Goal: Task Accomplishment & Management: Use online tool/utility

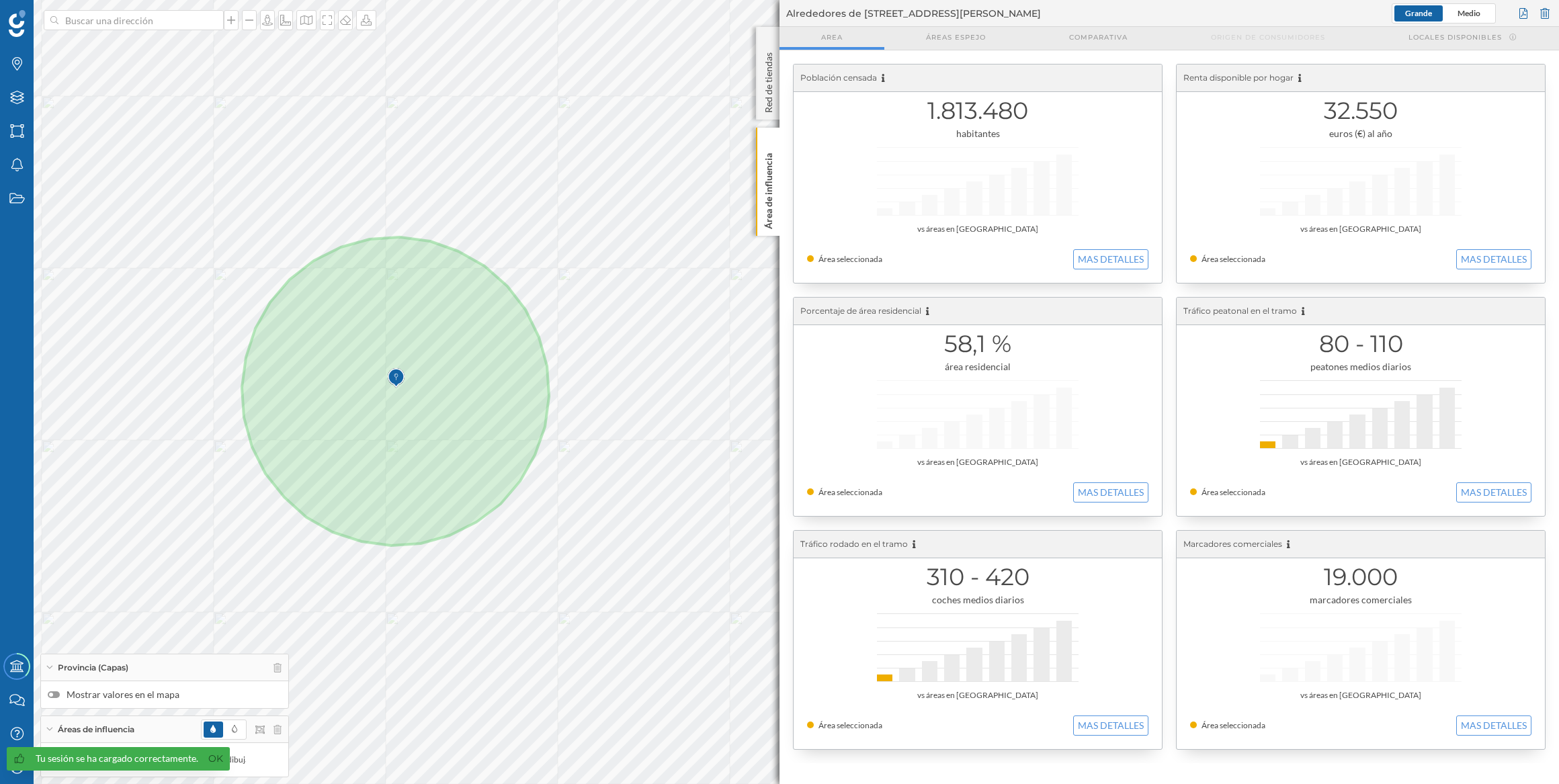
click at [395, 376] on img at bounding box center [396, 377] width 17 height 27
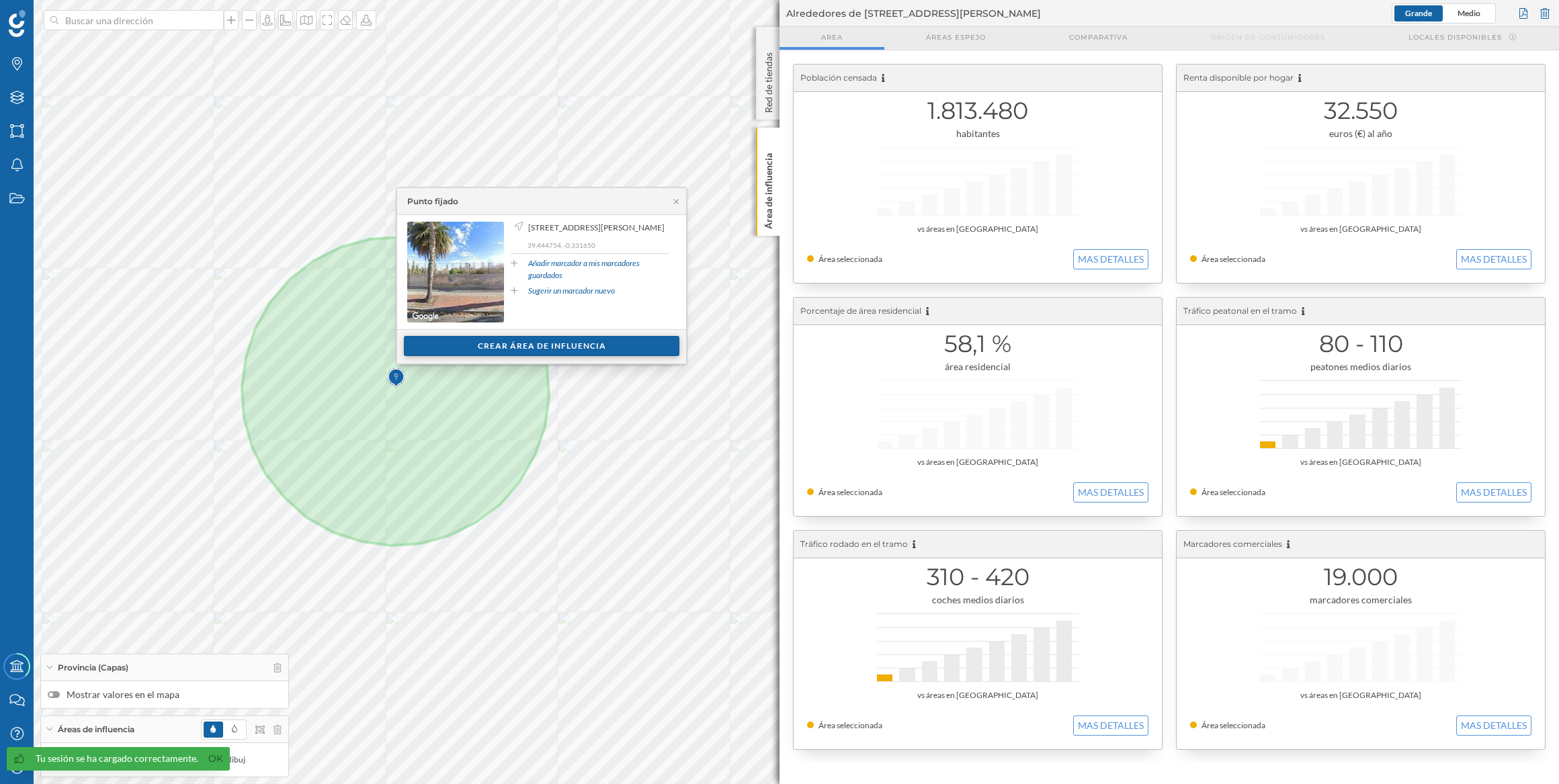
click at [437, 343] on div "Crear área de influencia" at bounding box center [541, 345] width 275 height 20
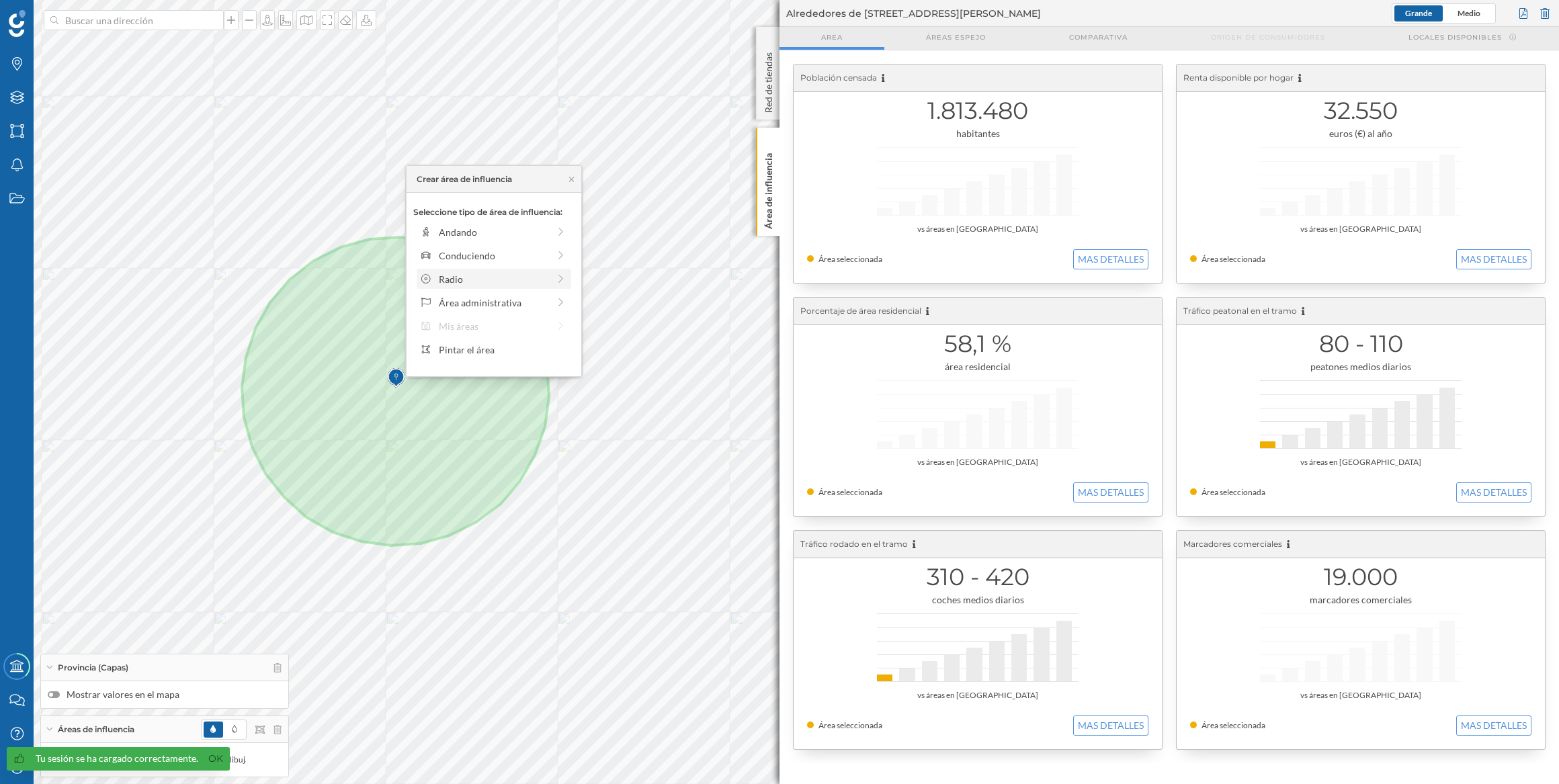
click at [490, 287] on div "Radio" at bounding box center [494, 279] width 154 height 20
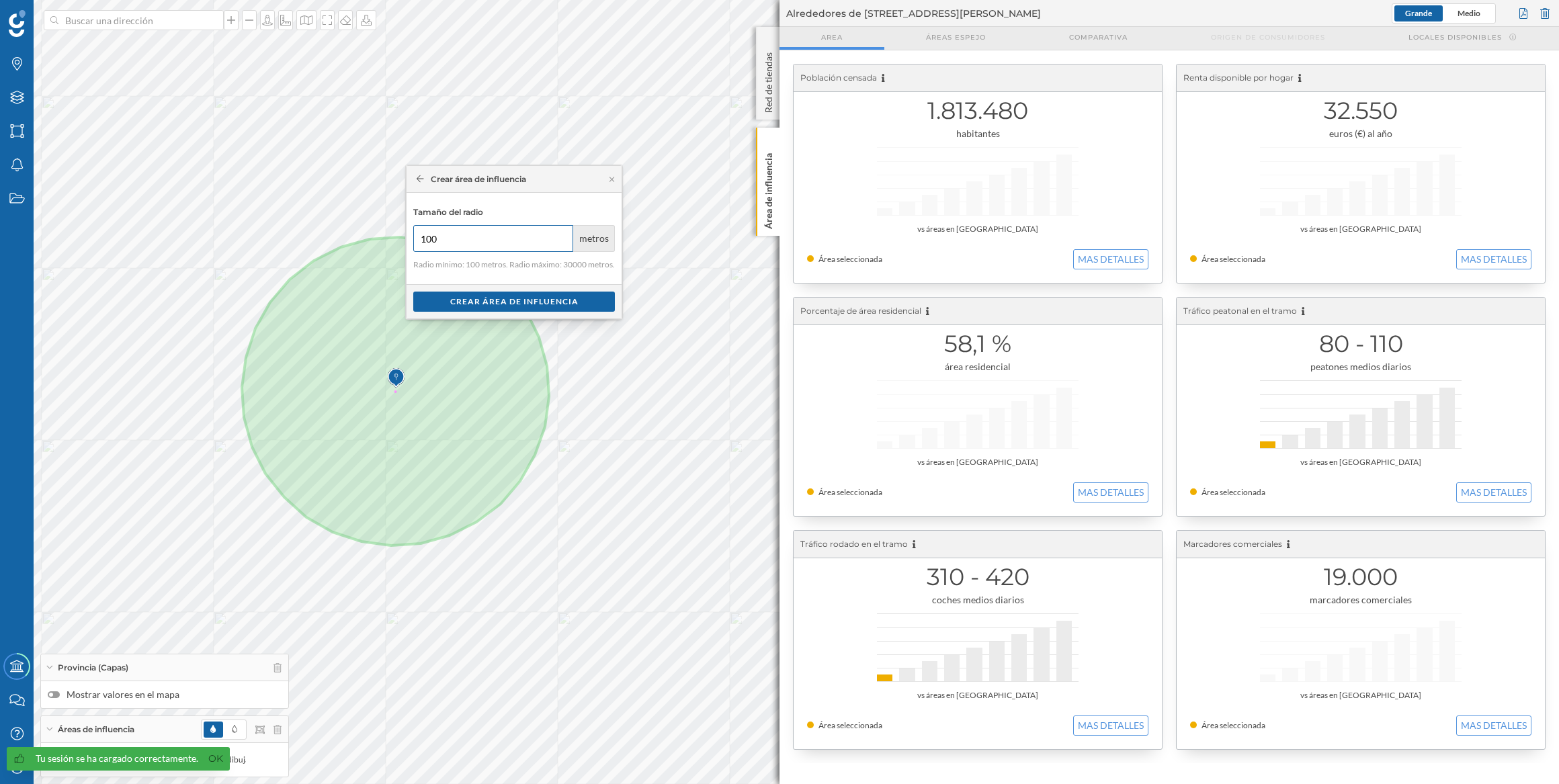
click at [430, 235] on input "100" at bounding box center [493, 238] width 160 height 27
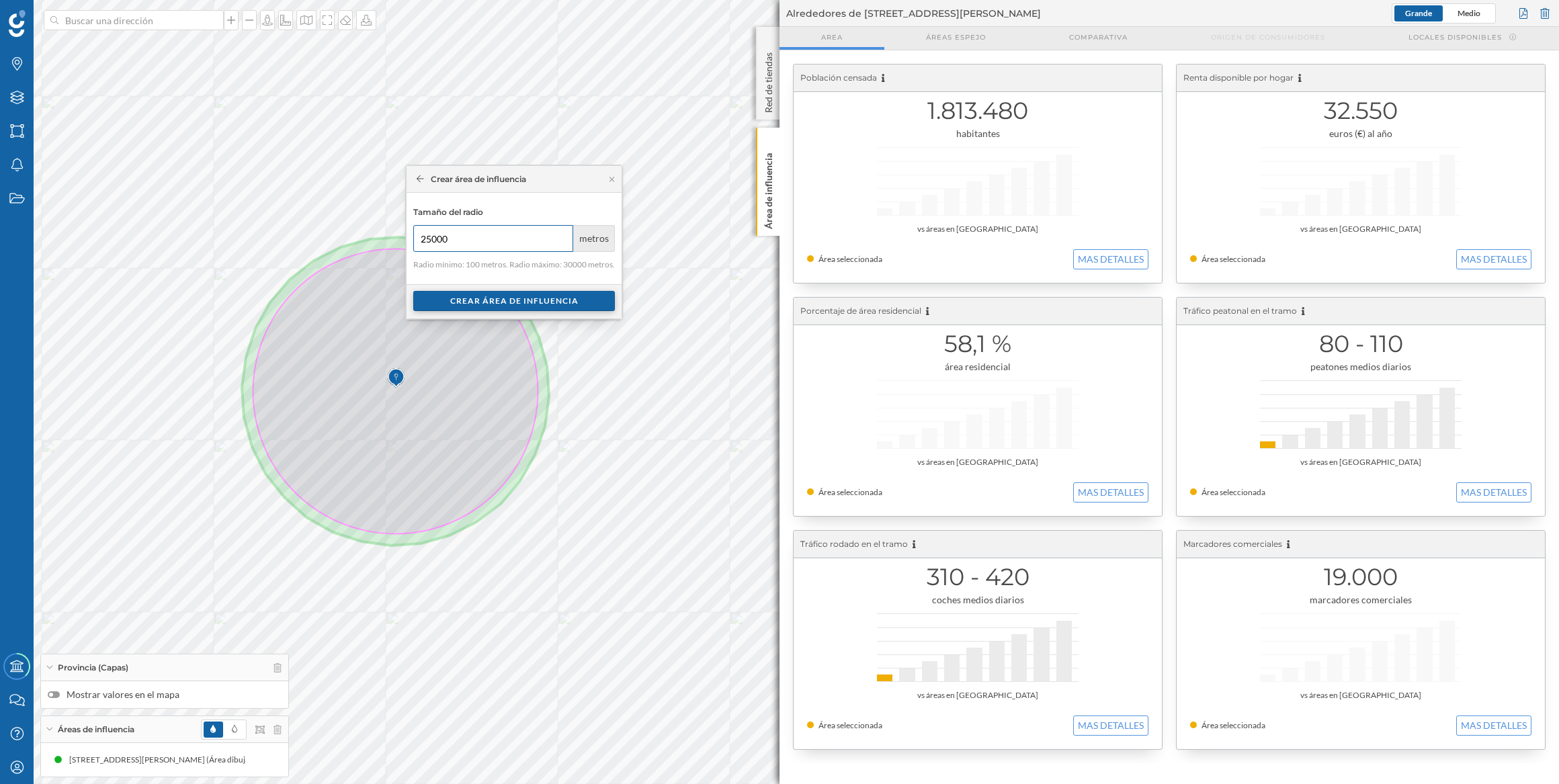
type input "25000"
click at [491, 293] on div "Crear área de influencia" at bounding box center [515, 301] width 202 height 20
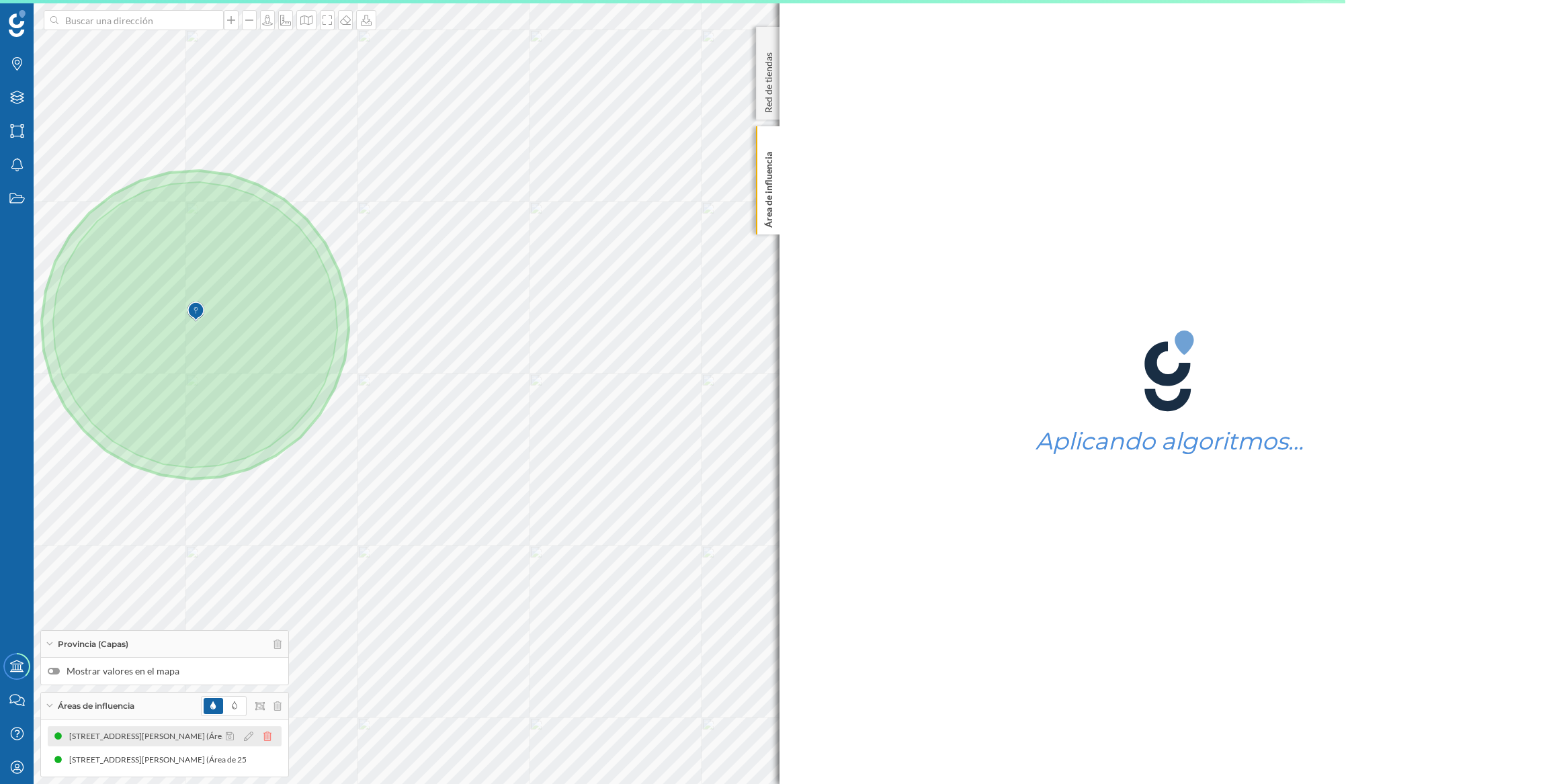
click at [265, 735] on icon at bounding box center [268, 736] width 8 height 9
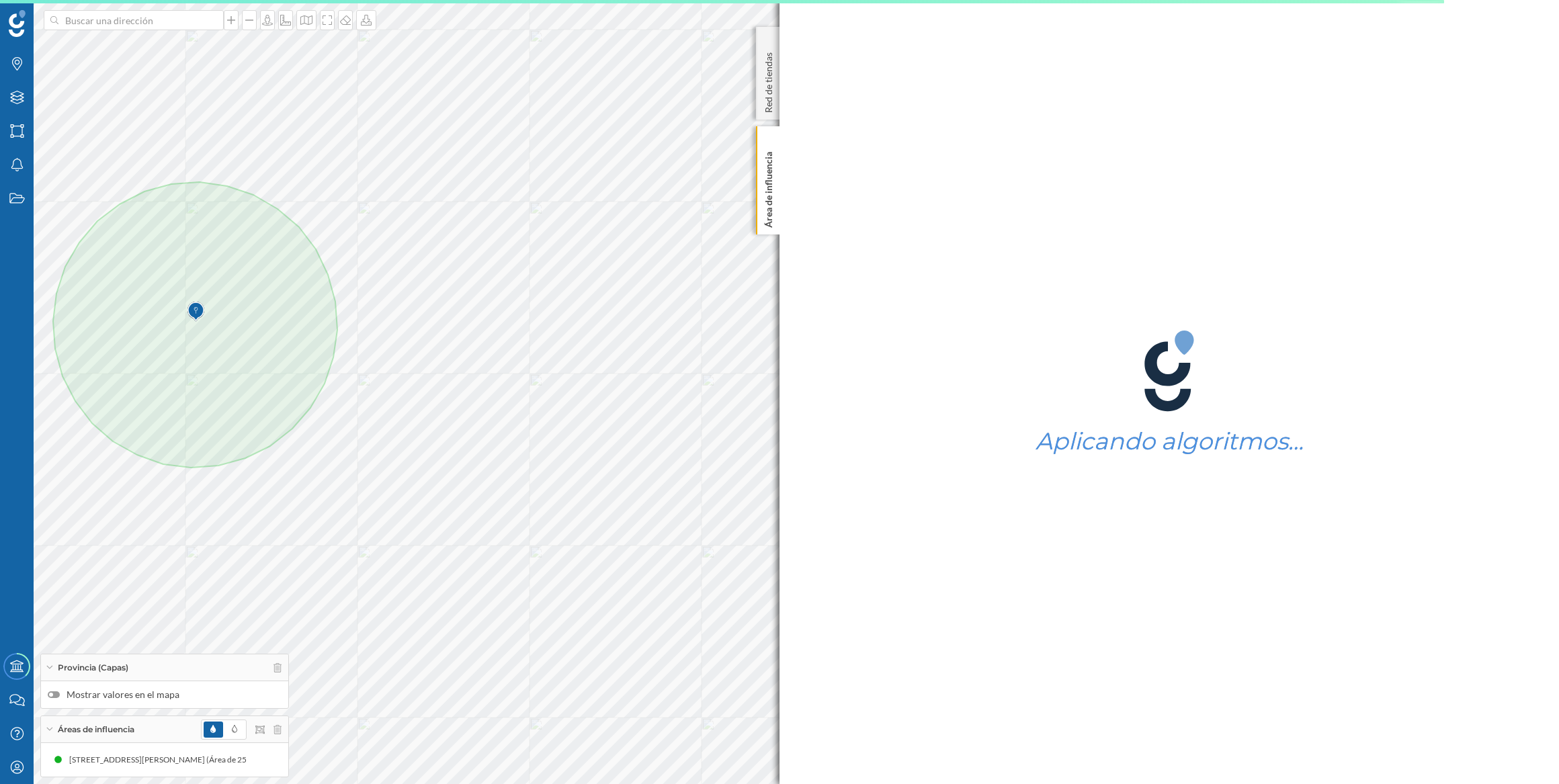
click at [195, 309] on img at bounding box center [196, 311] width 17 height 27
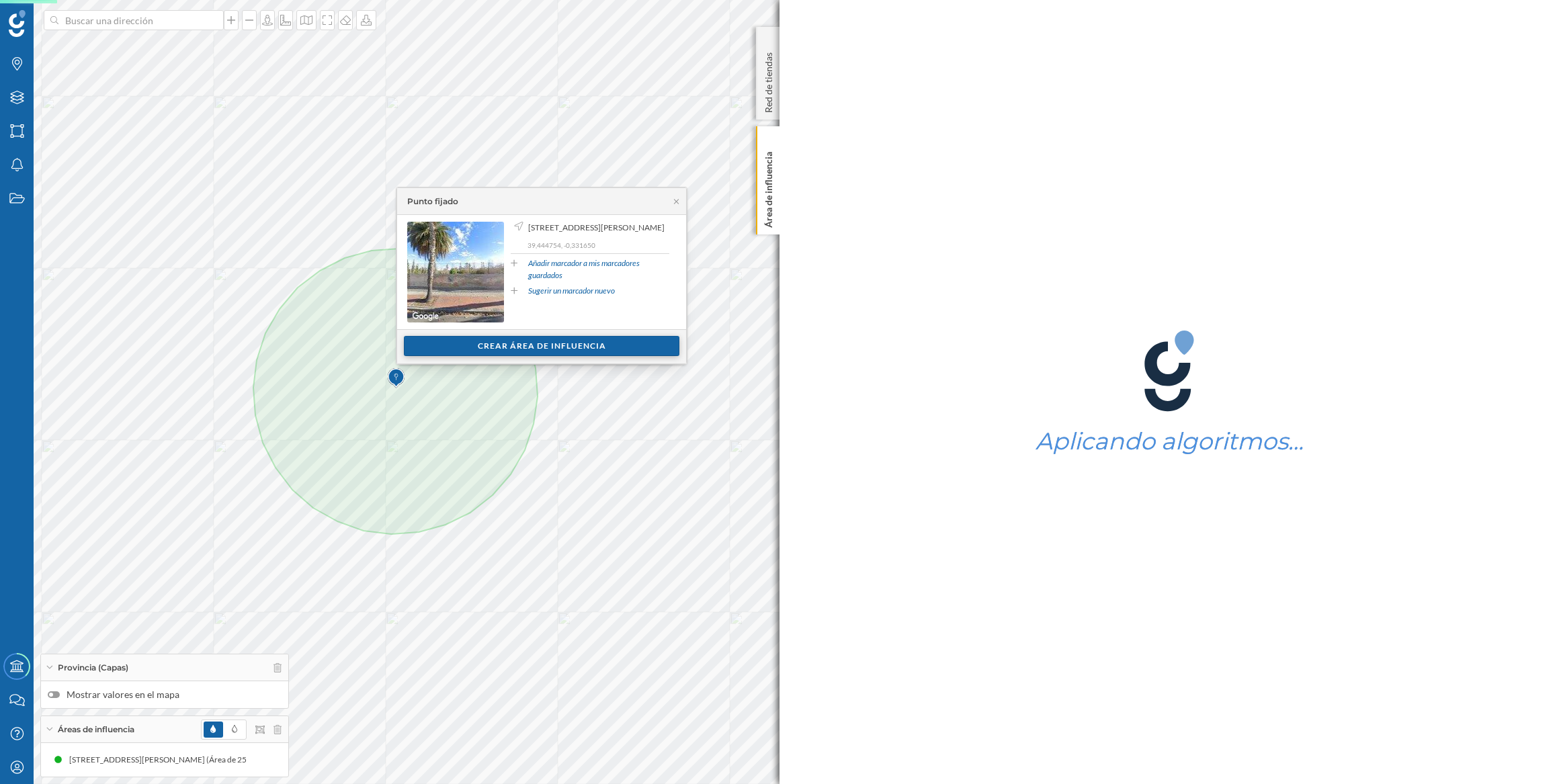
click at [502, 342] on div "Crear área de influencia" at bounding box center [541, 345] width 275 height 20
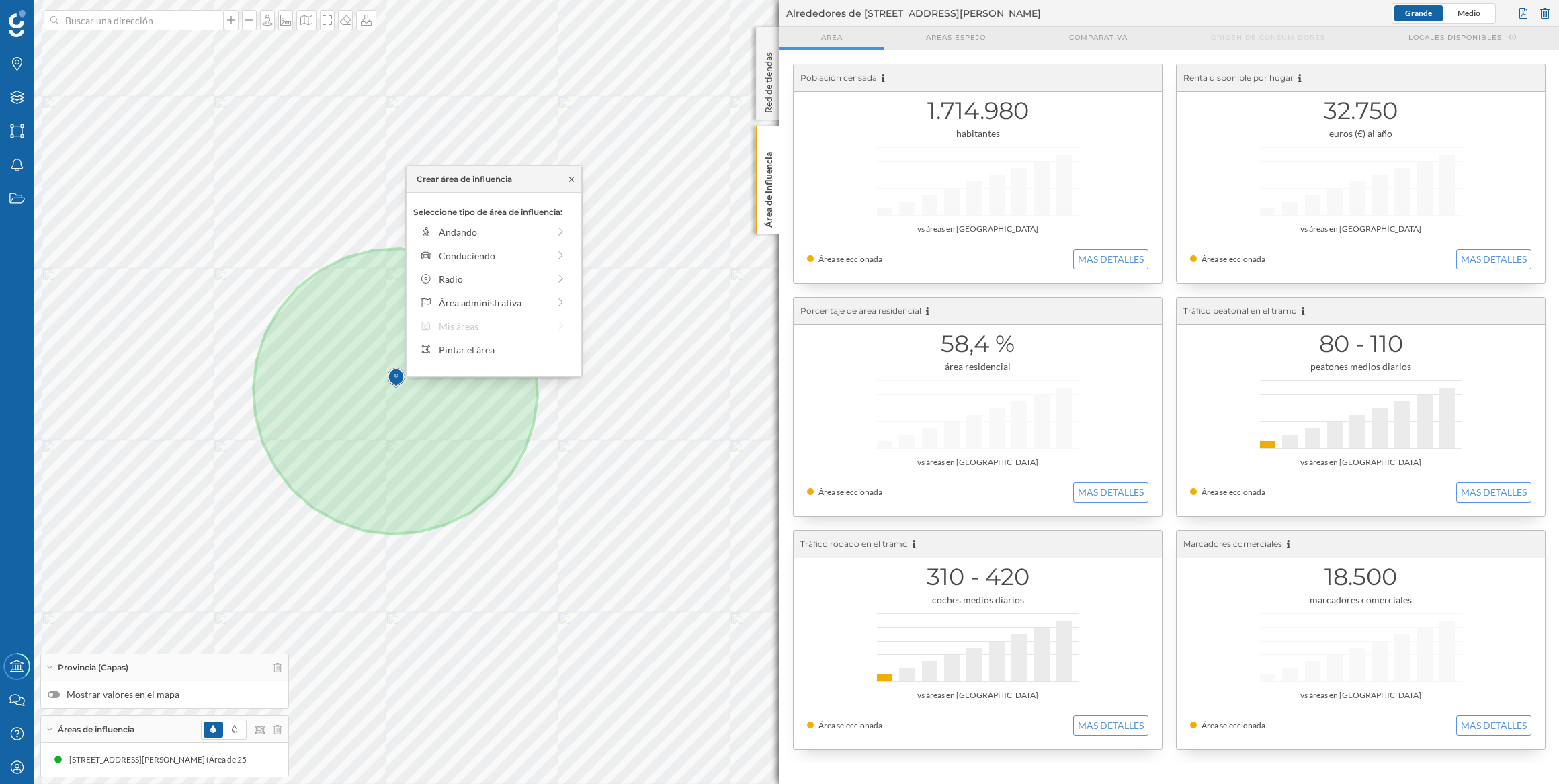
click at [573, 179] on icon at bounding box center [571, 179] width 10 height 8
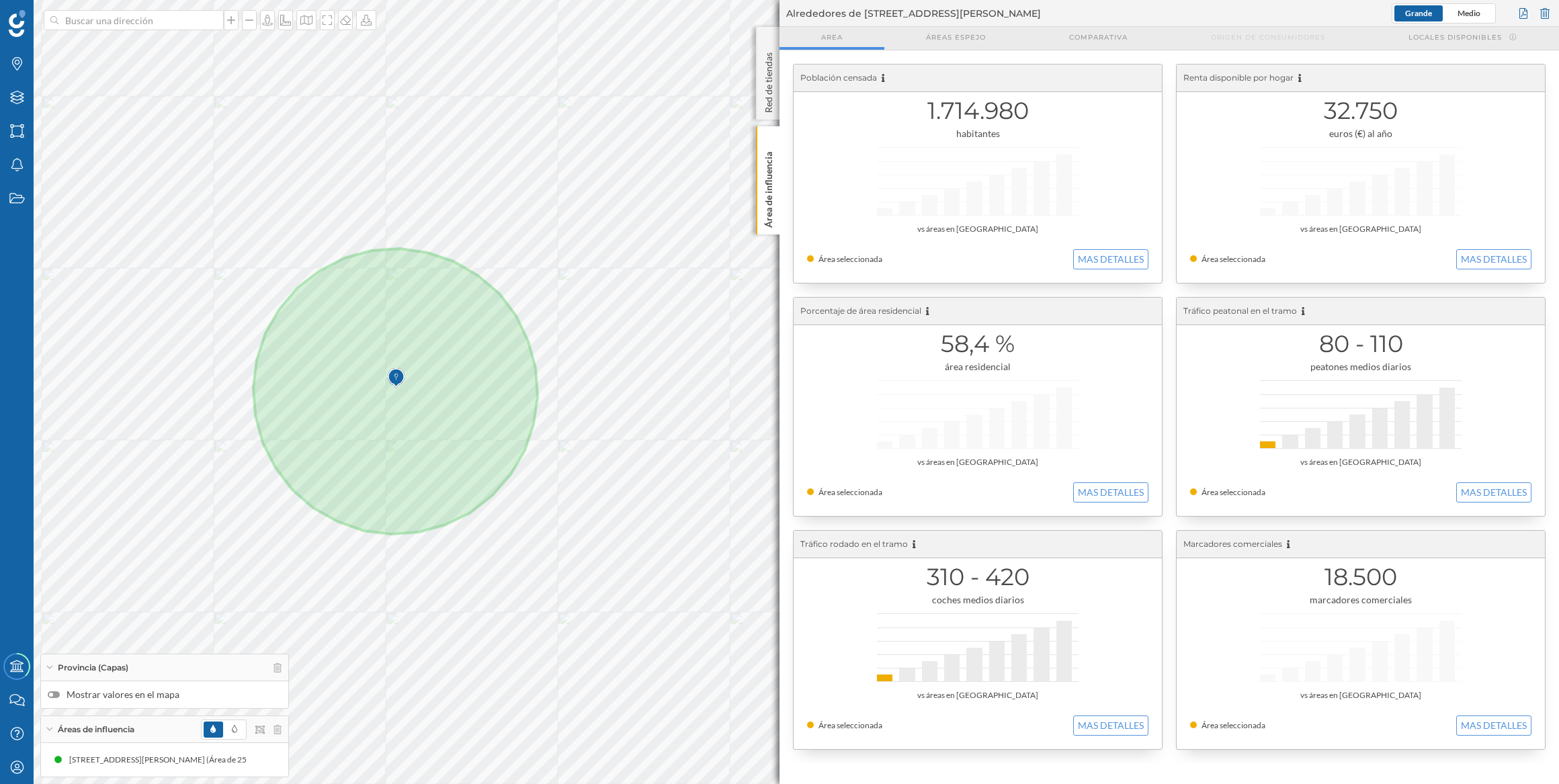
click at [397, 380] on img at bounding box center [396, 377] width 17 height 27
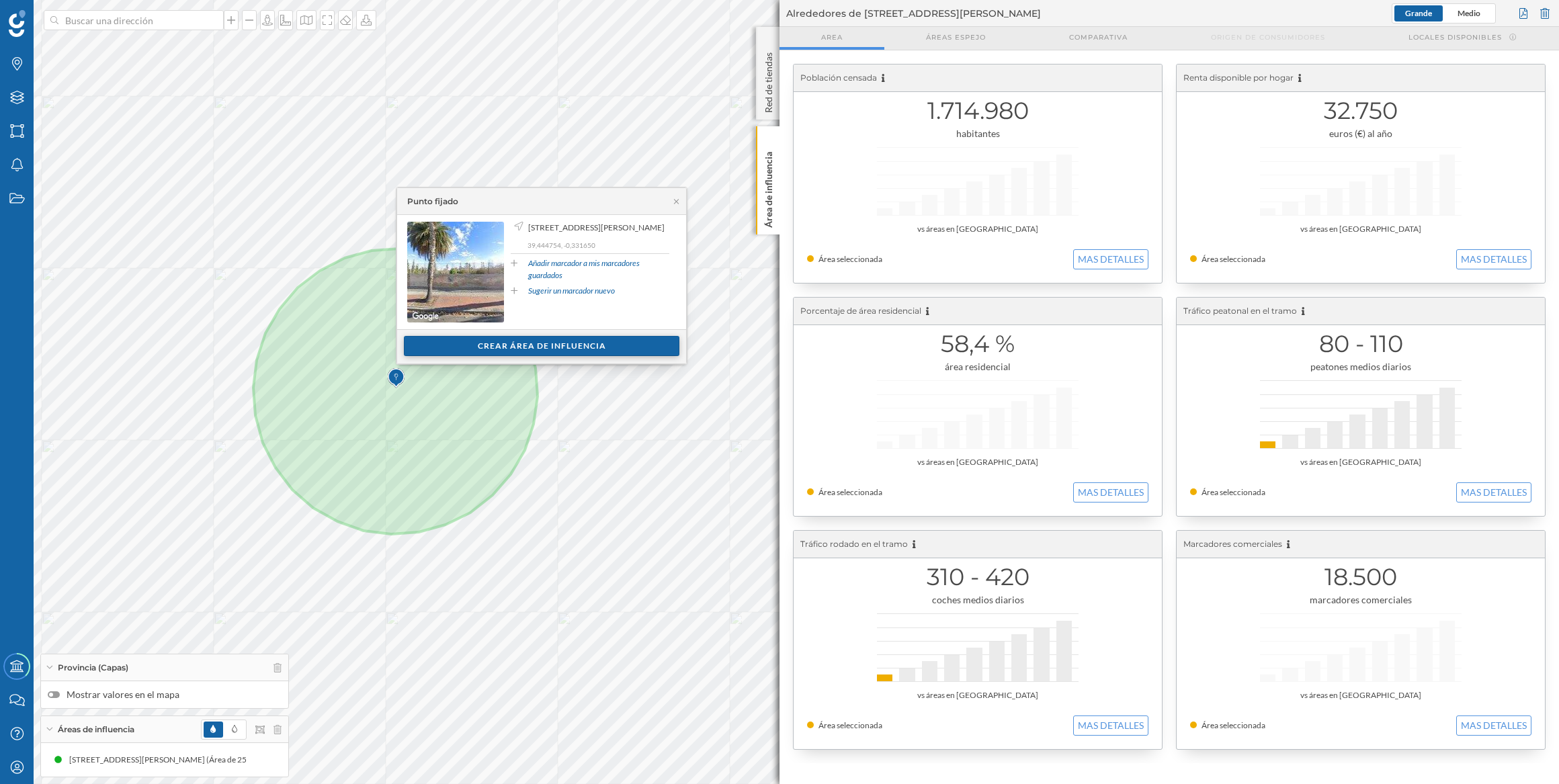
drag, startPoint x: 484, startPoint y: 335, endPoint x: 489, endPoint y: 345, distance: 11.2
click at [489, 345] on div "Ver clientes Crear área de influencia" at bounding box center [541, 346] width 289 height 34
click at [489, 345] on div "Crear área de influencia" at bounding box center [541, 345] width 275 height 20
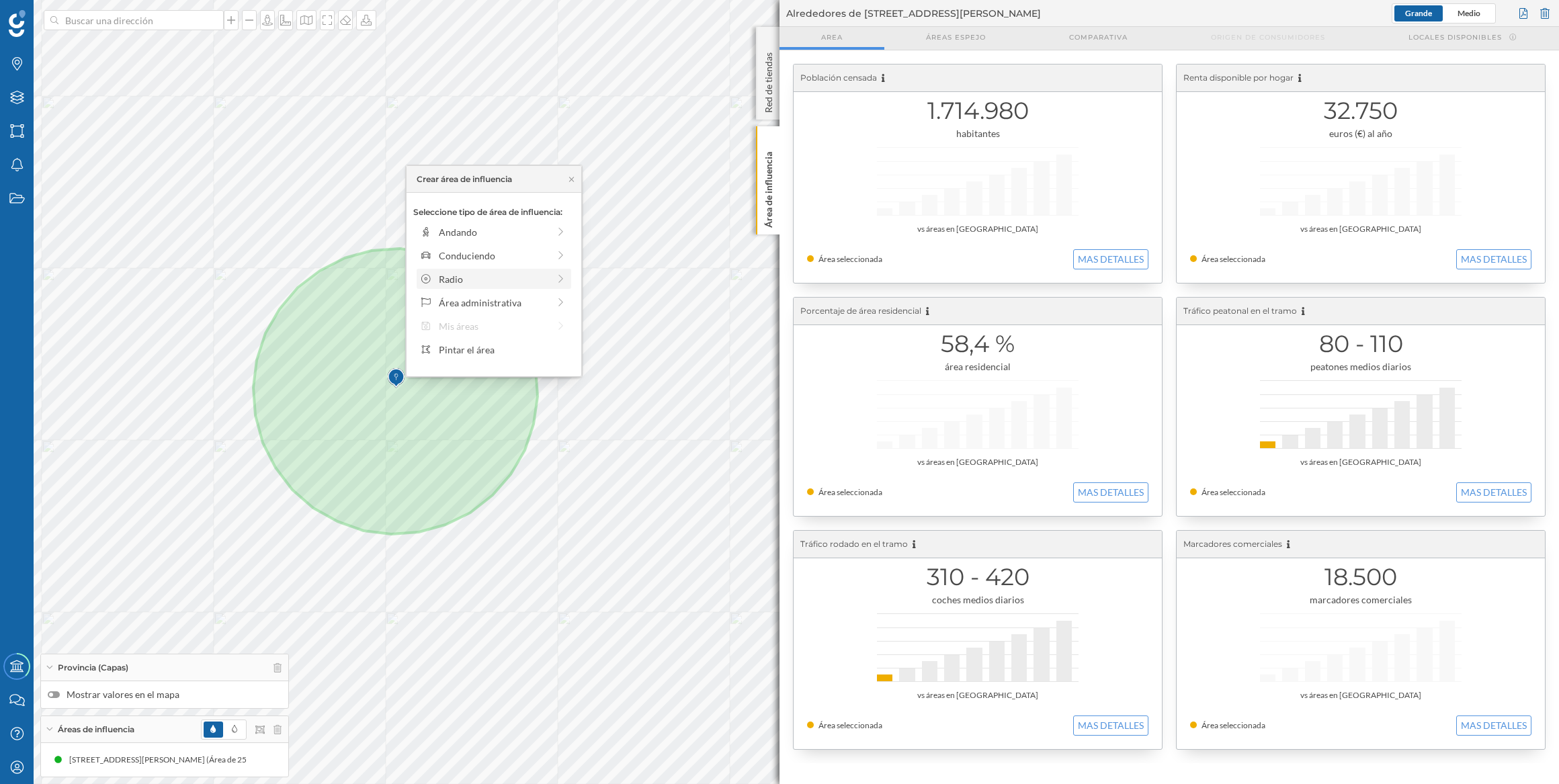
click at [424, 287] on div "Radio" at bounding box center [494, 279] width 154 height 20
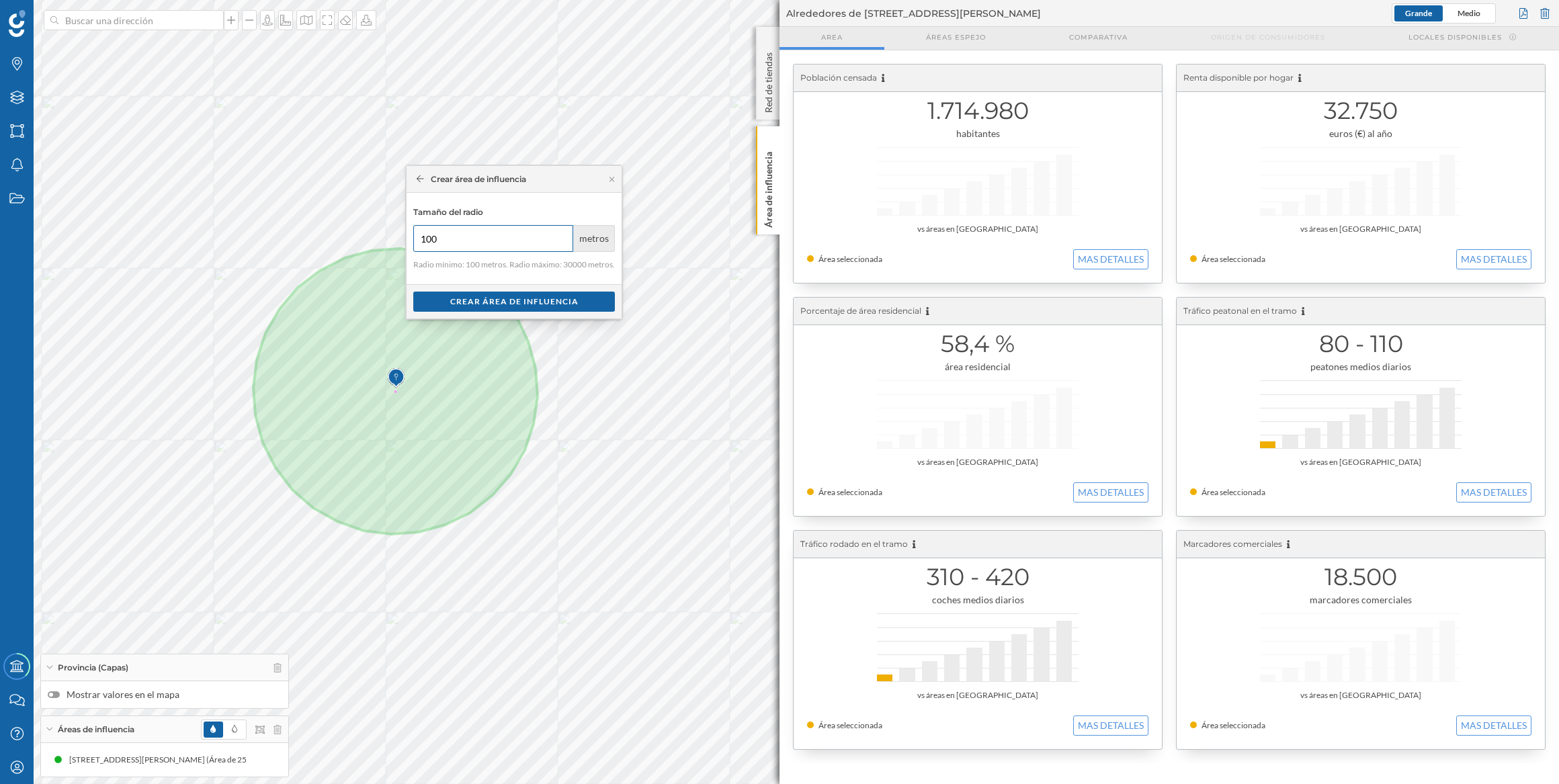
click at [427, 240] on input "100" at bounding box center [493, 238] width 160 height 27
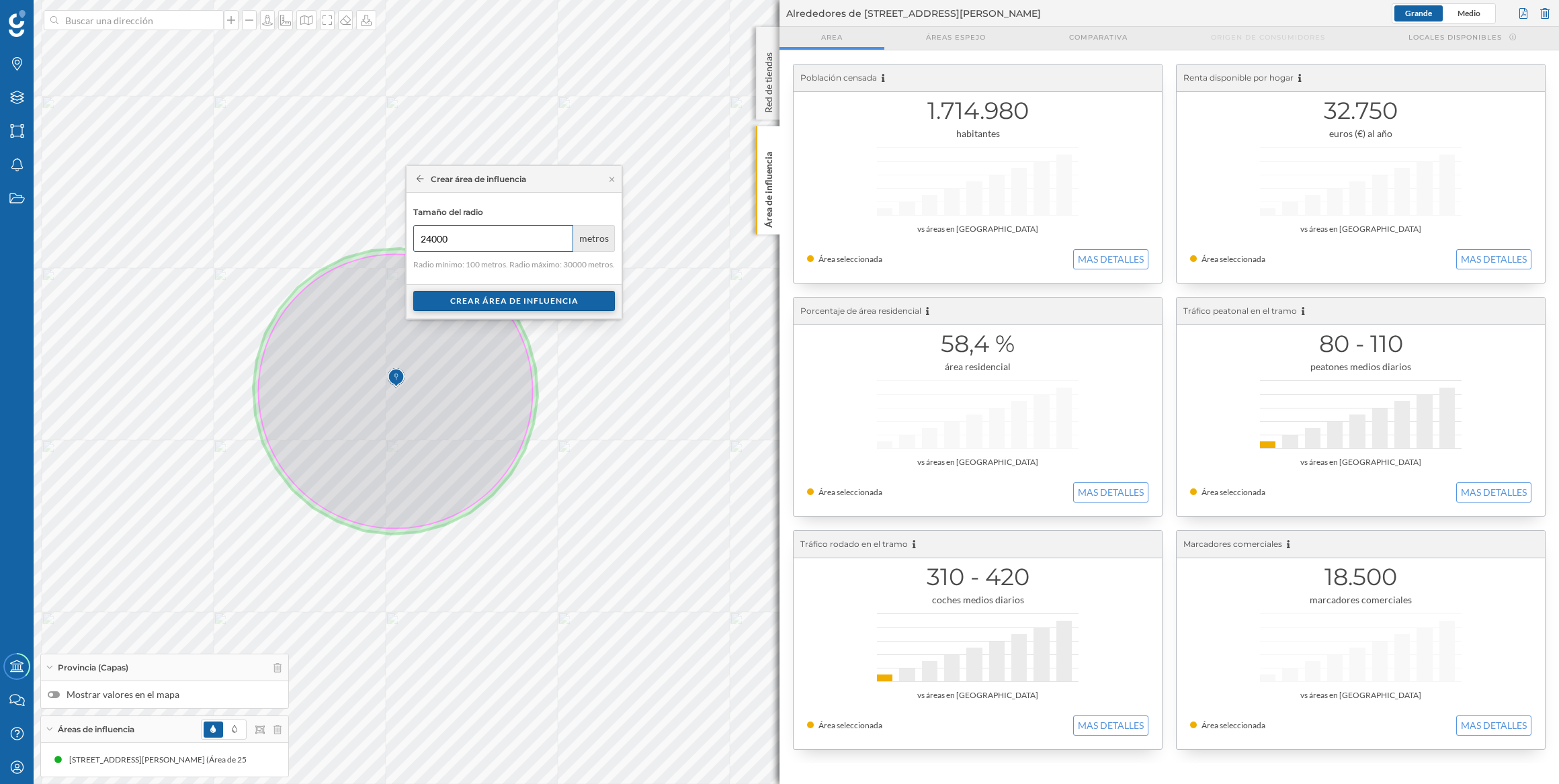
type input "24000"
click at [504, 303] on div "Crear área de influencia" at bounding box center [515, 301] width 202 height 20
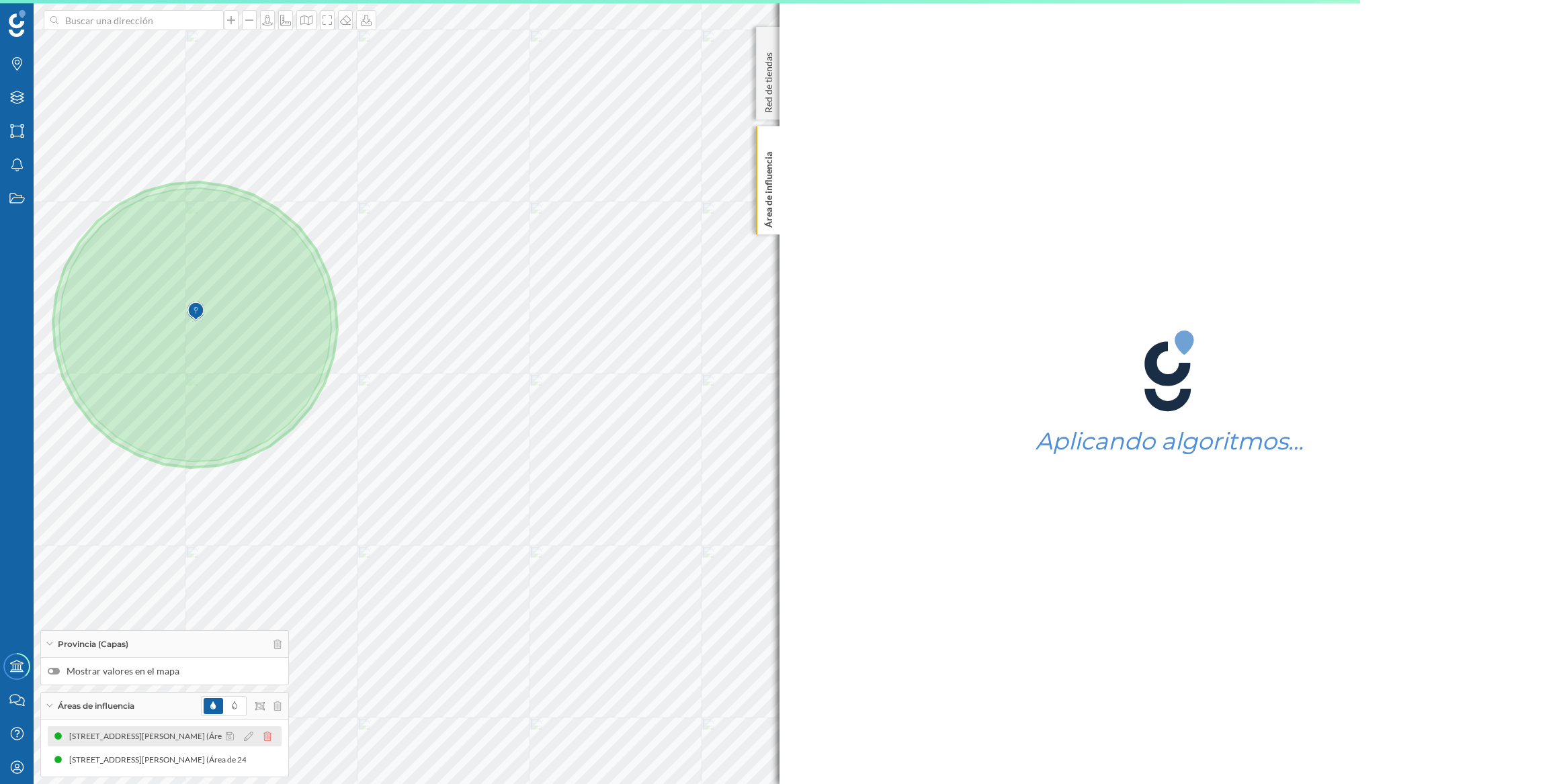
click at [267, 734] on icon at bounding box center [268, 736] width 8 height 9
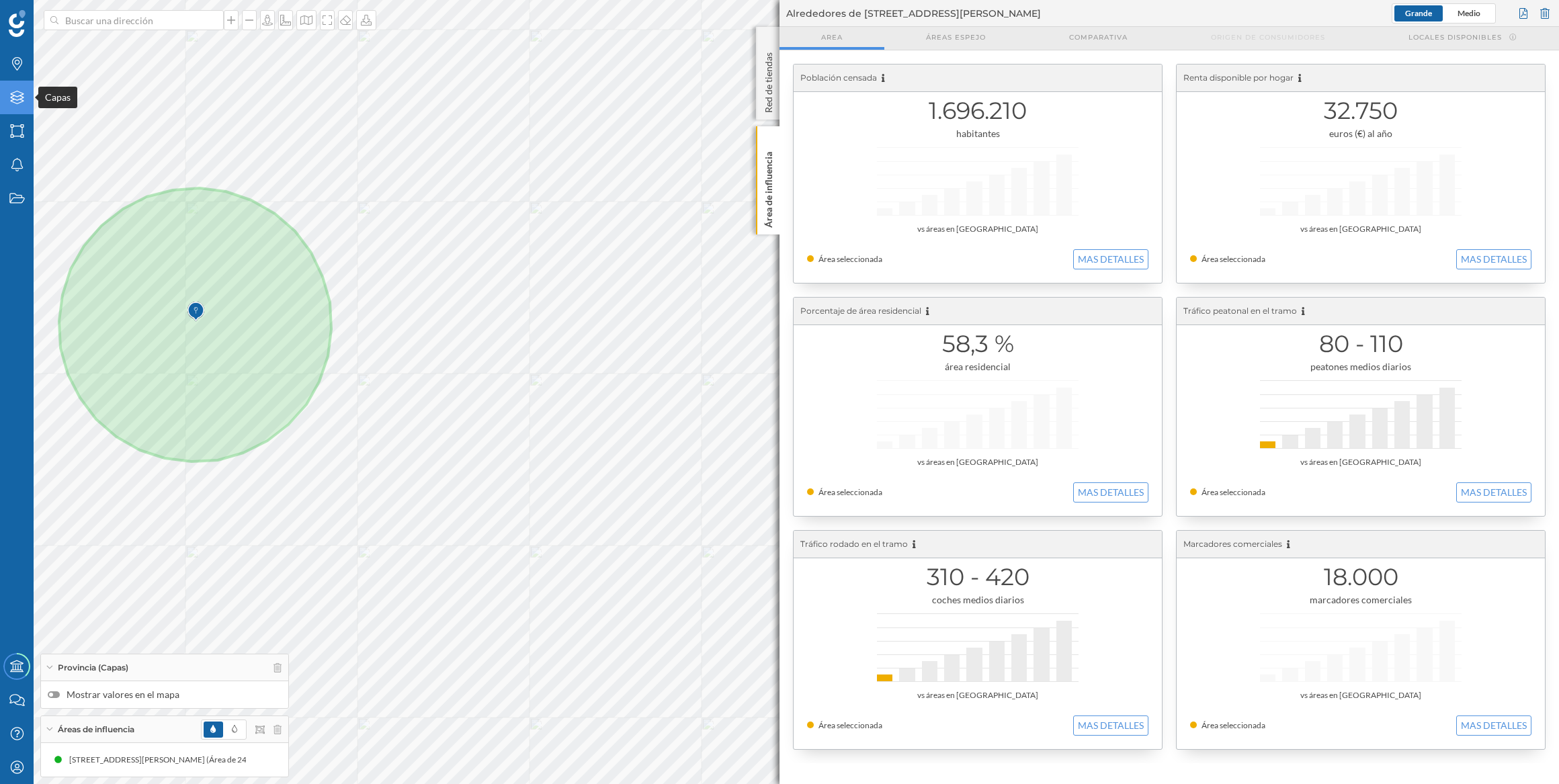
click at [8, 102] on icon "Capas" at bounding box center [17, 98] width 17 height 14
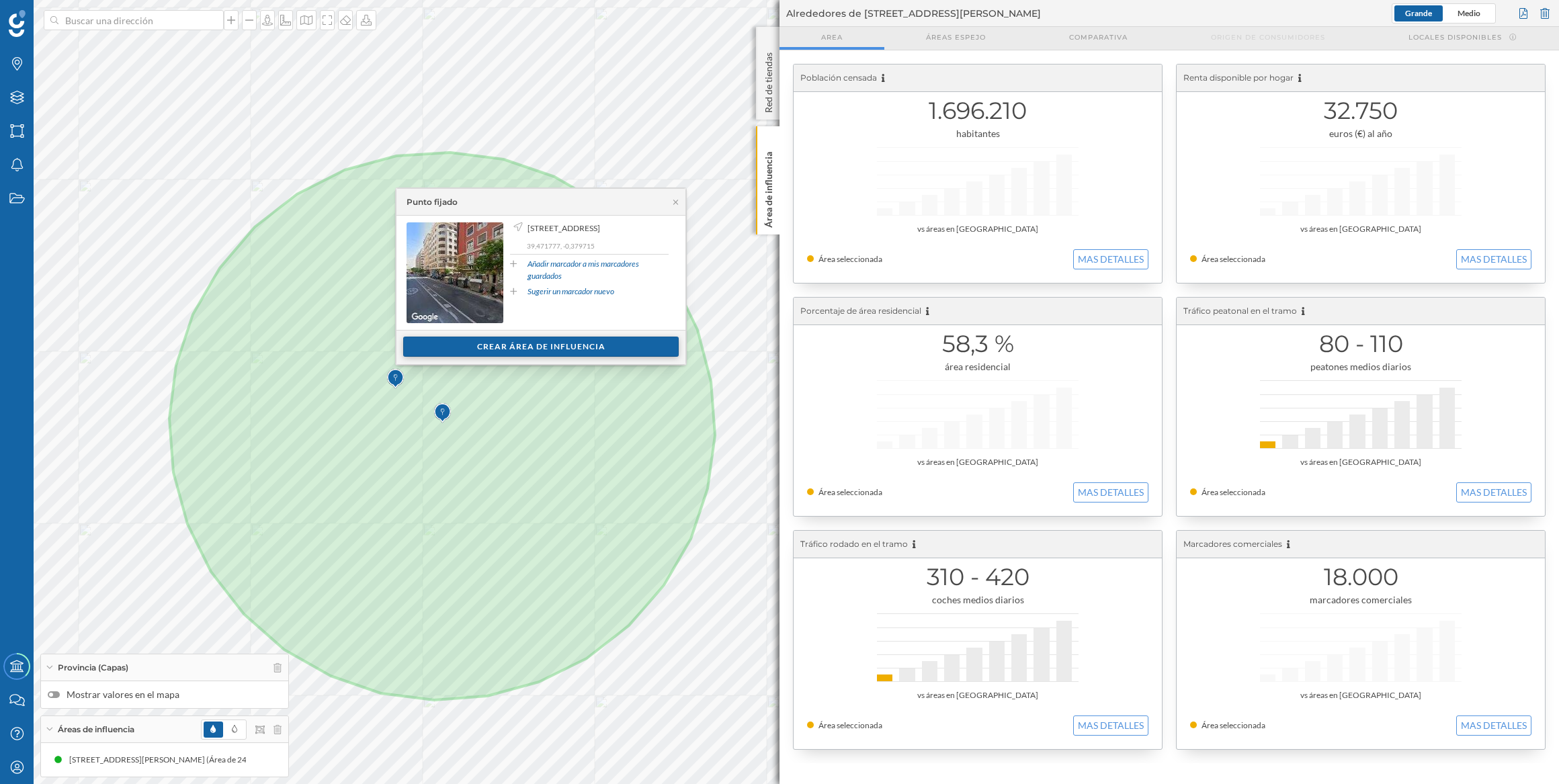
click at [560, 339] on div "Crear área de influencia" at bounding box center [541, 346] width 275 height 20
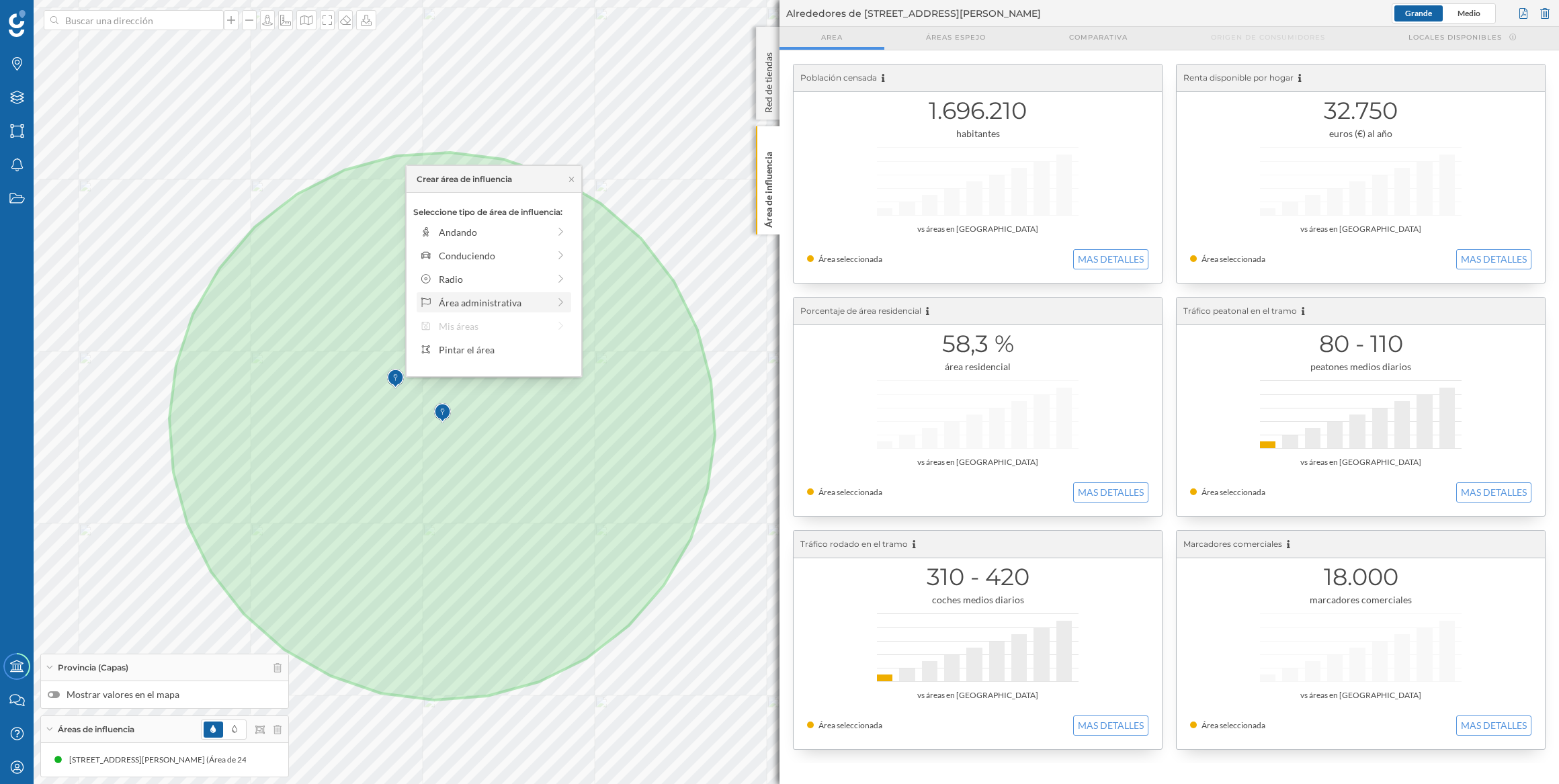
click at [558, 298] on icon at bounding box center [561, 302] width 12 height 9
click at [575, 181] on div "Crear área de influencia" at bounding box center [496, 179] width 180 height 27
click at [581, 177] on icon at bounding box center [576, 179] width 10 height 8
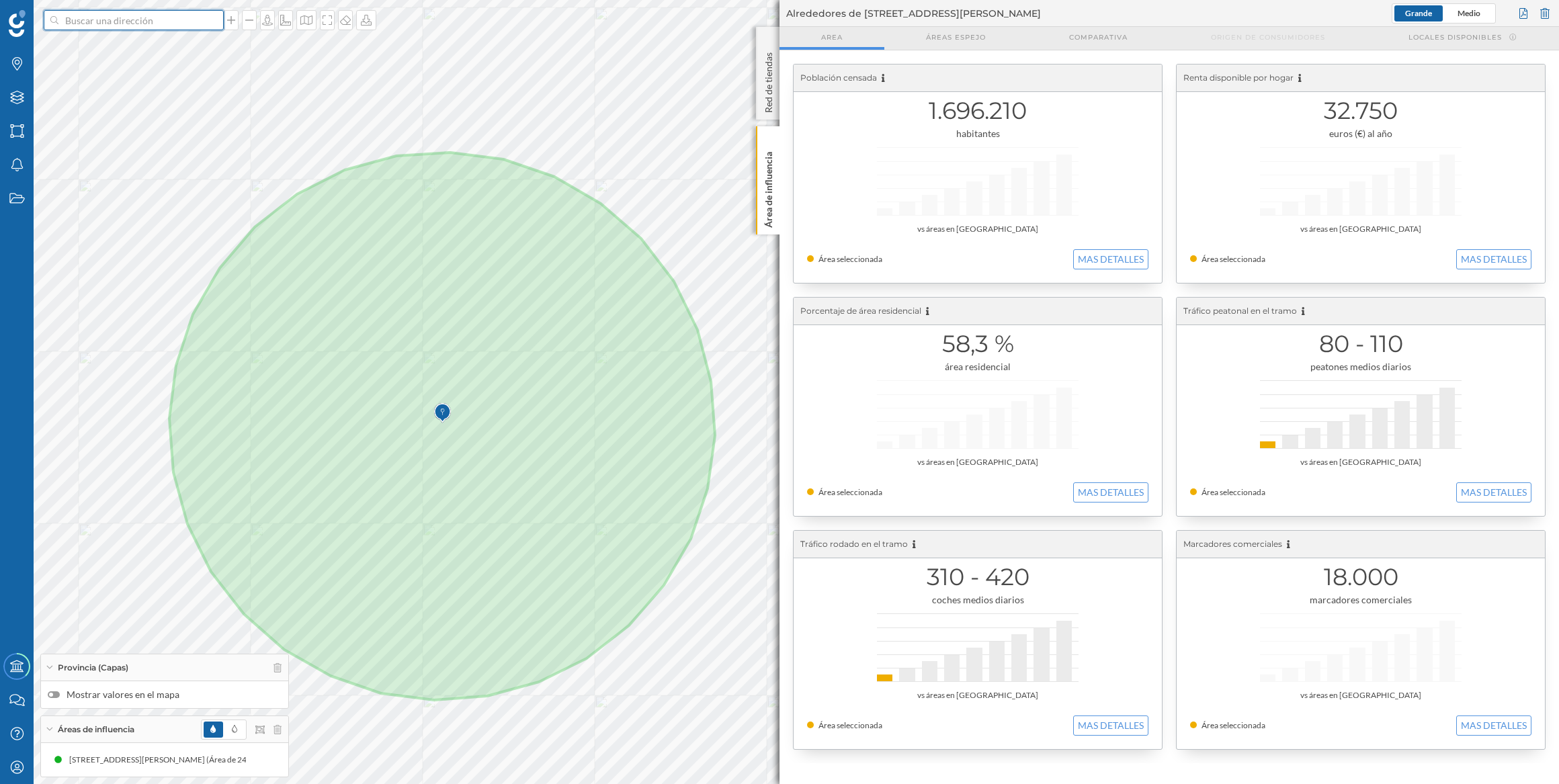
click at [100, 24] on input at bounding box center [133, 20] width 151 height 20
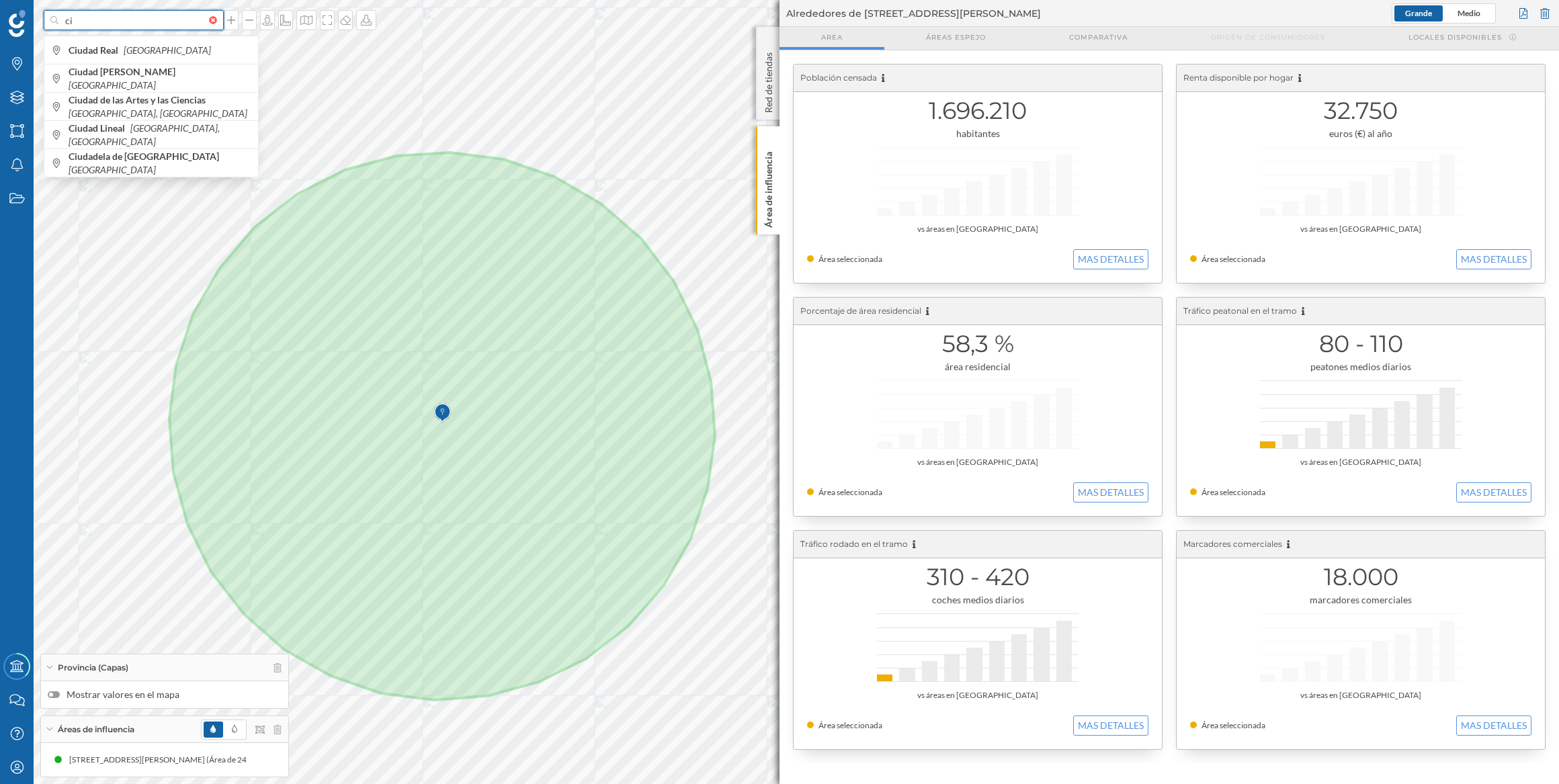
type input "c"
type input "[GEOGRAPHIC_DATA]"
click at [128, 53] on icon "[GEOGRAPHIC_DATA]" at bounding box center [112, 57] width 87 height 11
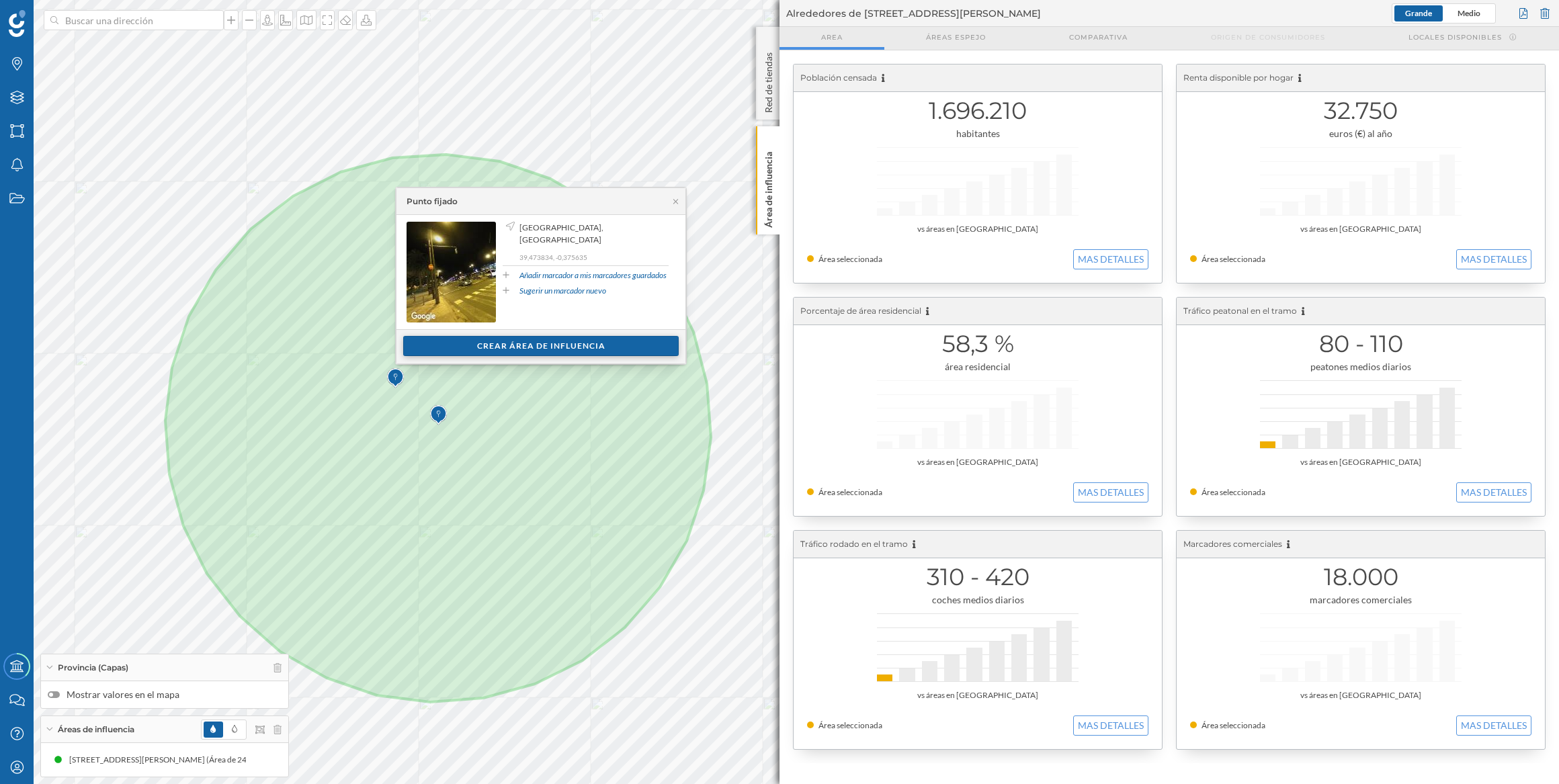
click at [595, 338] on div "Crear área de influencia" at bounding box center [541, 345] width 275 height 20
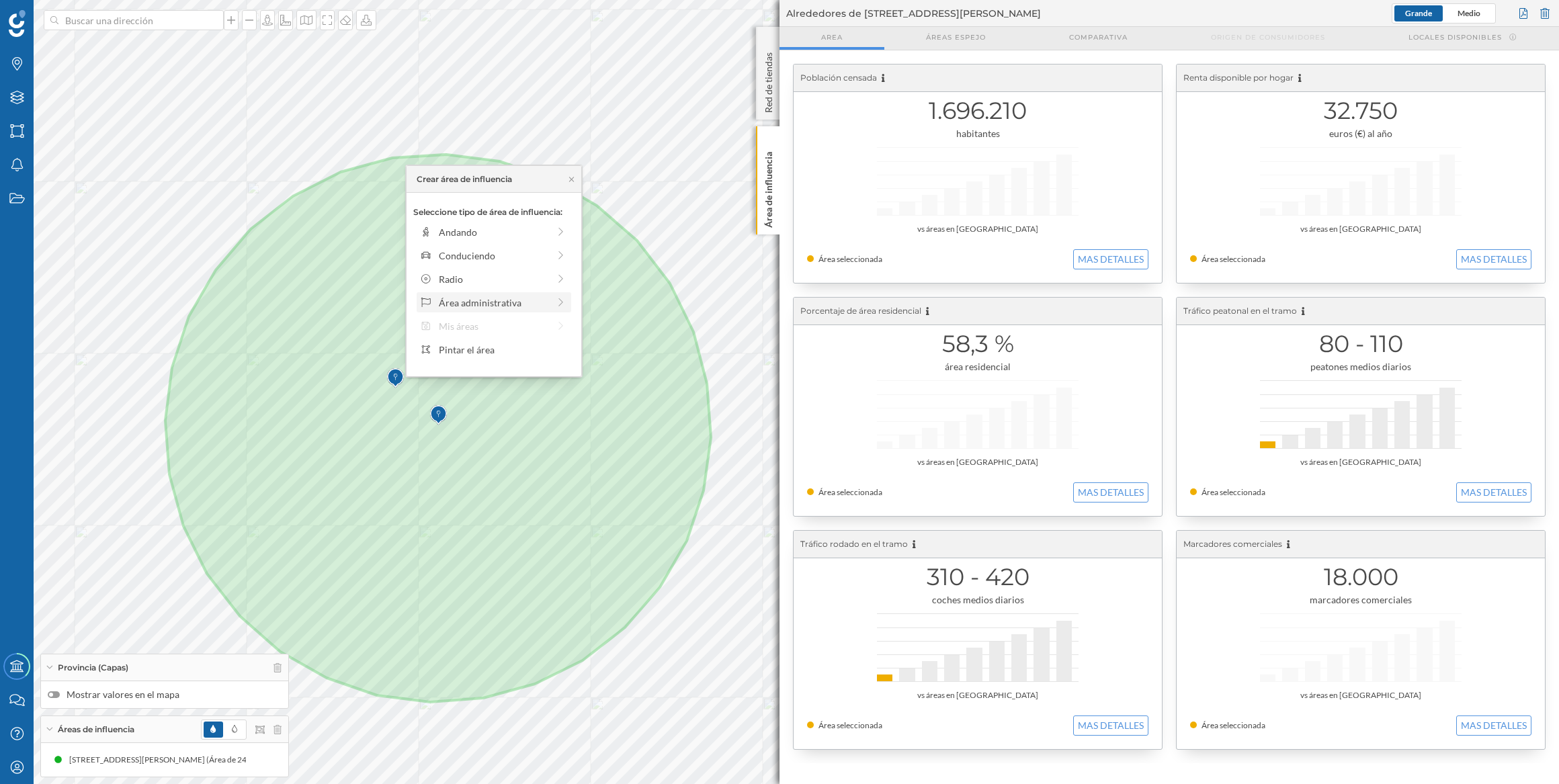
click at [518, 297] on div "Área administrativa" at bounding box center [493, 303] width 109 height 14
click at [450, 299] on div "Distrito" at bounding box center [505, 303] width 132 height 14
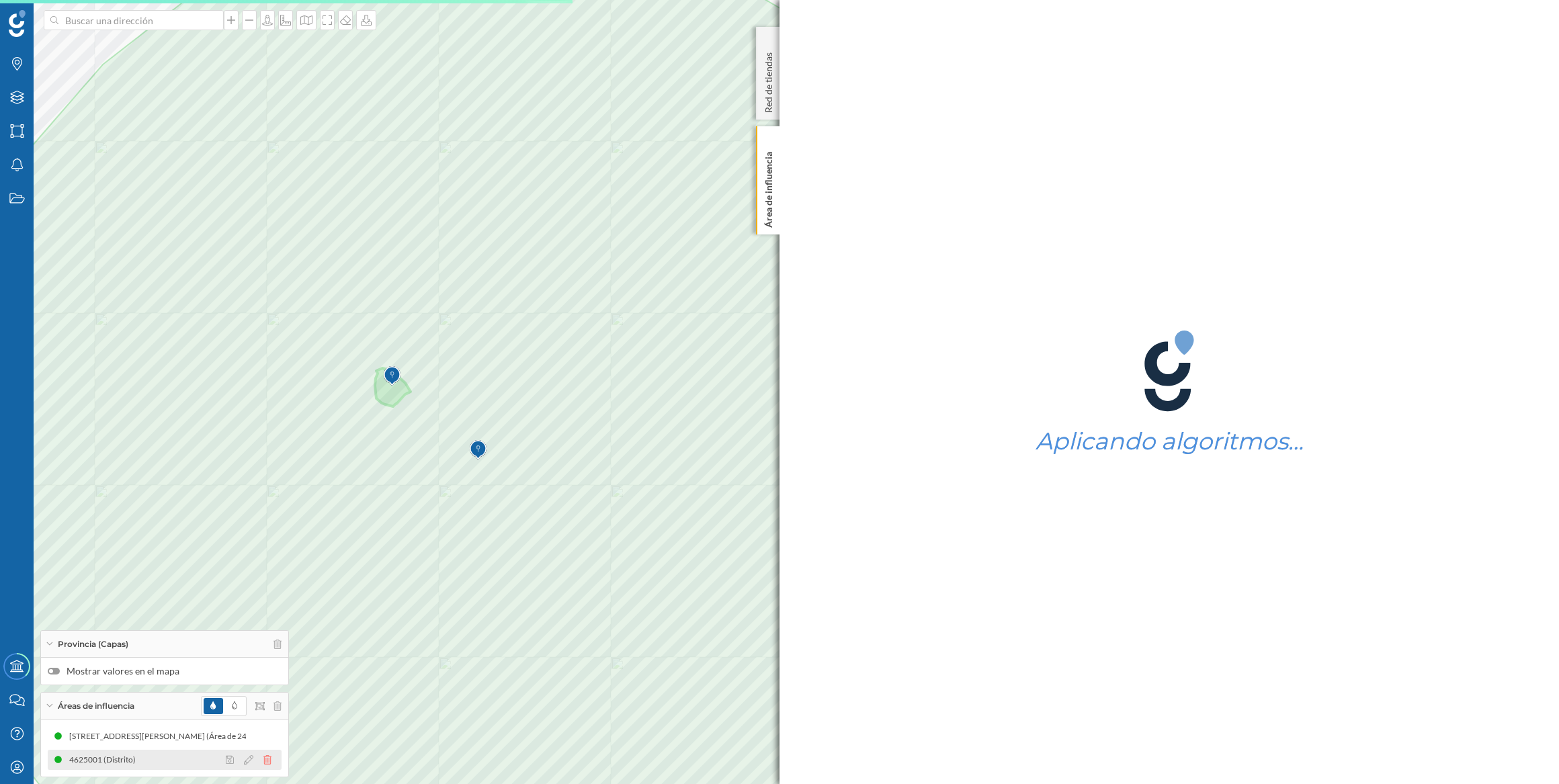
click at [268, 757] on icon at bounding box center [268, 760] width 8 height 9
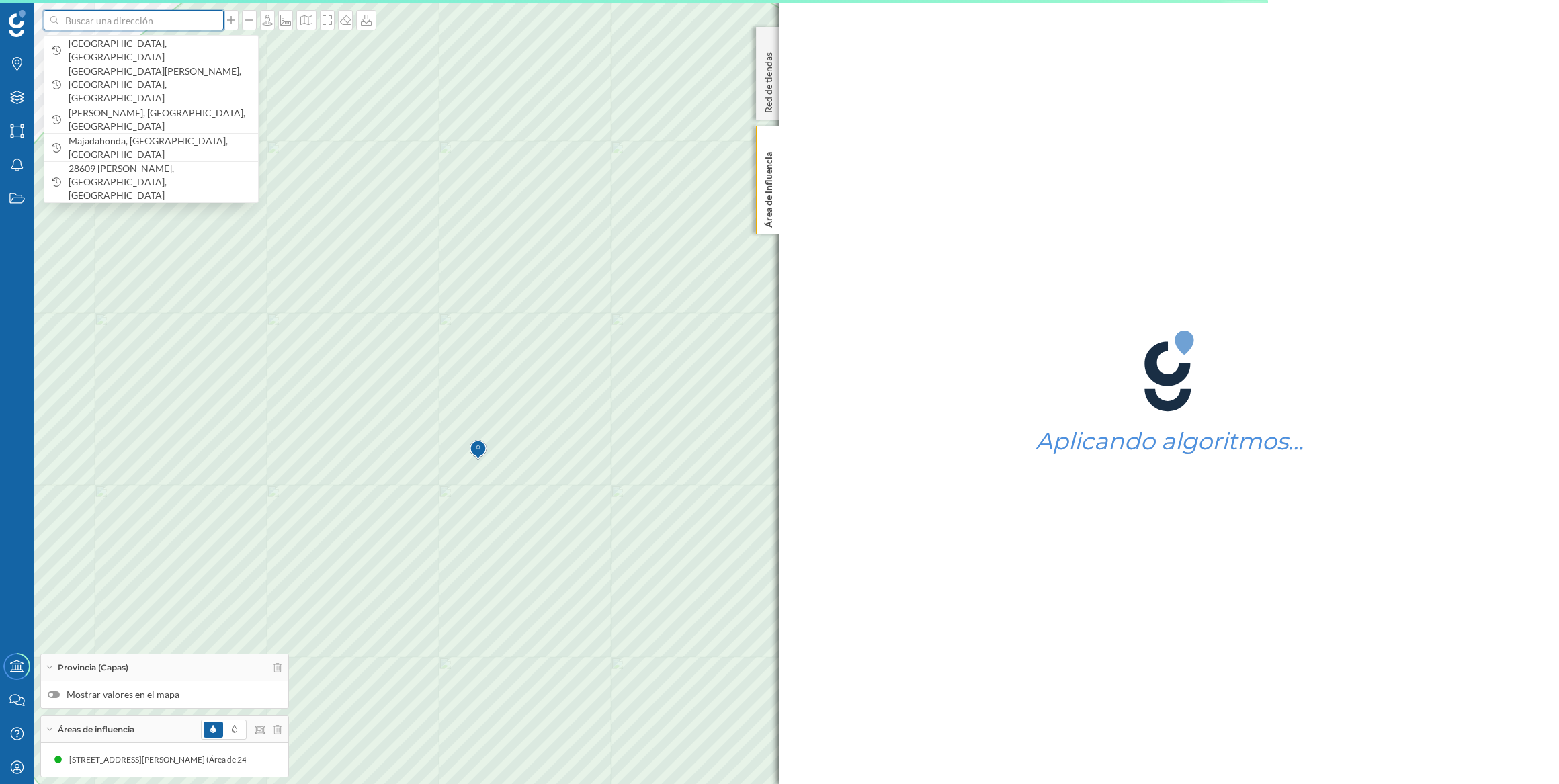
click at [80, 16] on input at bounding box center [133, 20] width 151 height 20
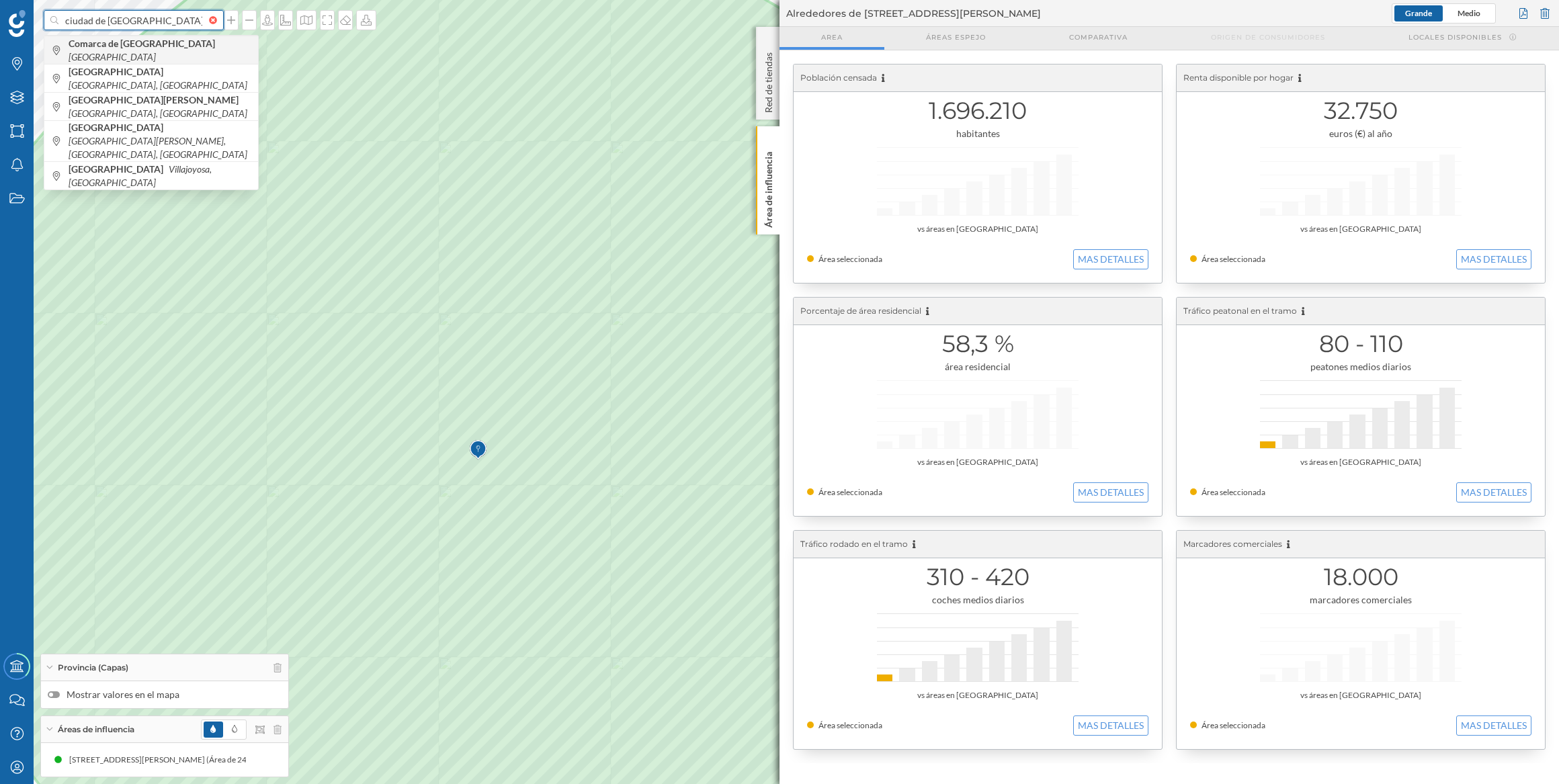
type input "ciudad de [GEOGRAPHIC_DATA]"
click at [190, 47] on span "Comarca de [GEOGRAPHIC_DATA] [GEOGRAPHIC_DATA]" at bounding box center [160, 50] width 183 height 27
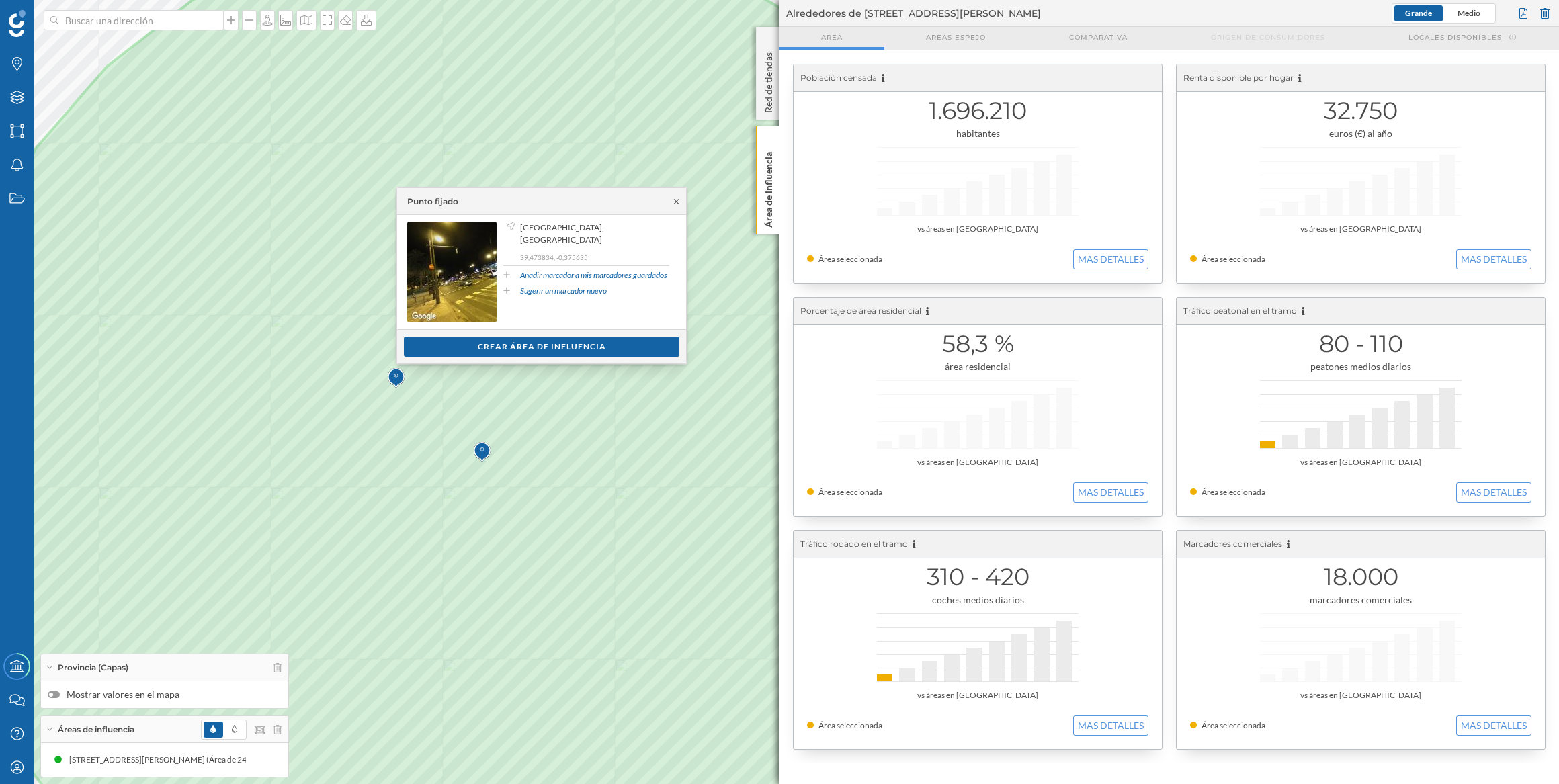
click at [672, 202] on icon at bounding box center [676, 201] width 10 height 8
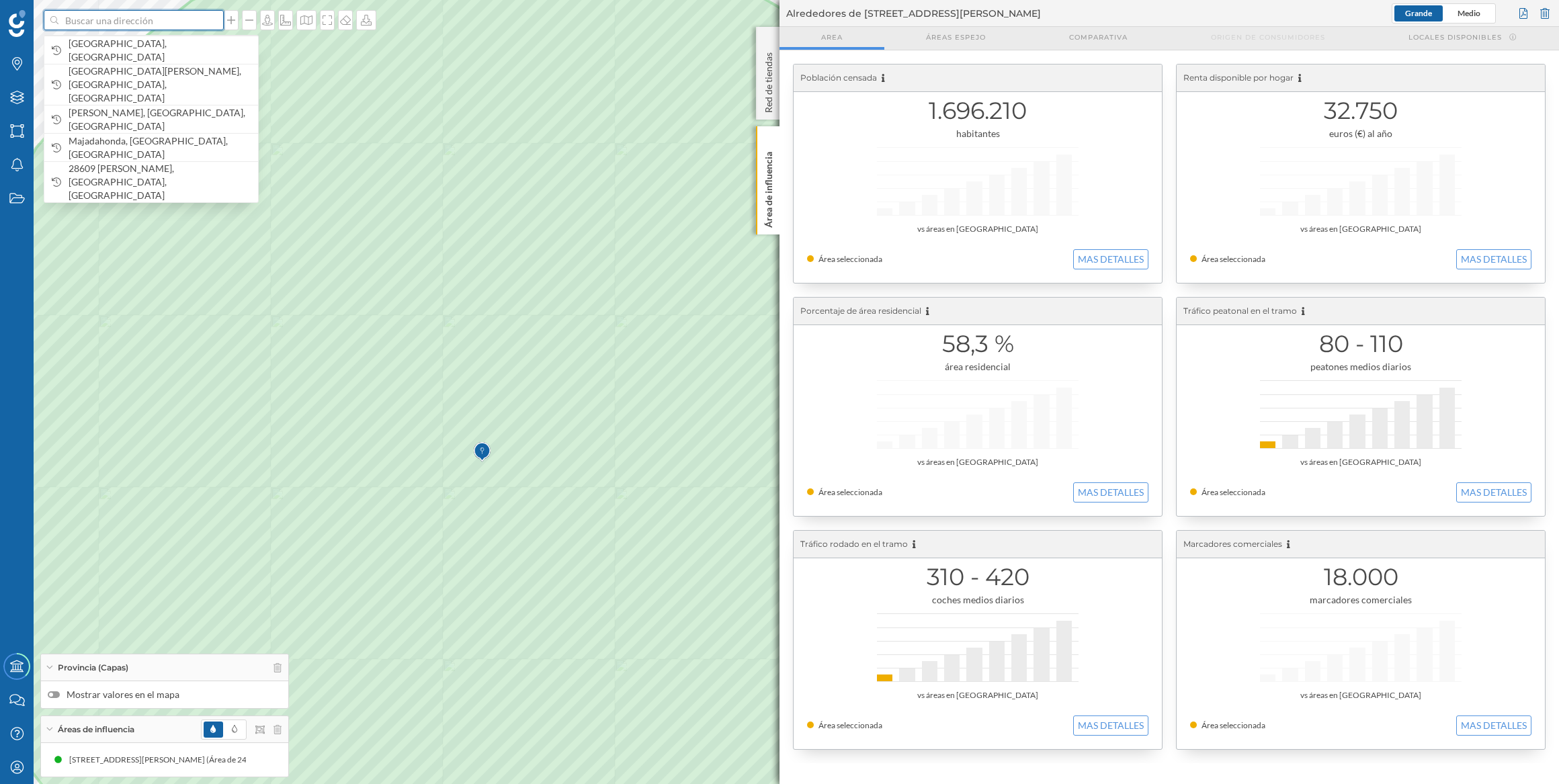
click at [80, 24] on input at bounding box center [133, 20] width 151 height 20
click at [106, 45] on span "[GEOGRAPHIC_DATA], [GEOGRAPHIC_DATA]" at bounding box center [160, 50] width 183 height 27
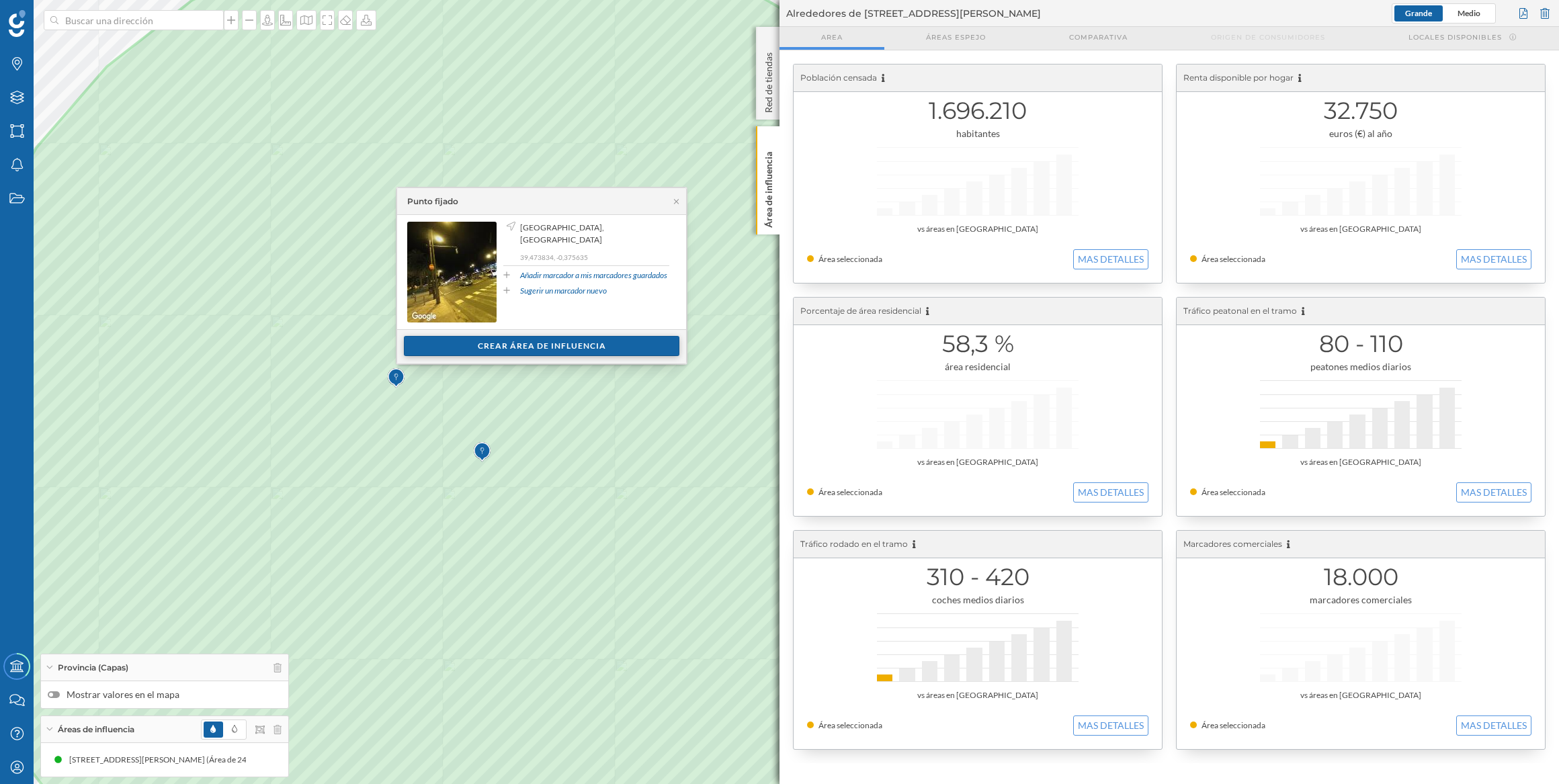
click at [570, 346] on div "Crear área de influencia" at bounding box center [541, 345] width 275 height 20
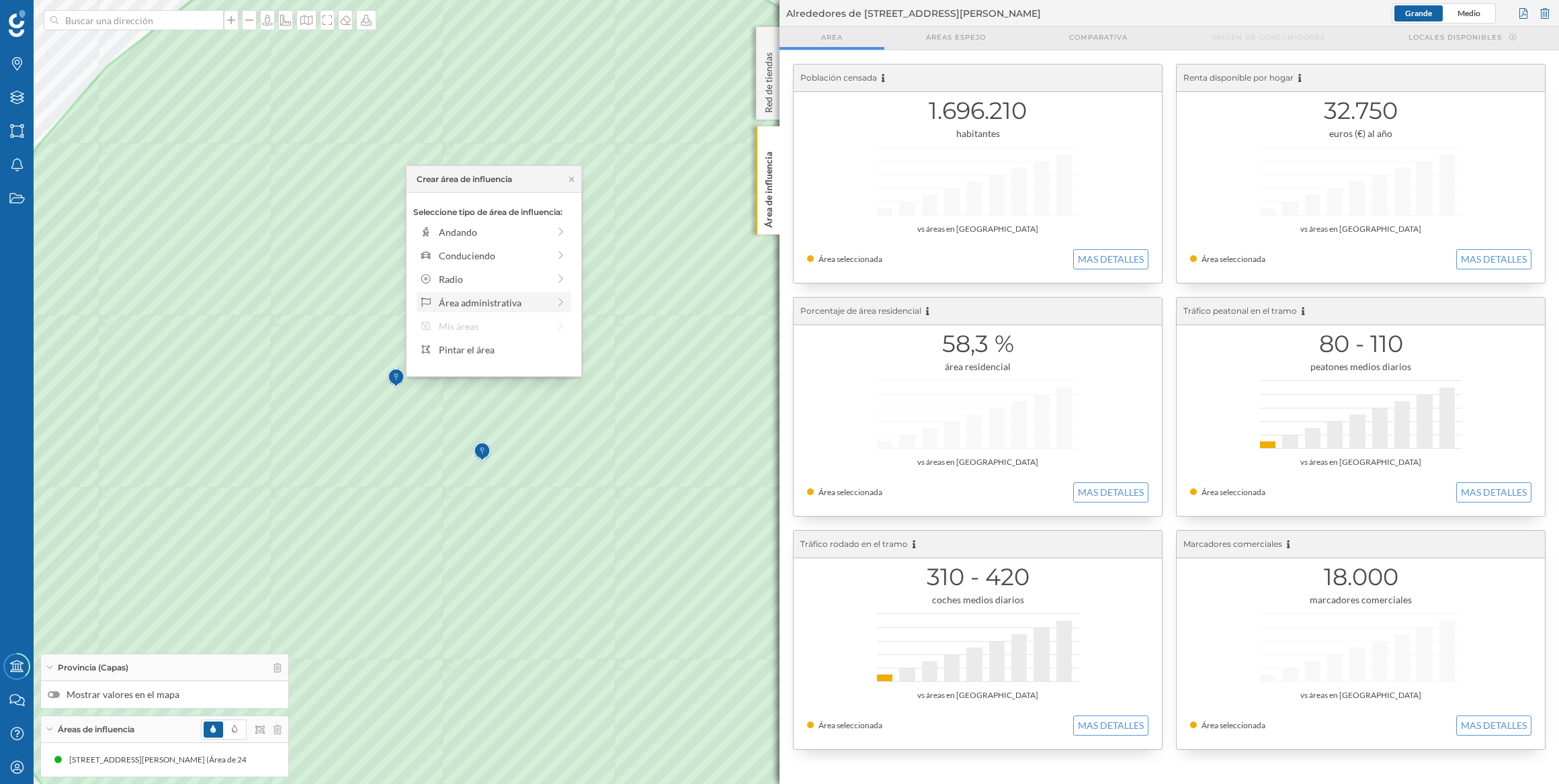
click at [541, 301] on div "Área administrativa" at bounding box center [493, 303] width 109 height 14
click at [511, 323] on div "Sección censal" at bounding box center [505, 326] width 132 height 14
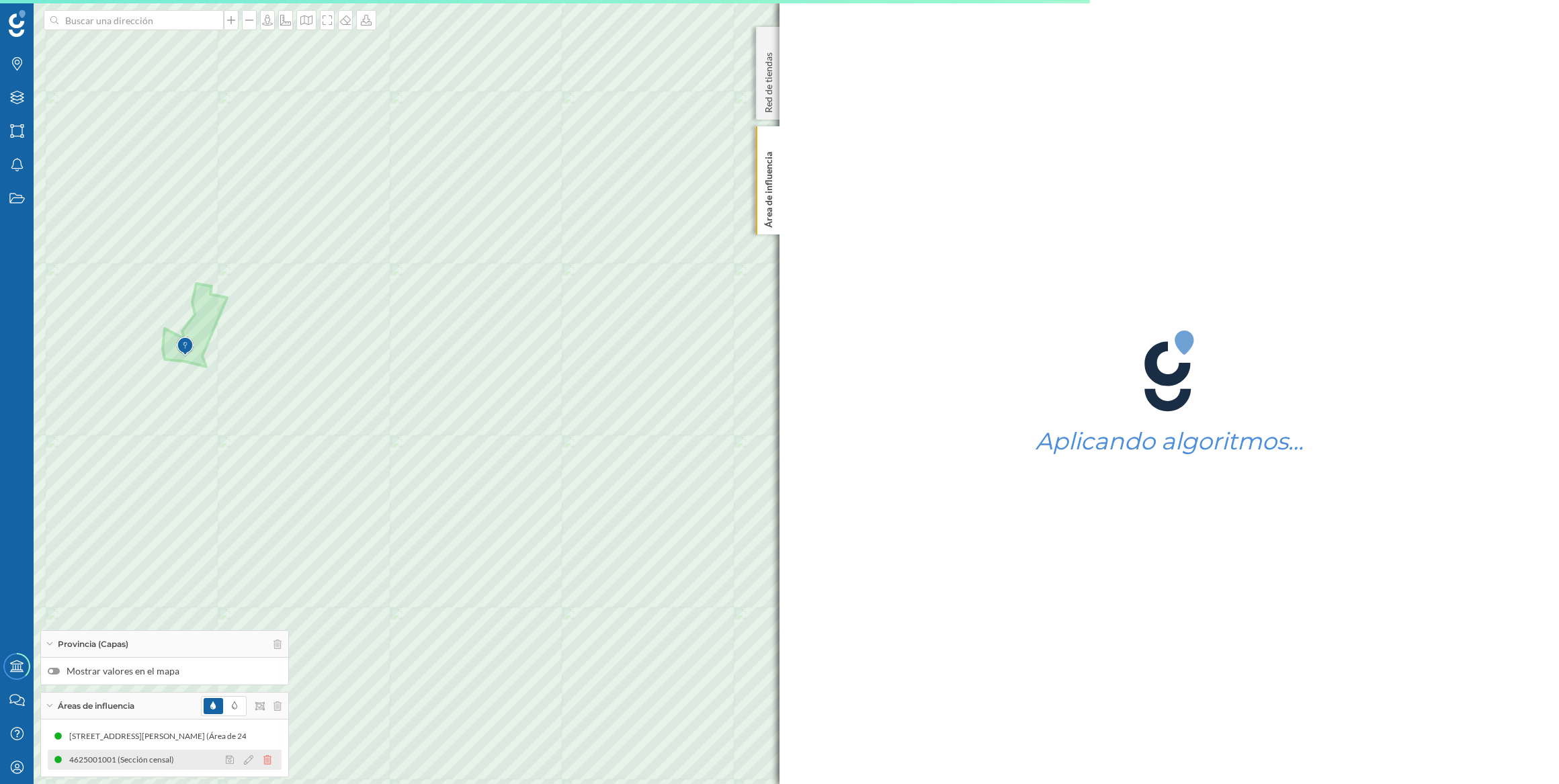
click at [266, 761] on icon at bounding box center [268, 760] width 8 height 9
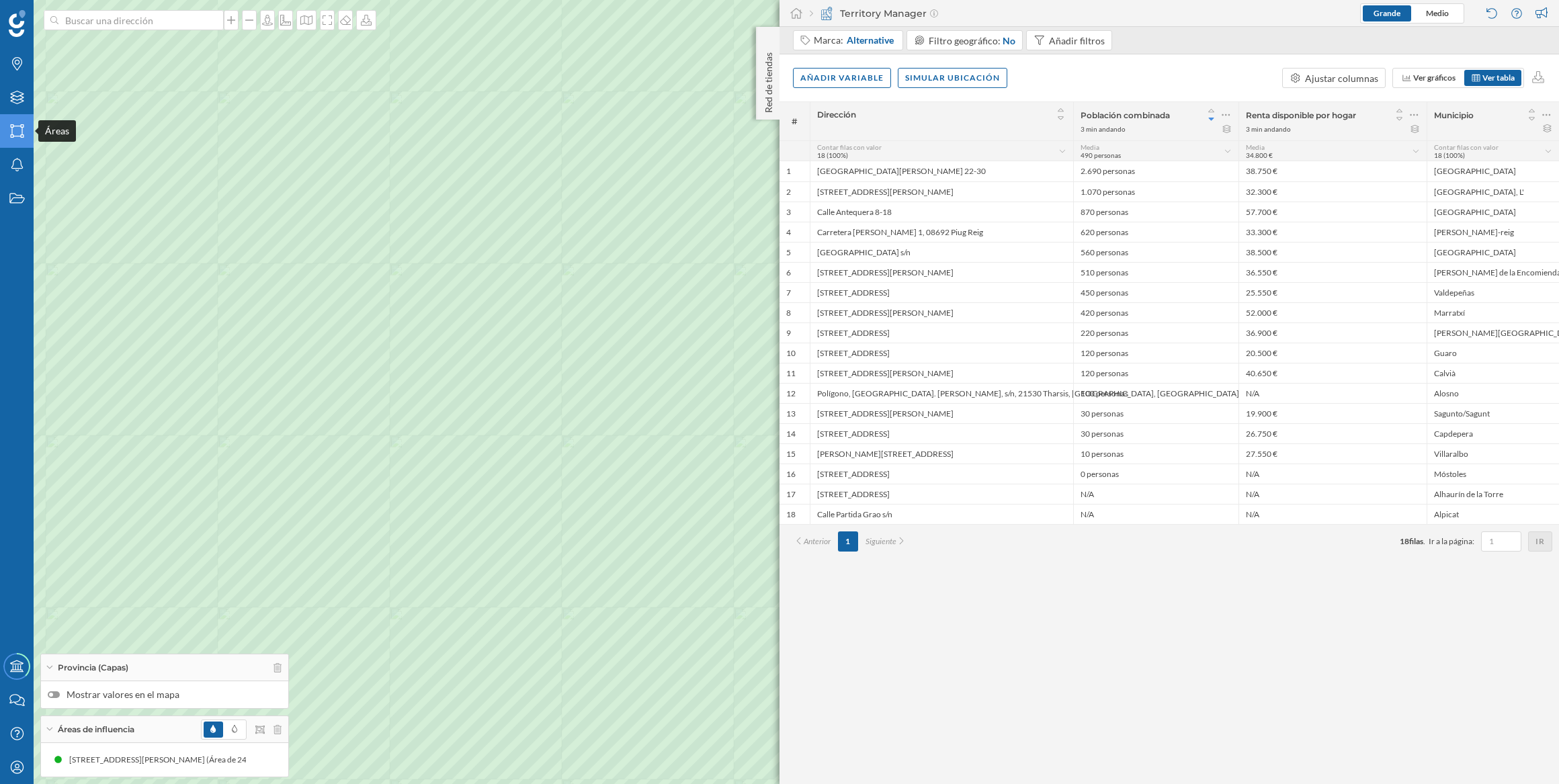
click at [15, 126] on icon at bounding box center [17, 131] width 14 height 14
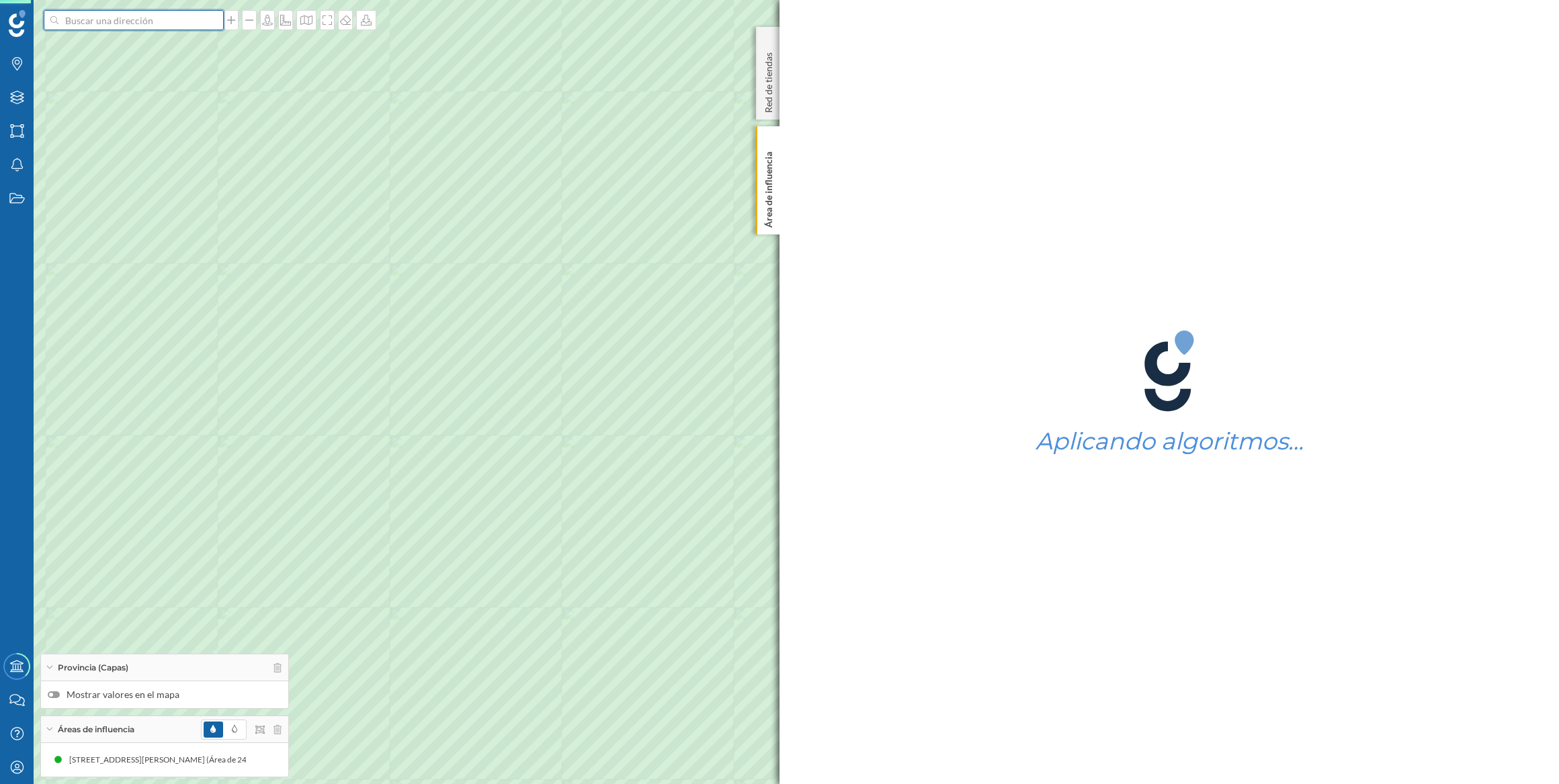
click at [154, 30] on input at bounding box center [133, 20] width 151 height 20
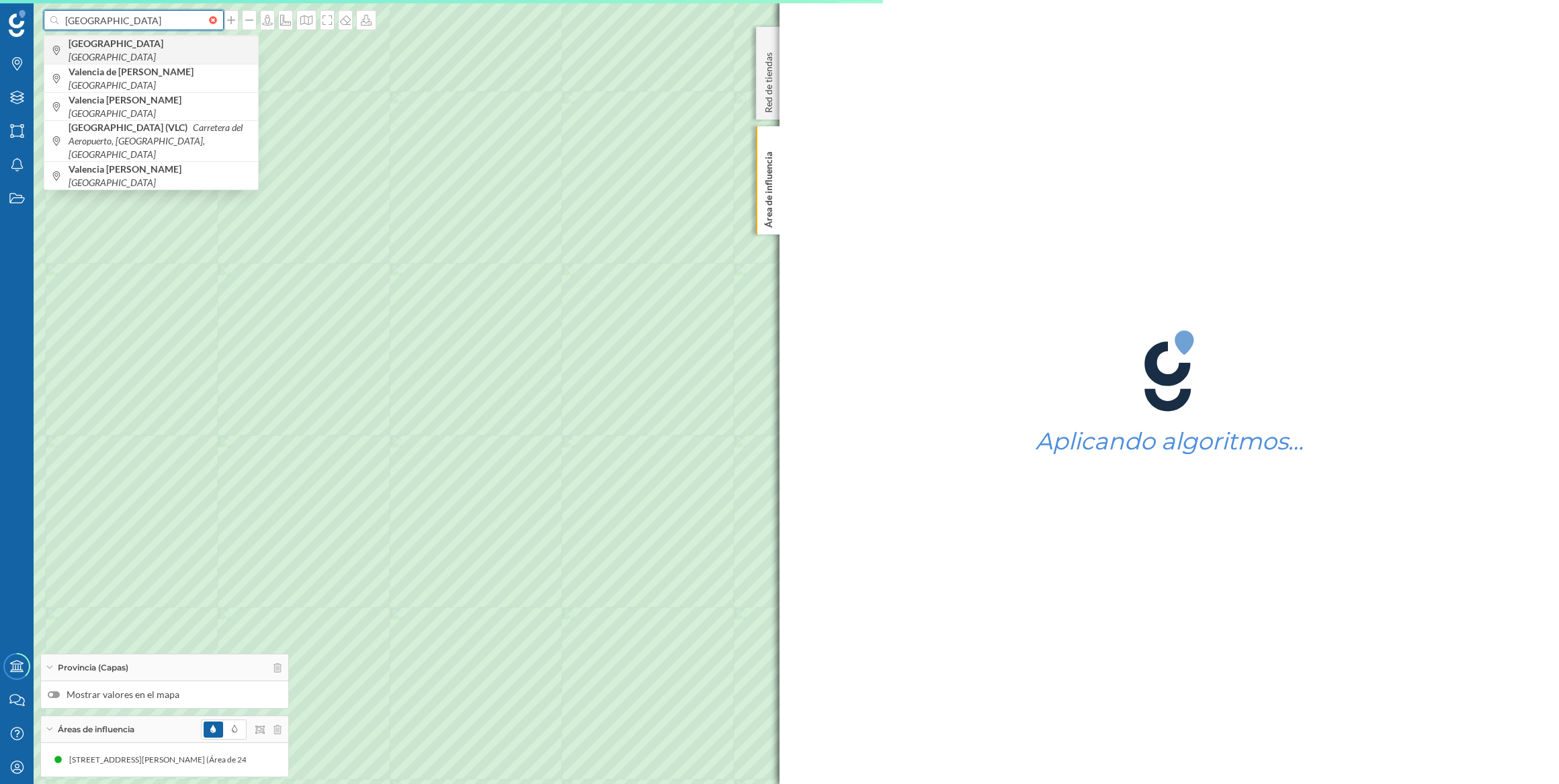
type input "[GEOGRAPHIC_DATA]"
click at [115, 52] on icon "[GEOGRAPHIC_DATA]" at bounding box center [112, 57] width 87 height 11
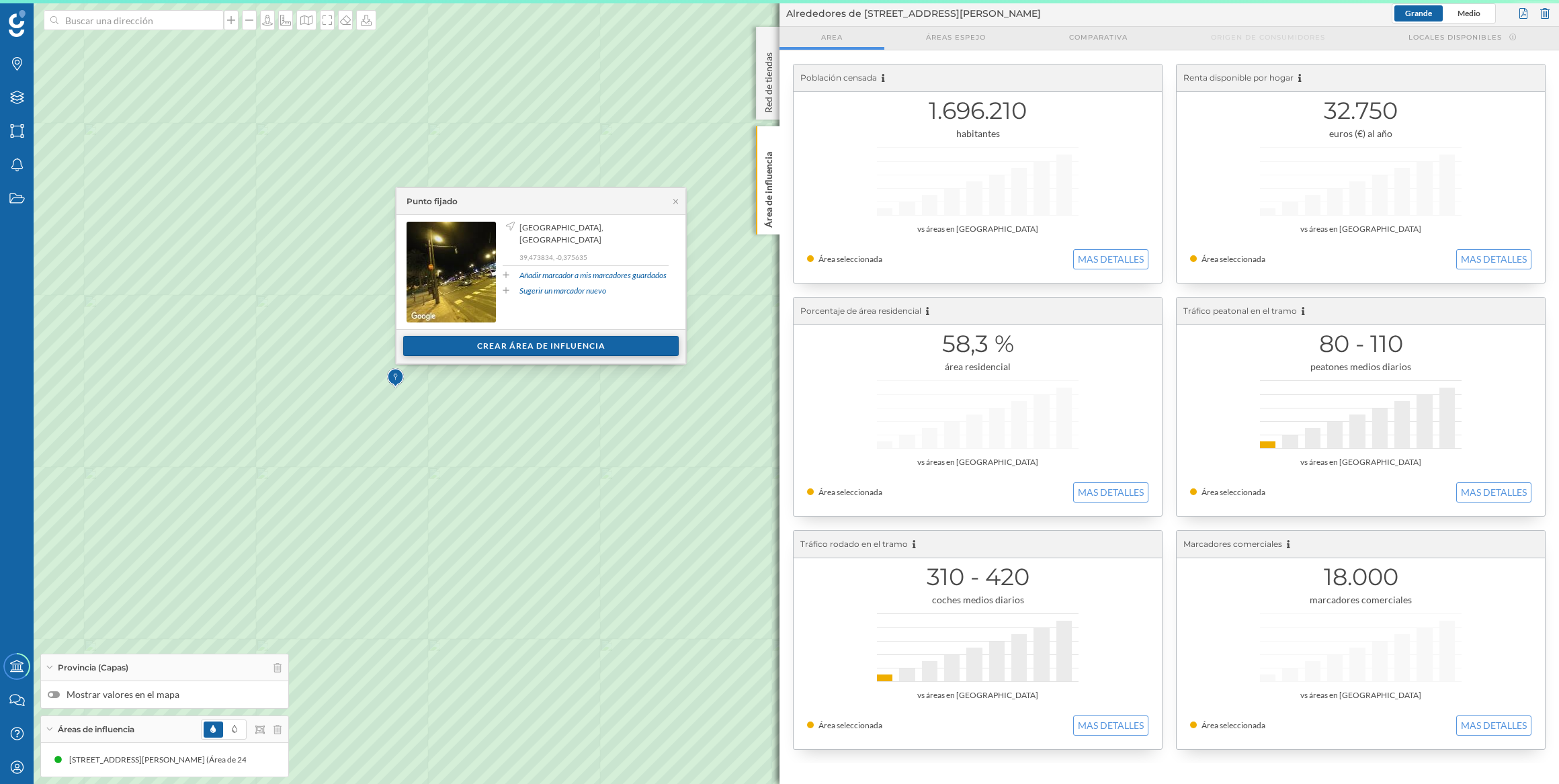
click at [563, 339] on div "Crear área de influencia" at bounding box center [541, 345] width 275 height 20
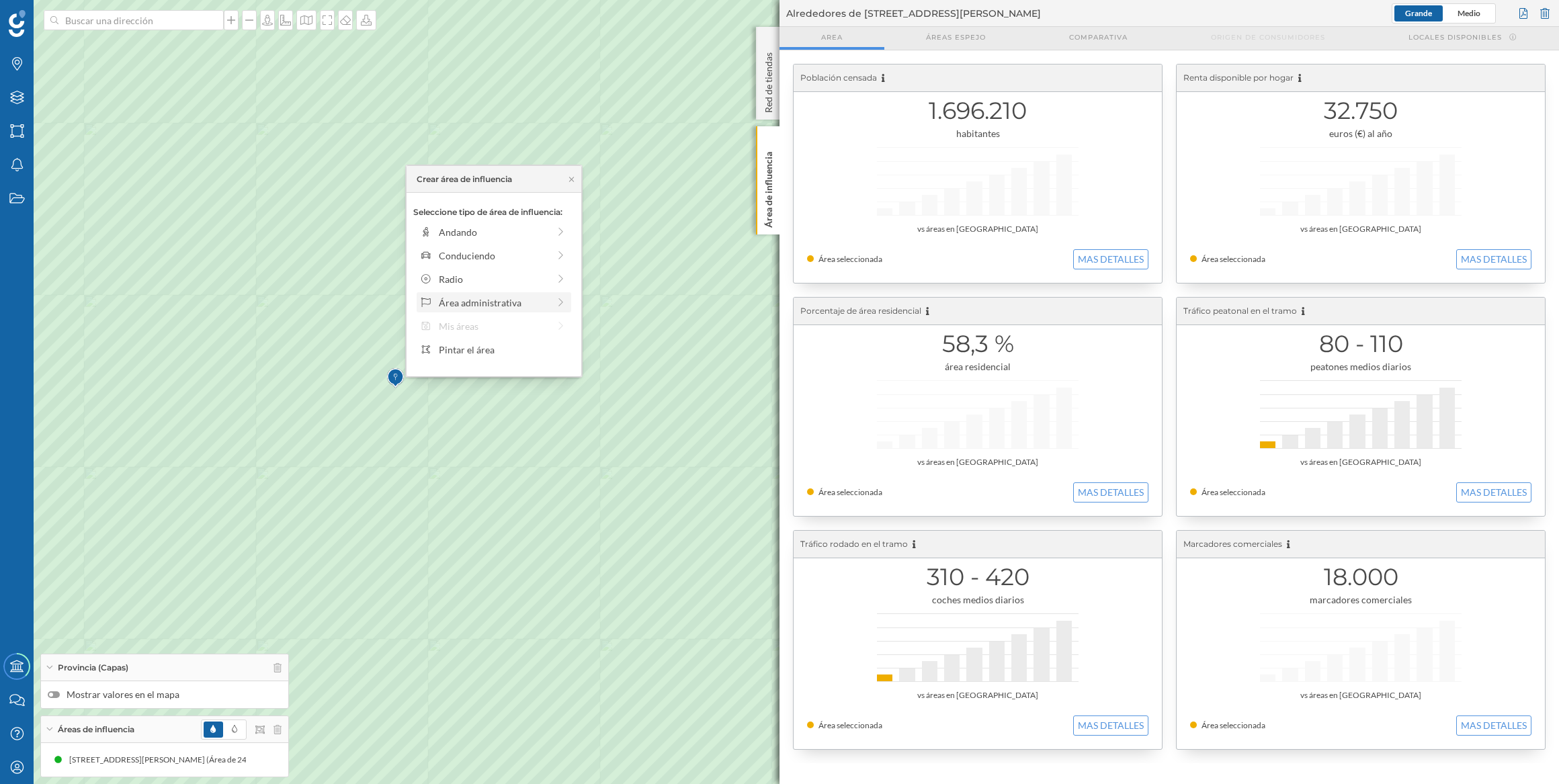
click at [482, 297] on div "Área administrativa" at bounding box center [493, 303] width 109 height 14
click at [472, 257] on div "Provincia" at bounding box center [505, 255] width 132 height 14
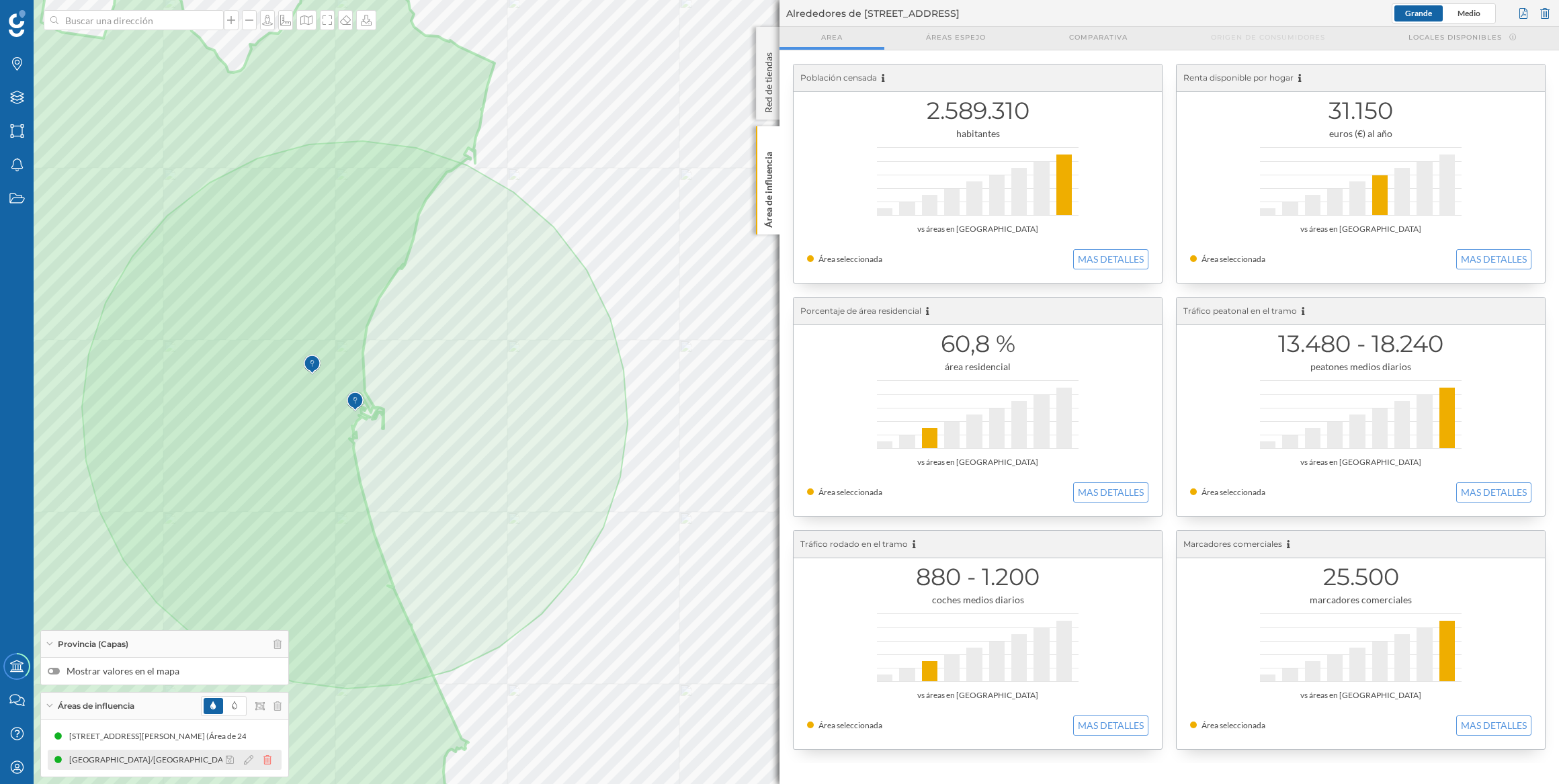
click at [269, 757] on icon at bounding box center [268, 760] width 8 height 9
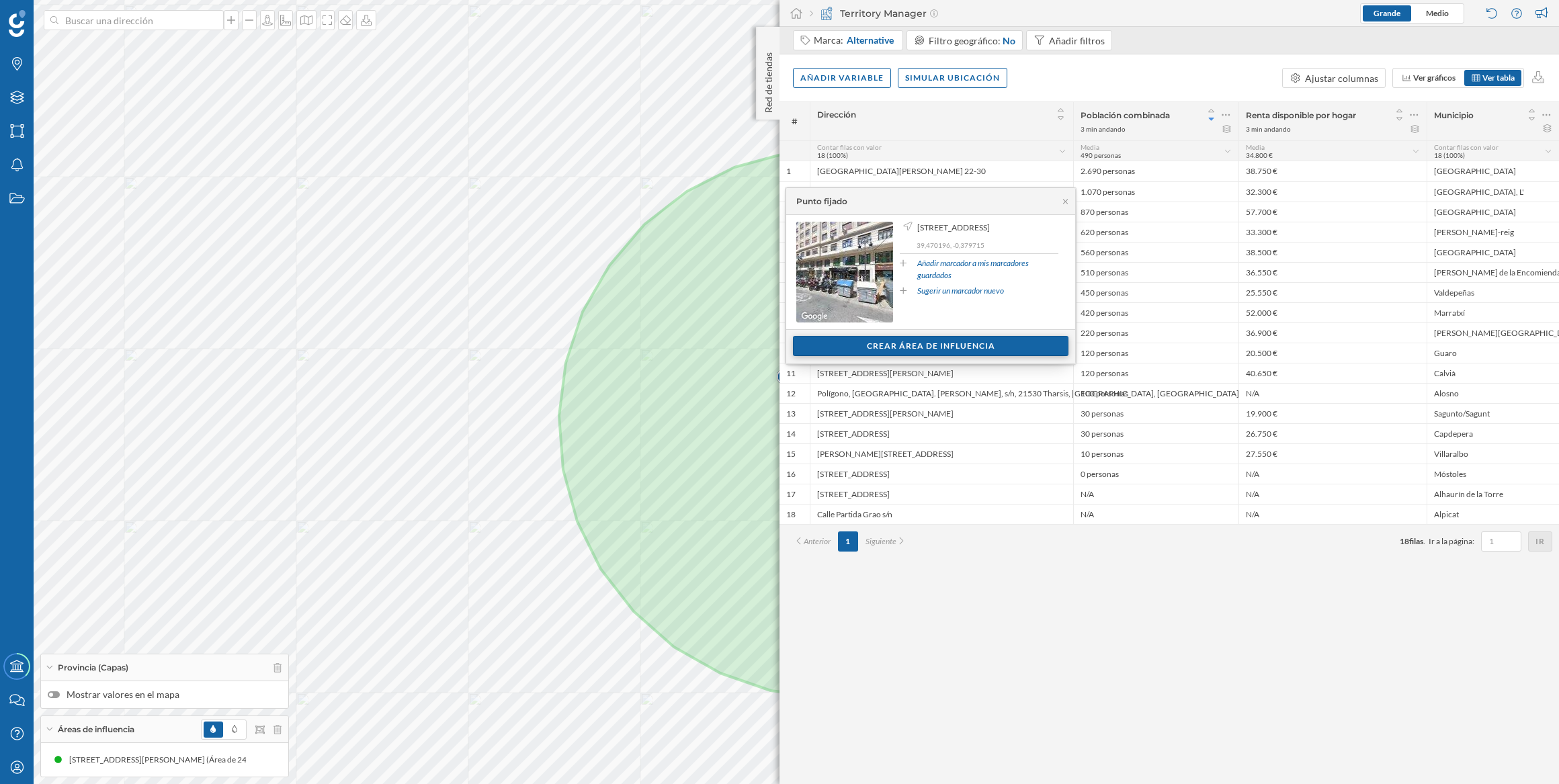
click at [953, 341] on div "Crear área de influencia" at bounding box center [931, 345] width 275 height 20
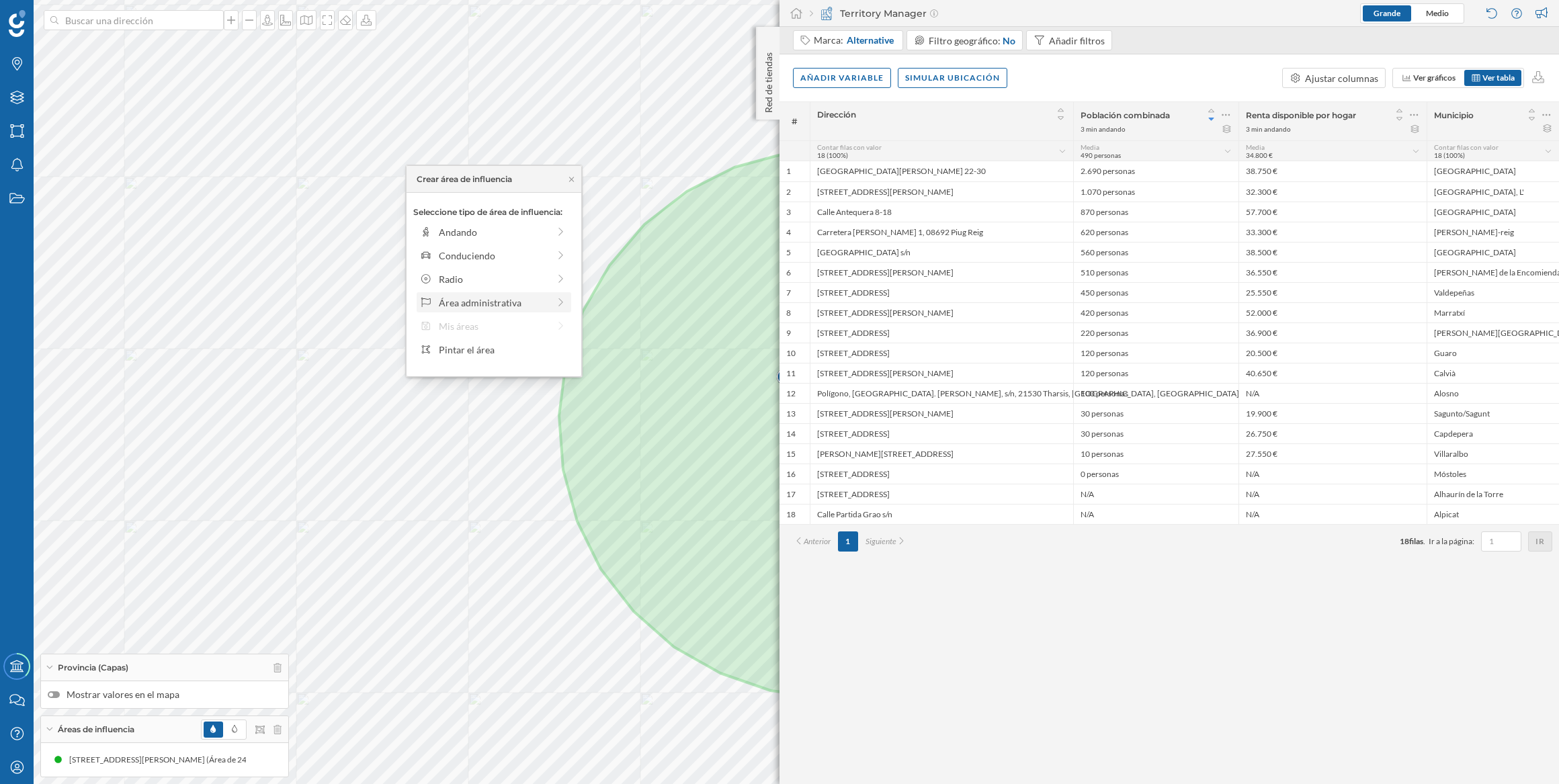
click at [525, 300] on div "Área administrativa" at bounding box center [493, 303] width 109 height 14
click at [498, 280] on div "Municipio" at bounding box center [505, 279] width 132 height 14
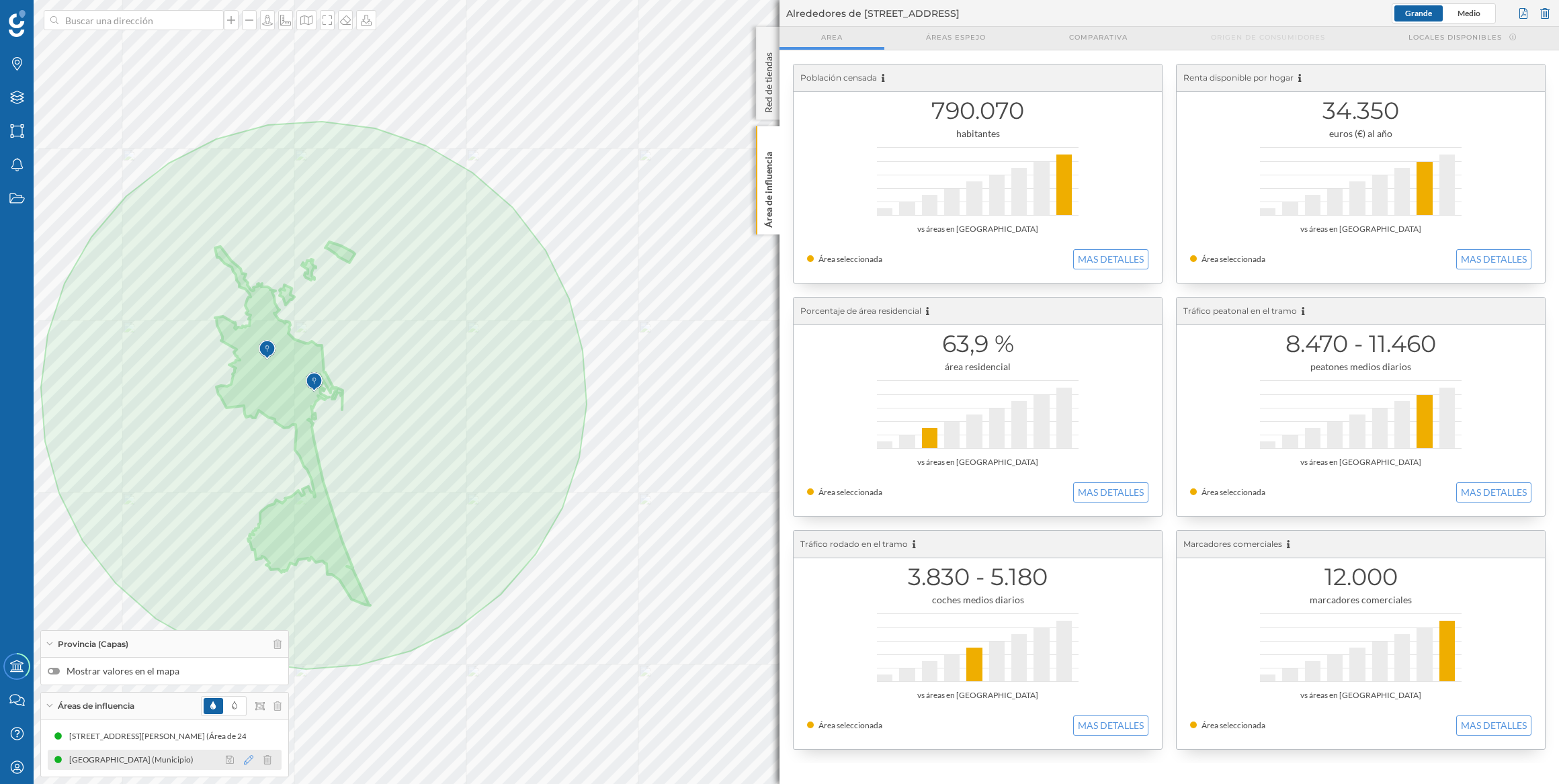
click at [245, 760] on icon at bounding box center [248, 760] width 9 height 9
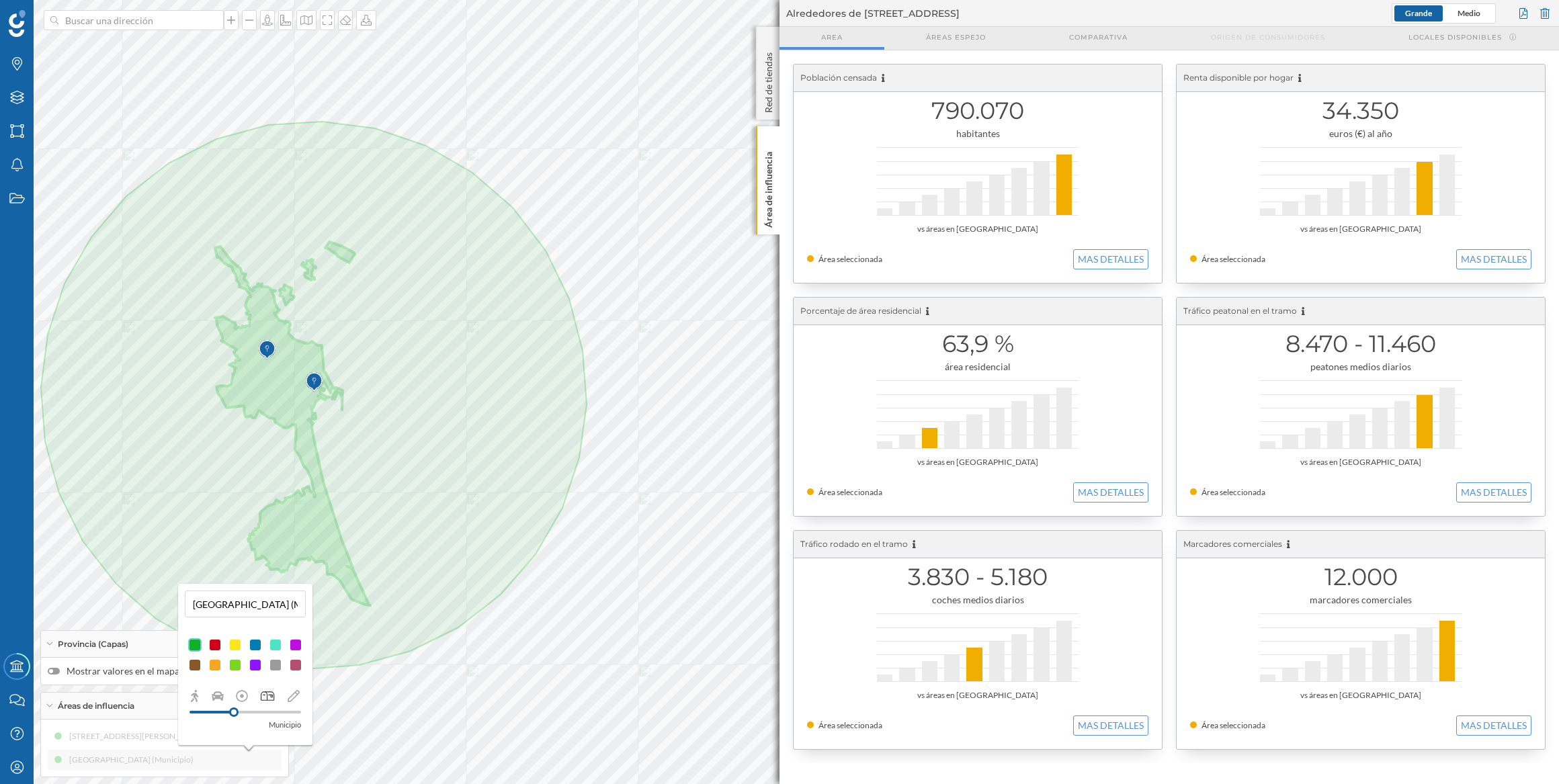
click at [188, 643] on div at bounding box center [195, 645] width 14 height 14
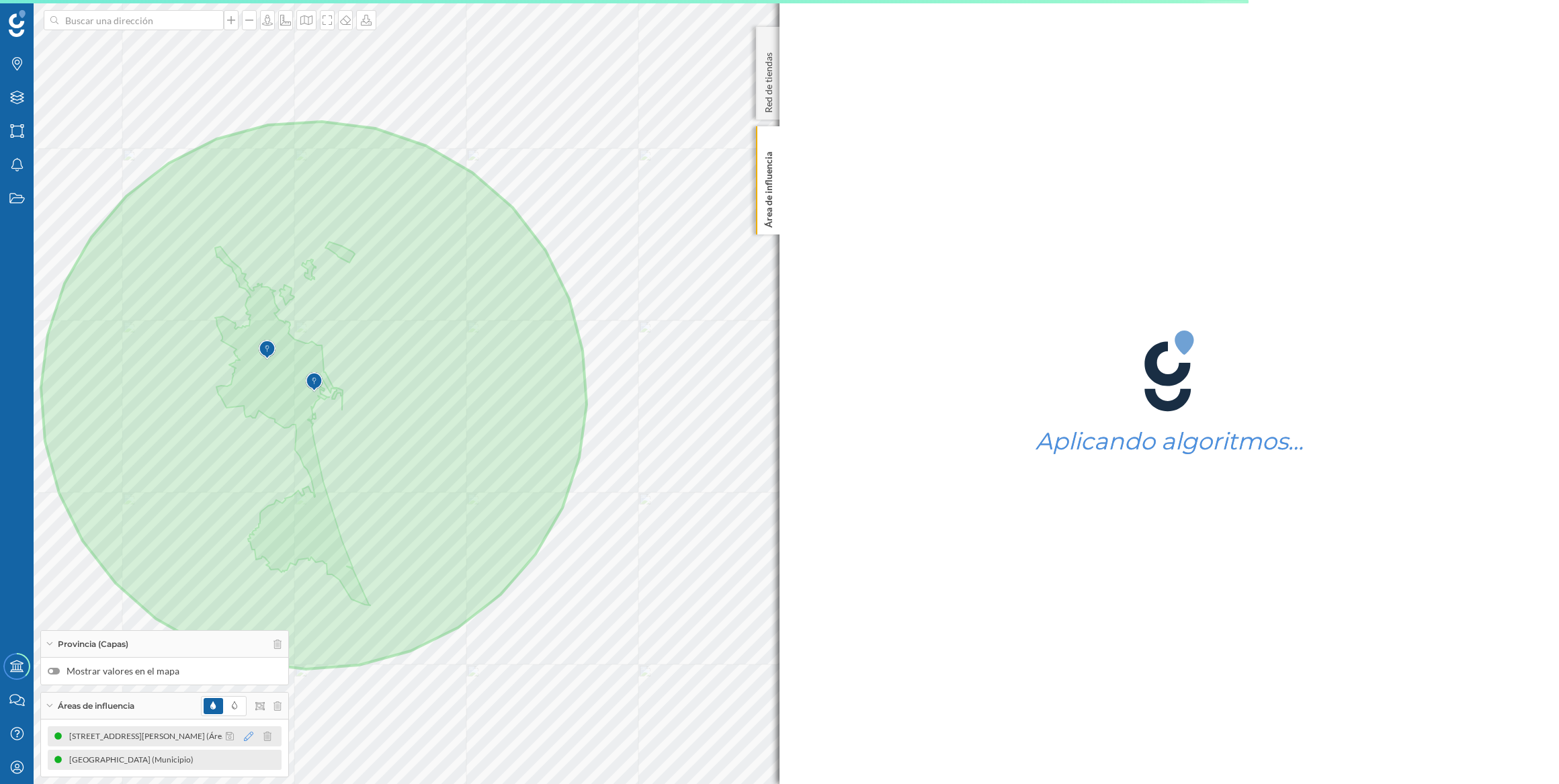
click at [247, 735] on icon at bounding box center [248, 736] width 9 height 9
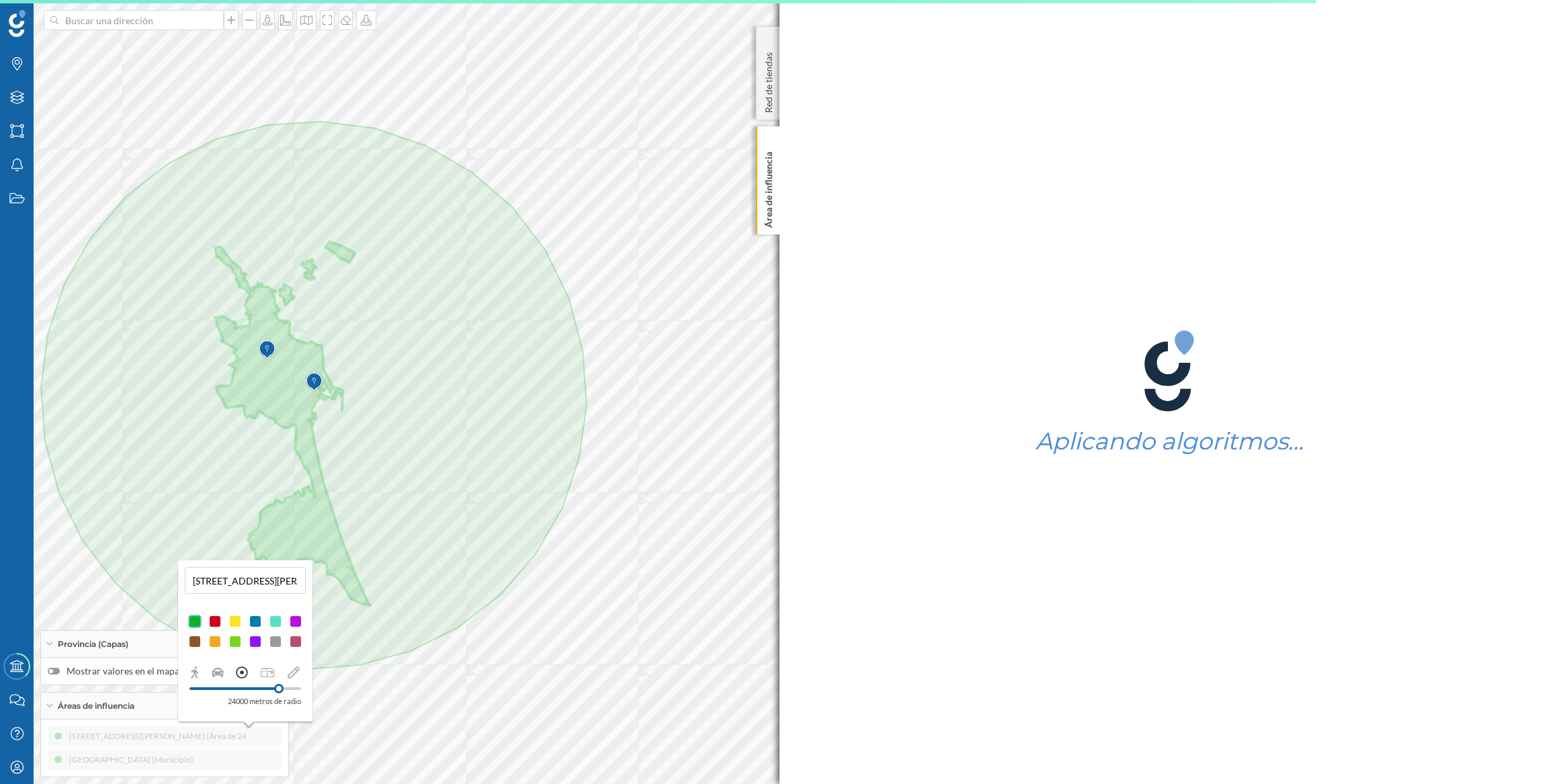
click at [259, 622] on div at bounding box center [255, 621] width 14 height 14
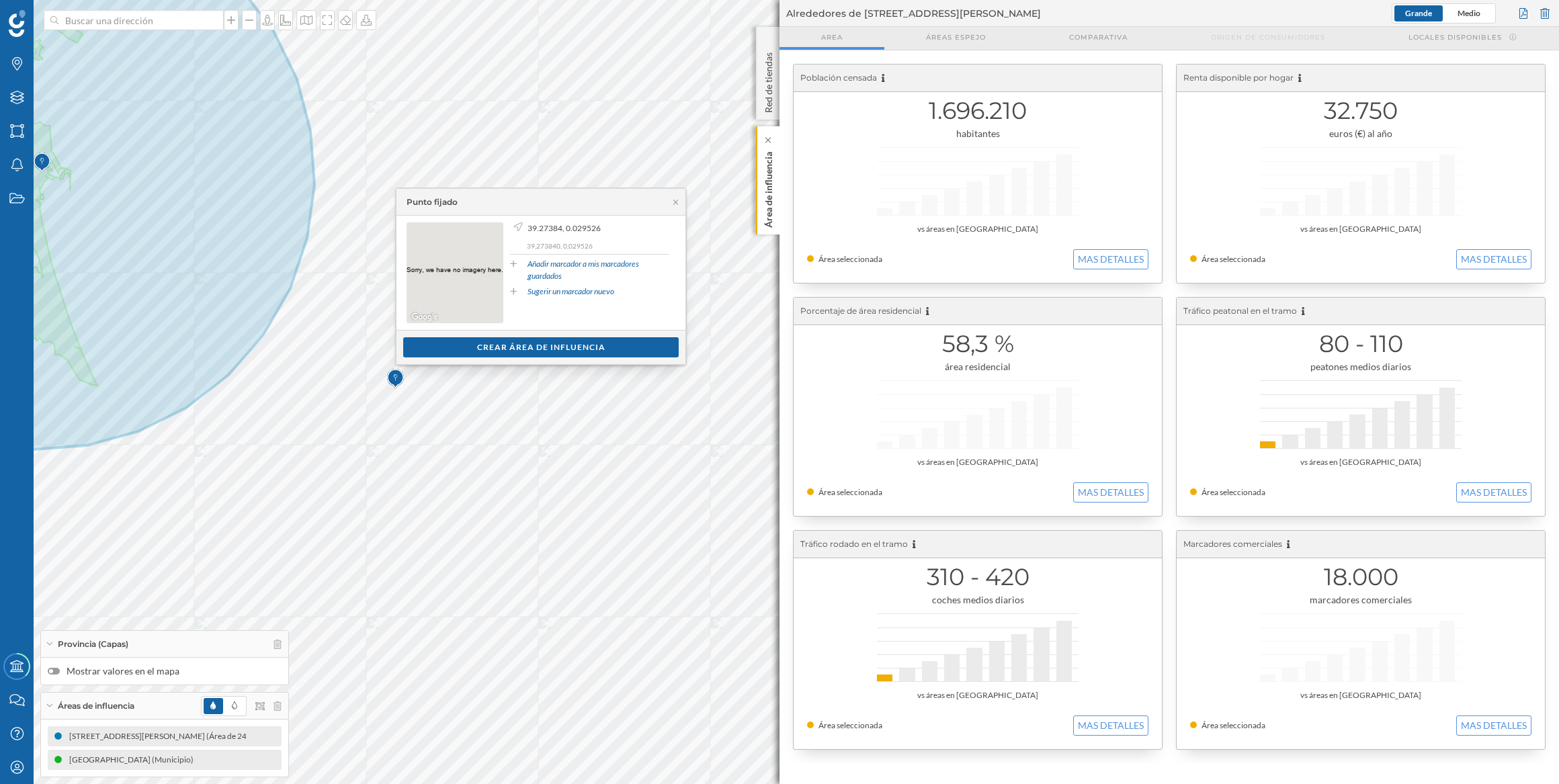
click at [766, 225] on p "Área de influencia" at bounding box center [769, 187] width 14 height 81
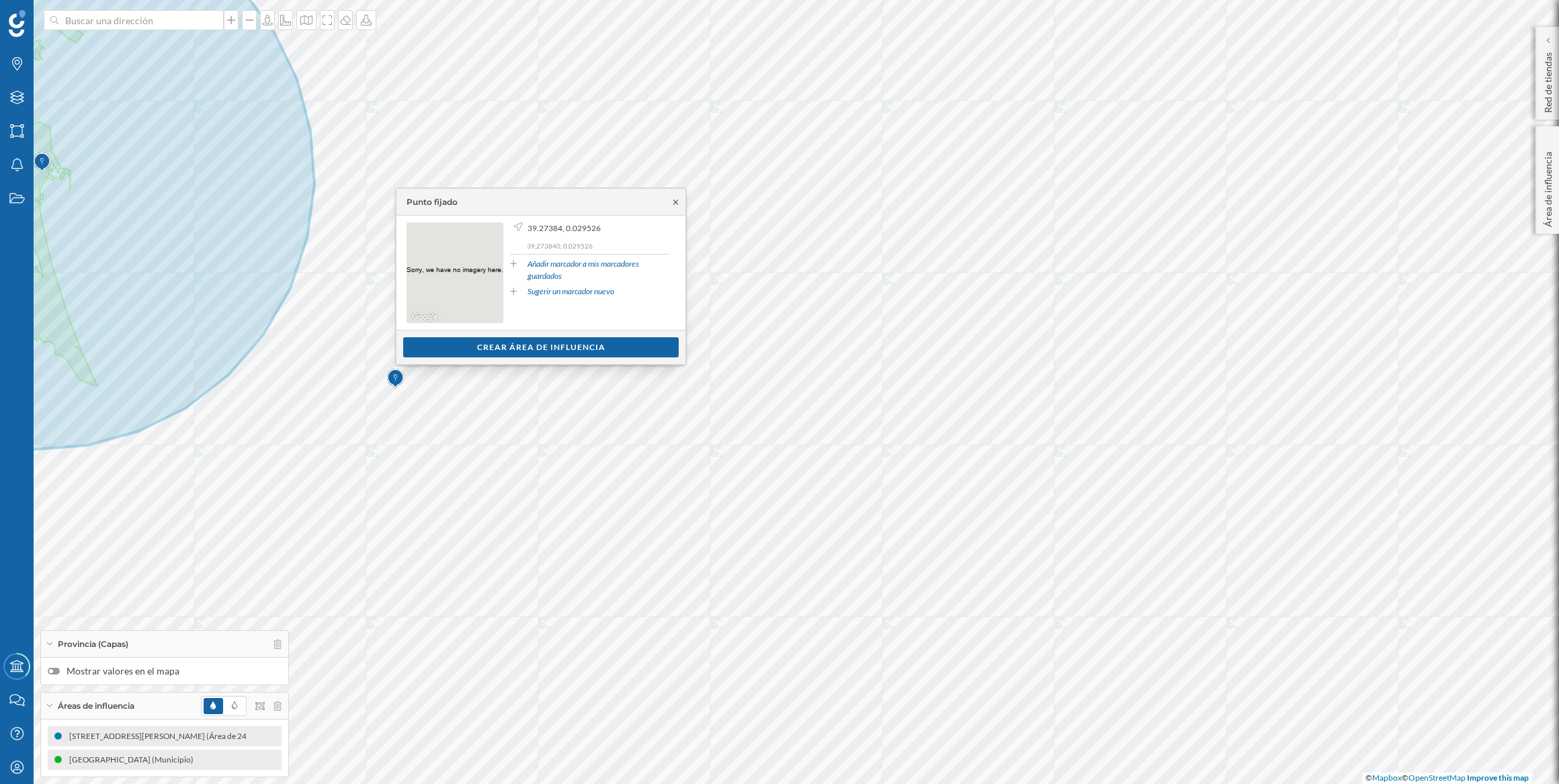
click at [676, 205] on icon at bounding box center [675, 202] width 10 height 8
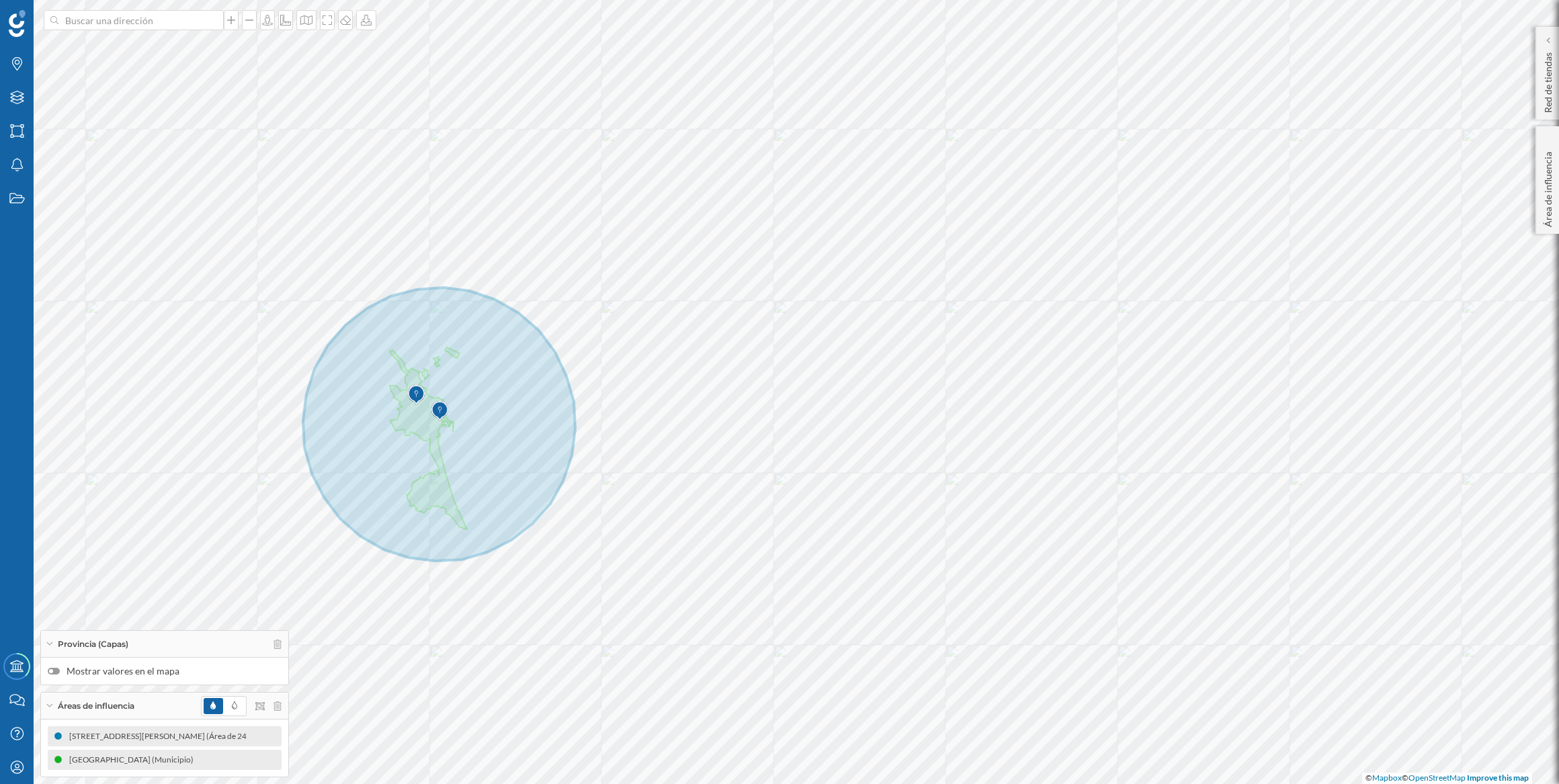
drag, startPoint x: 443, startPoint y: 386, endPoint x: 447, endPoint y: 416, distance: 30.3
click at [447, 416] on img at bounding box center [440, 410] width 17 height 27
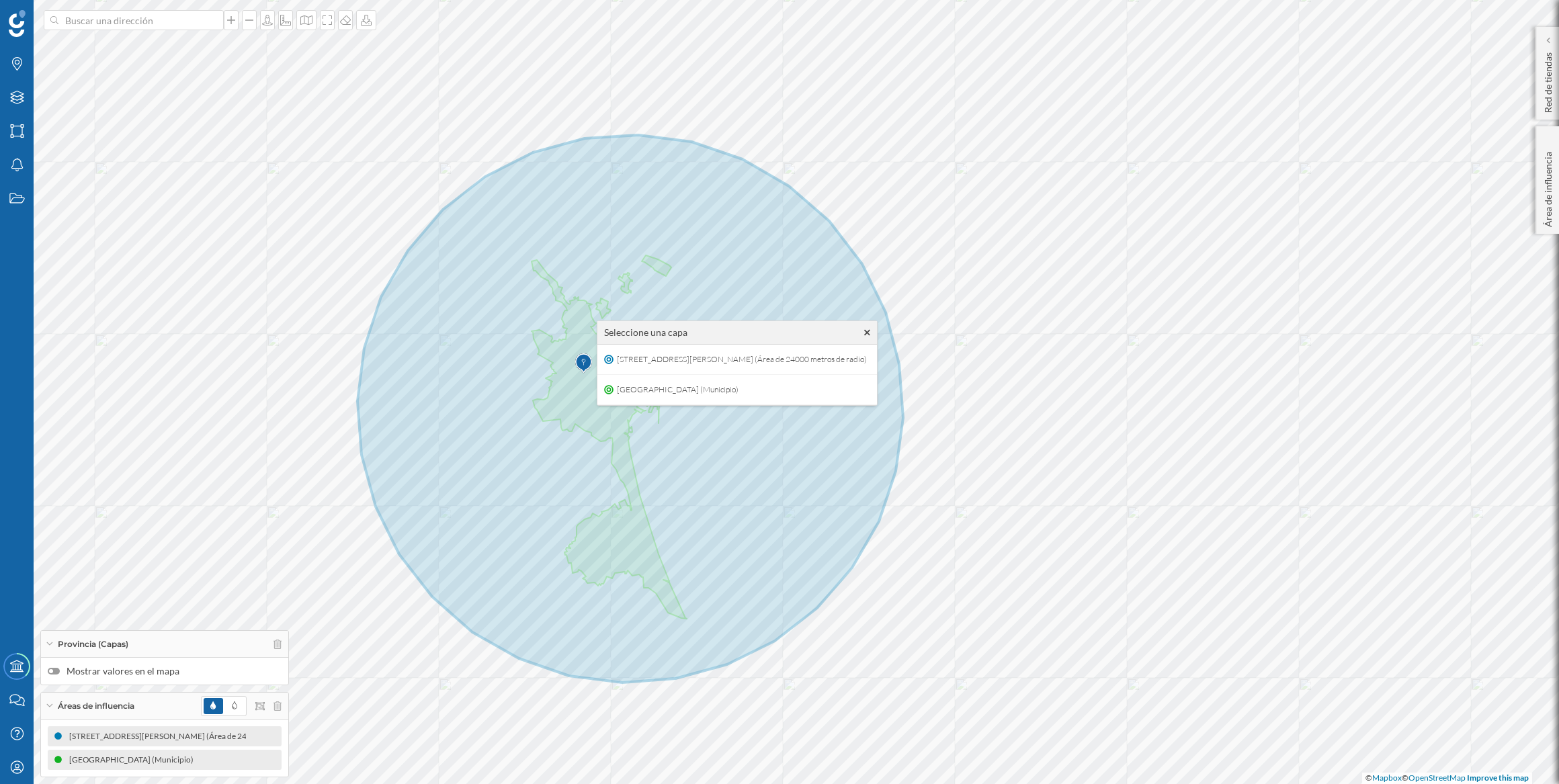
click at [864, 330] on icon at bounding box center [867, 333] width 6 height 6
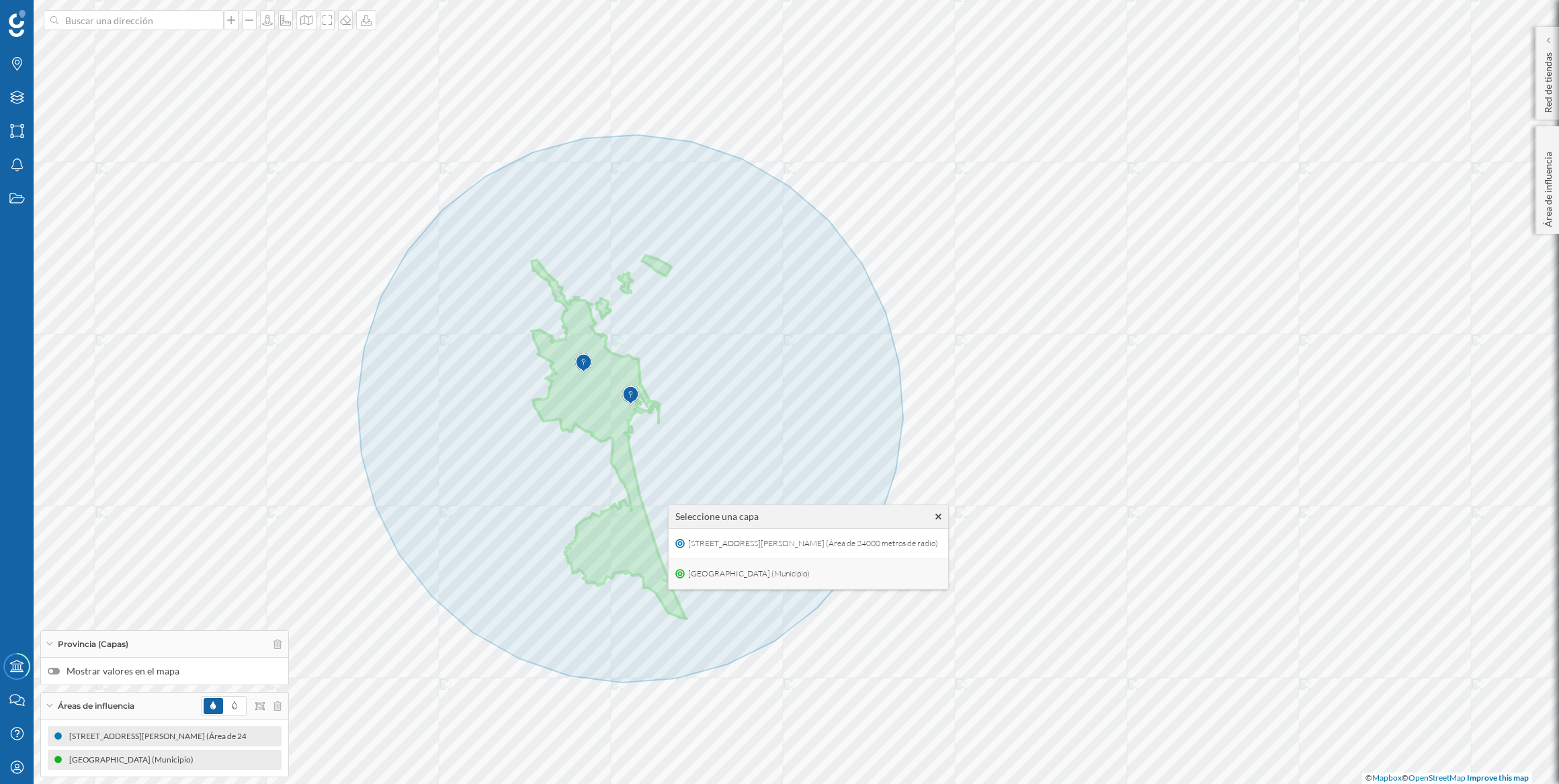
click at [853, 569] on div "[GEOGRAPHIC_DATA] (Municipio)" at bounding box center [809, 574] width 280 height 31
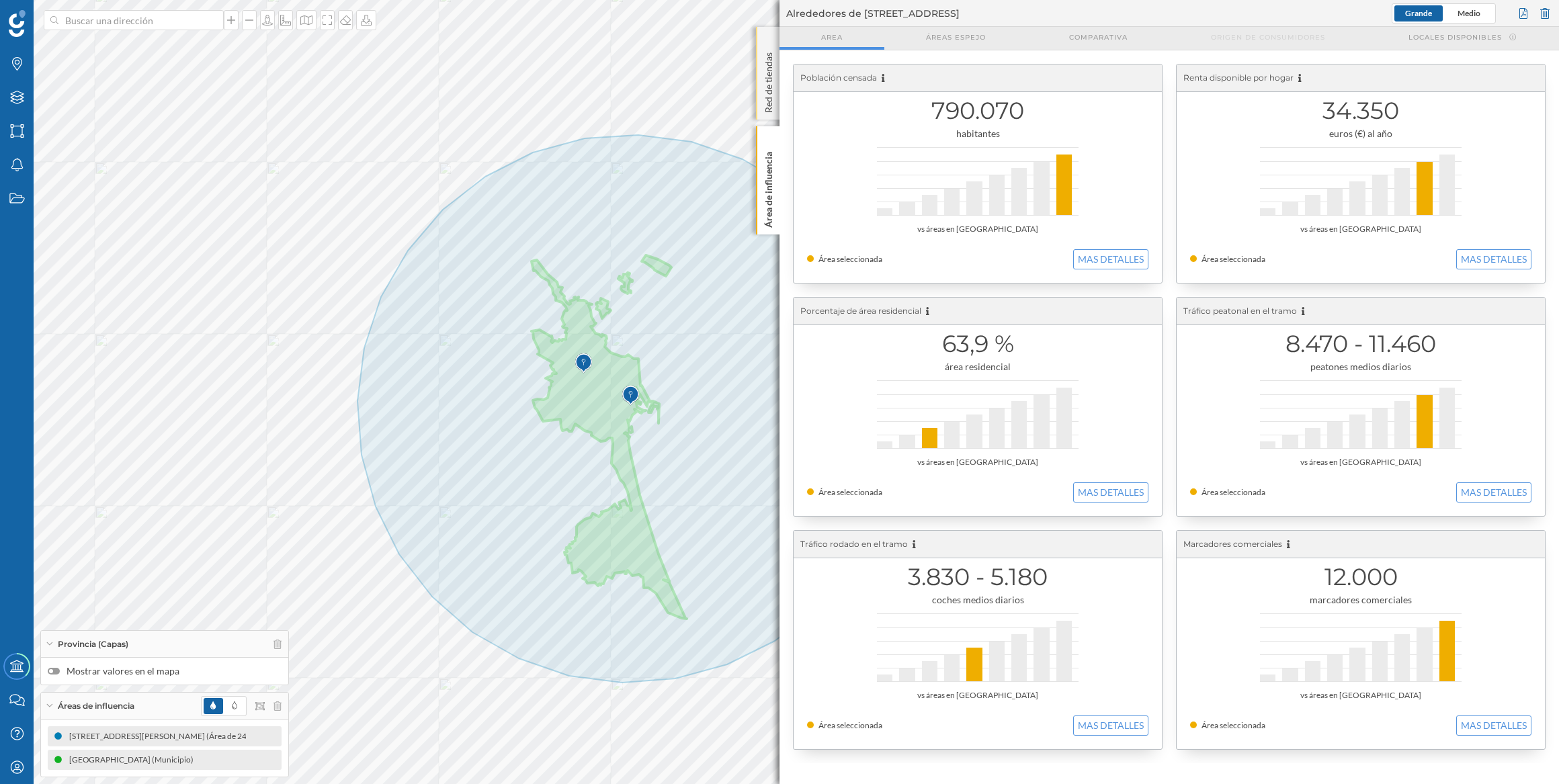
click at [768, 34] on div "Red de tiendas" at bounding box center [768, 73] width 24 height 92
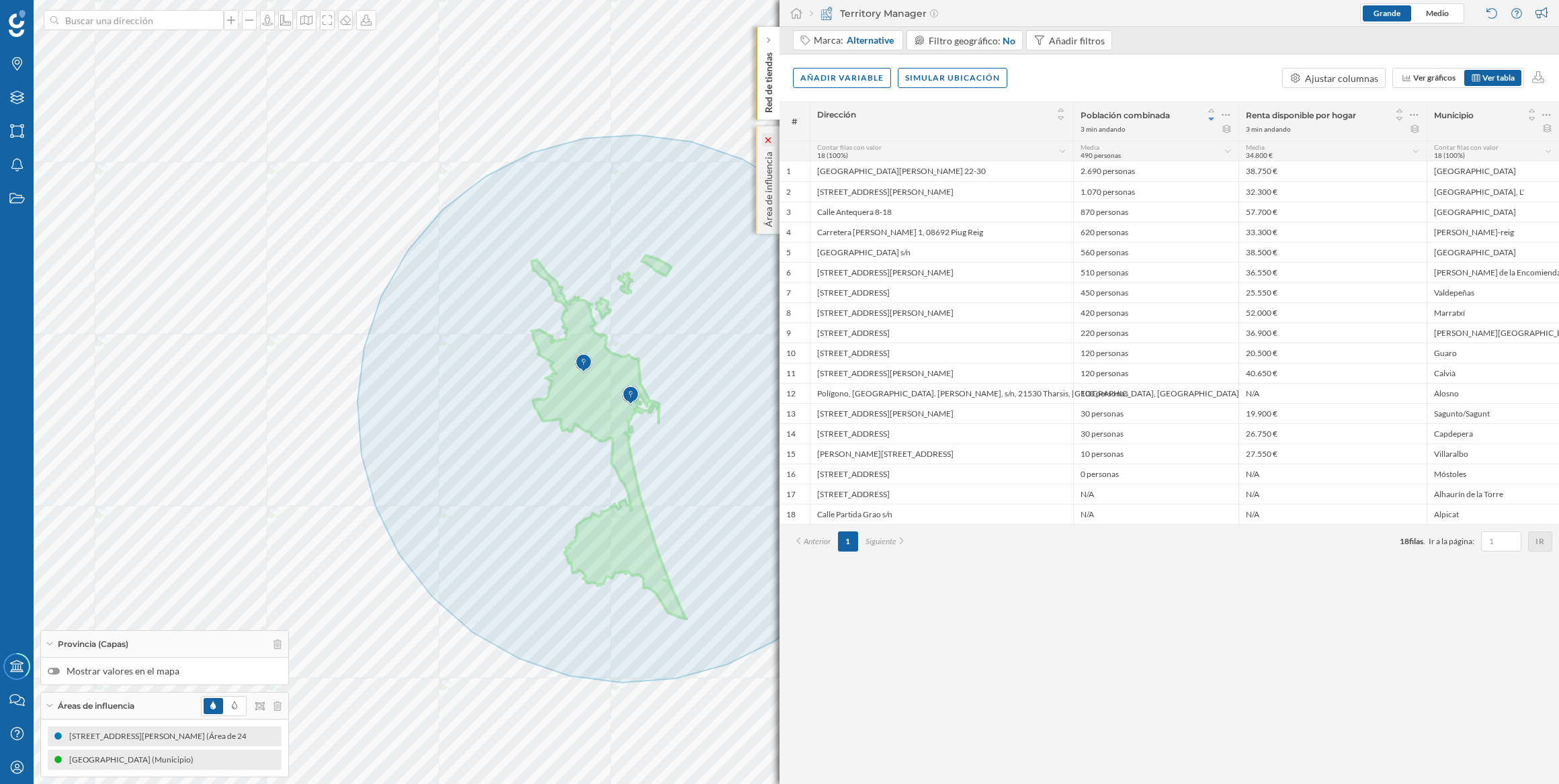
click at [769, 138] on icon at bounding box center [768, 140] width 9 height 6
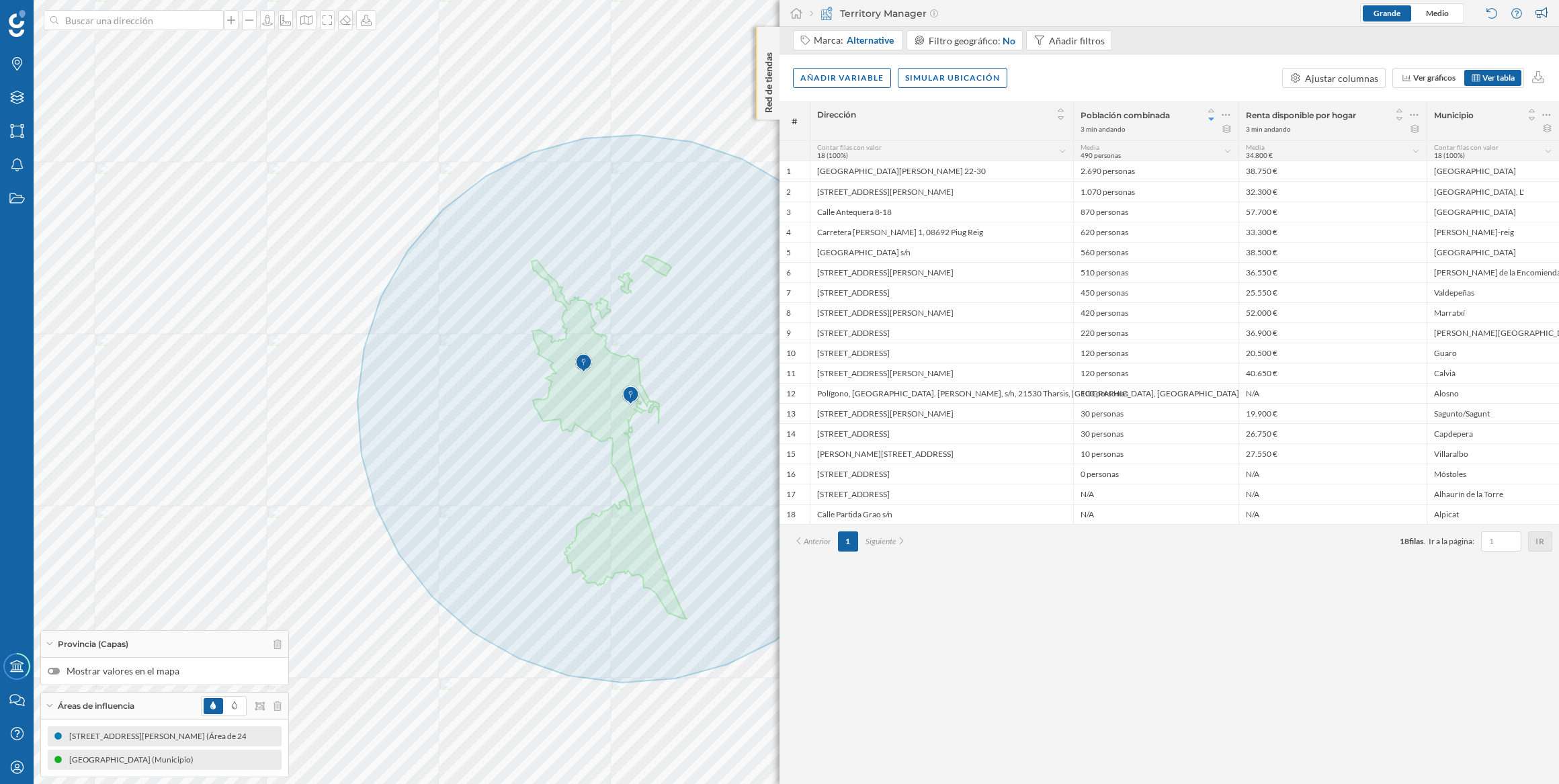
click at [767, 33] on div "Red de tiendas" at bounding box center [768, 73] width 24 height 92
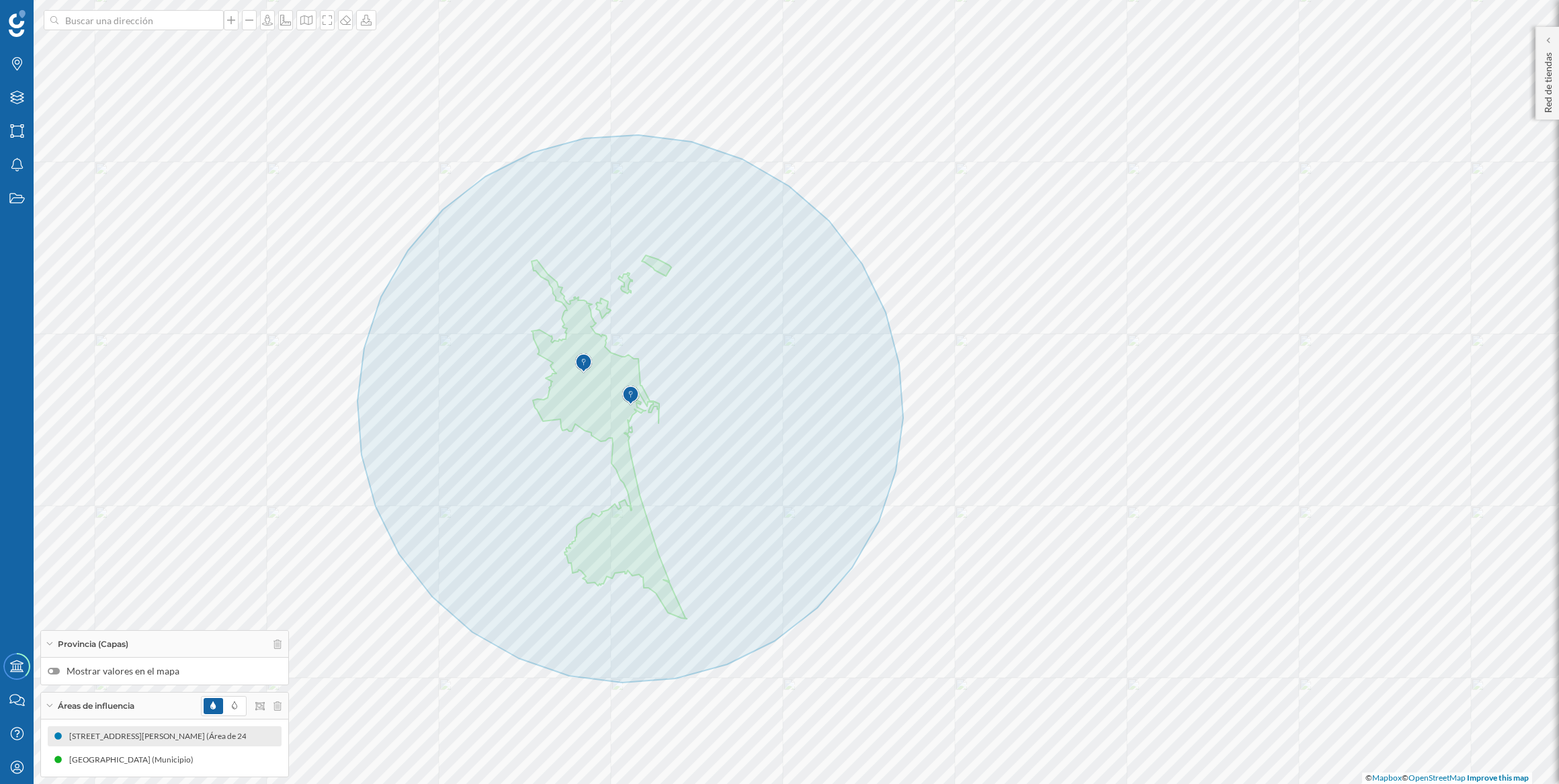
drag, startPoint x: 164, startPoint y: 763, endPoint x: 145, endPoint y: 726, distance: 41.6
click at [145, 726] on div "[STREET_ADDRESS][PERSON_NAME] (Área de 24000 metros de radio) [STREET_ADDRESS][…" at bounding box center [164, 747] width 234 height 44
click at [265, 705] on div at bounding box center [260, 706] width 14 height 14
click at [291, 678] on div "Diferencia" at bounding box center [295, 682] width 69 height 14
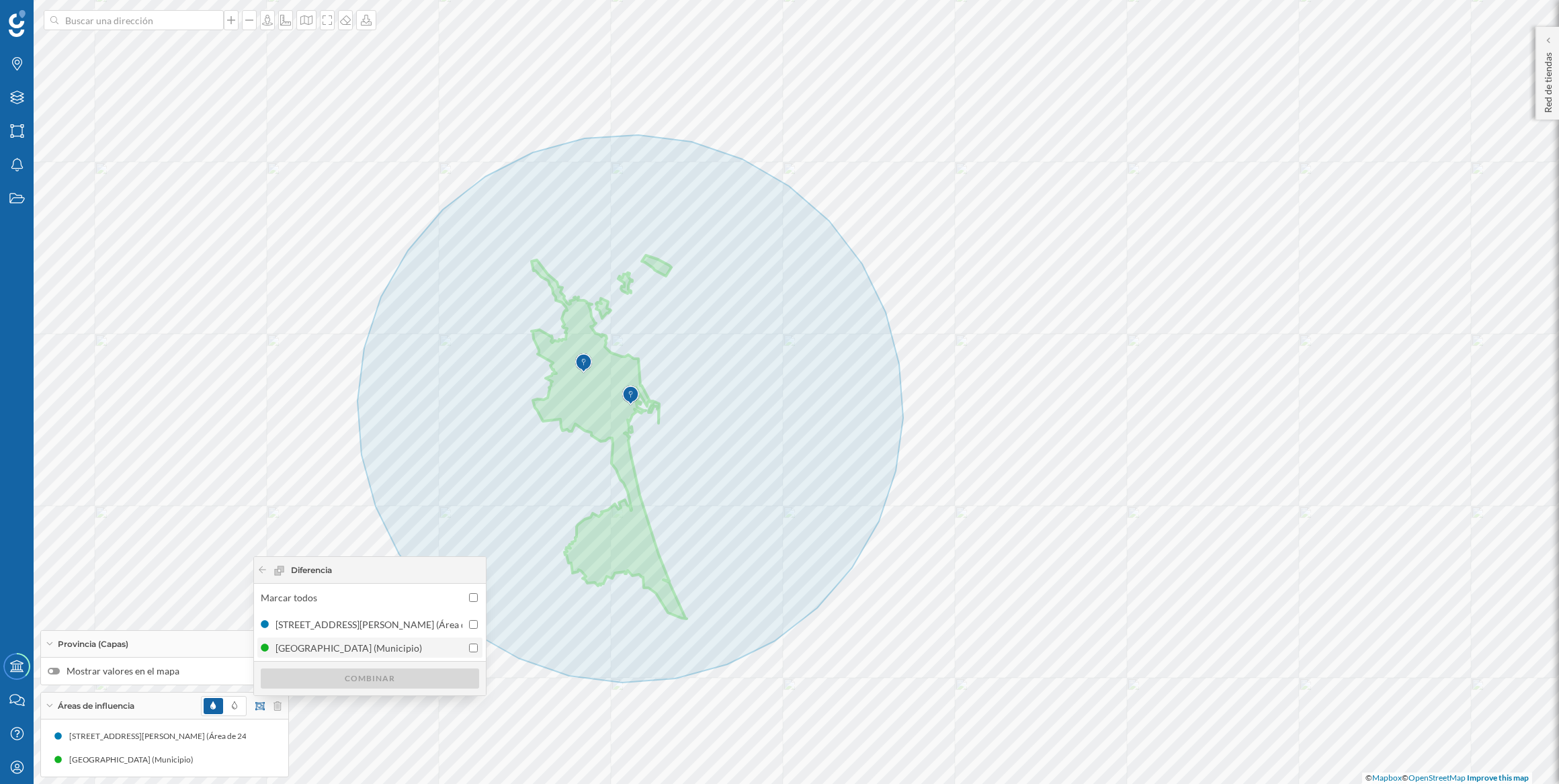
click at [307, 645] on div "[GEOGRAPHIC_DATA] (Municipio)" at bounding box center [352, 648] width 153 height 14
checkbox input "true"
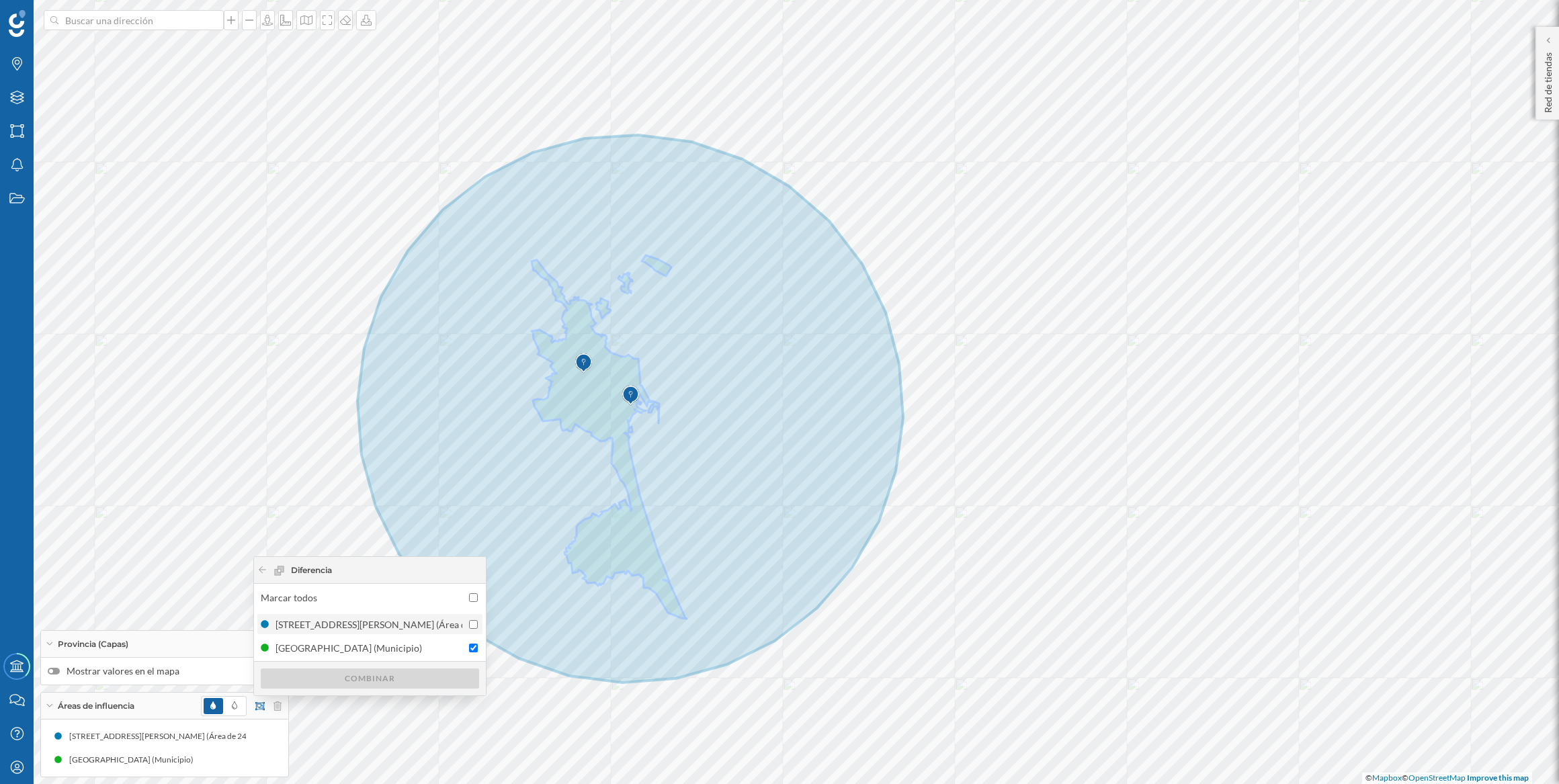
click at [346, 622] on div "[STREET_ADDRESS][PERSON_NAME] (Área de 24000 metros de radio)" at bounding box center [426, 624] width 302 height 14
checkbox input "true"
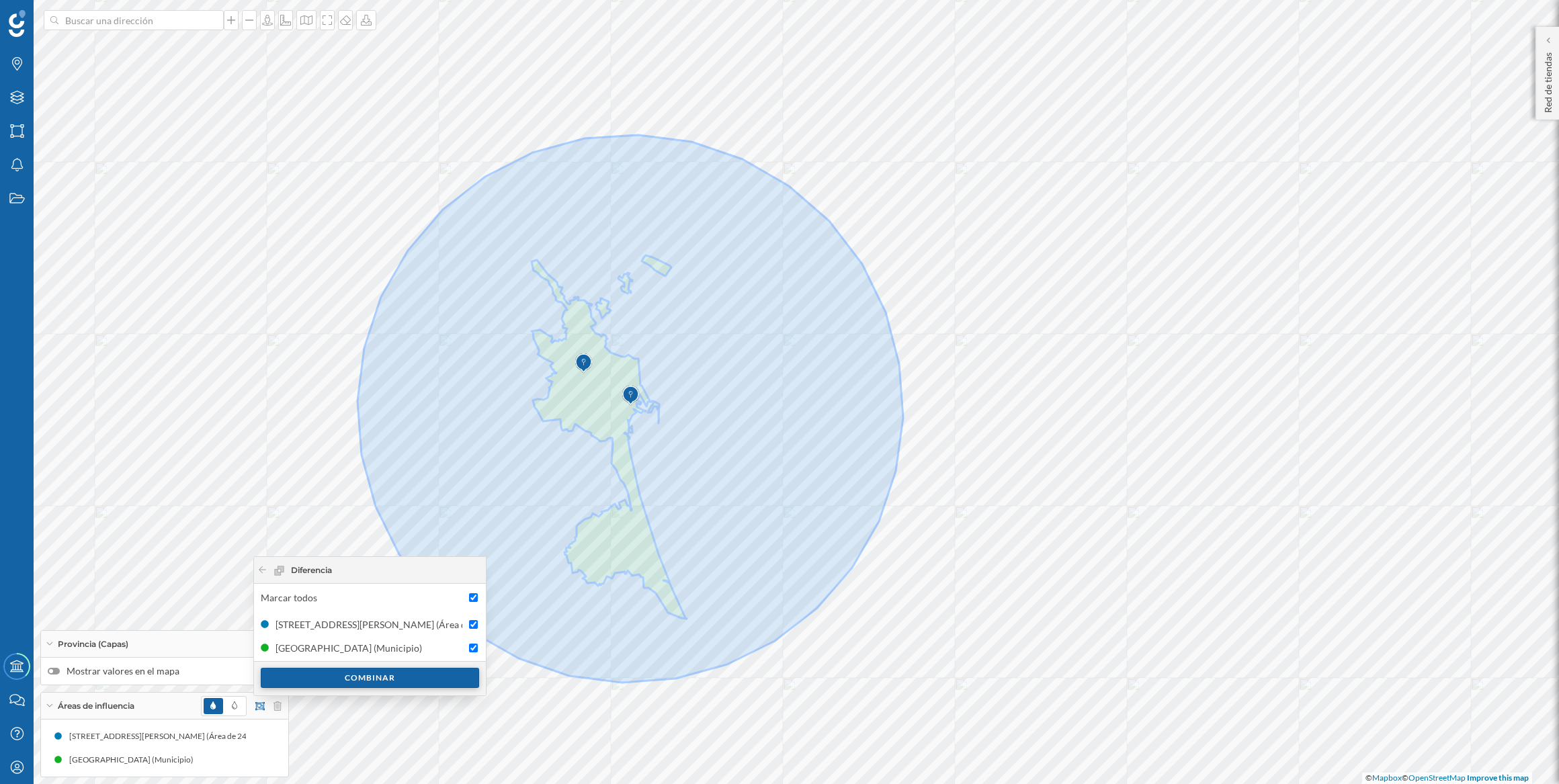
click at [353, 678] on div "Combinar" at bounding box center [370, 678] width 219 height 20
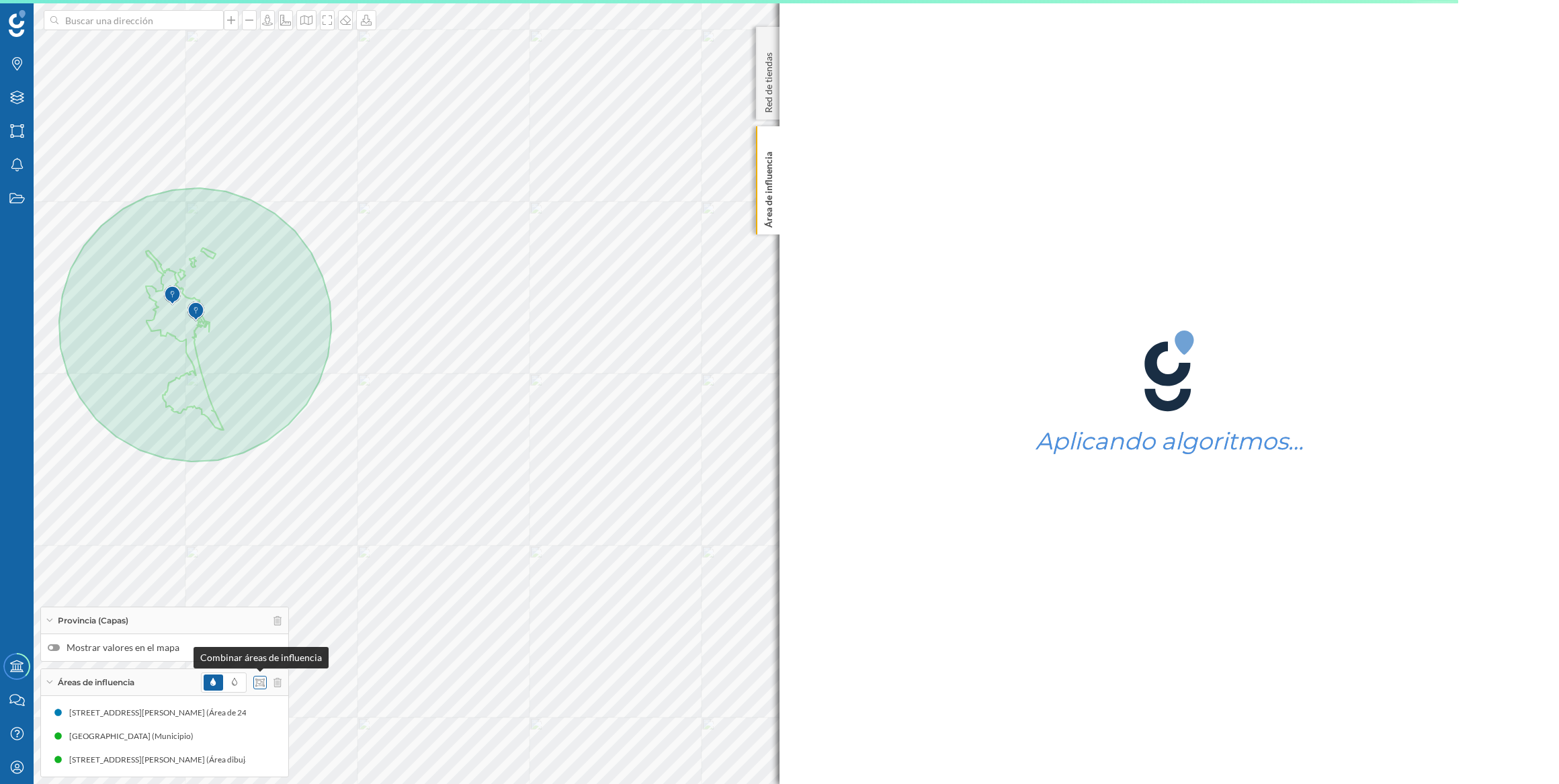
click at [260, 680] on icon at bounding box center [260, 682] width 9 height 9
click at [320, 602] on div "Unión" at bounding box center [295, 604] width 69 height 14
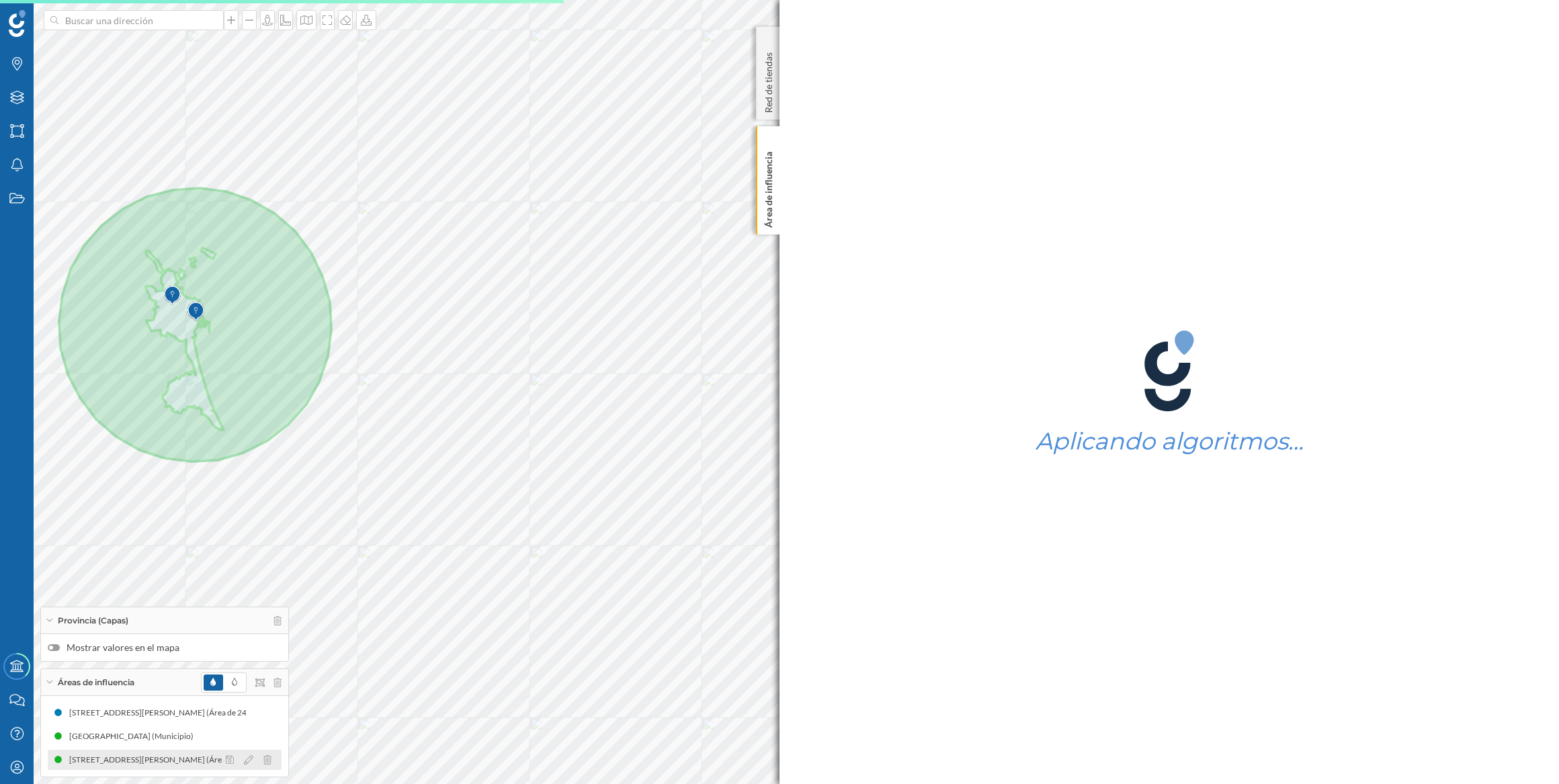
click at [197, 763] on div "[STREET_ADDRESS][PERSON_NAME] (Área dibujada)" at bounding box center [168, 760] width 198 height 14
click at [269, 757] on icon at bounding box center [268, 760] width 8 height 9
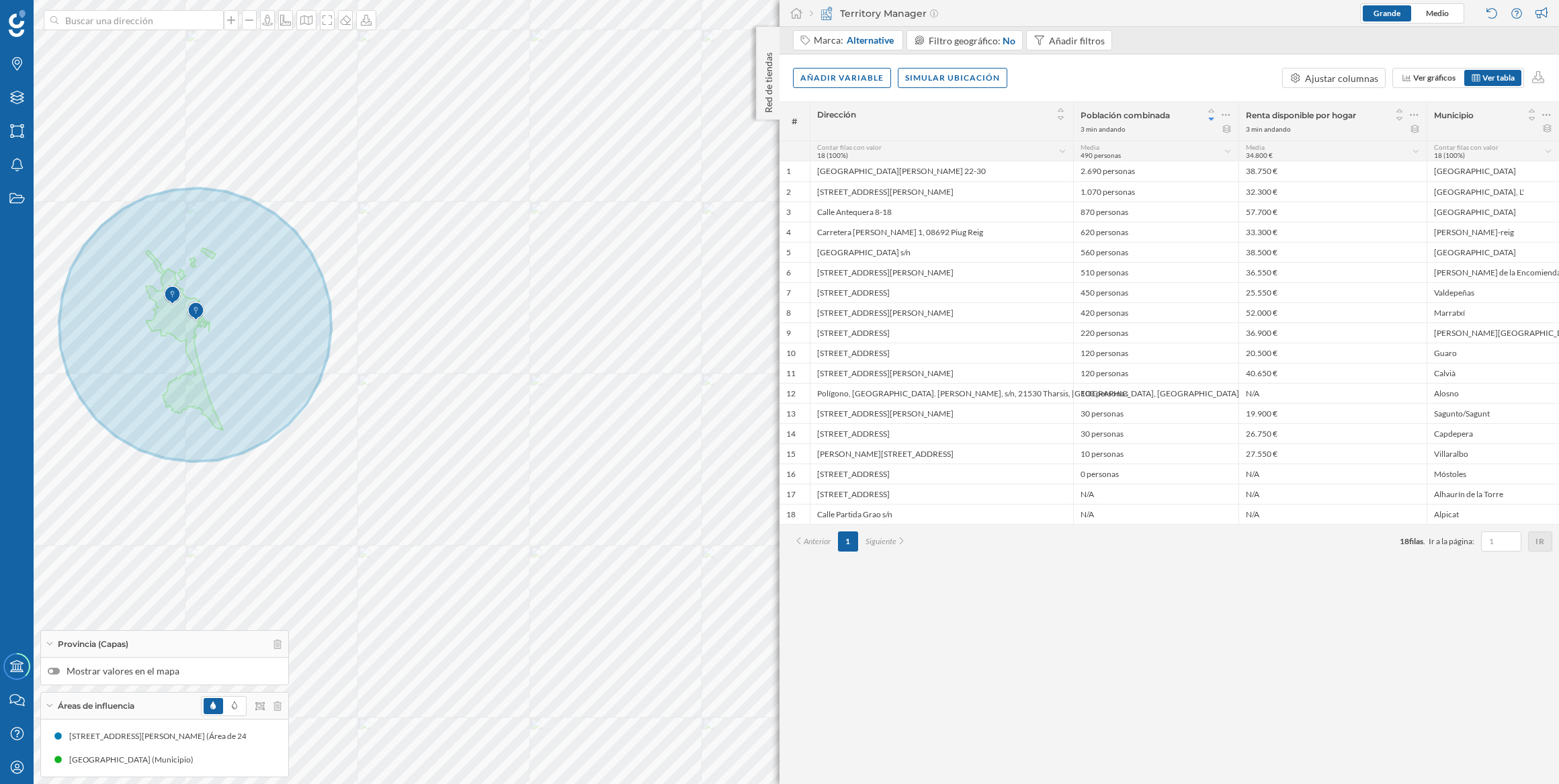
click at [197, 313] on img at bounding box center [196, 311] width 17 height 27
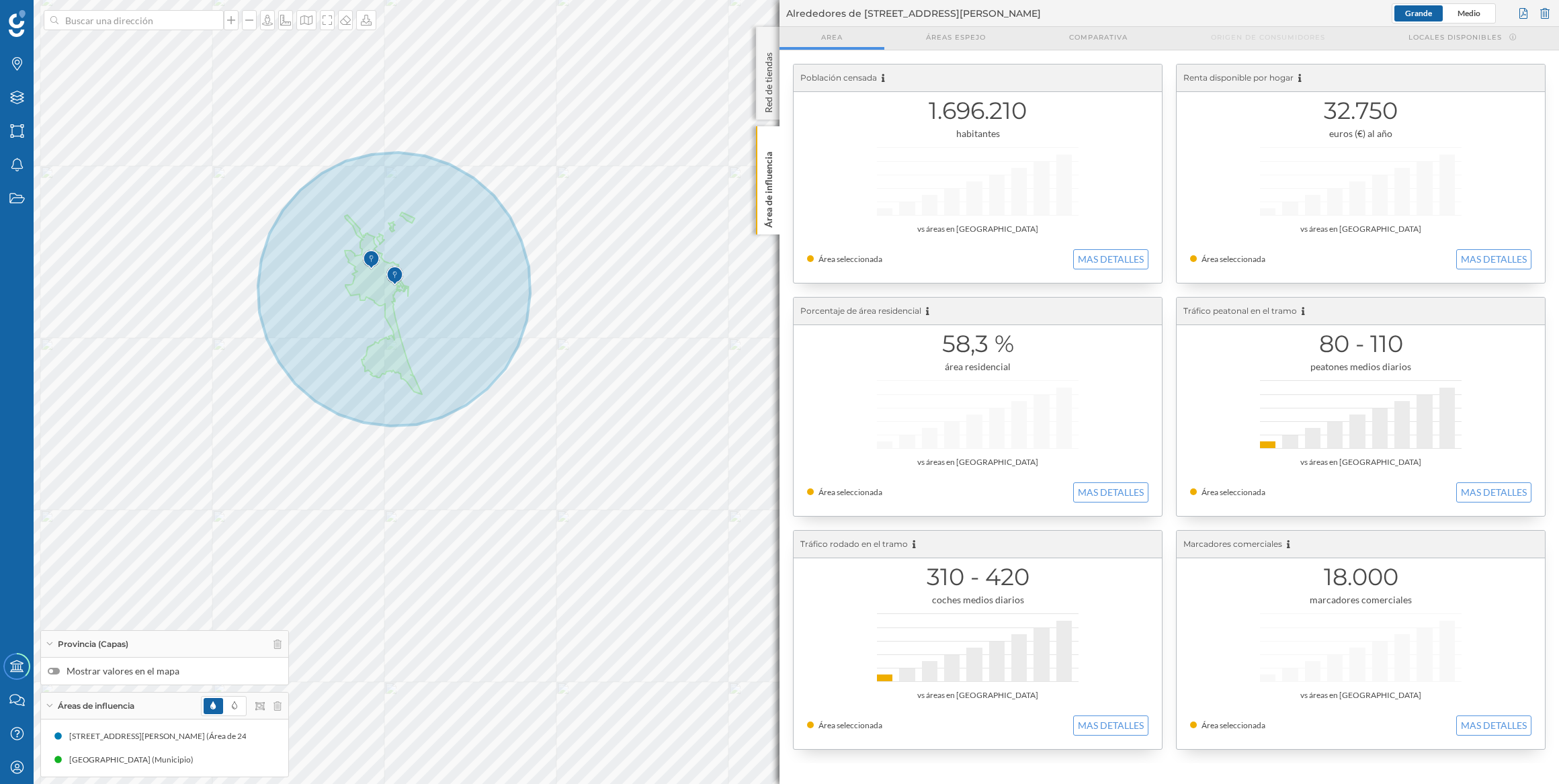
click at [391, 277] on img at bounding box center [395, 276] width 17 height 27
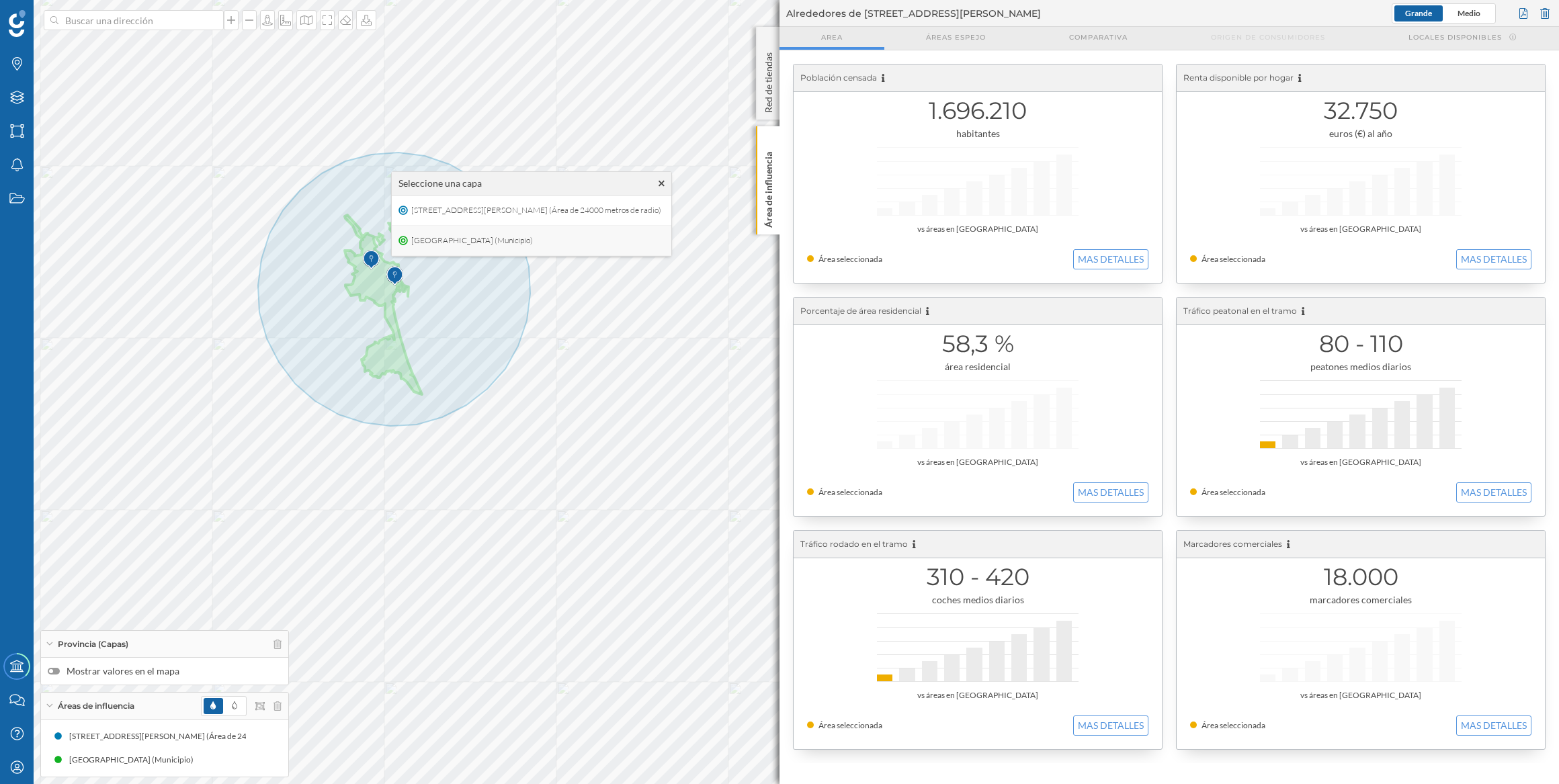
click at [403, 235] on vue-fontawesome-icon-wrapper at bounding box center [403, 241] width 9 height 14
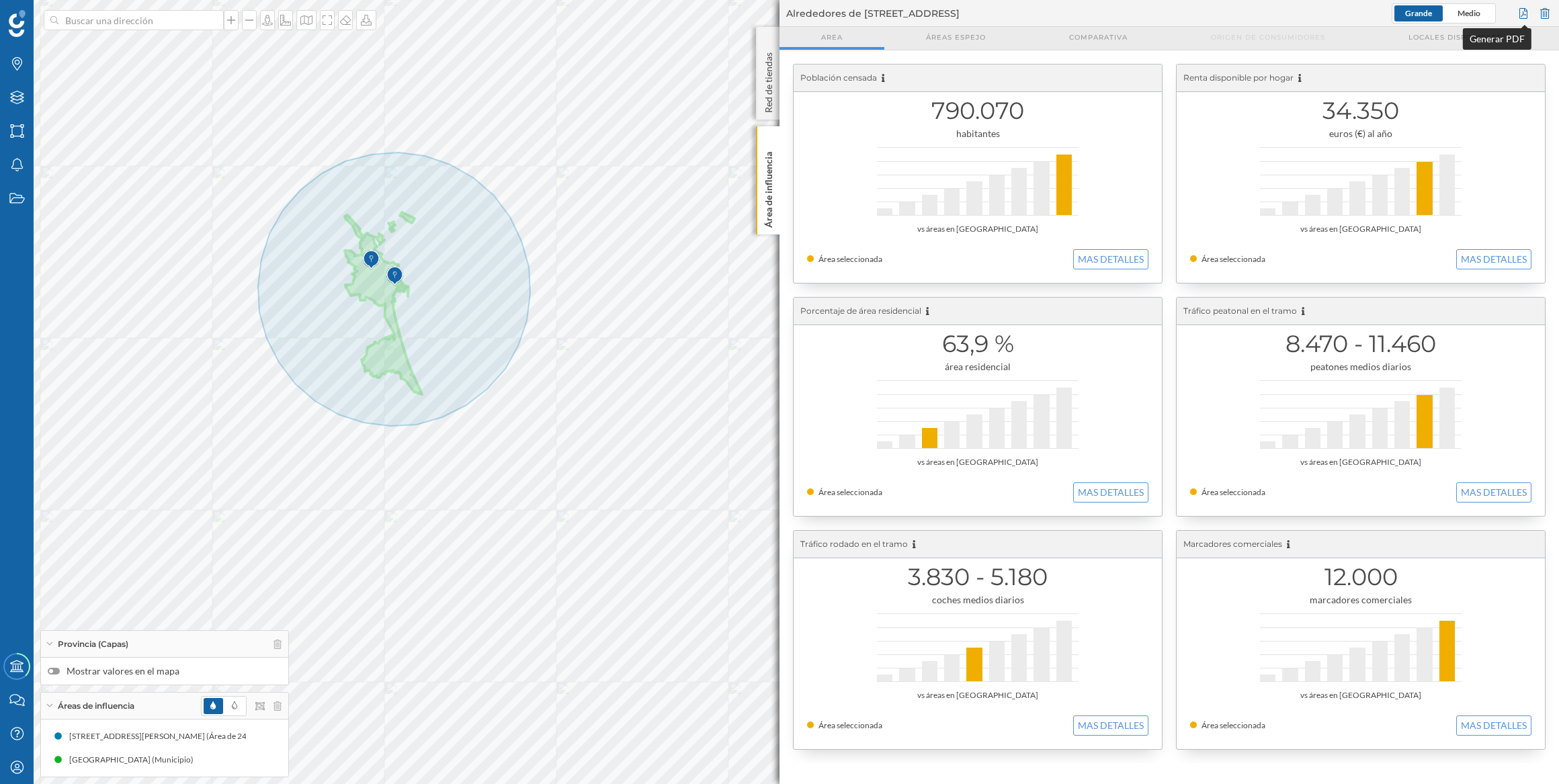
click at [1525, 12] on div at bounding box center [1523, 13] width 15 height 20
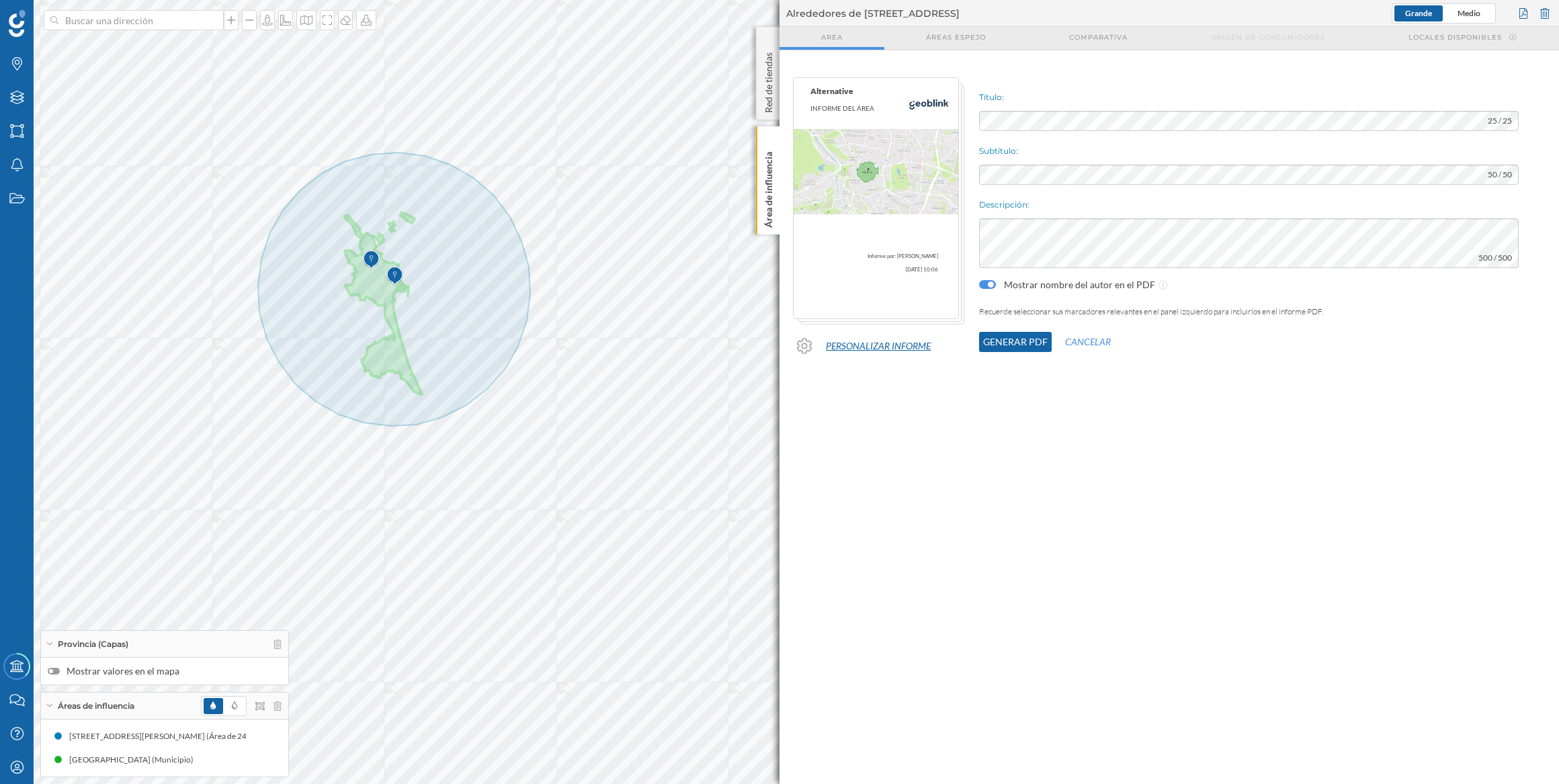
drag, startPoint x: 1008, startPoint y: 340, endPoint x: 856, endPoint y: 340, distance: 152.0
click at [856, 340] on button "Personalizar informe" at bounding box center [879, 345] width 132 height 20
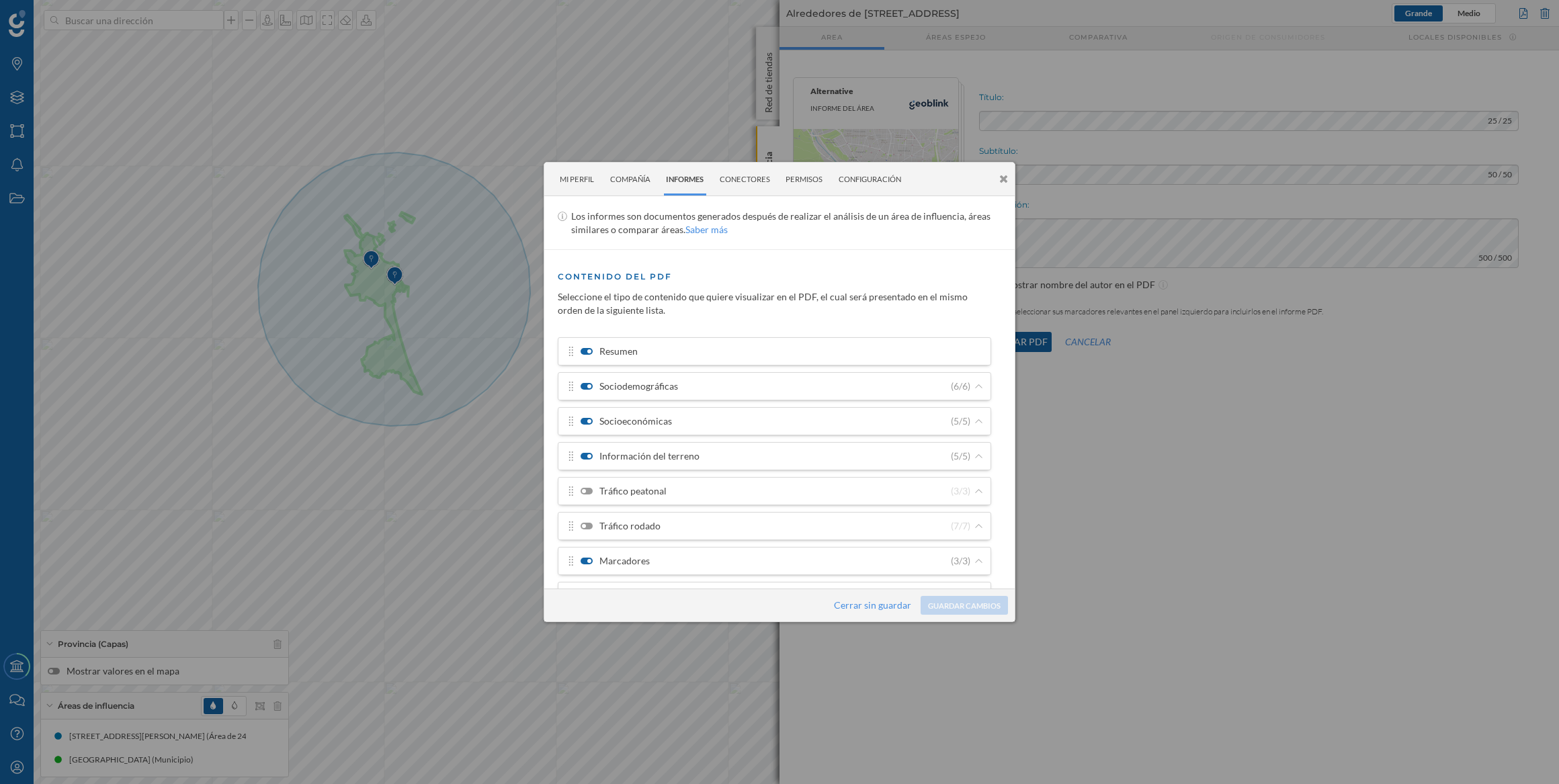
click at [584, 558] on div at bounding box center [586, 561] width 12 height 7
click at [0, 0] on input "Marcadores" at bounding box center [0, 0] width 0 height 0
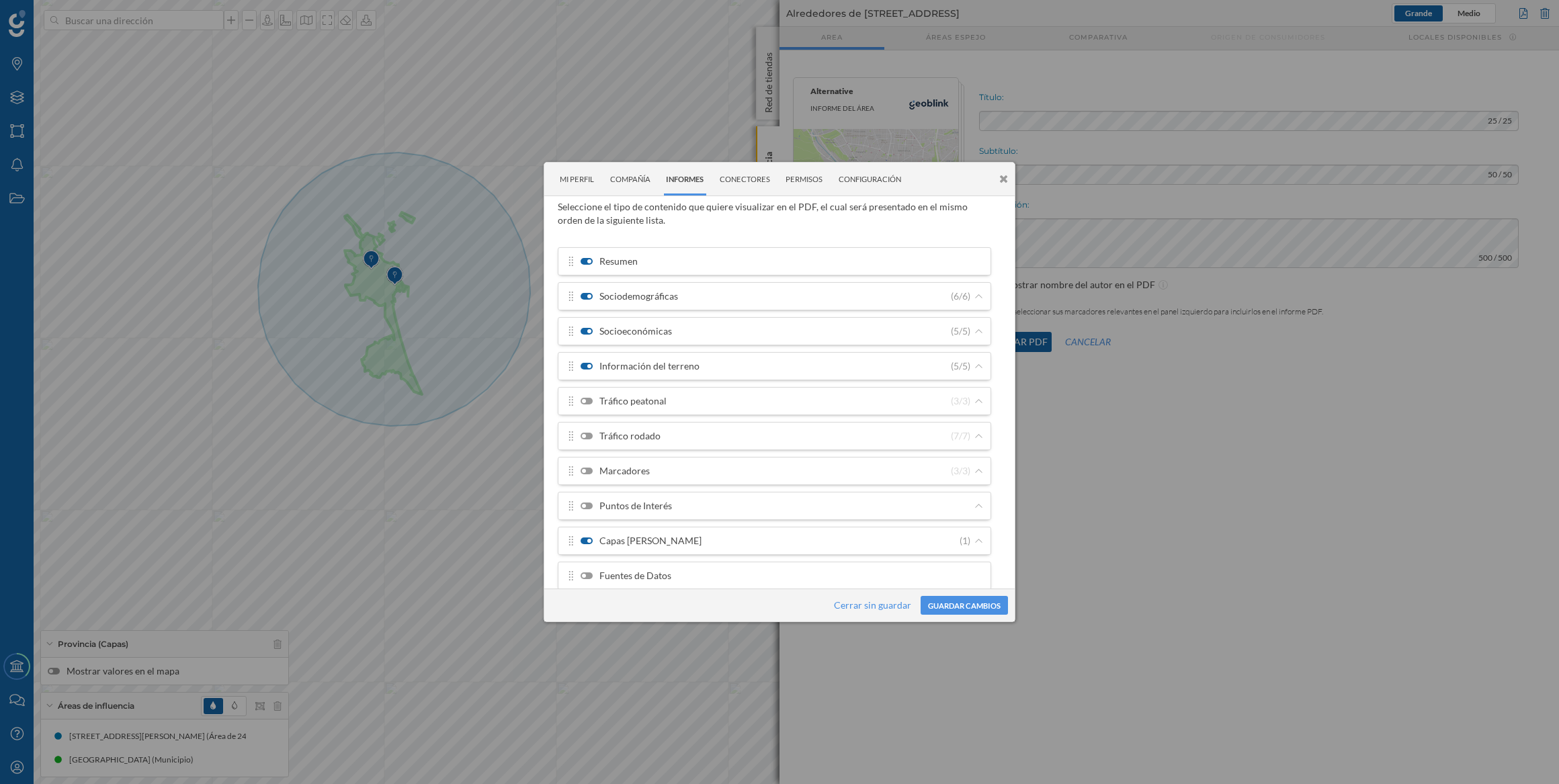
click at [584, 537] on div at bounding box center [586, 540] width 12 height 7
click at [0, 0] on input "Capas [PERSON_NAME]" at bounding box center [0, 0] width 0 height 0
click at [584, 539] on div at bounding box center [583, 540] width 4 height 4
click at [0, 0] on input "Capas [PERSON_NAME]" at bounding box center [0, 0] width 0 height 0
click at [584, 293] on div at bounding box center [586, 296] width 12 height 7
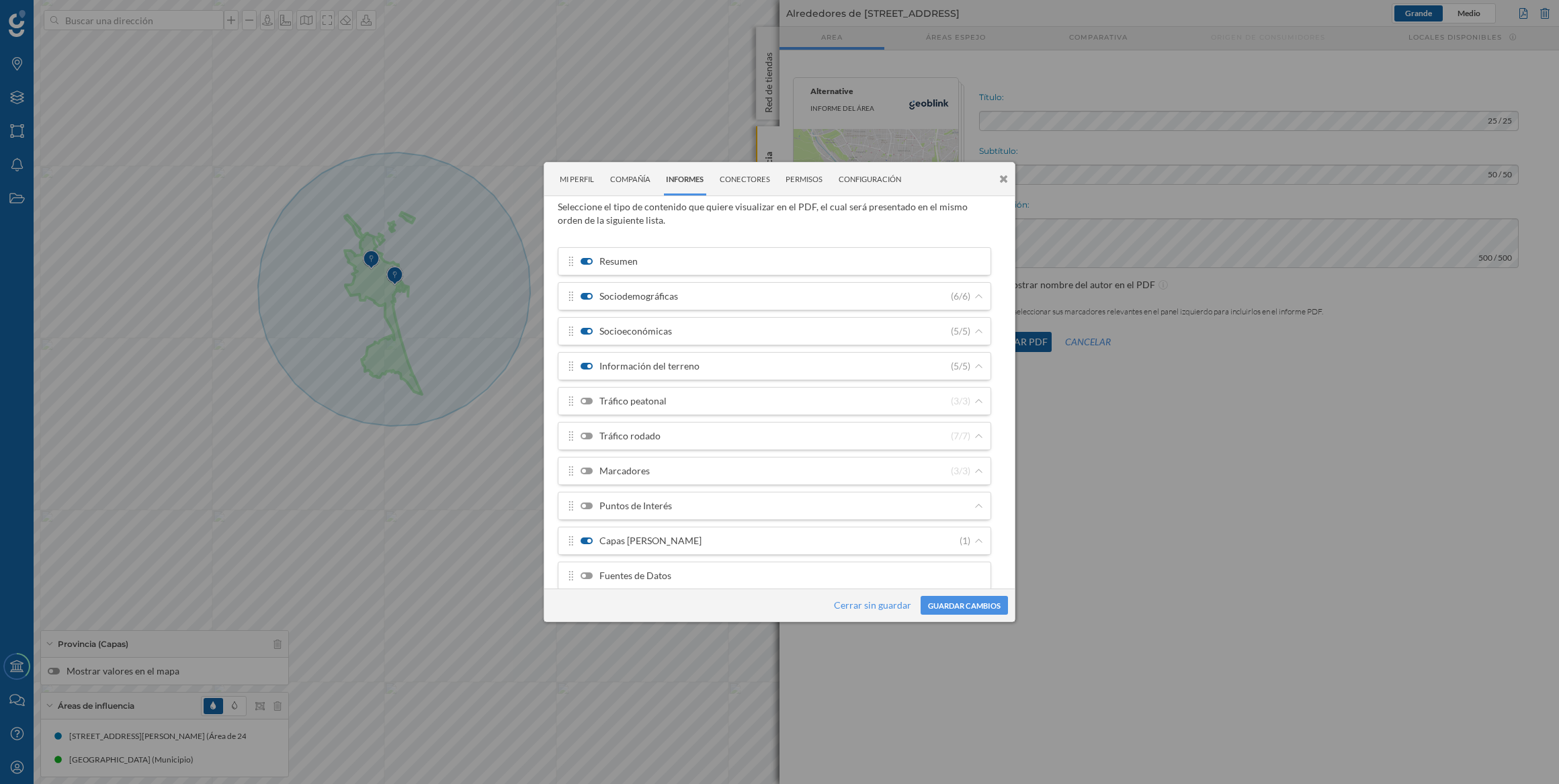
click at [0, 0] on input "Sociodemográficas" at bounding box center [0, 0] width 0 height 0
click at [581, 335] on label "Socioeconómicas" at bounding box center [626, 332] width 92 height 14
click at [0, 0] on input "Socioeconómicas" at bounding box center [0, 0] width 0 height 0
click at [583, 361] on label "Información del terreno" at bounding box center [640, 366] width 119 height 14
click at [0, 0] on input "Información del terreno" at bounding box center [0, 0] width 0 height 0
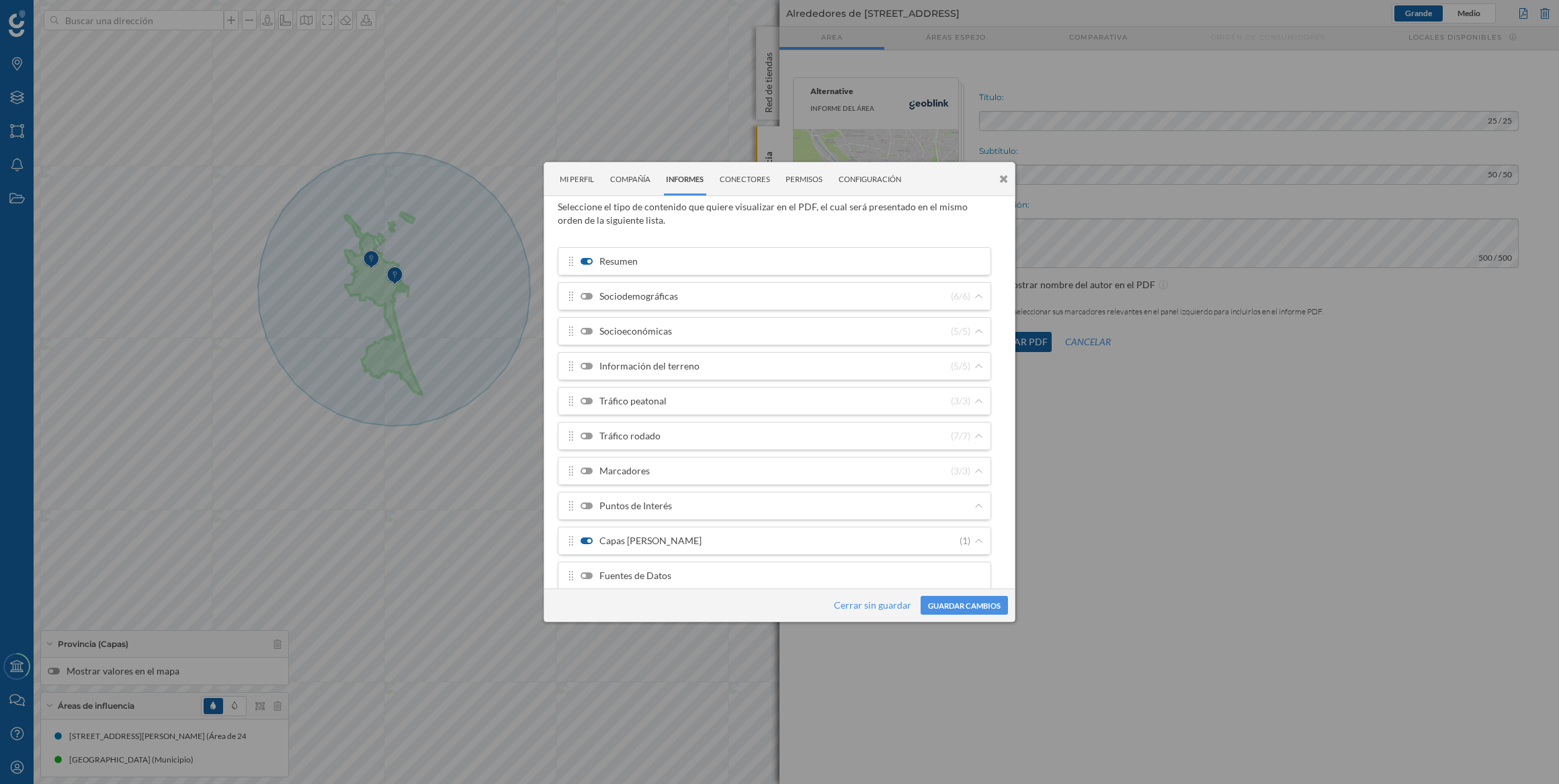
click at [583, 360] on label "Información del terreno" at bounding box center [640, 366] width 119 height 14
click at [0, 0] on input "Información del terreno" at bounding box center [0, 0] width 0 height 0
click at [975, 539] on icon at bounding box center [979, 540] width 10 height 8
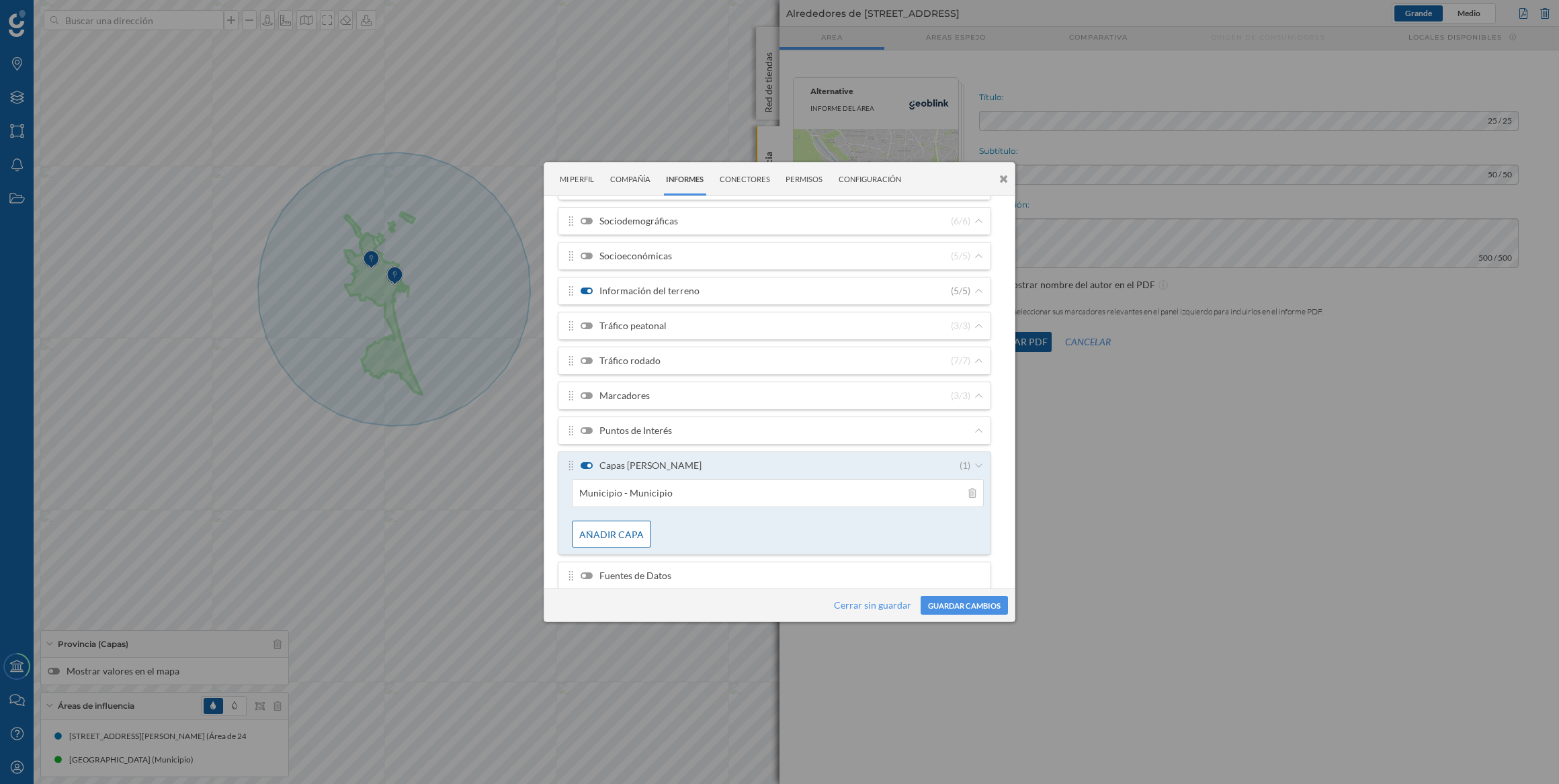
click at [974, 287] on icon at bounding box center [979, 290] width 10 height 8
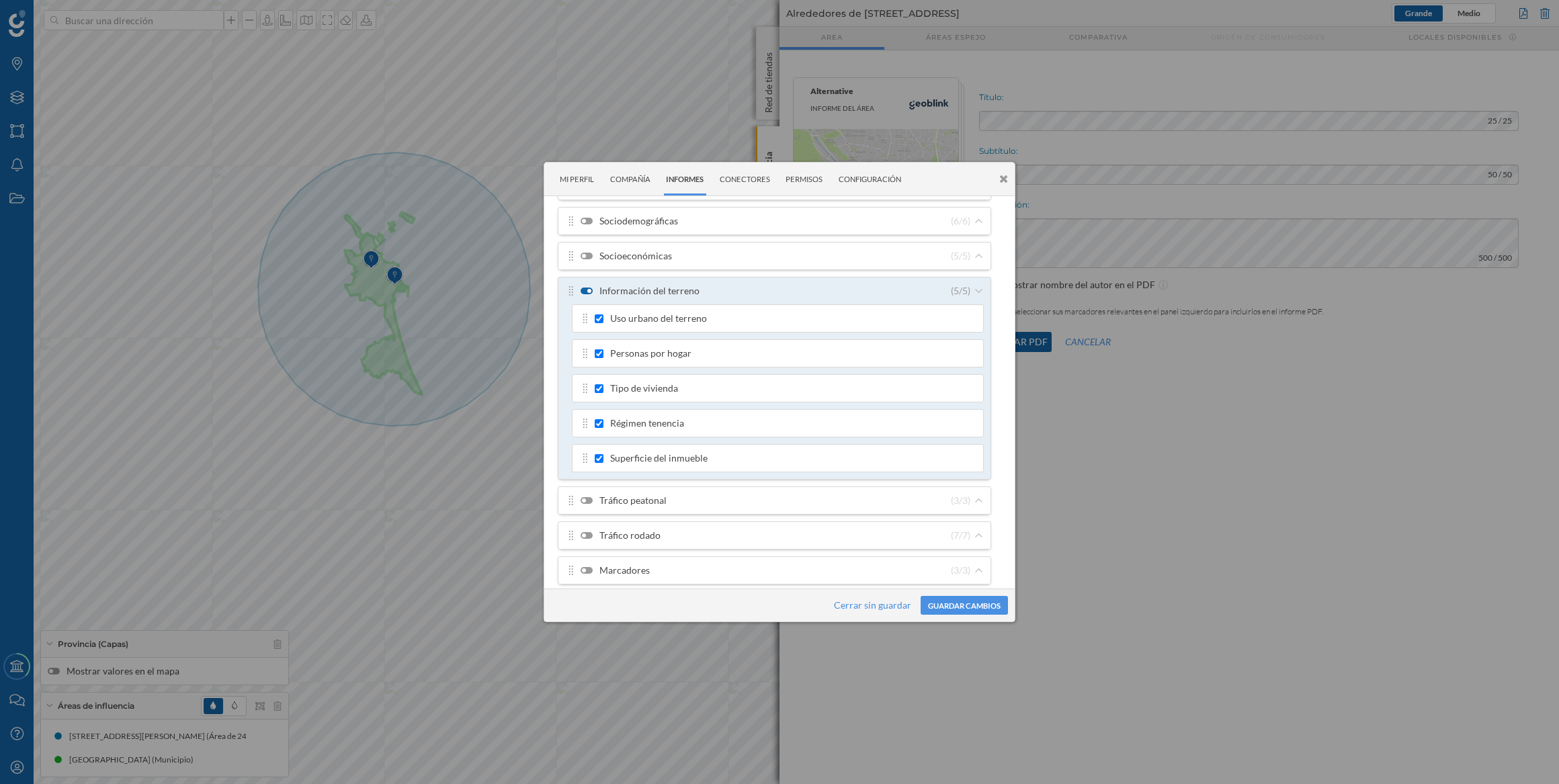
click at [974, 287] on icon at bounding box center [979, 290] width 10 height 8
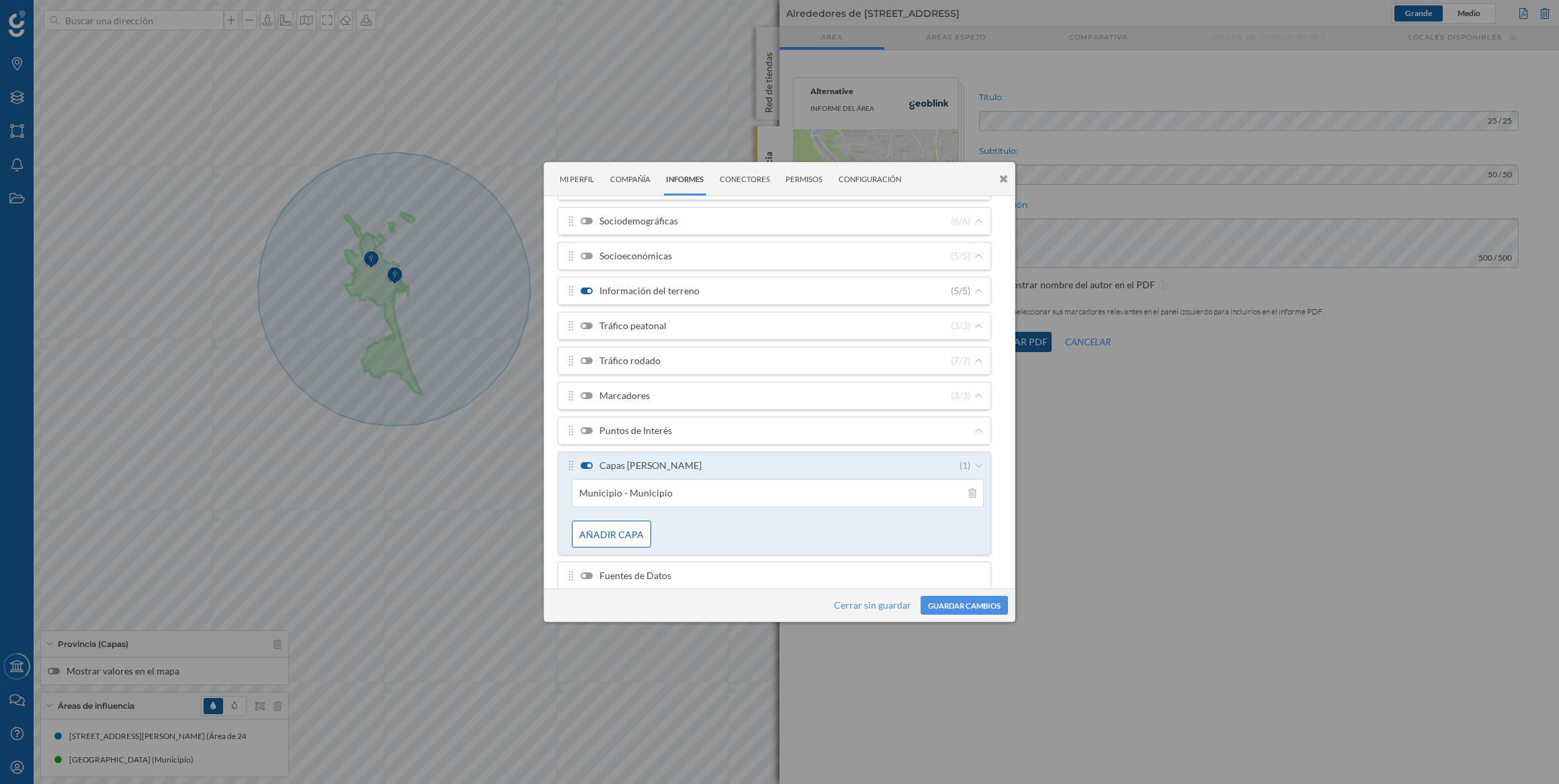
click at [975, 395] on icon at bounding box center [979, 395] width 10 height 8
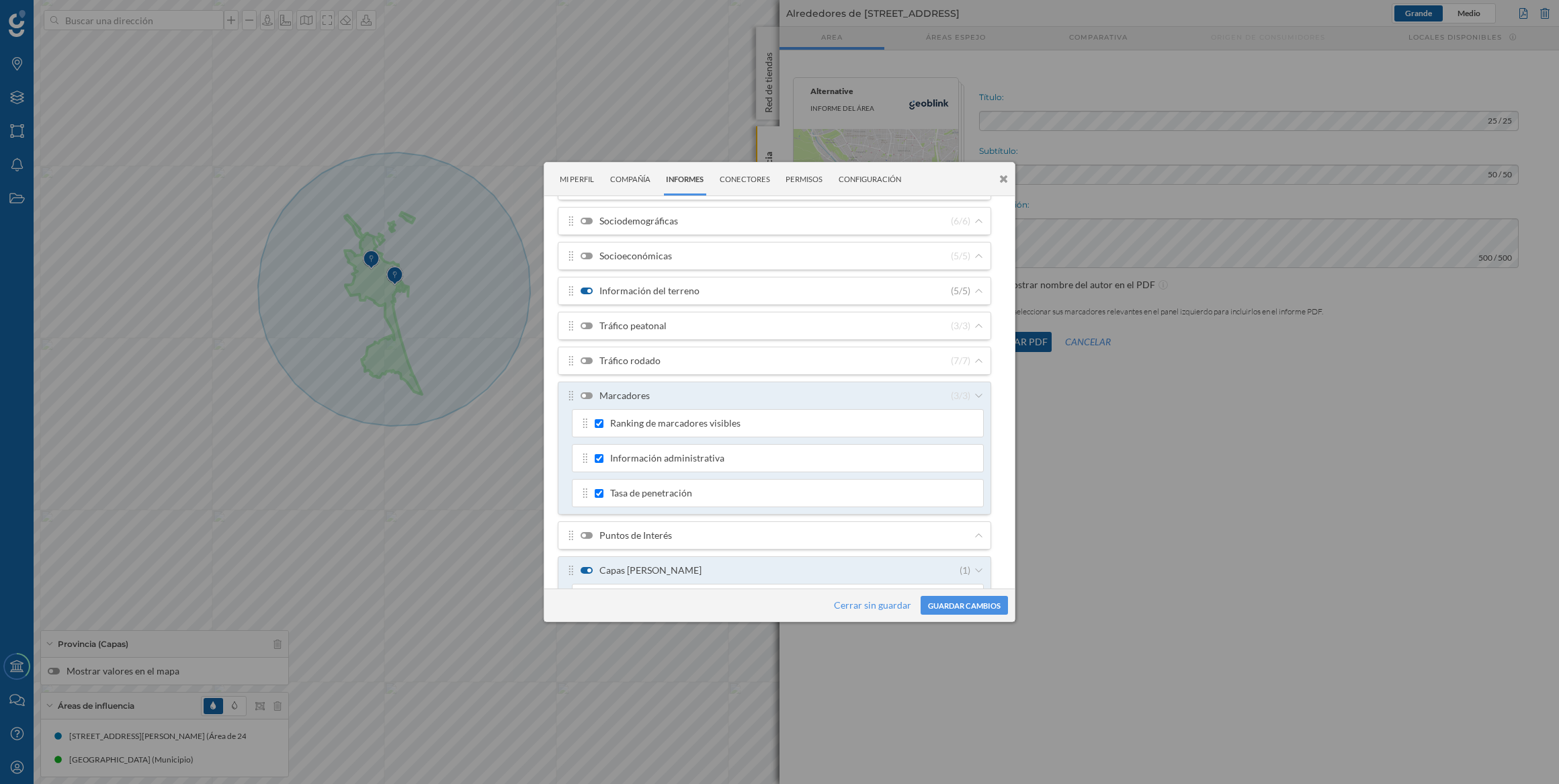
click at [772, 523] on section "Puntos de Interés" at bounding box center [775, 535] width 434 height 28
click at [980, 536] on icon at bounding box center [979, 535] width 10 height 8
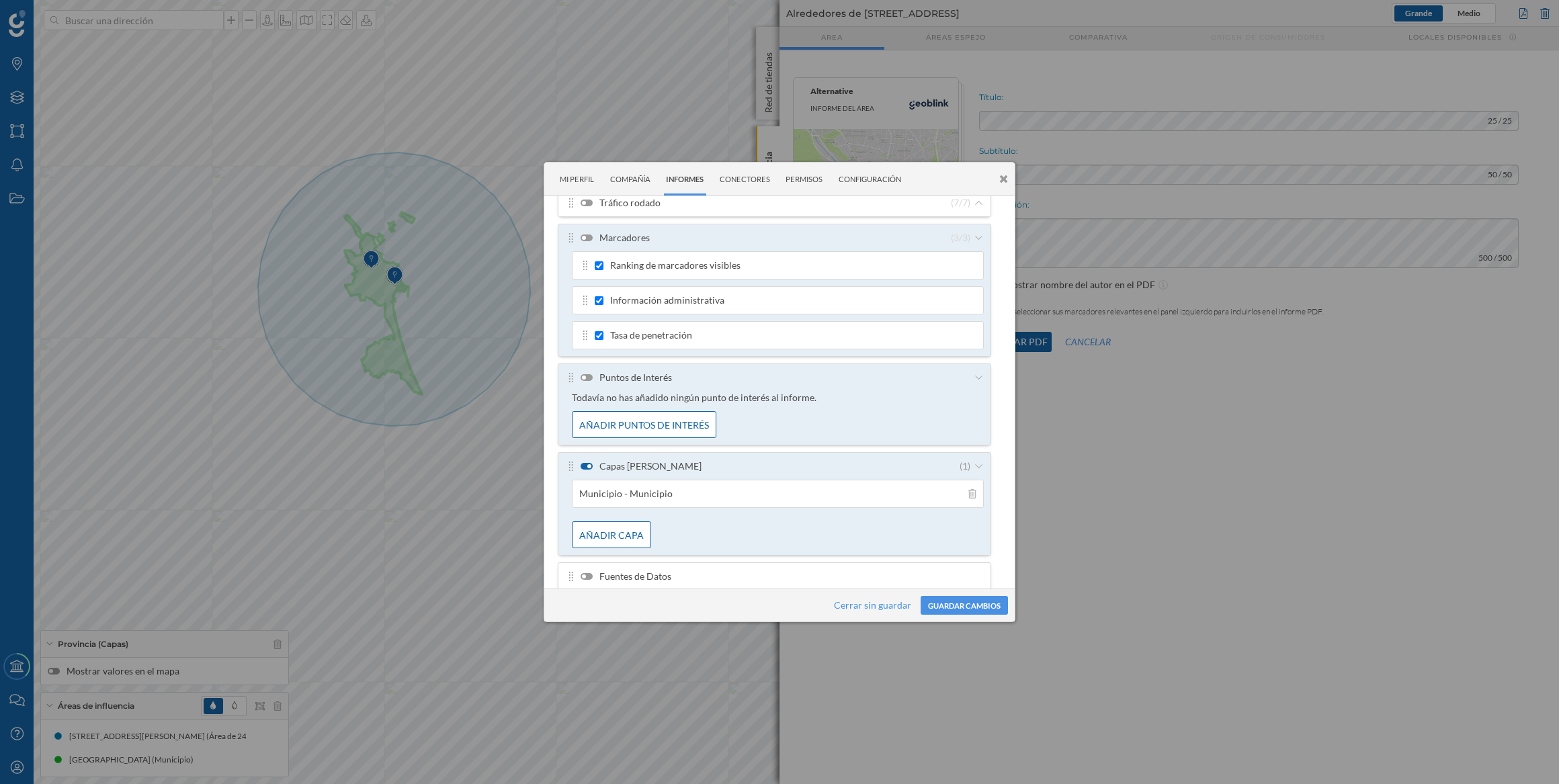
scroll to position [0, 0]
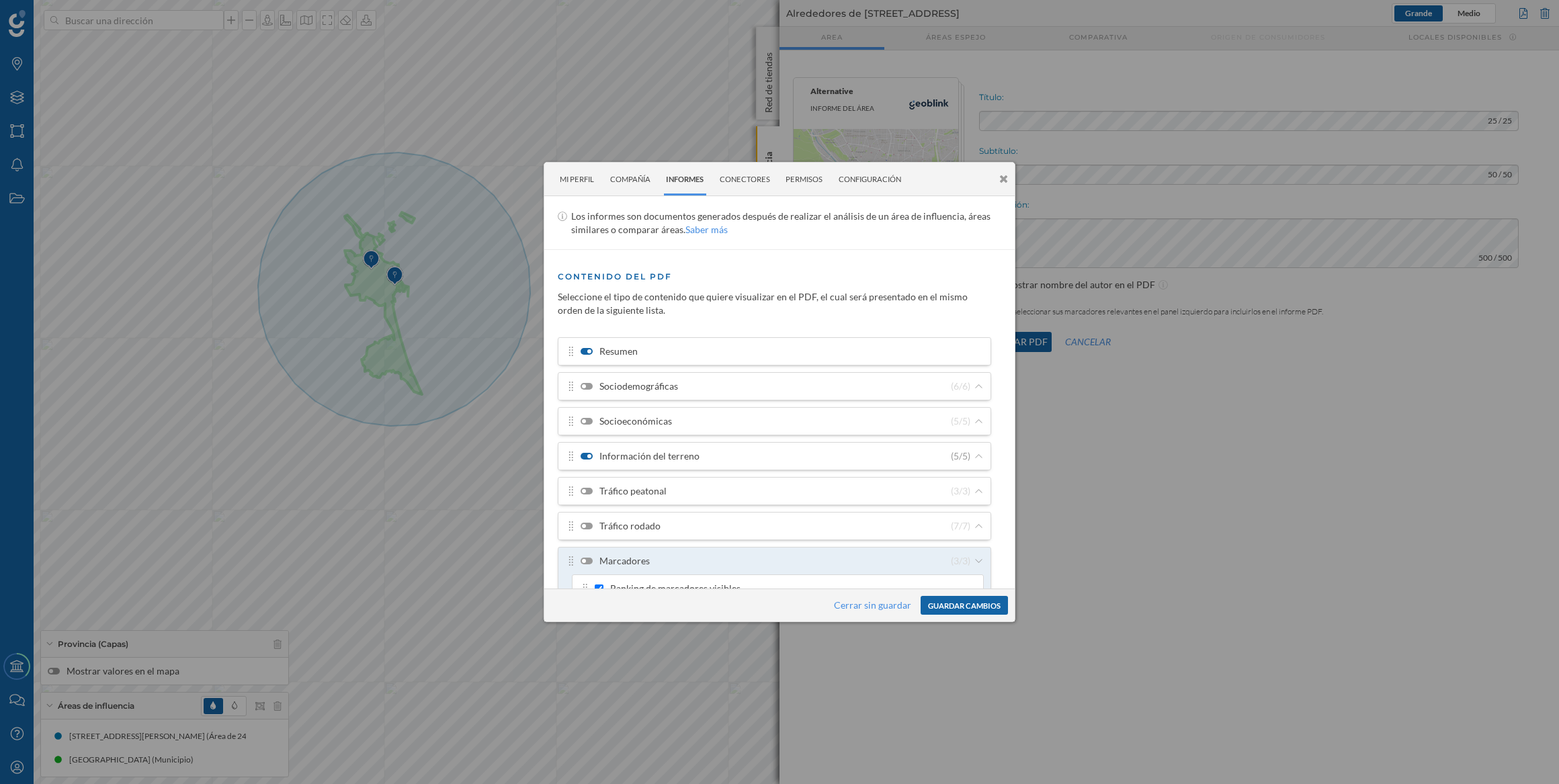
click at [953, 598] on button "Guardar cambios" at bounding box center [964, 605] width 87 height 19
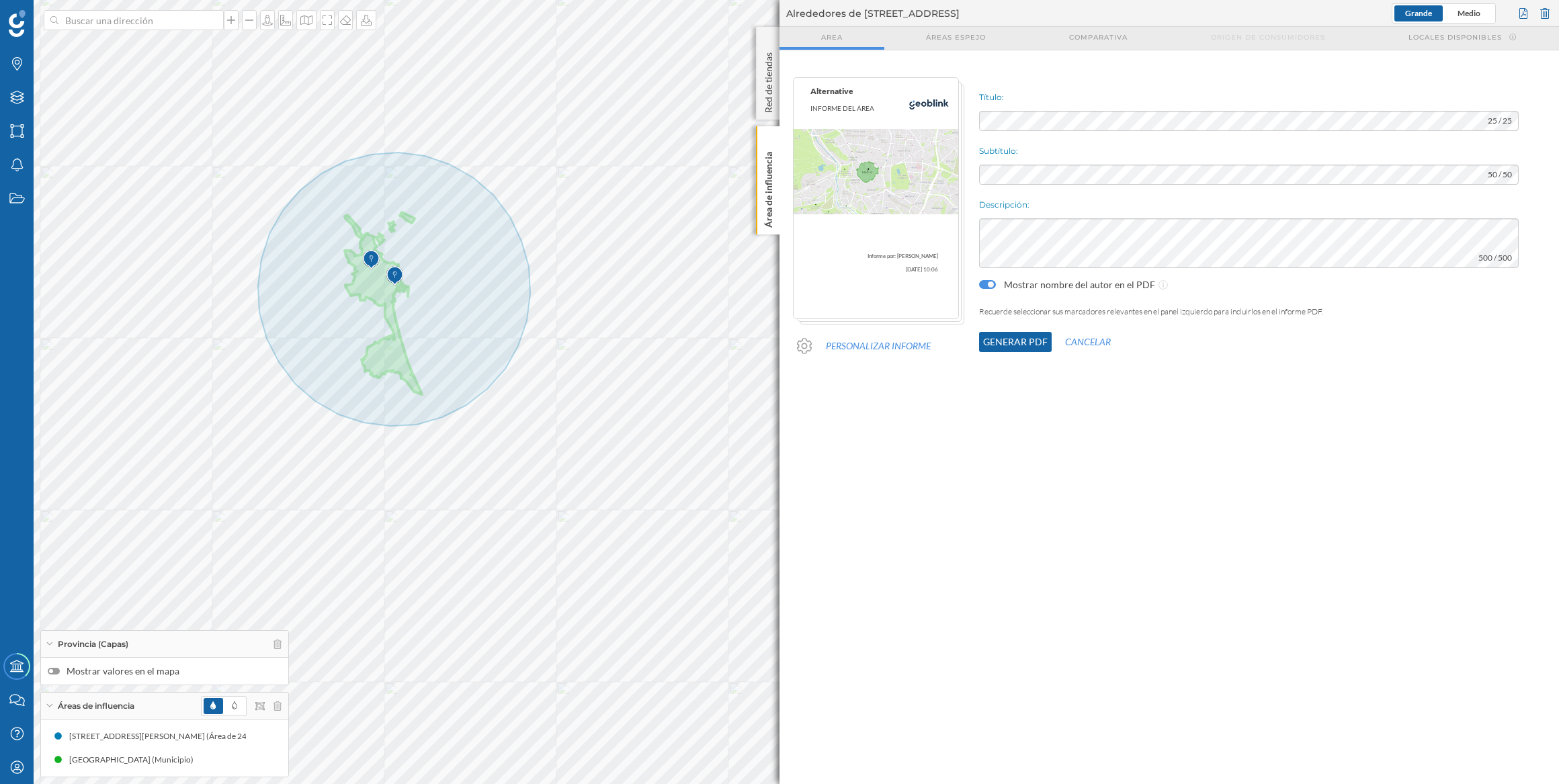
click at [1013, 342] on button "Generar PDF" at bounding box center [1015, 342] width 73 height 20
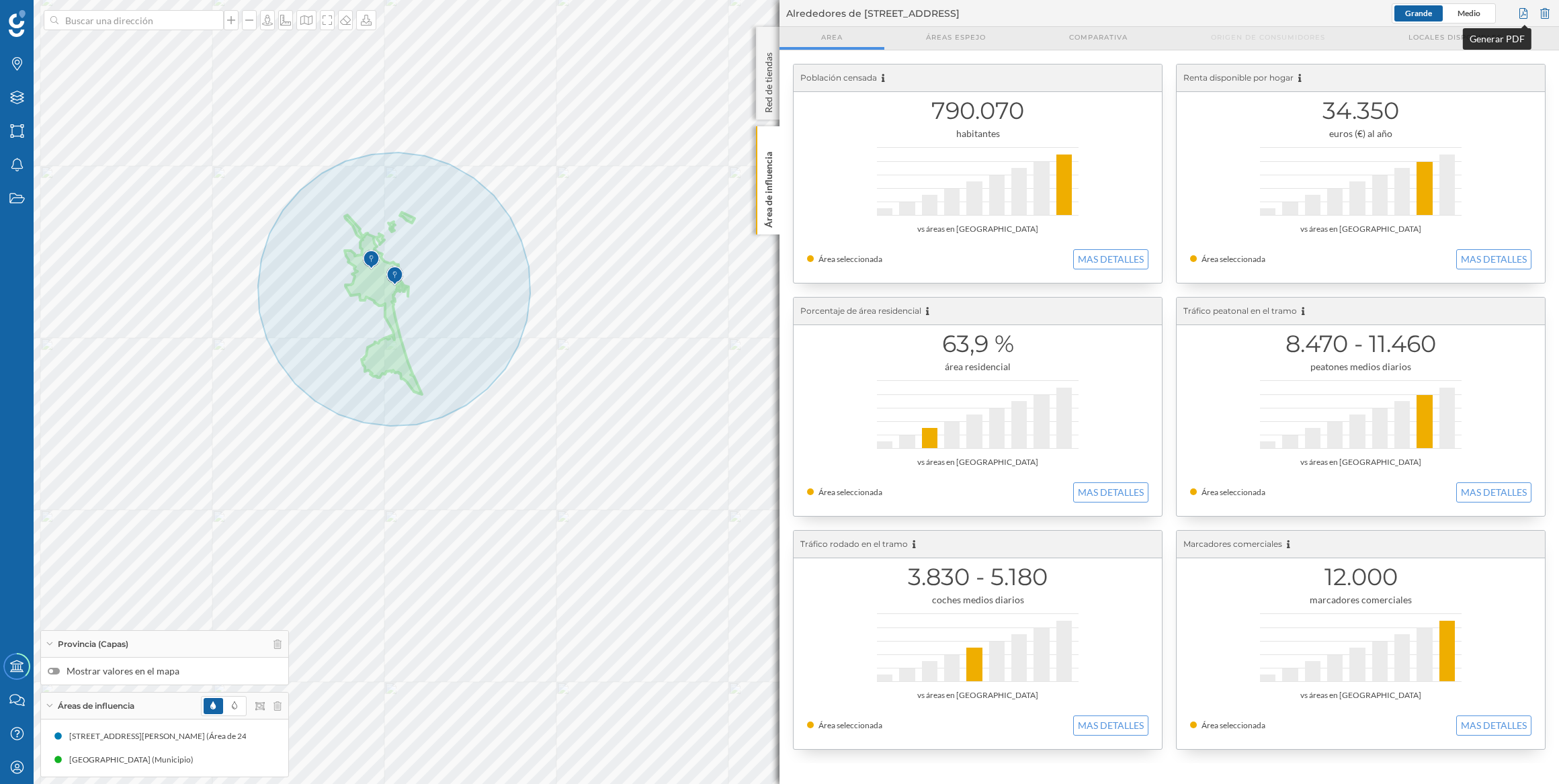
click at [1519, 7] on div at bounding box center [1523, 13] width 15 height 20
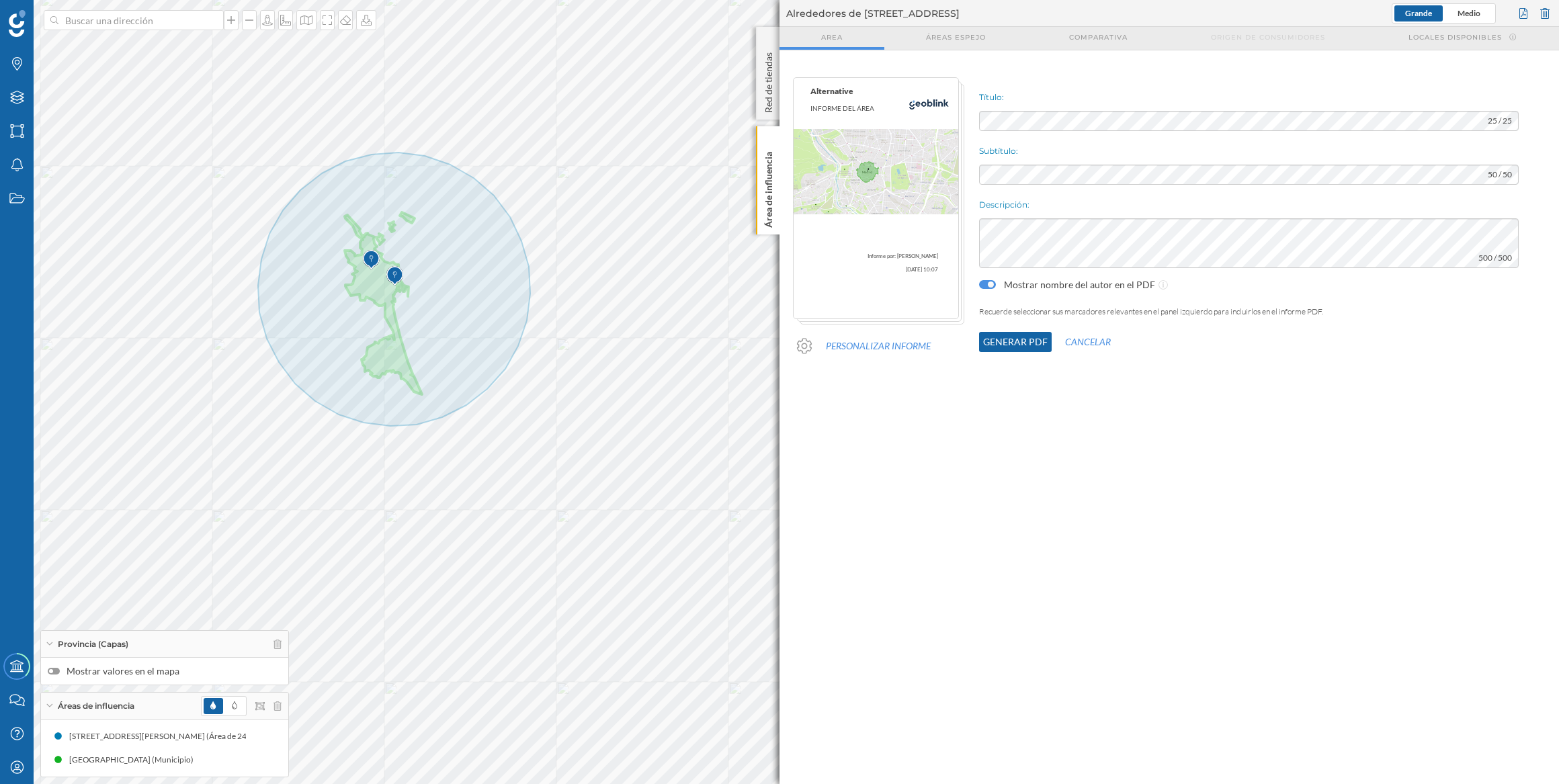
click at [1017, 342] on button "Generar PDF" at bounding box center [1015, 342] width 73 height 20
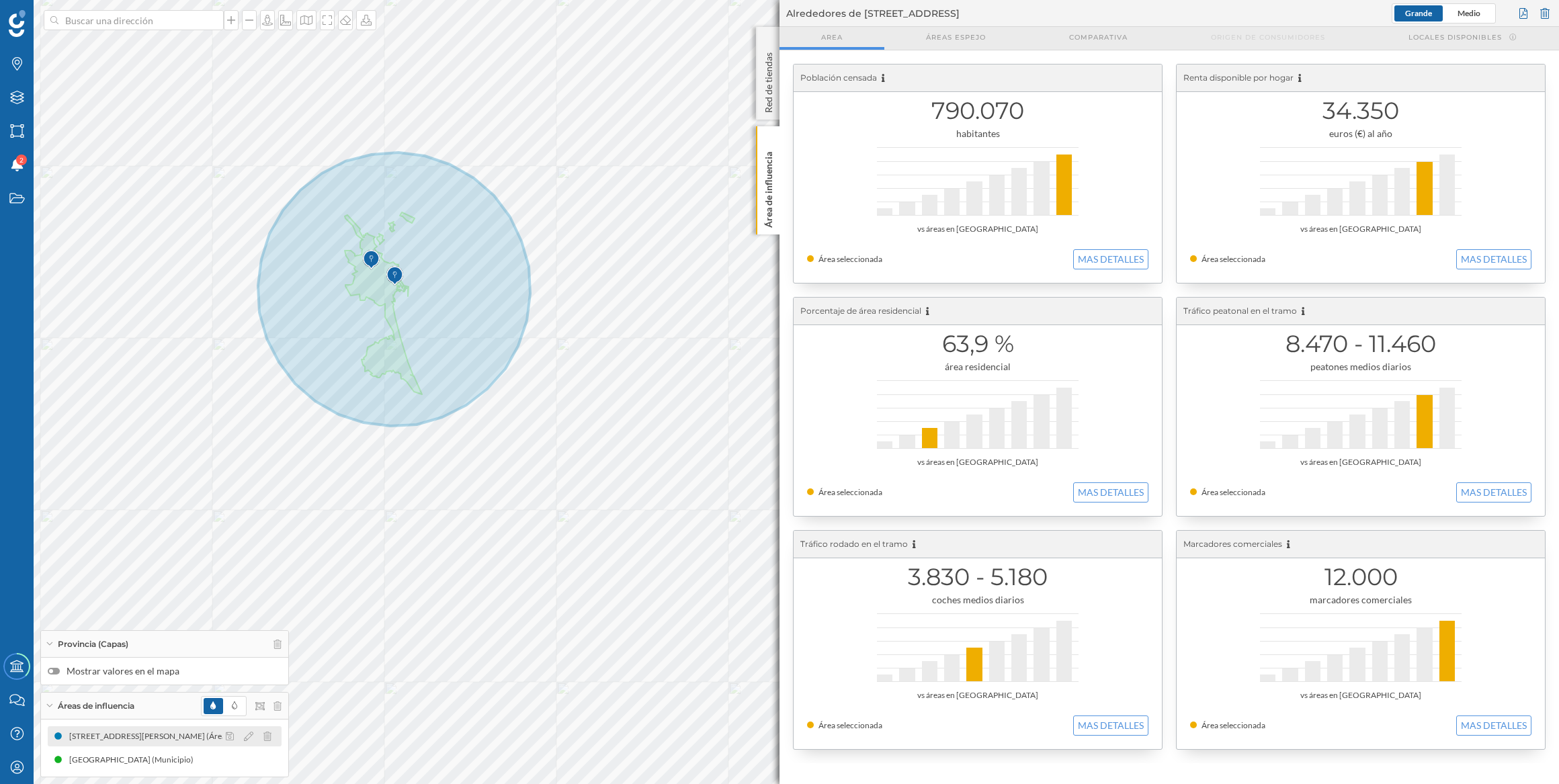
click at [76, 735] on div "[STREET_ADDRESS][PERSON_NAME] (Área de 24000 metros de radio)" at bounding box center [198, 737] width 258 height 14
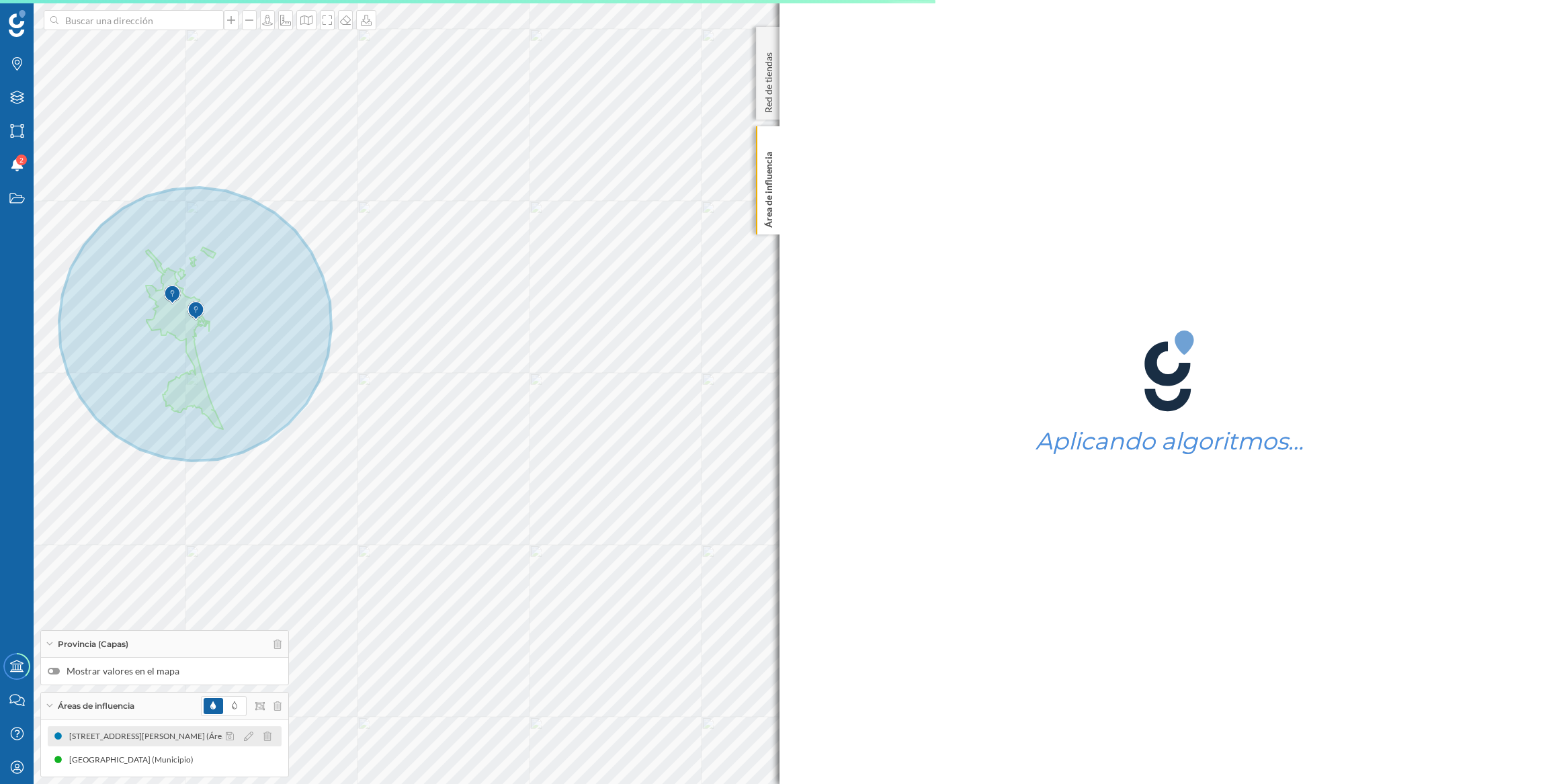
click at [242, 735] on div at bounding box center [252, 736] width 60 height 16
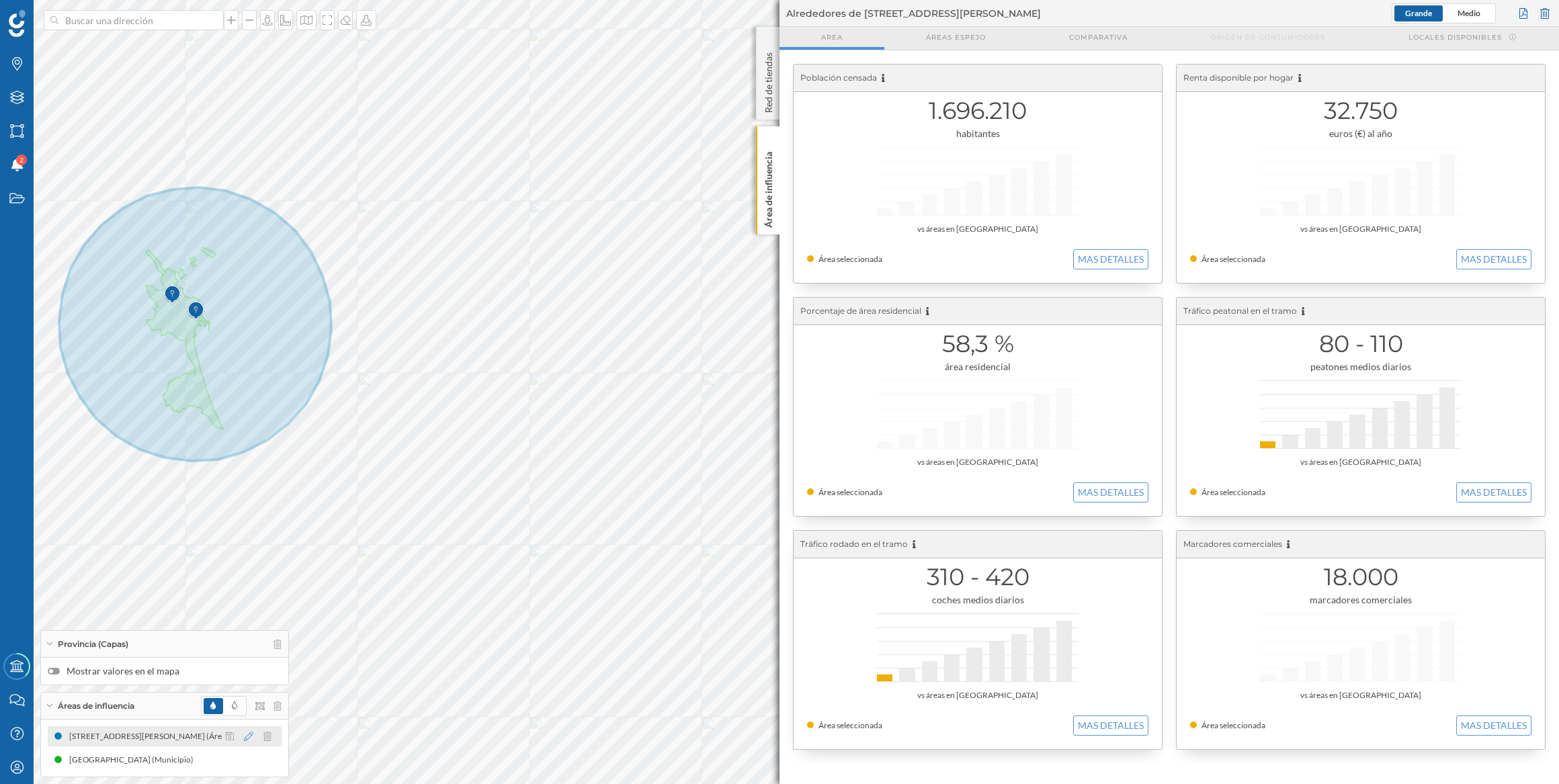
click at [247, 735] on icon at bounding box center [248, 736] width 9 height 9
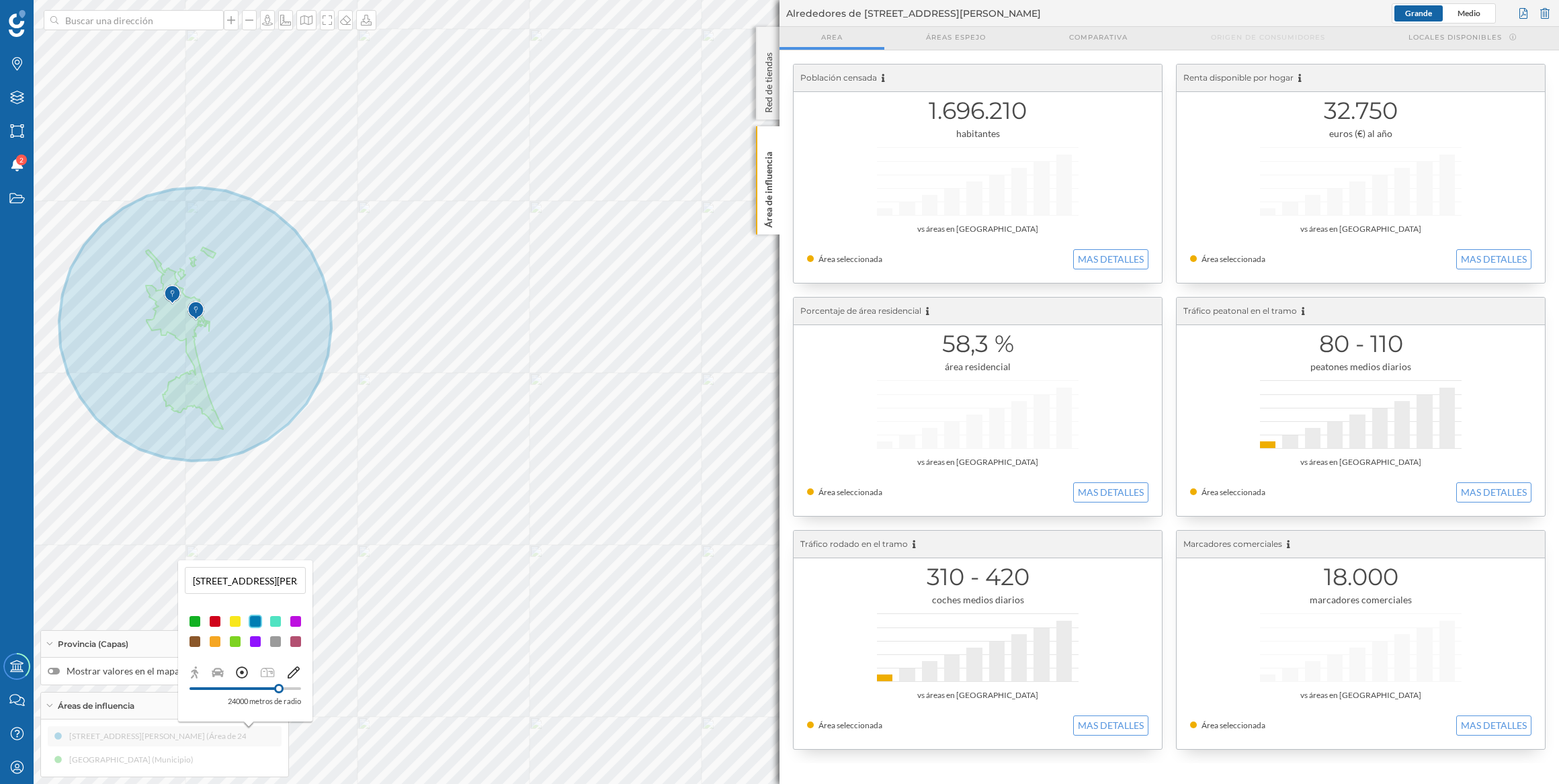
click at [295, 670] on icon at bounding box center [294, 672] width 12 height 12
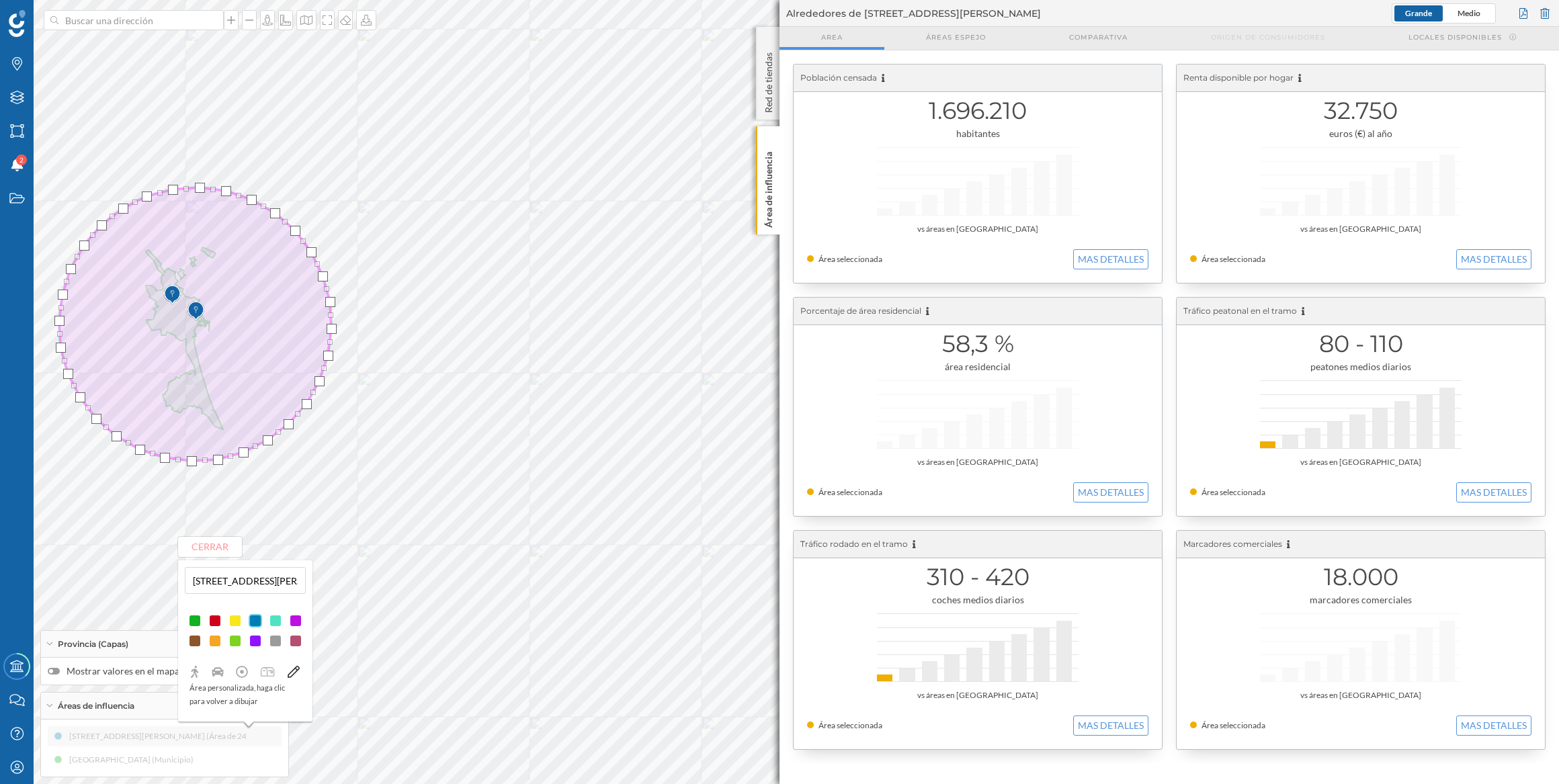
click at [295, 670] on icon at bounding box center [294, 672] width 12 height 12
click at [244, 666] on icon at bounding box center [242, 671] width 11 height 11
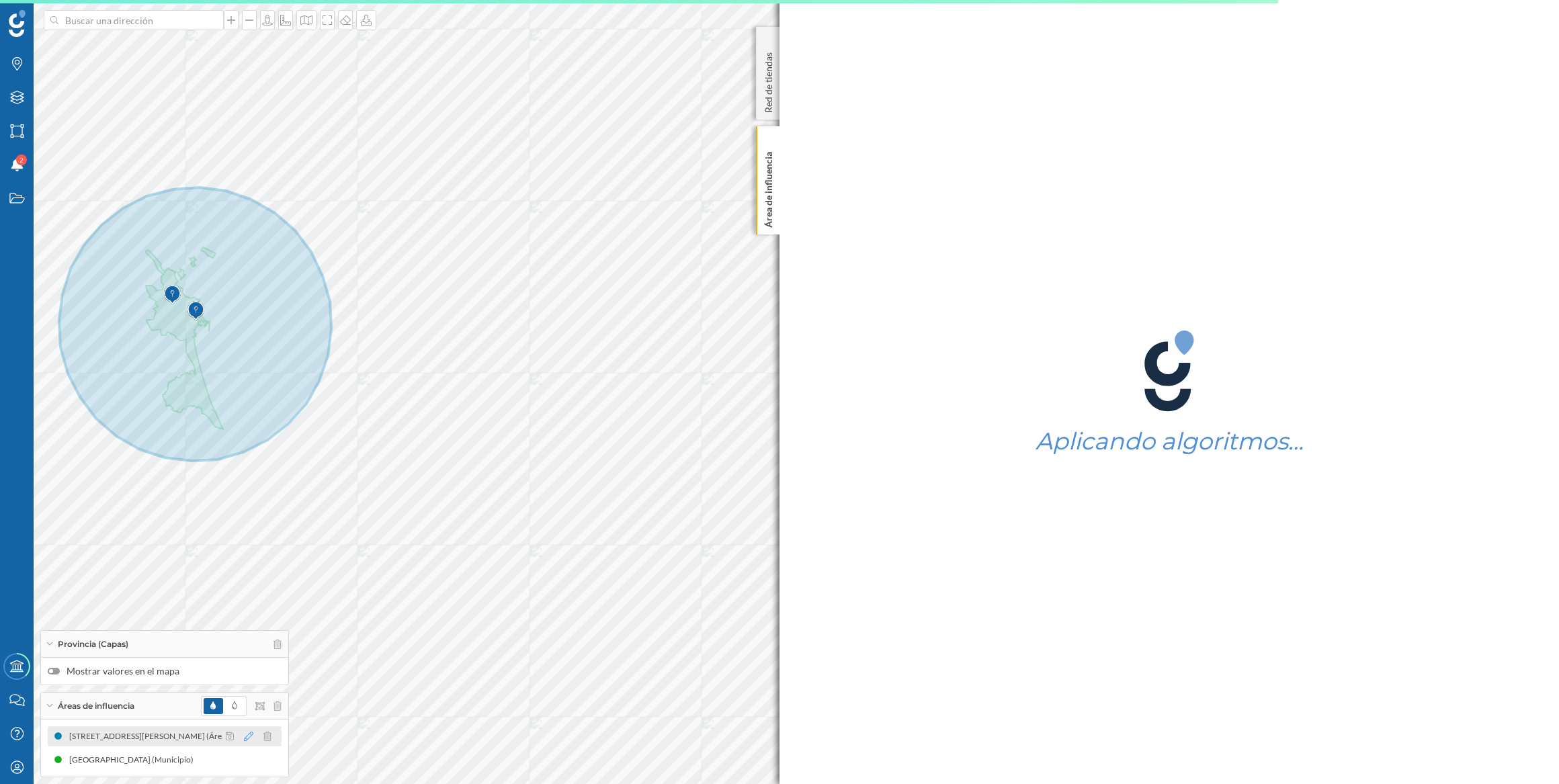
click at [247, 735] on icon at bounding box center [248, 736] width 9 height 9
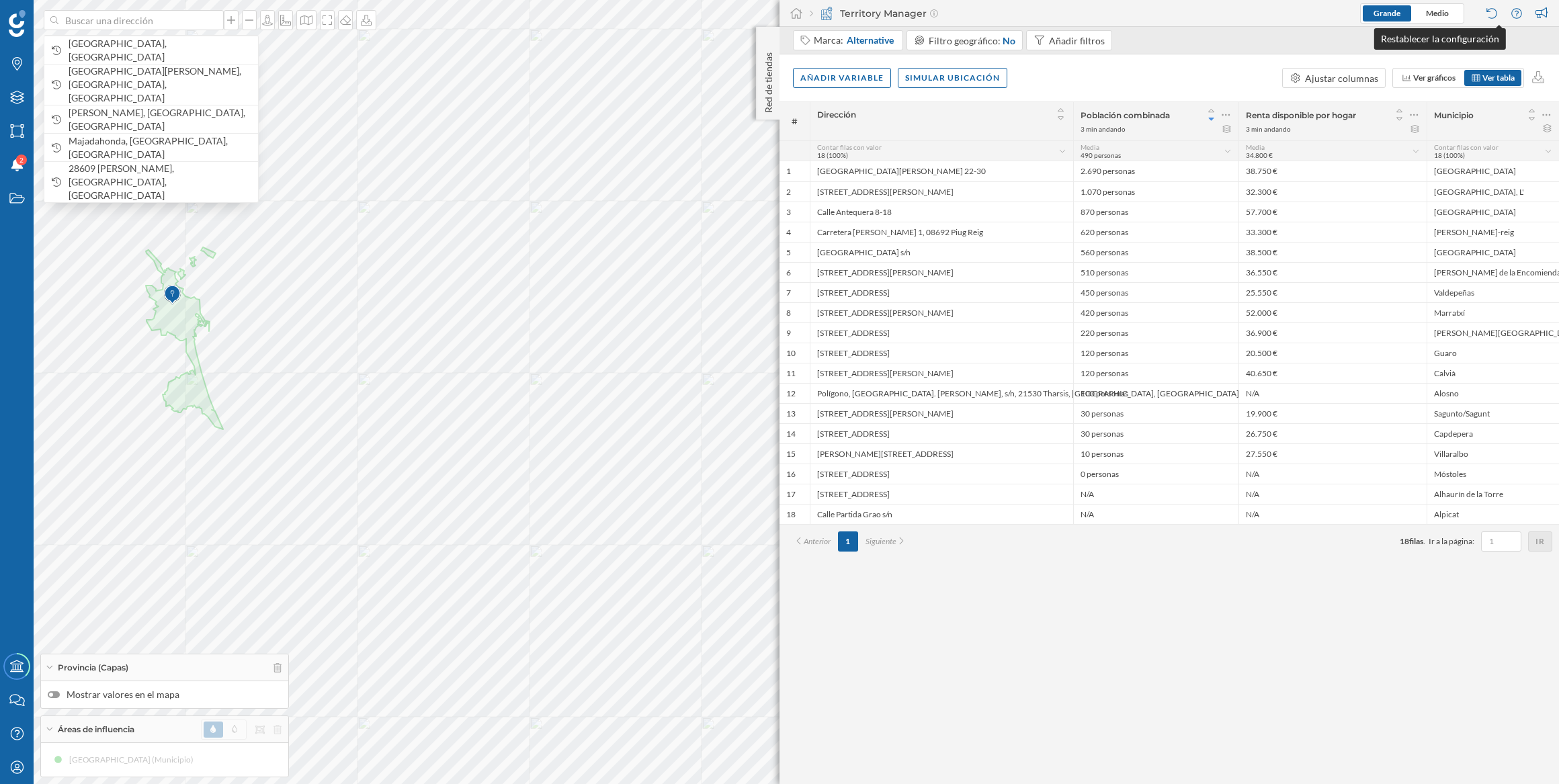
click at [1486, 6] on div at bounding box center [1494, 13] width 18 height 20
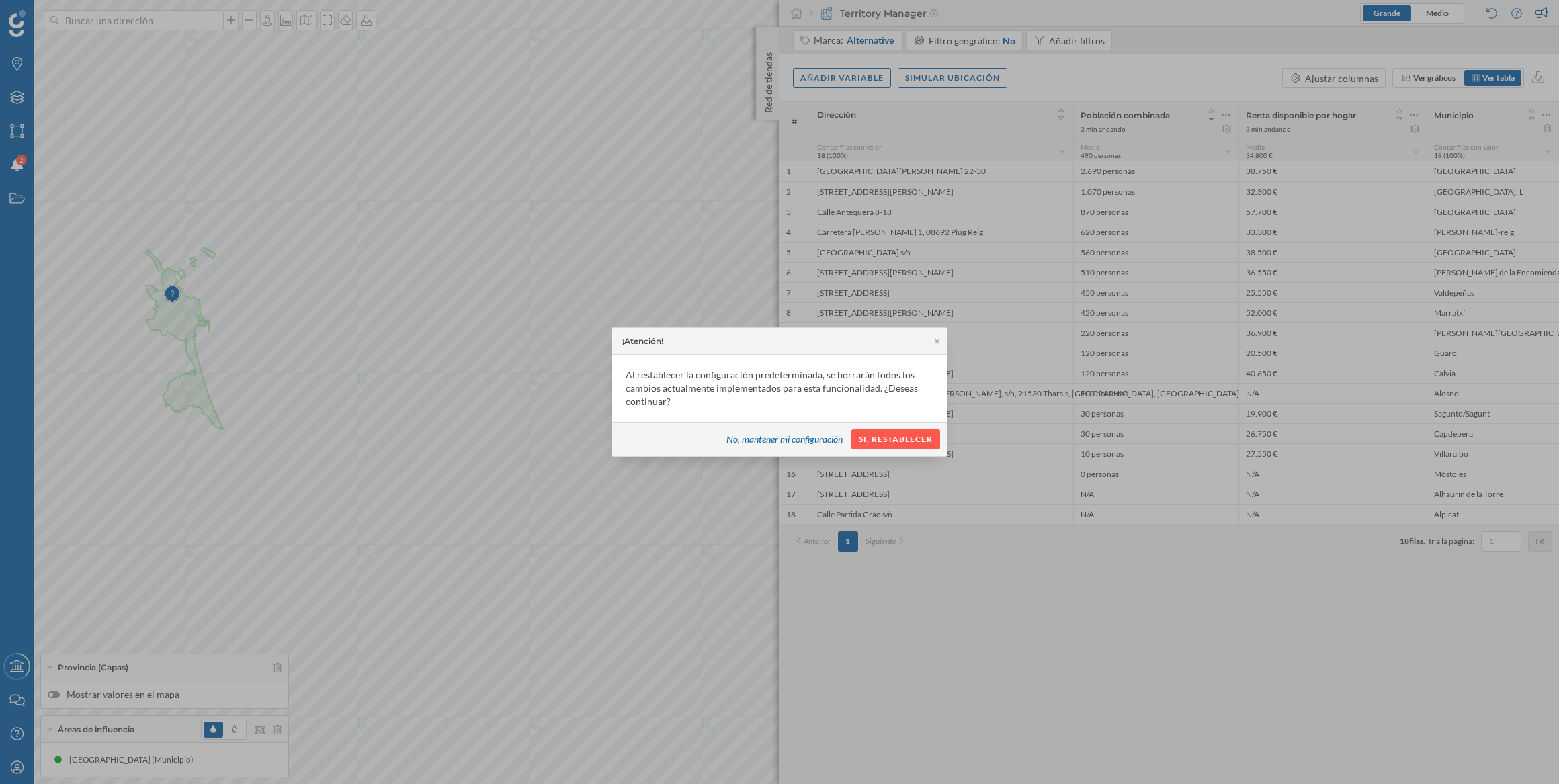
click at [933, 335] on div "¡Atención!" at bounding box center [780, 341] width 335 height 27
click at [936, 339] on icon at bounding box center [937, 341] width 10 height 8
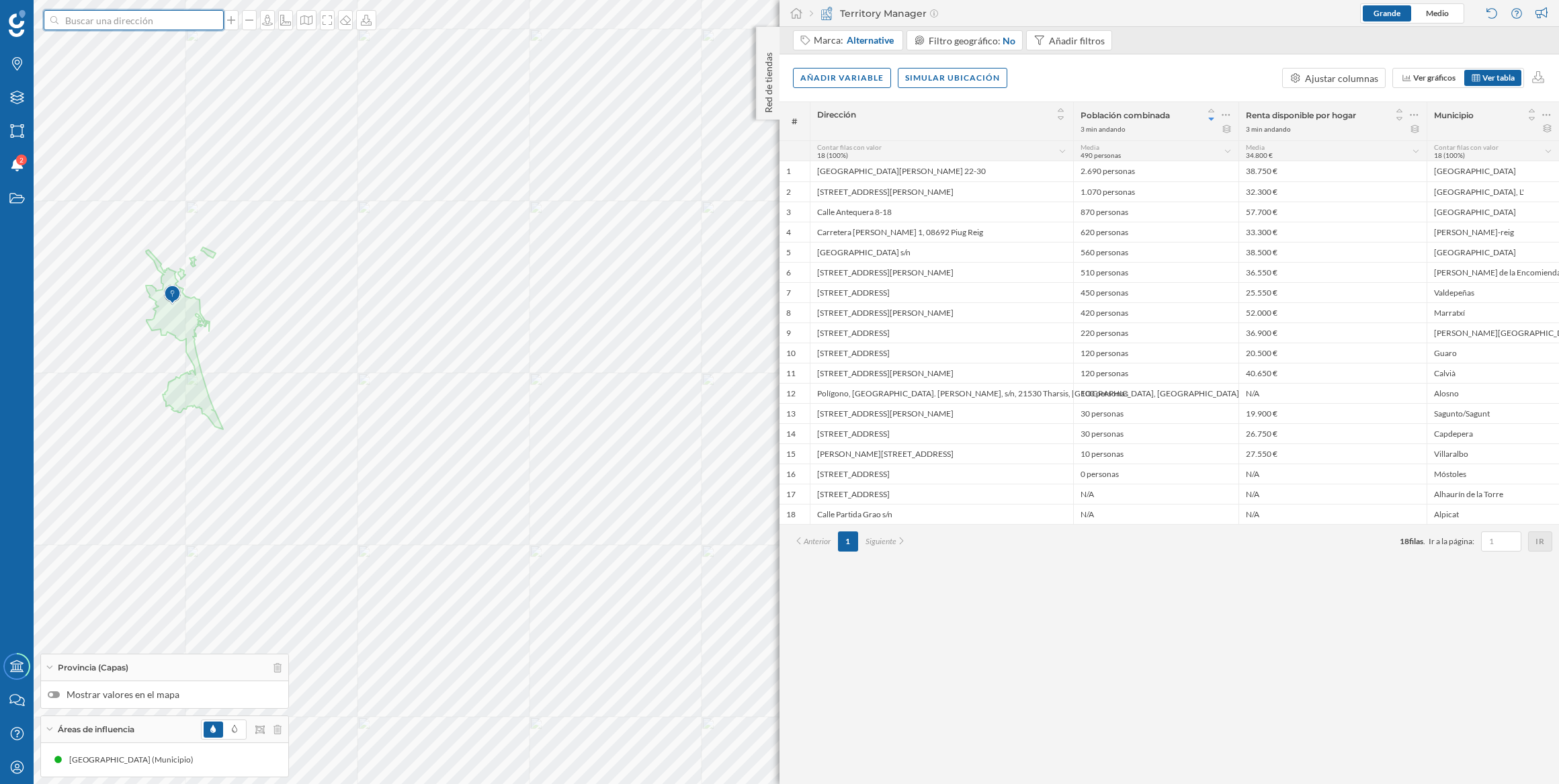
click at [96, 25] on input at bounding box center [133, 20] width 151 height 20
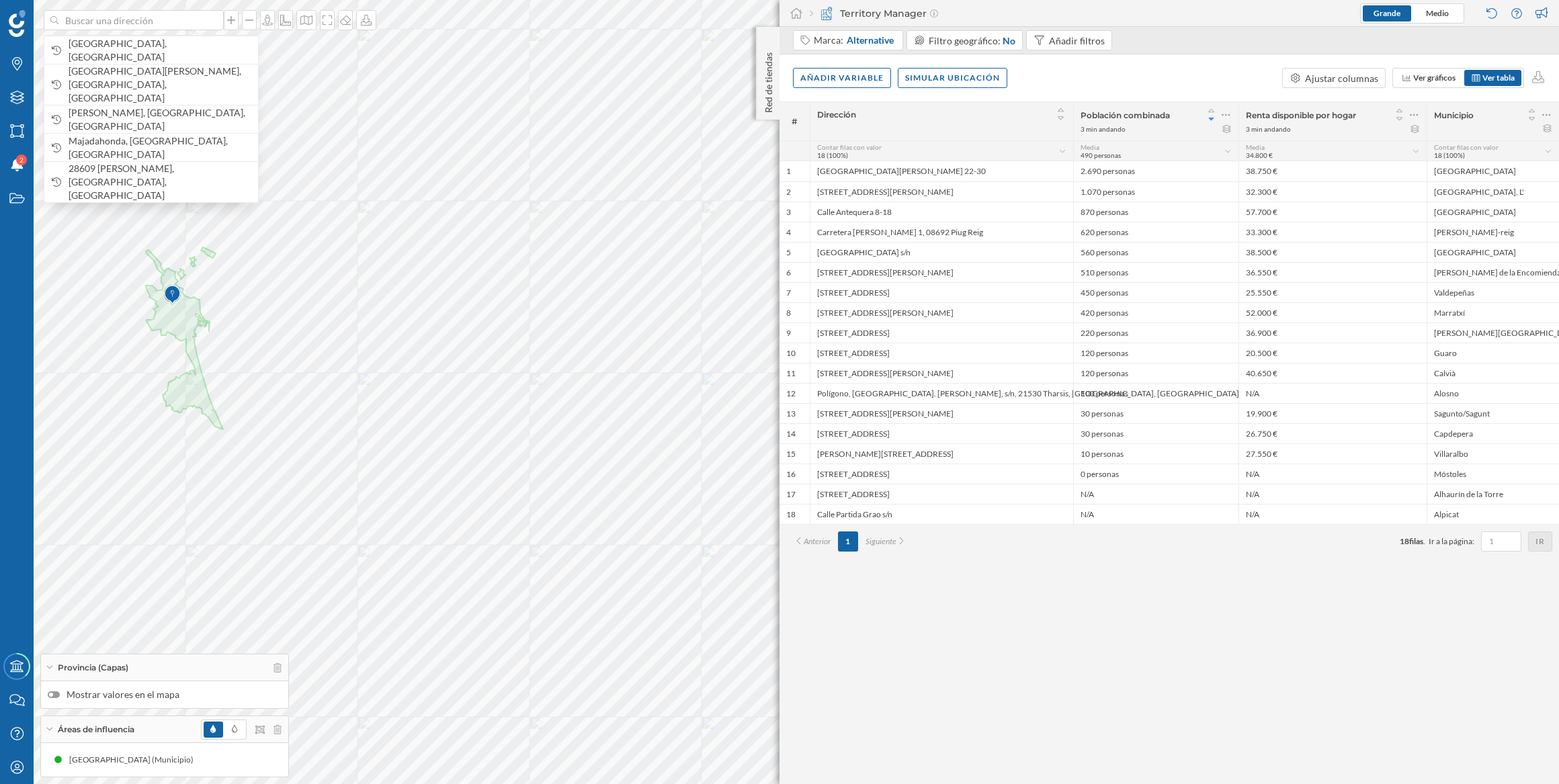
click at [172, 290] on img at bounding box center [172, 294] width 17 height 27
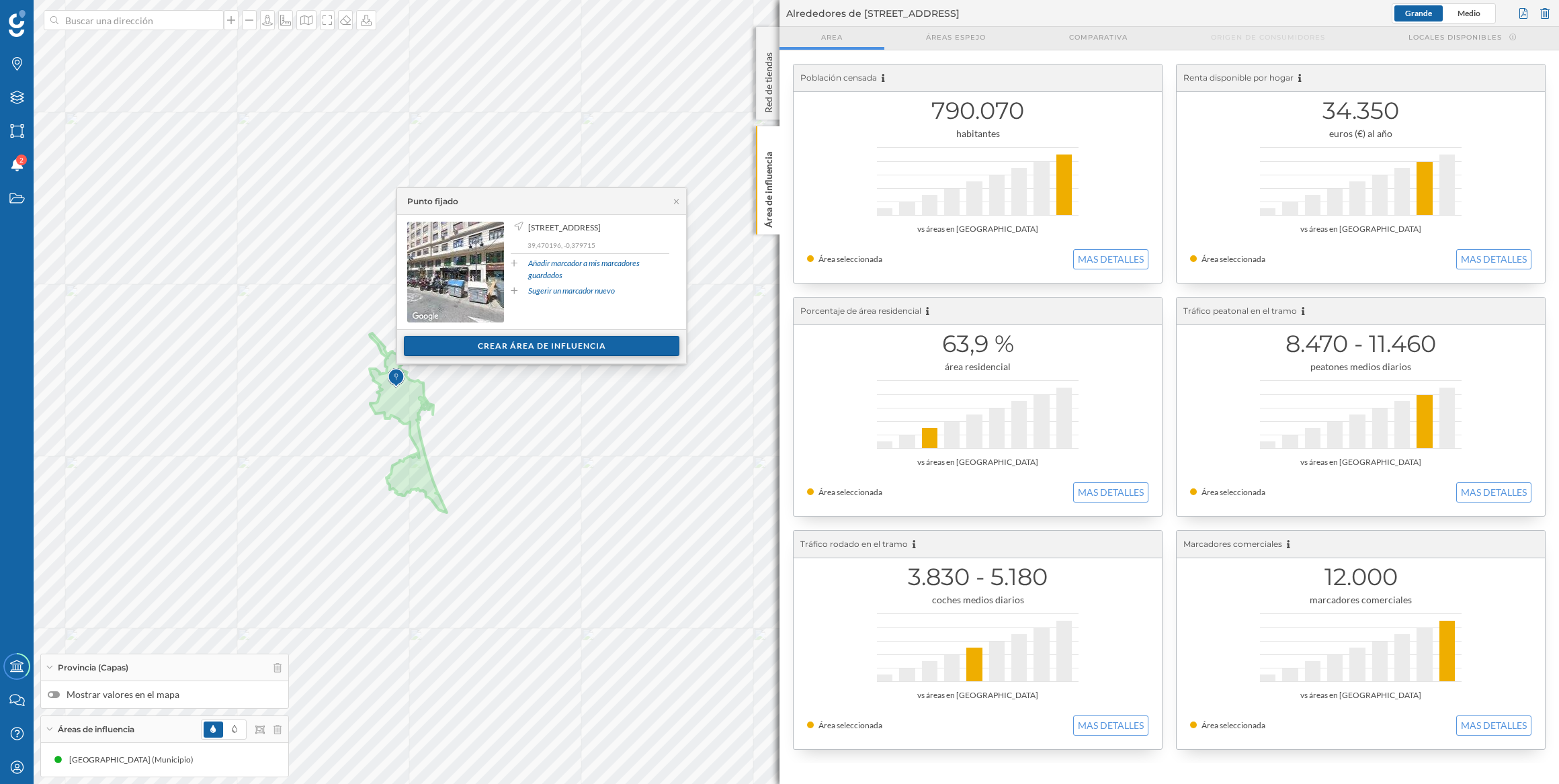
click at [568, 352] on div "Crear área de influencia" at bounding box center [541, 345] width 275 height 20
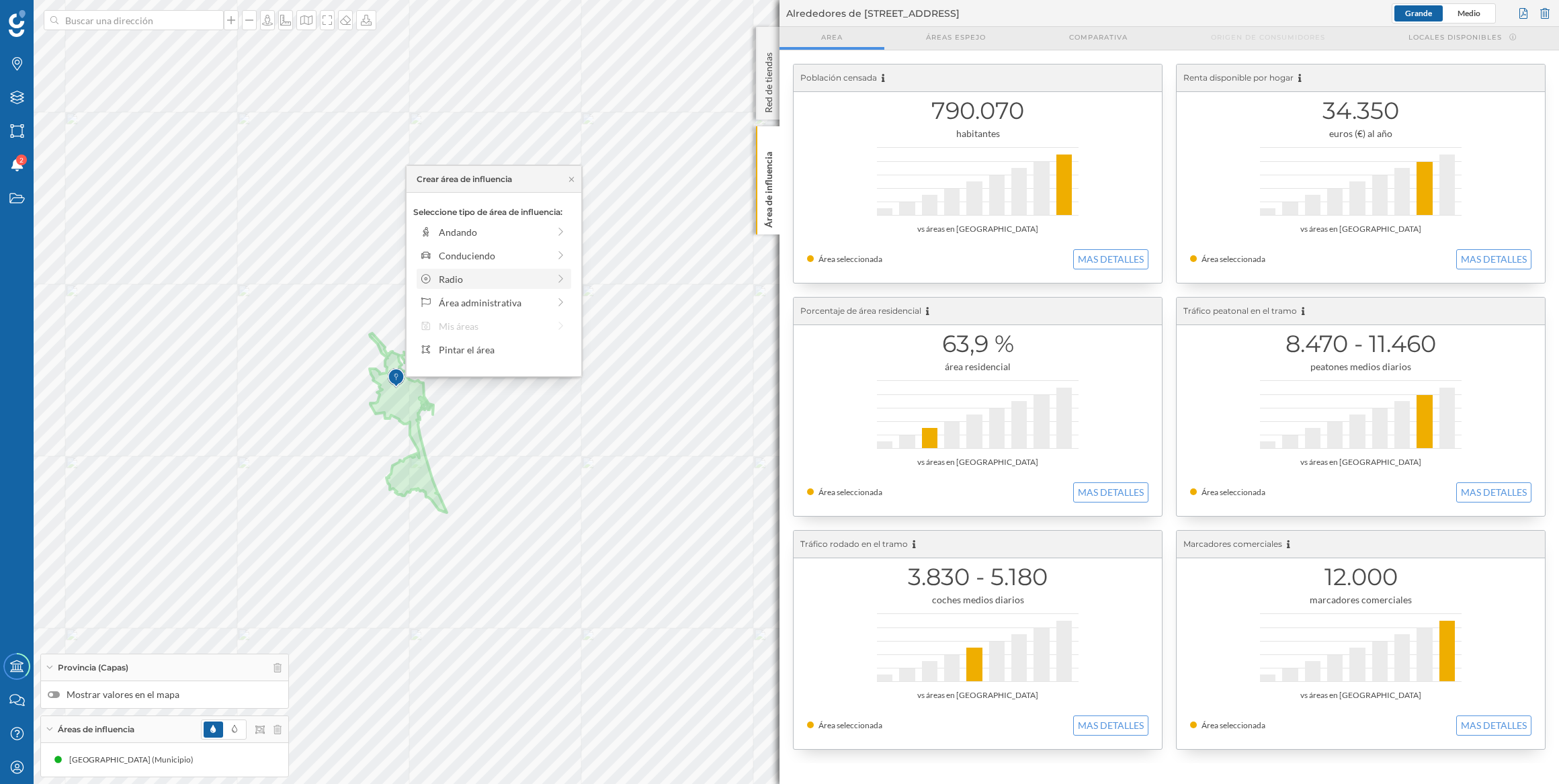
click at [460, 272] on div "Radio" at bounding box center [493, 279] width 109 height 14
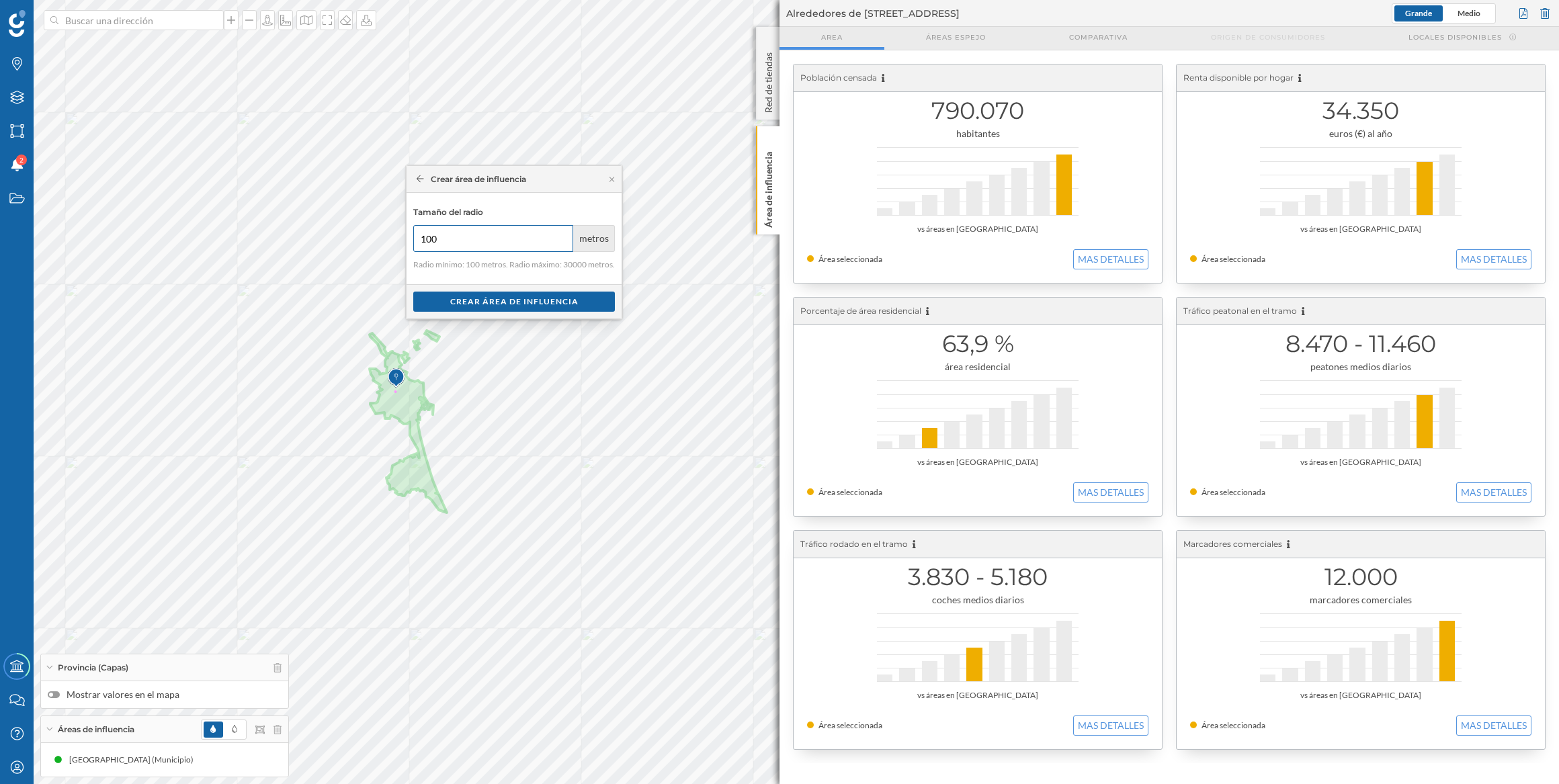
click at [349, 219] on div "Marcas Capas Áreas Notificaciones 2 Estados Academy Contacta con nosotros Centr…" at bounding box center [779, 392] width 1559 height 784
click at [450, 235] on input "2400" at bounding box center [493, 238] width 160 height 27
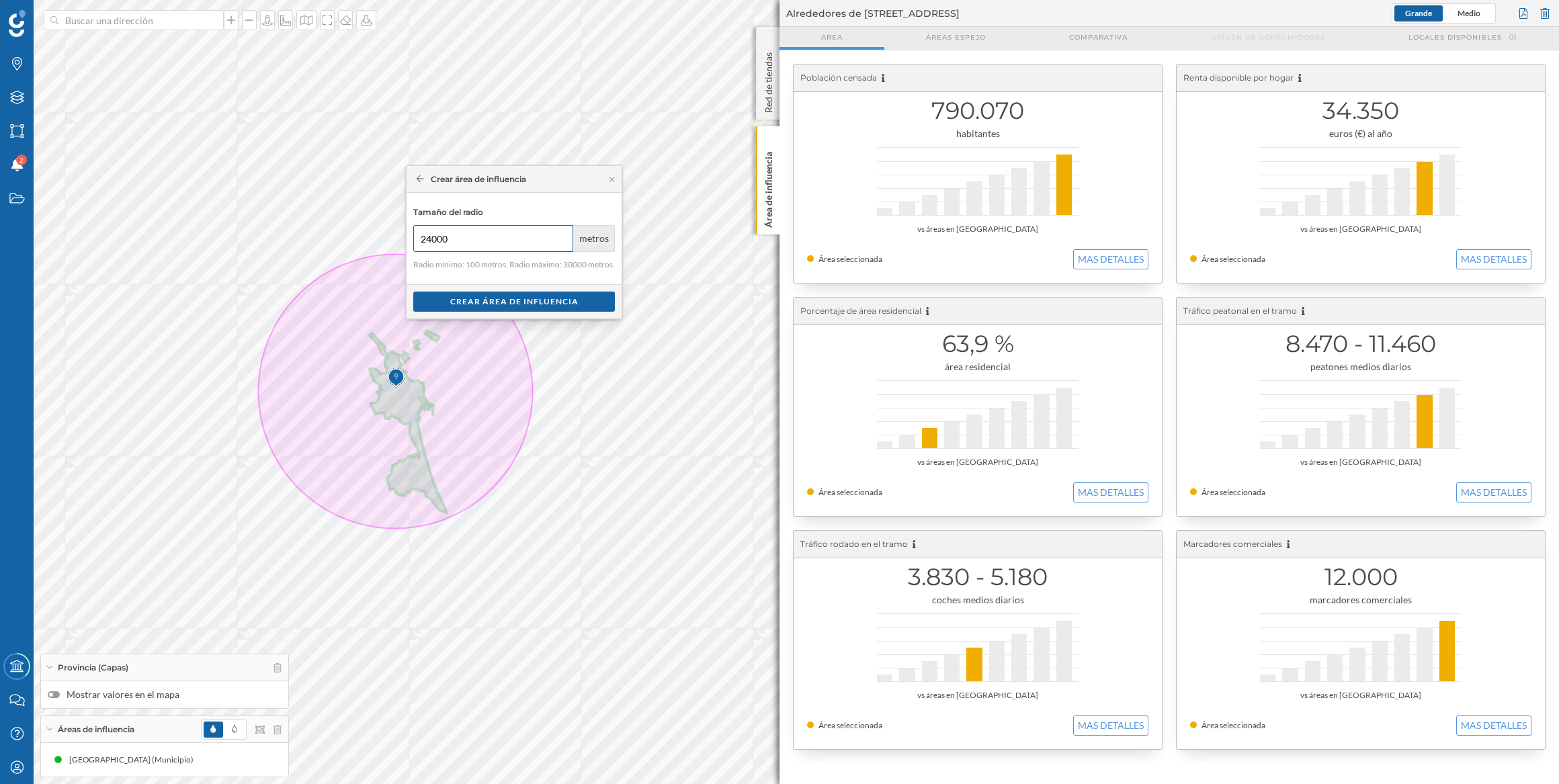
type input "24000"
click at [467, 297] on div "Crear área de influencia" at bounding box center [515, 301] width 202 height 20
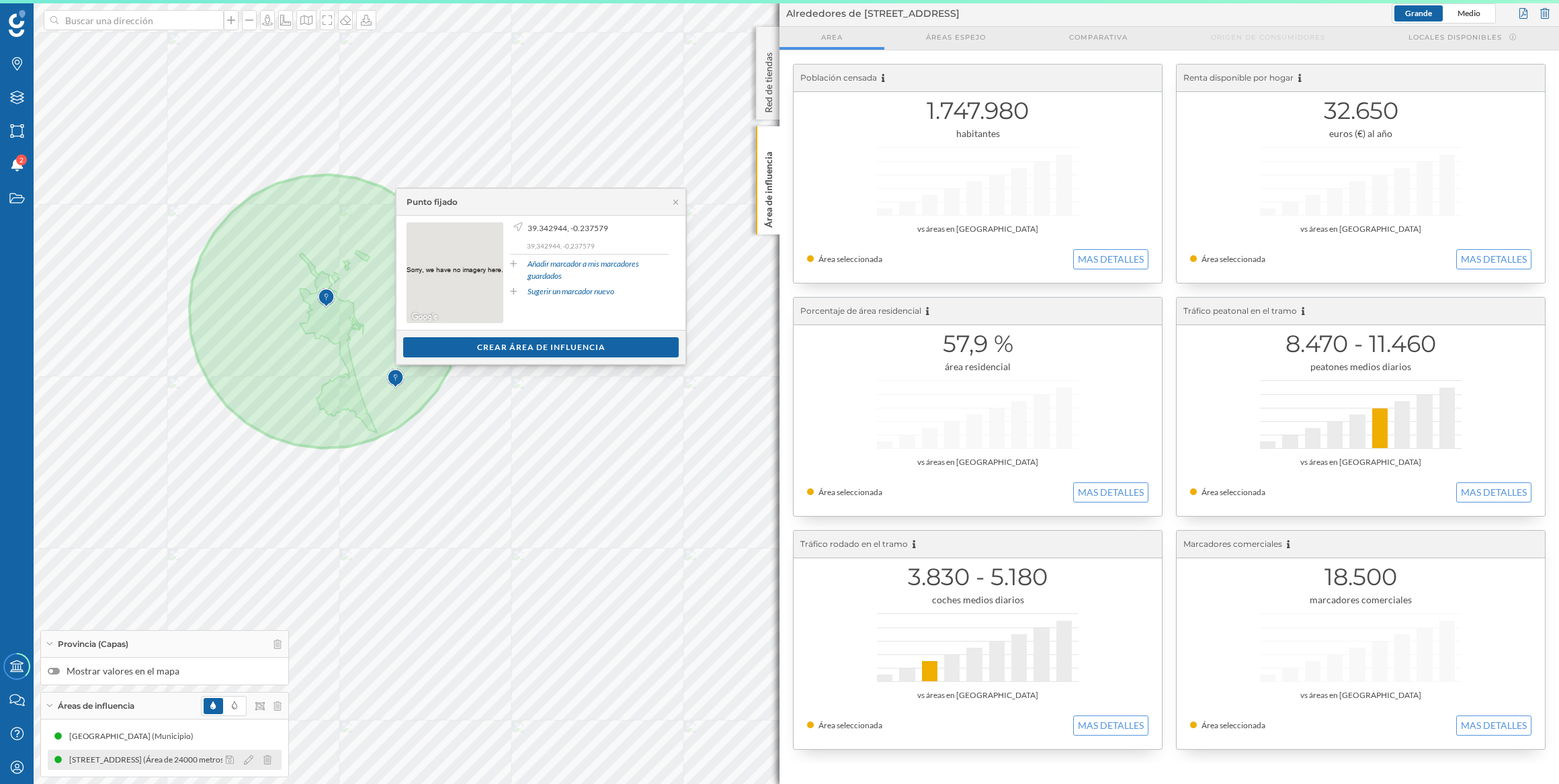
click at [242, 757] on div at bounding box center [252, 760] width 60 height 16
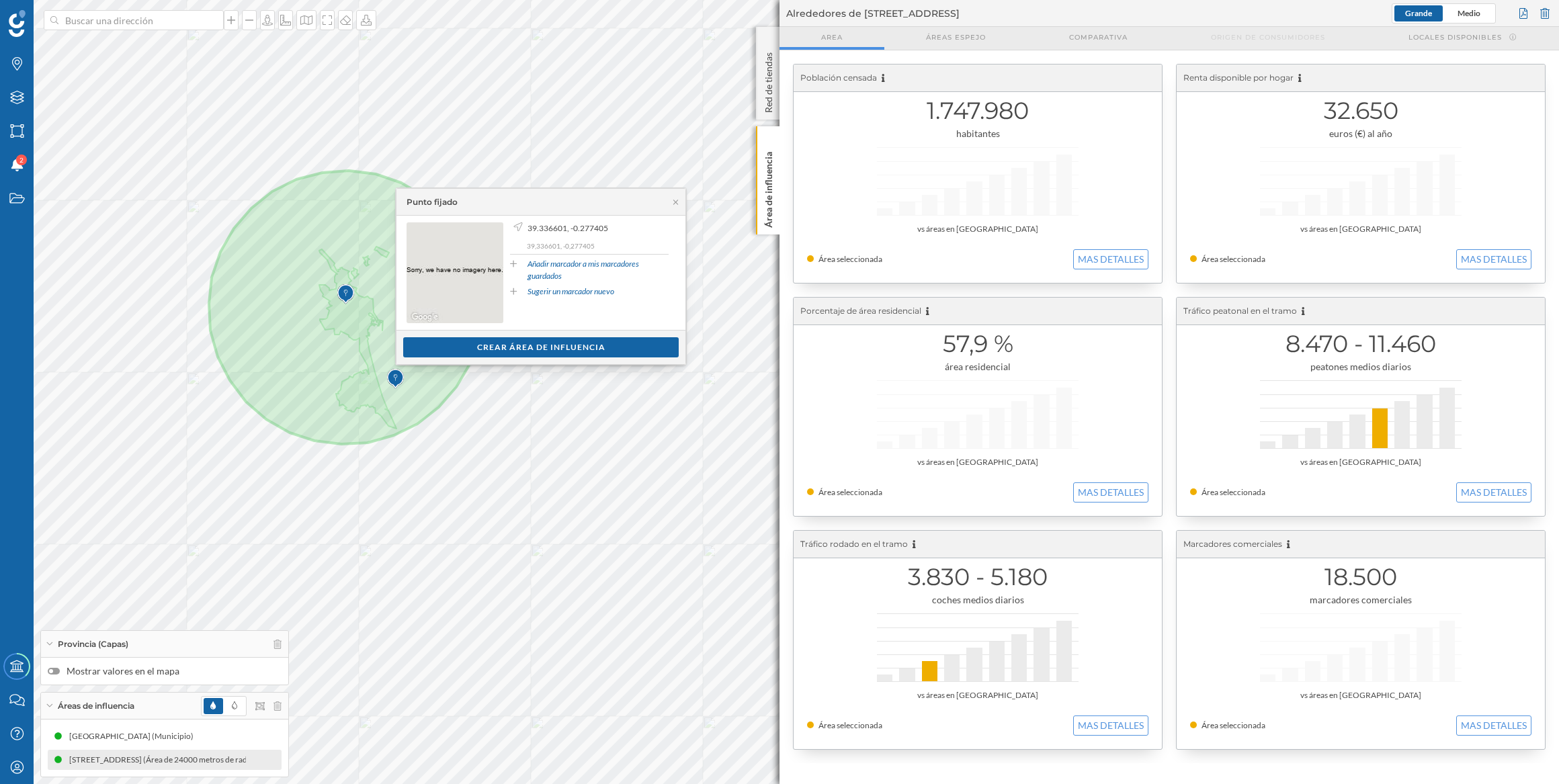
click at [677, 206] on div "Punto fijado" at bounding box center [541, 202] width 289 height 27
click at [672, 199] on icon at bounding box center [675, 202] width 10 height 8
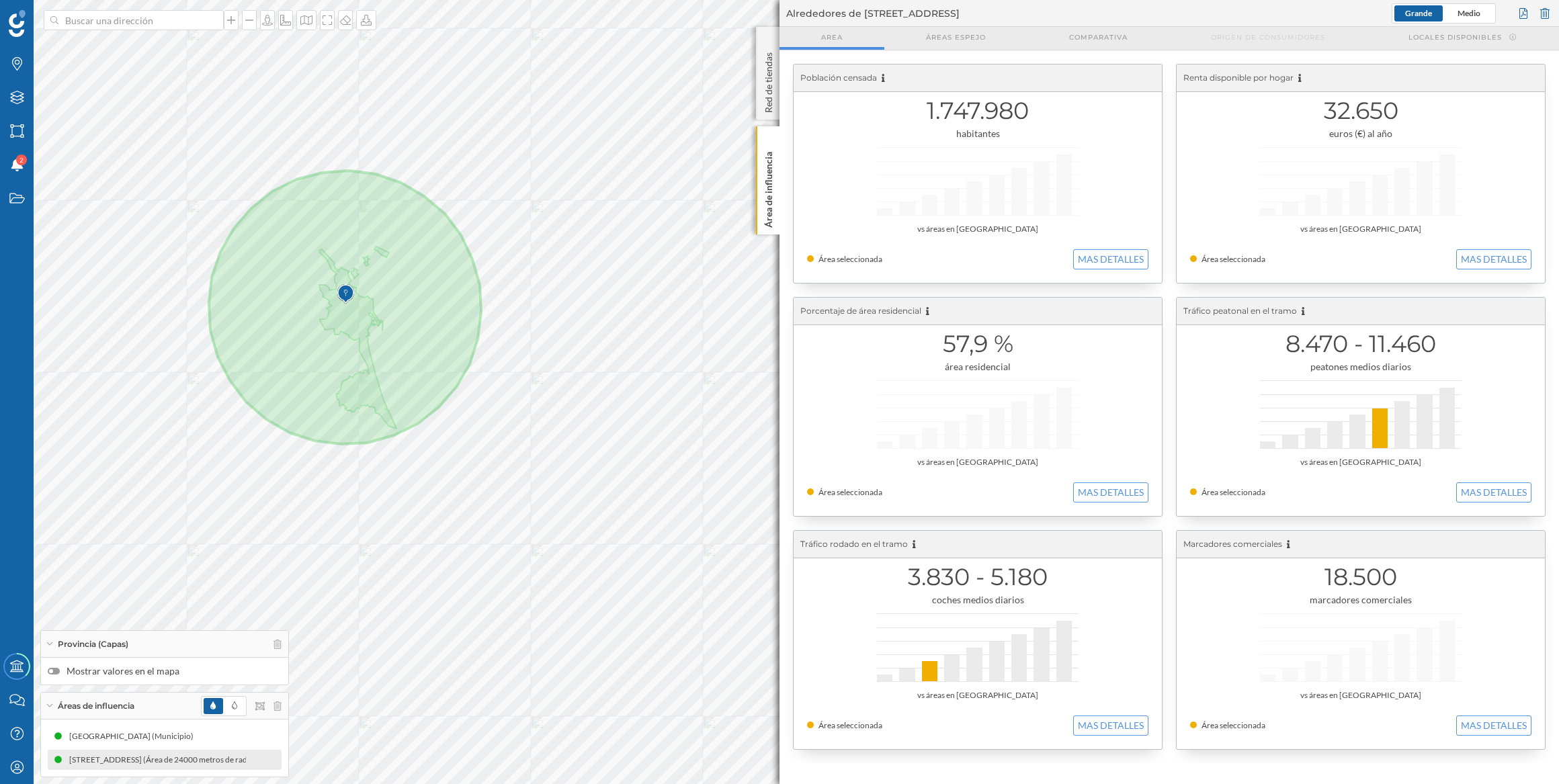
click at [347, 296] on img at bounding box center [346, 293] width 17 height 27
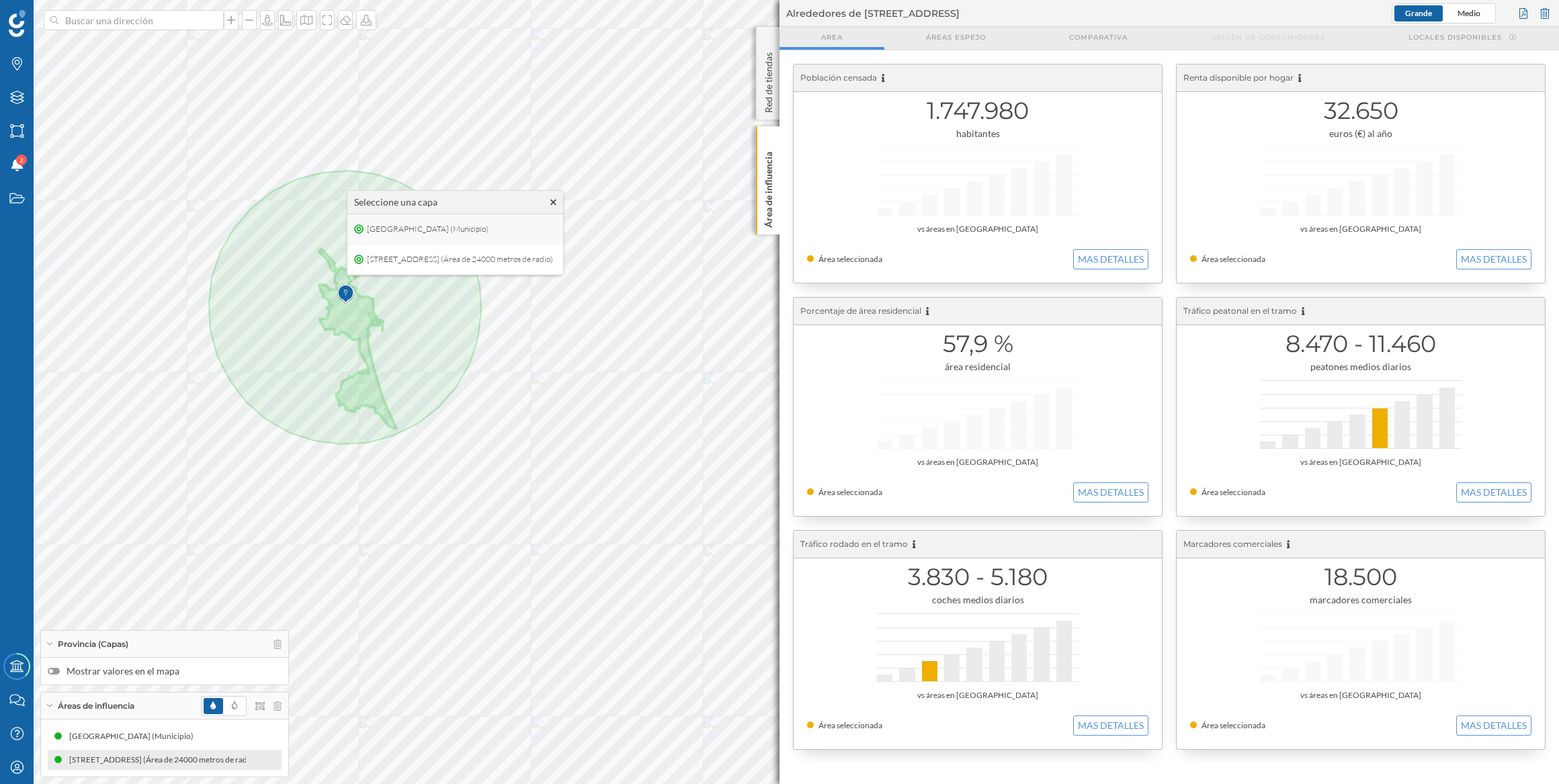
click at [358, 228] on icon at bounding box center [359, 229] width 9 height 9
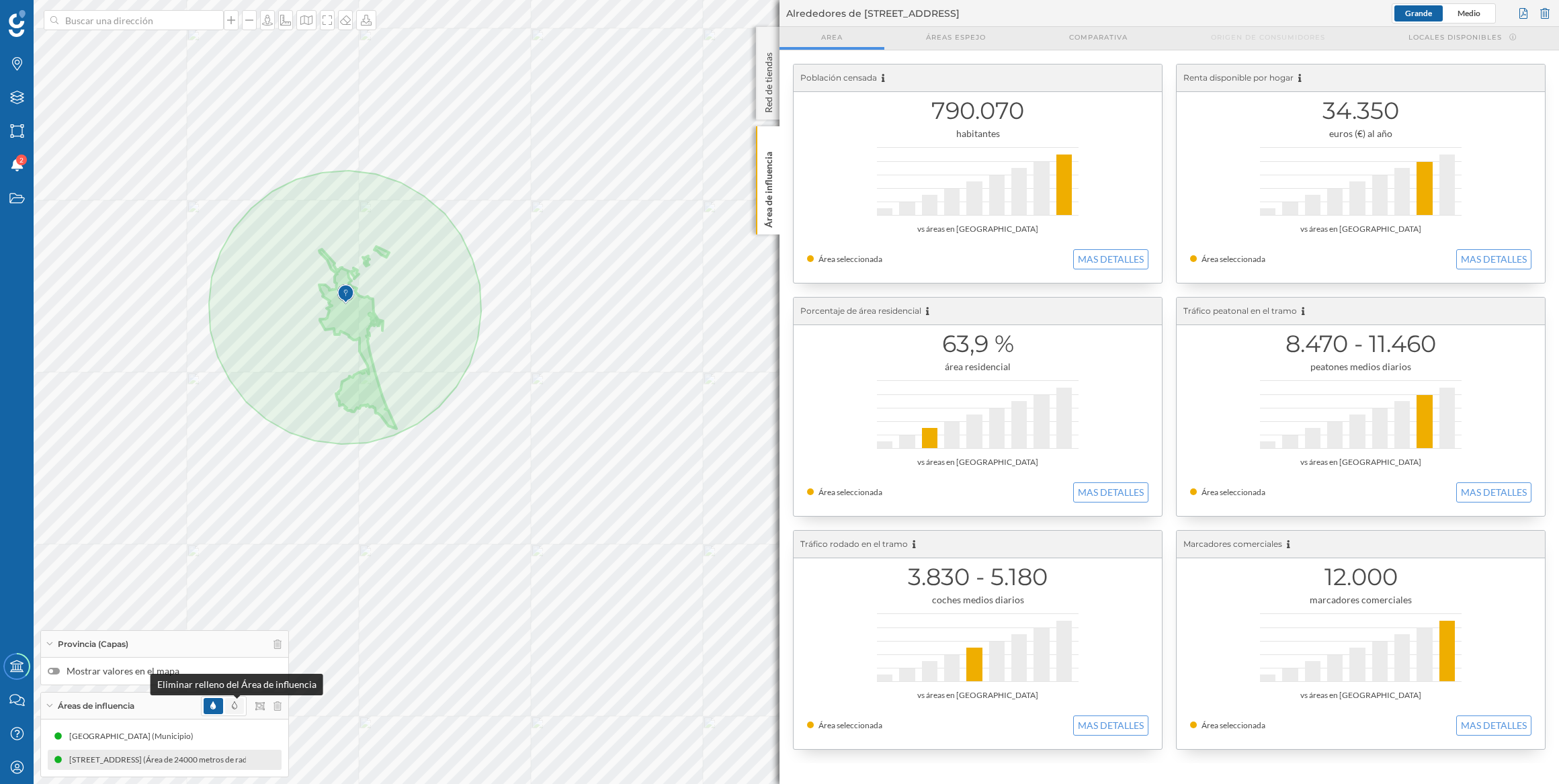
click at [233, 700] on span at bounding box center [234, 706] width 5 height 12
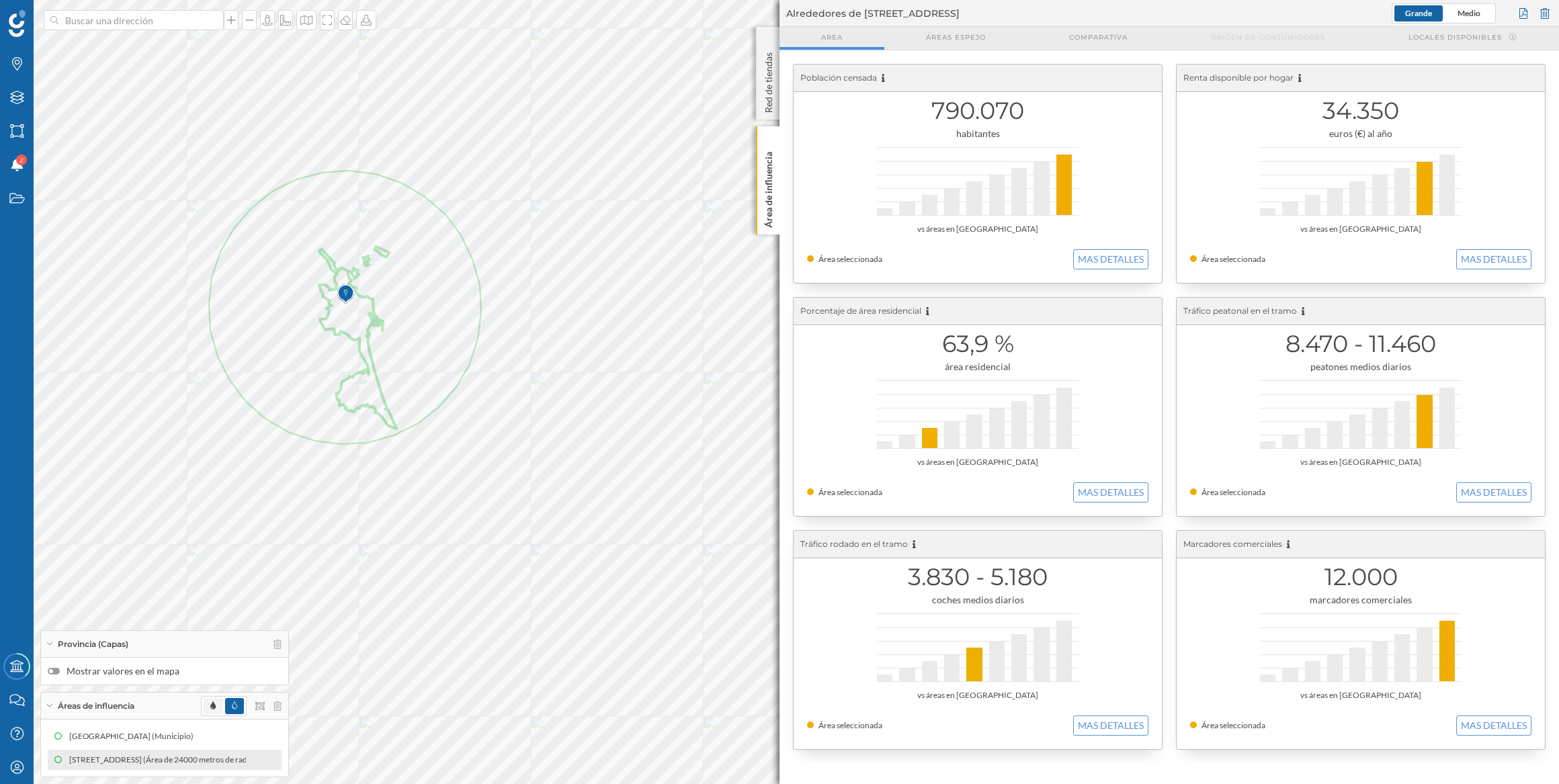
click at [214, 701] on icon at bounding box center [213, 705] width 5 height 8
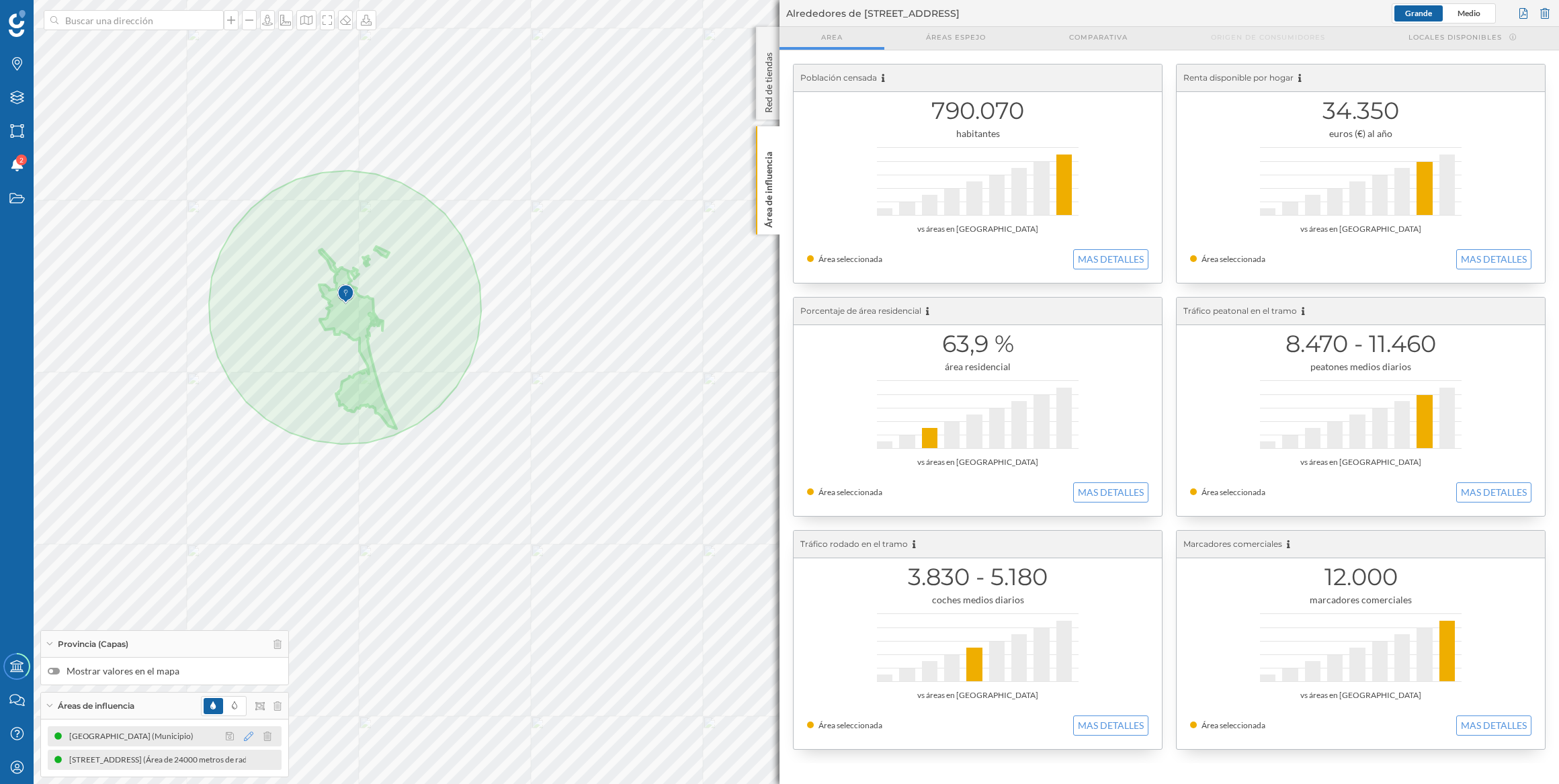
click at [245, 736] on icon at bounding box center [248, 736] width 9 height 9
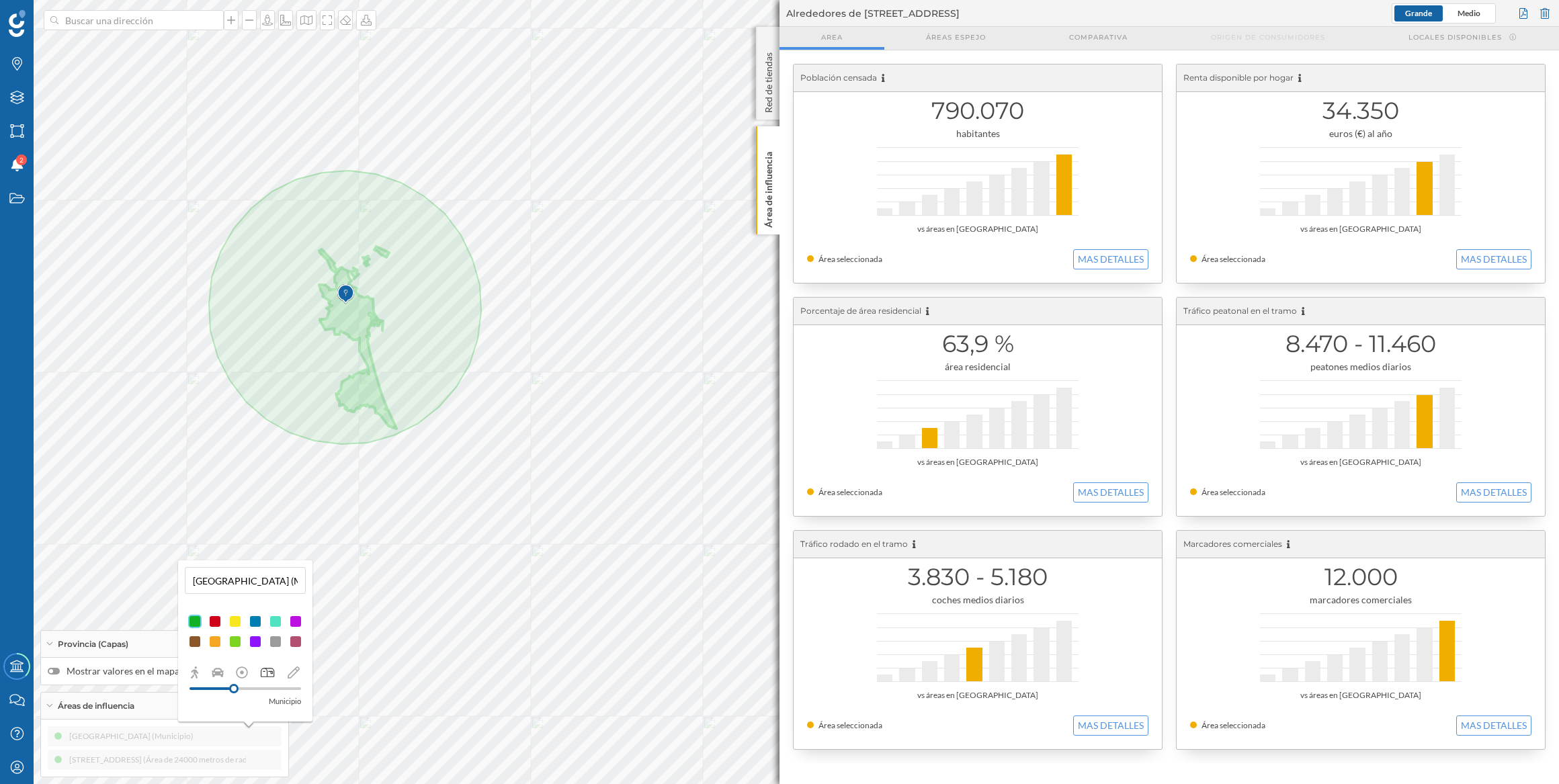
click at [252, 618] on div at bounding box center [255, 621] width 14 height 14
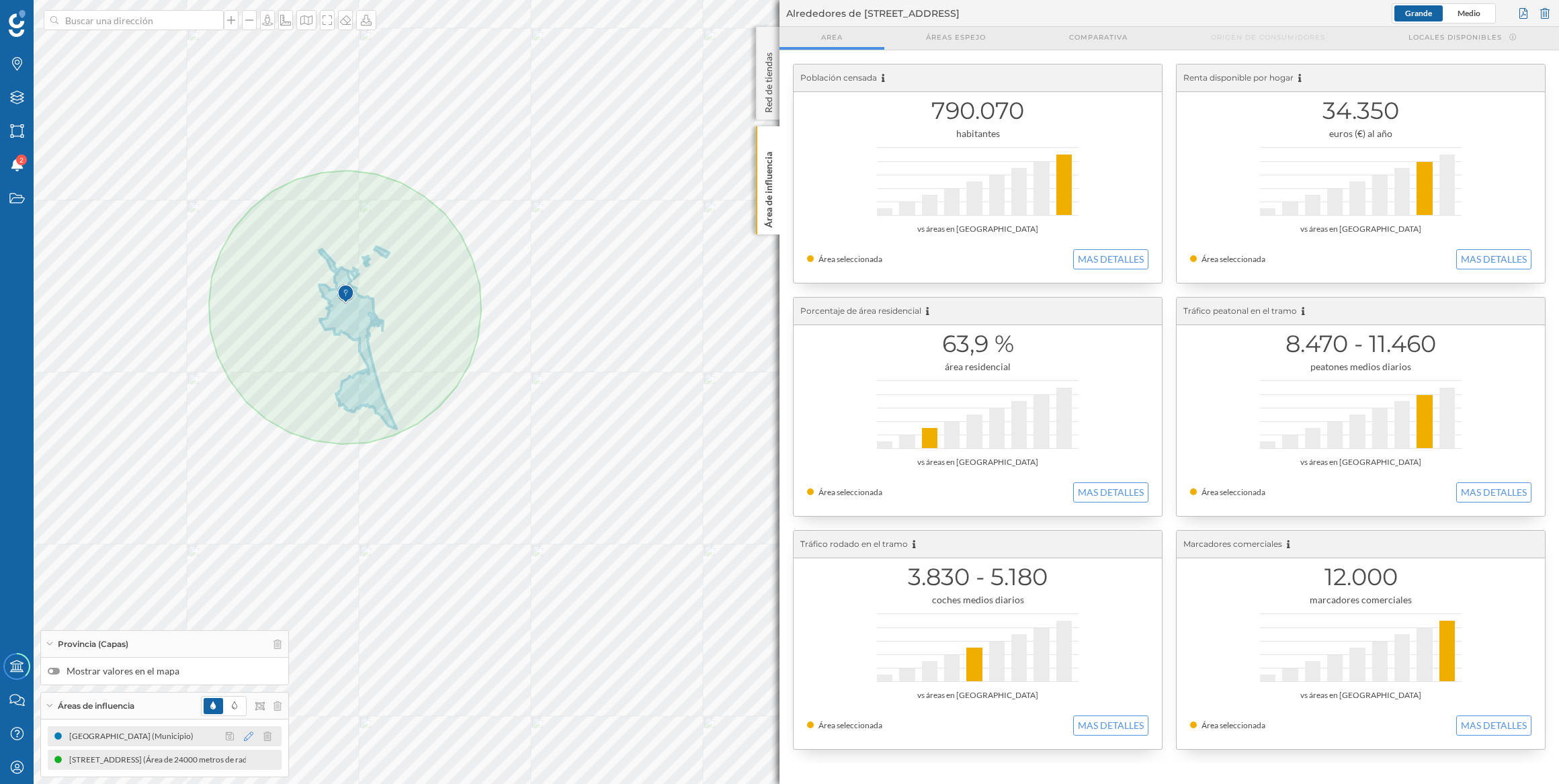
click at [247, 734] on icon at bounding box center [248, 736] width 9 height 9
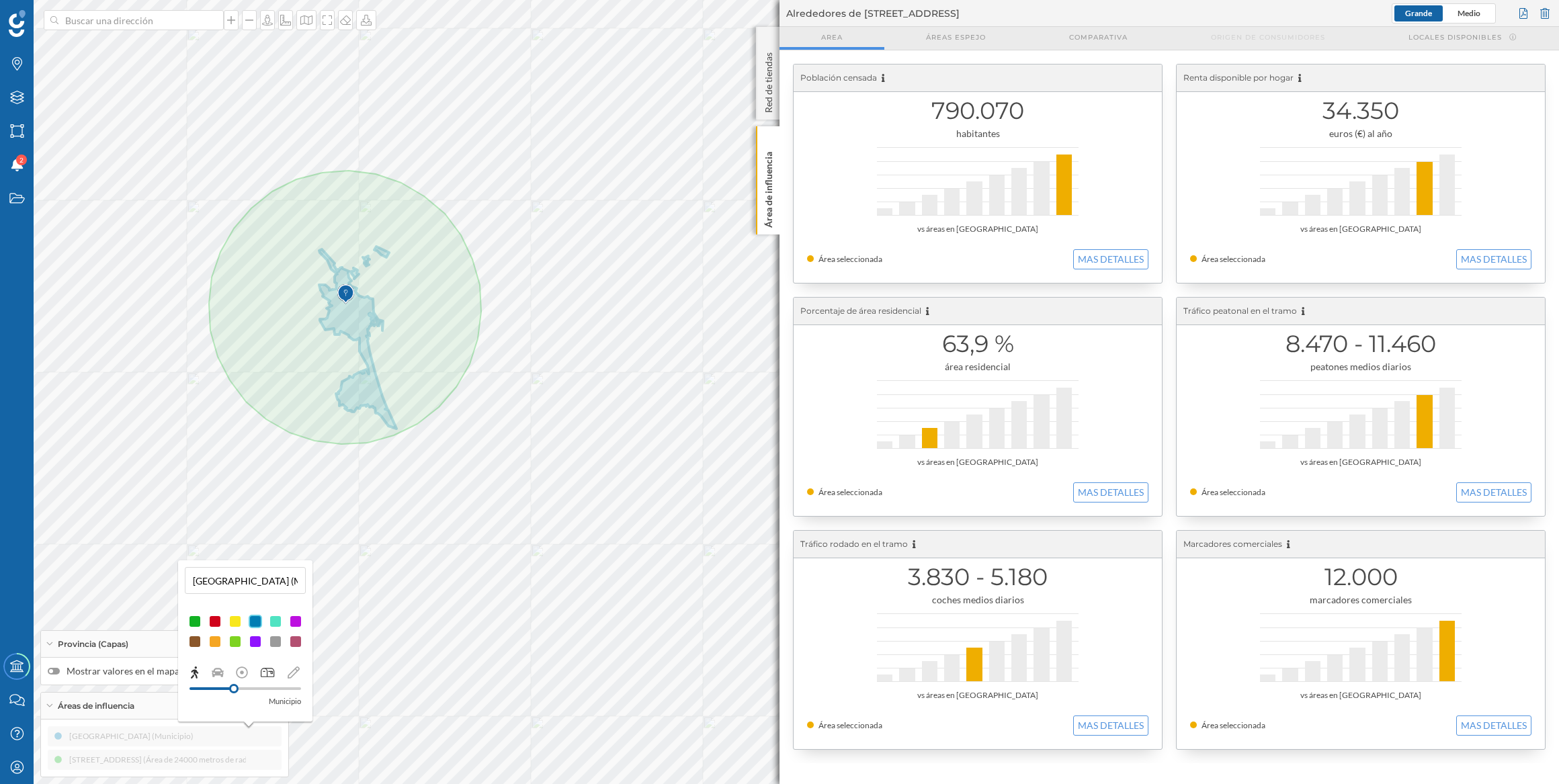
click at [196, 670] on icon at bounding box center [195, 672] width 8 height 12
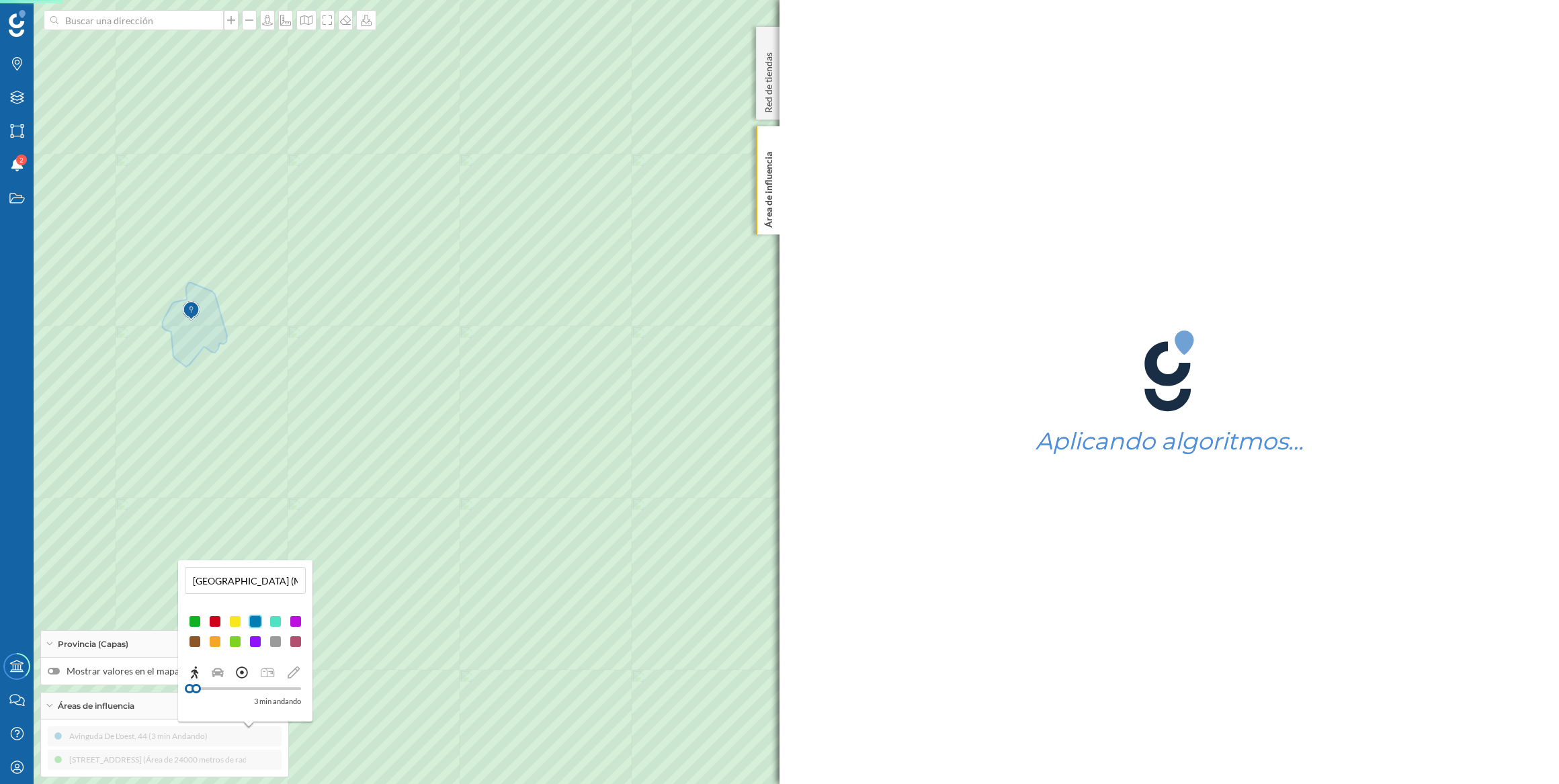
click at [236, 669] on icon at bounding box center [242, 672] width 12 height 12
click at [246, 675] on icon at bounding box center [242, 672] width 11 height 11
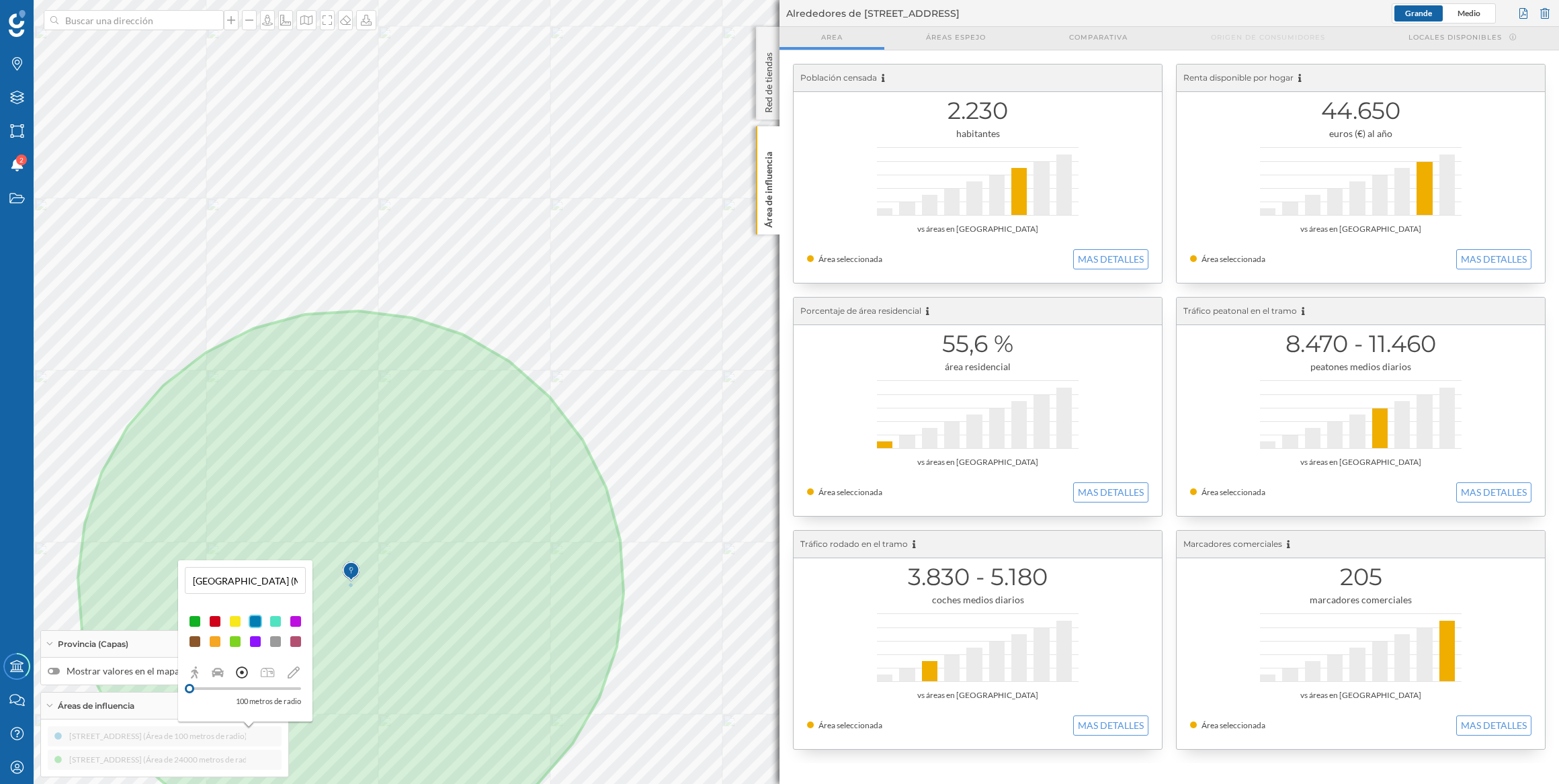
click at [242, 690] on div at bounding box center [245, 688] width 112 height 12
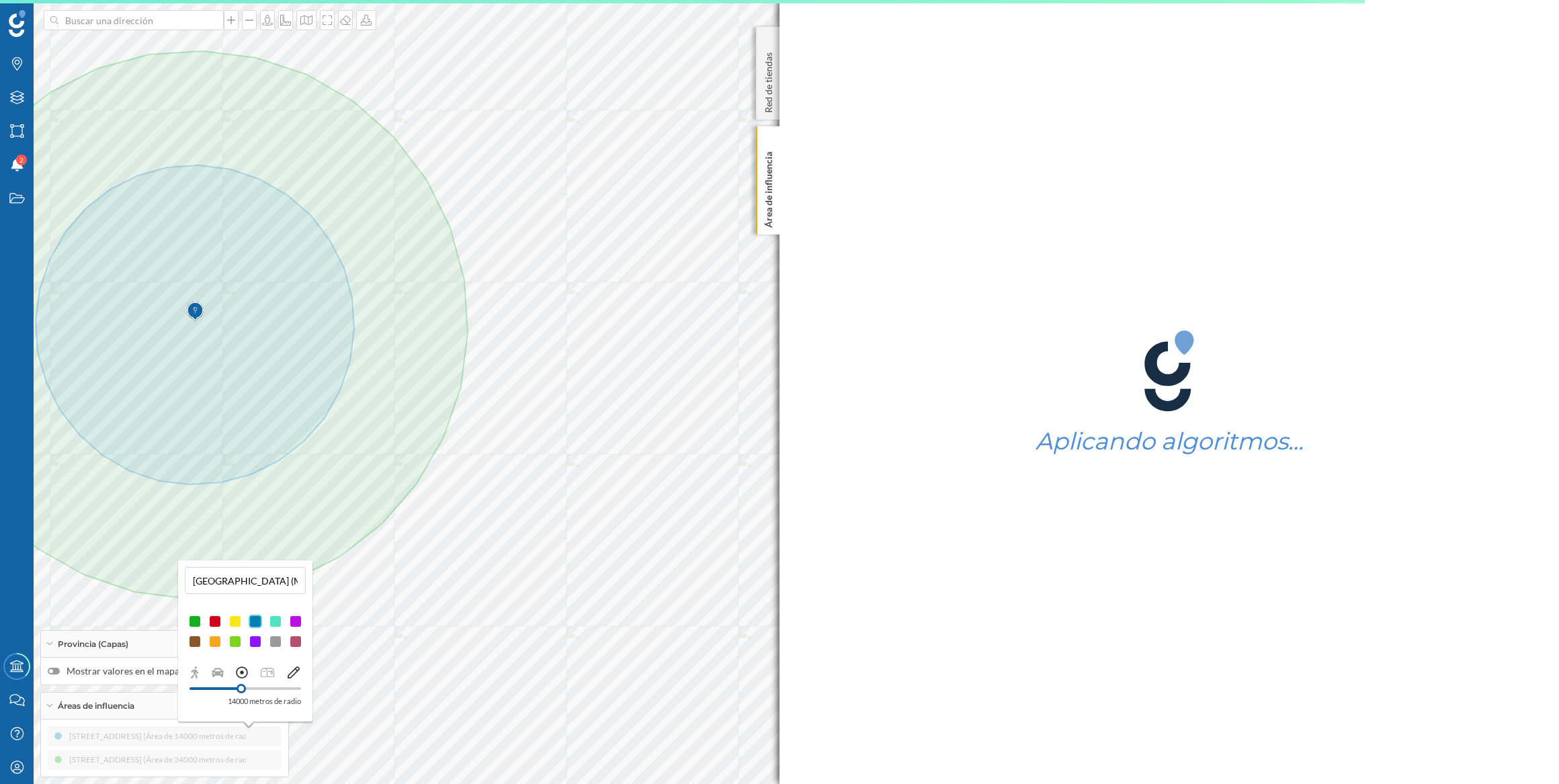
click at [288, 673] on icon at bounding box center [294, 672] width 12 height 12
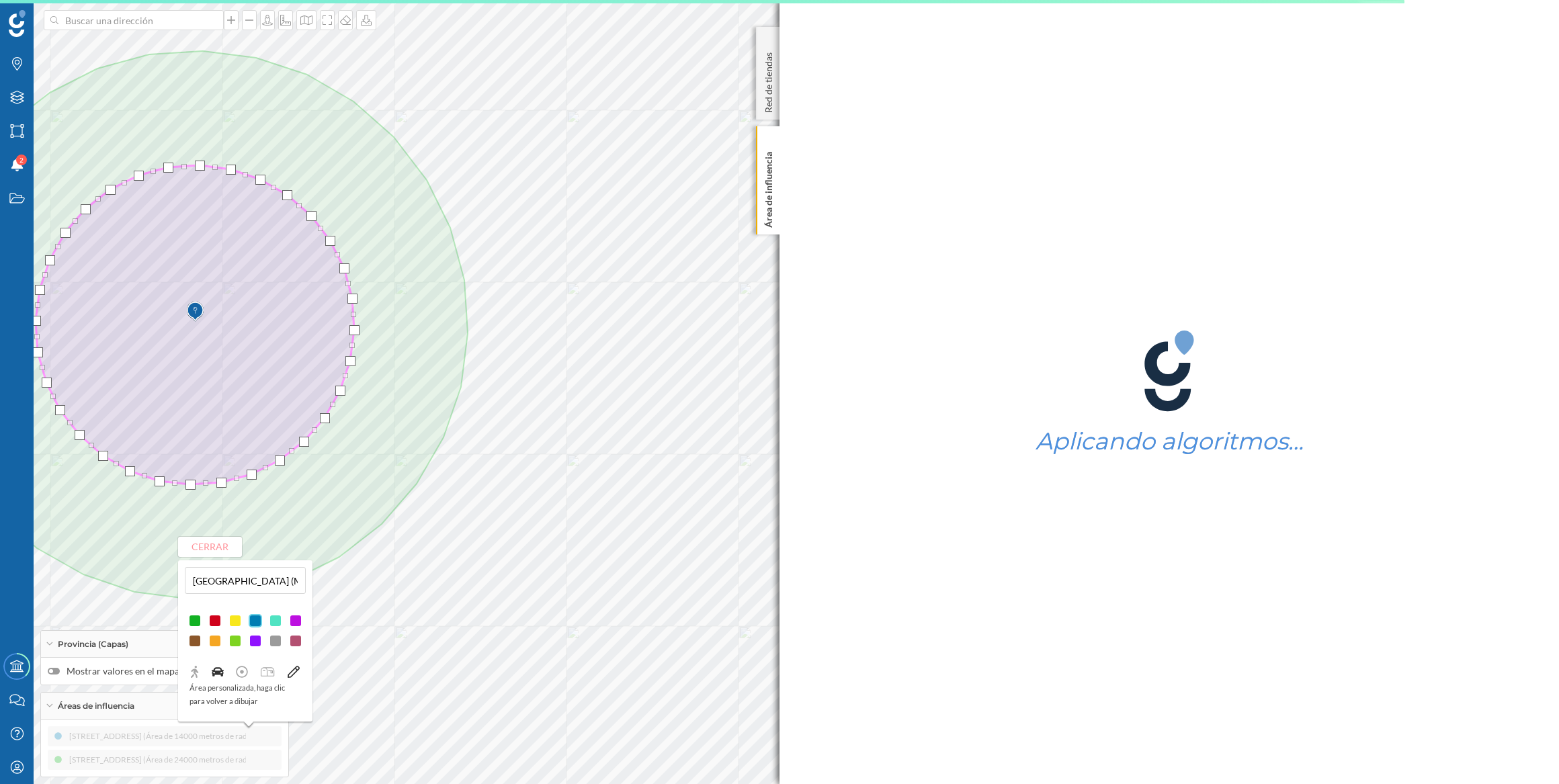
click at [212, 669] on icon at bounding box center [218, 672] width 12 height 9
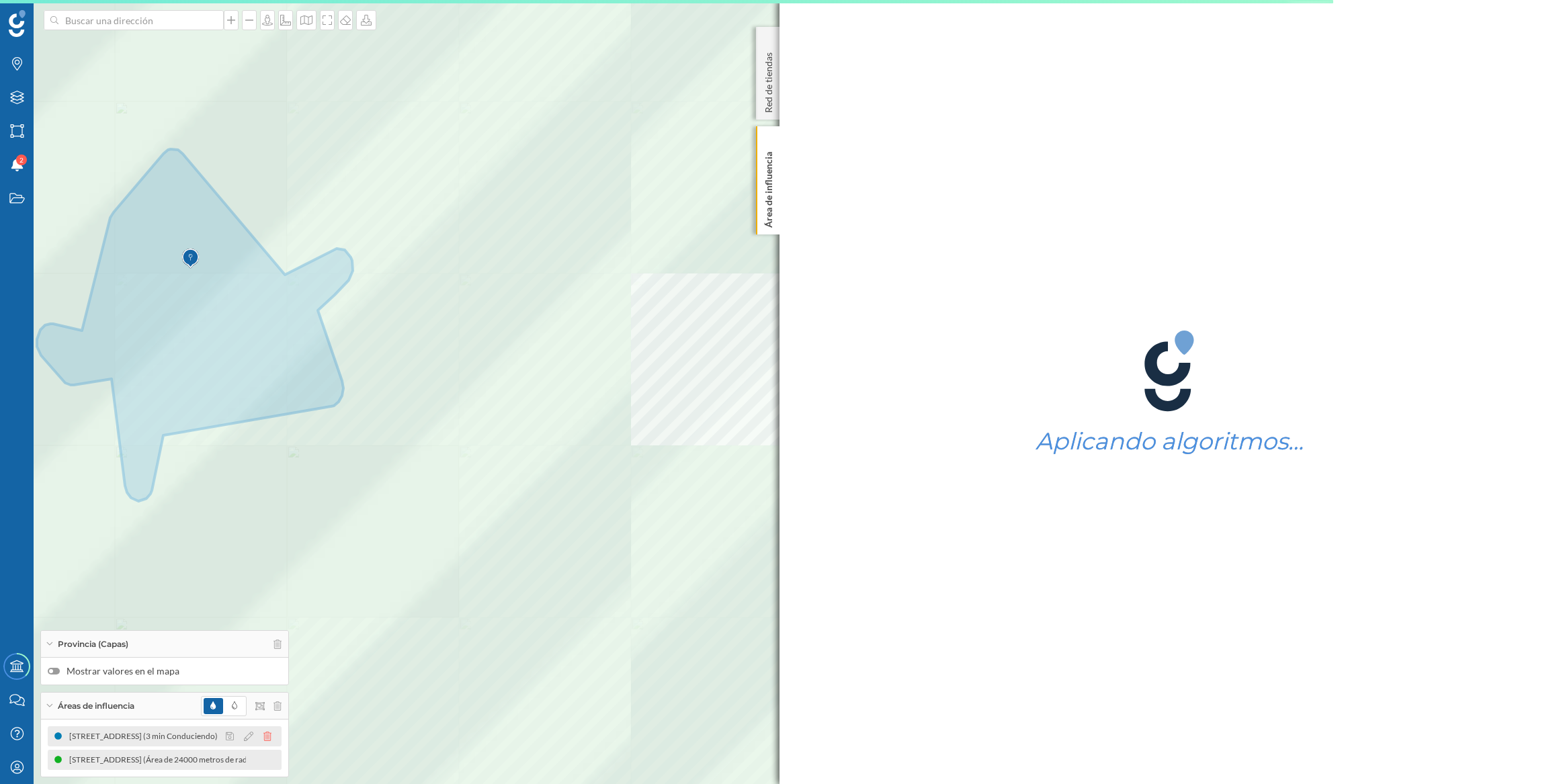
click at [269, 735] on icon at bounding box center [268, 736] width 8 height 9
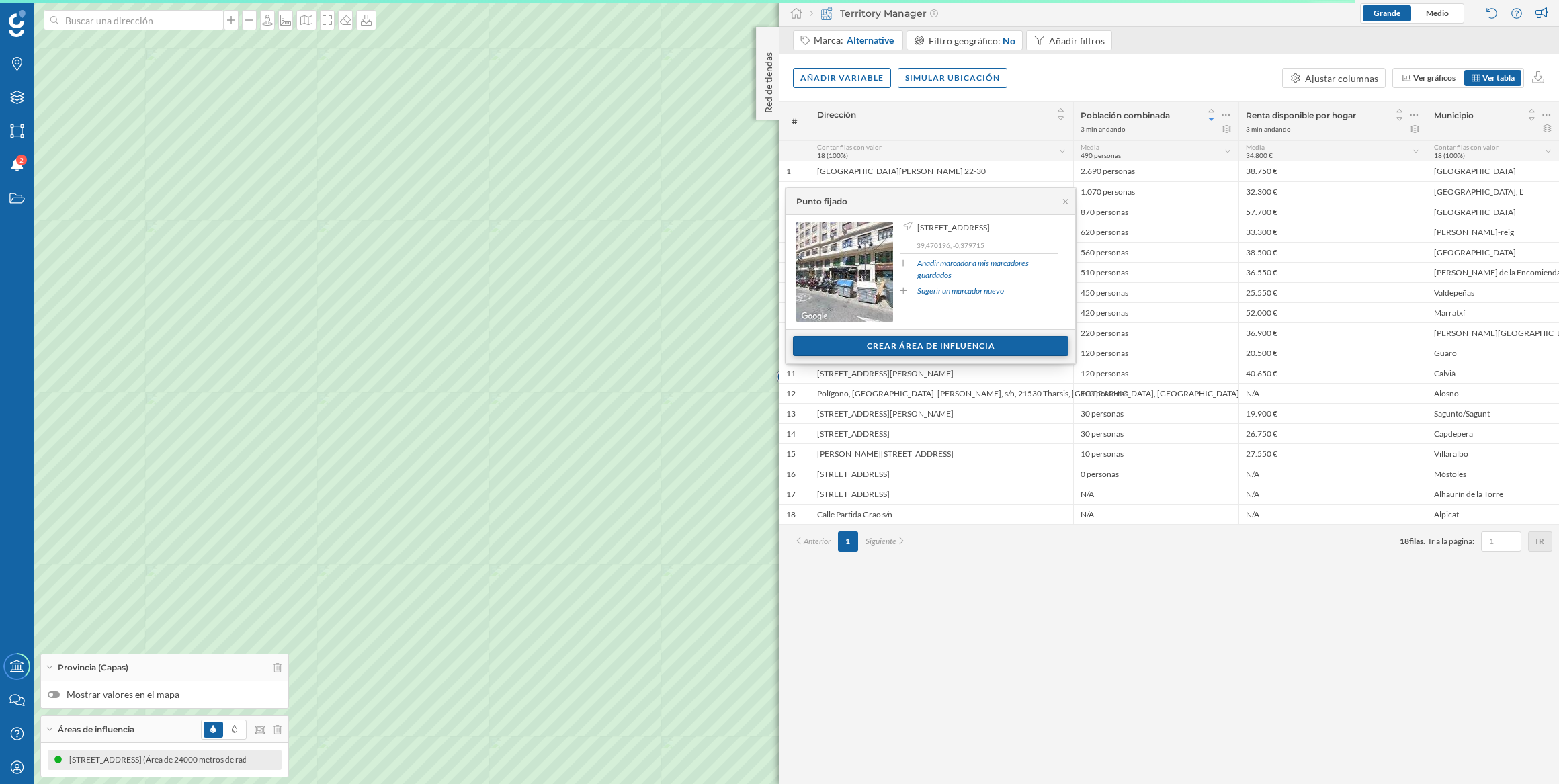
click at [891, 347] on div "Crear área de influencia" at bounding box center [931, 345] width 275 height 20
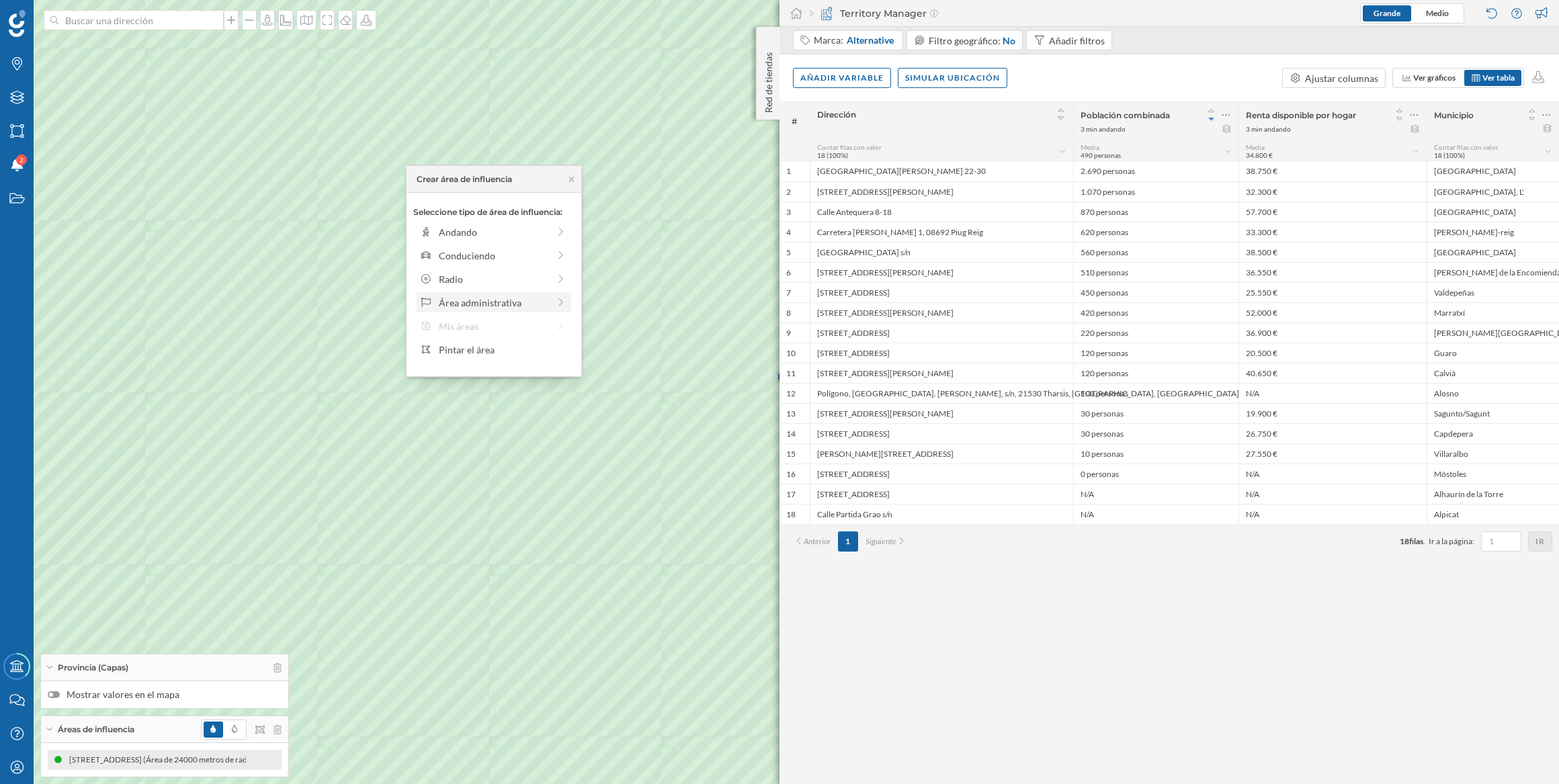
click at [493, 301] on div "Área administrativa" at bounding box center [493, 303] width 109 height 14
click at [470, 277] on div "Municipio" at bounding box center [505, 279] width 132 height 14
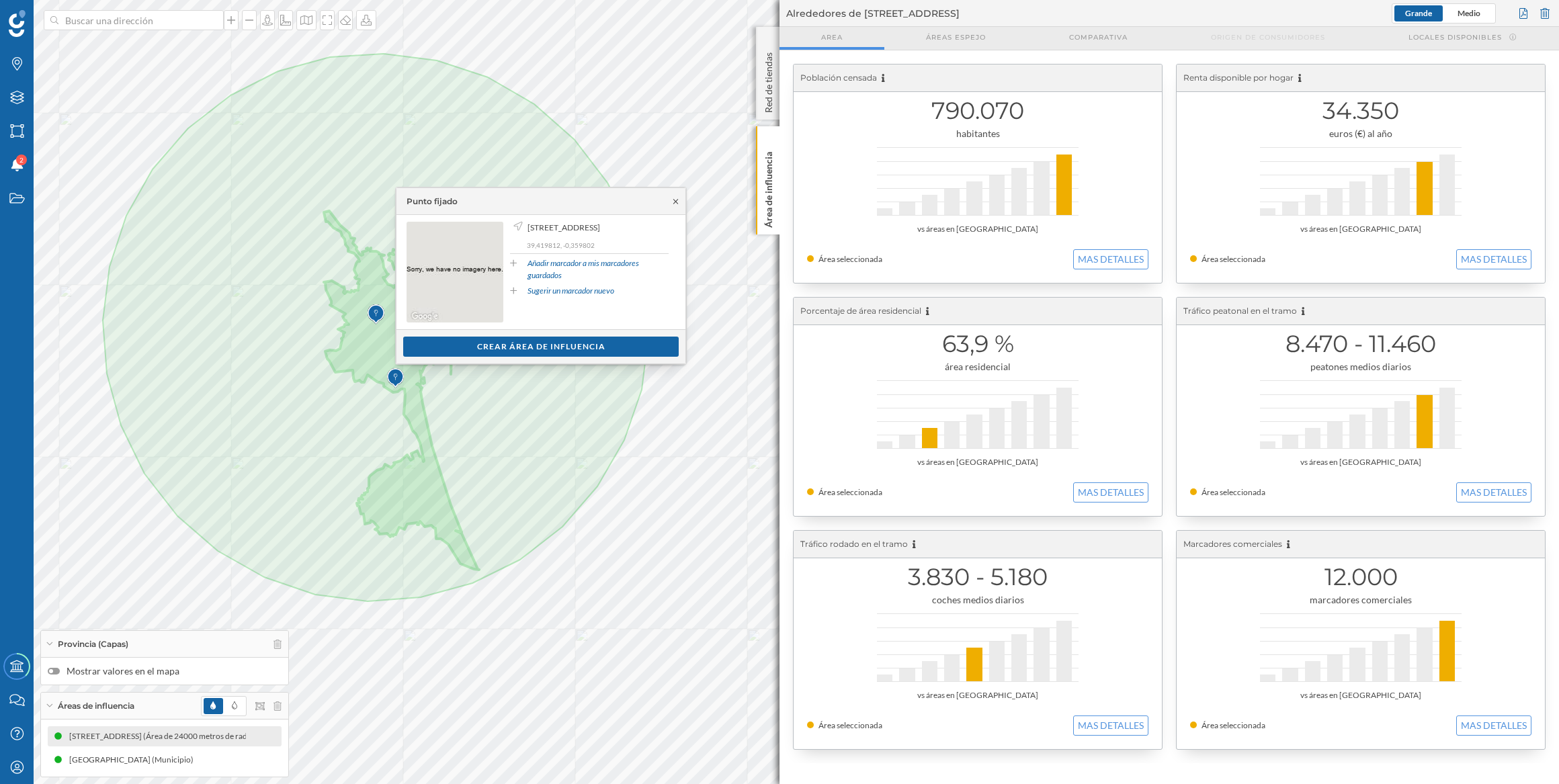
click at [674, 202] on icon at bounding box center [675, 201] width 10 height 8
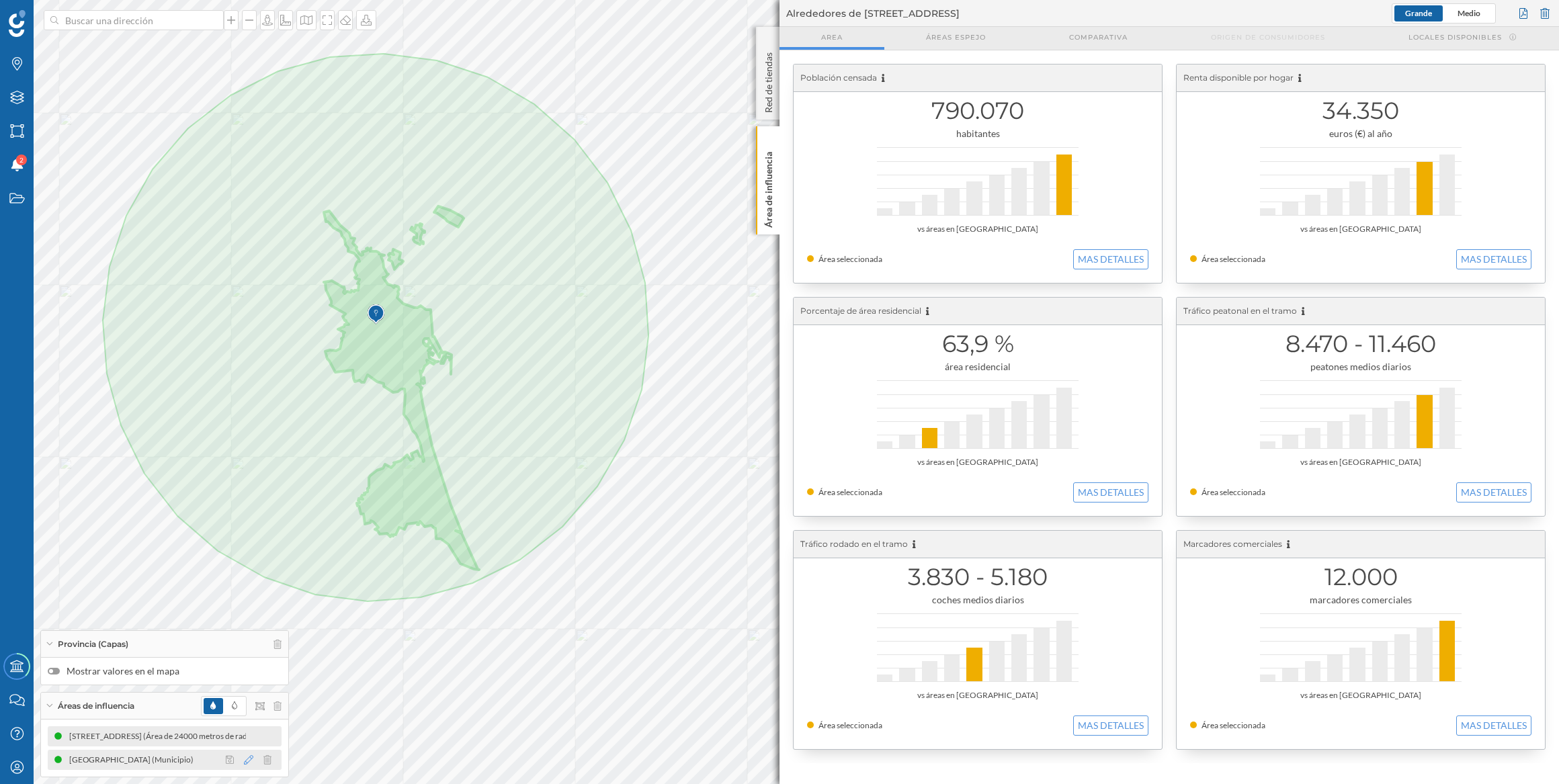
click at [248, 757] on icon at bounding box center [248, 760] width 9 height 9
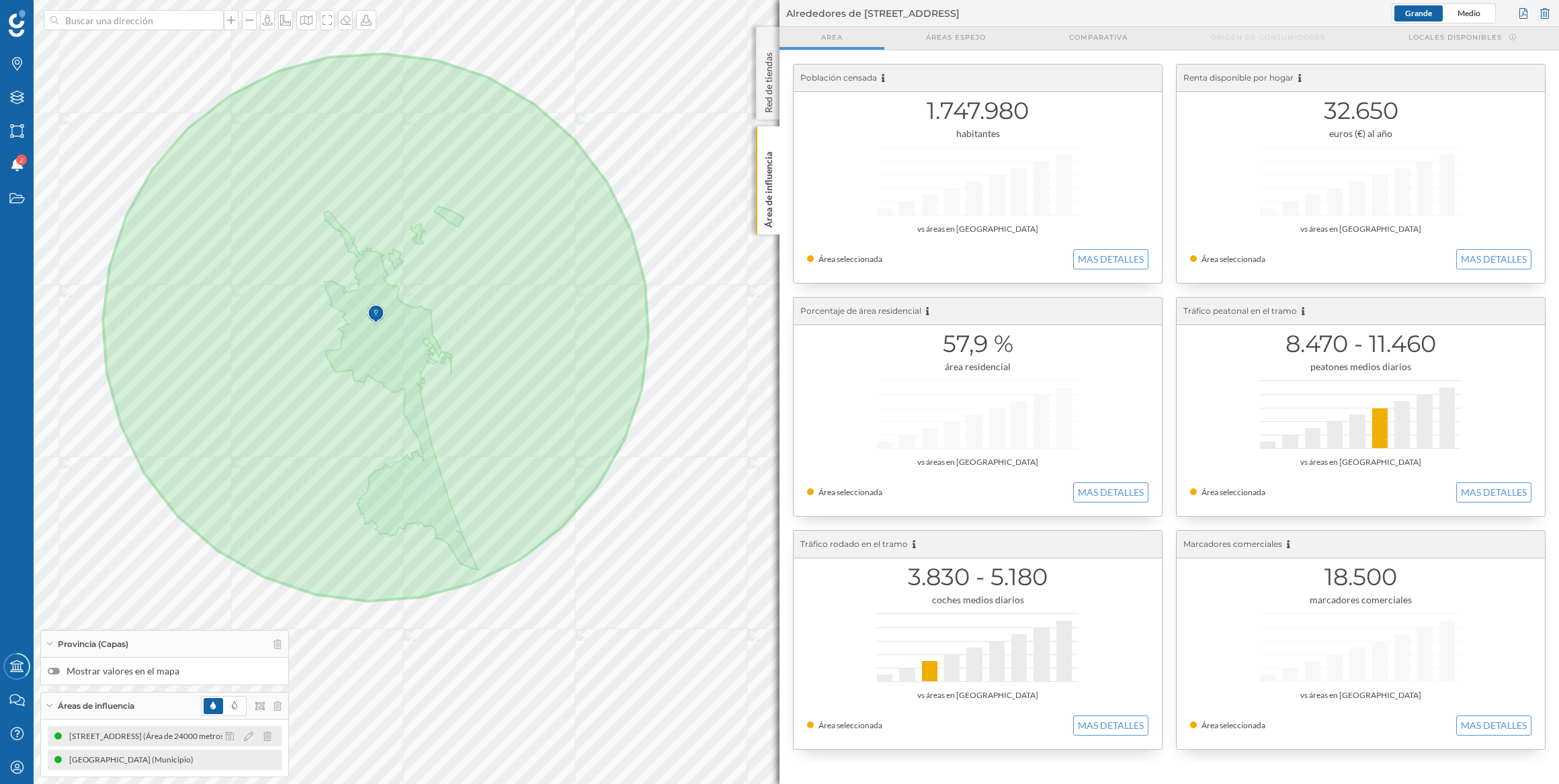
click at [242, 737] on div at bounding box center [252, 736] width 60 height 16
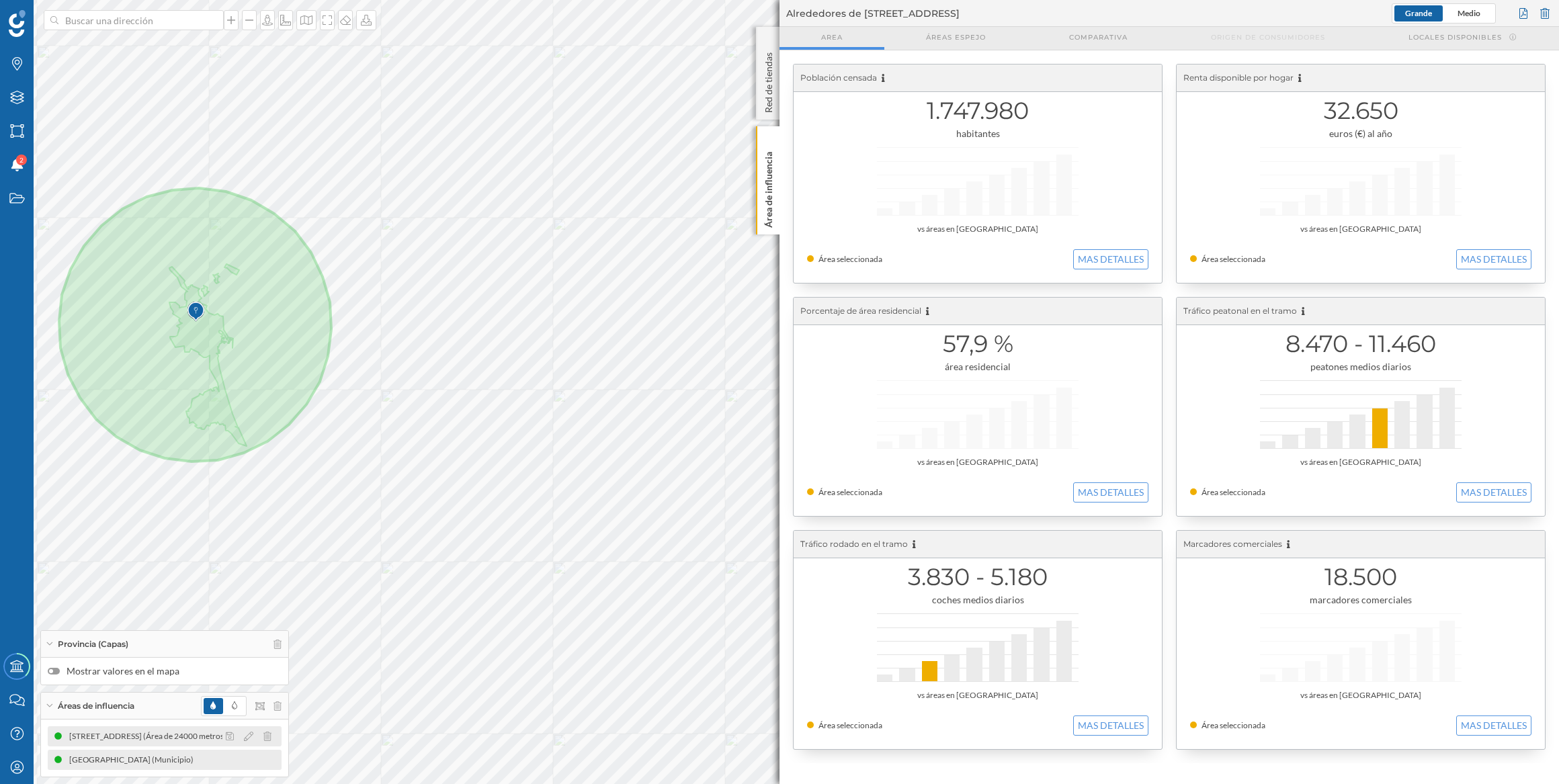
click at [264, 730] on div "[STREET_ADDRESS] (Área de 24000 metros de radio)" at bounding box center [361, 737] width 194 height 14
click at [248, 735] on icon at bounding box center [248, 736] width 9 height 9
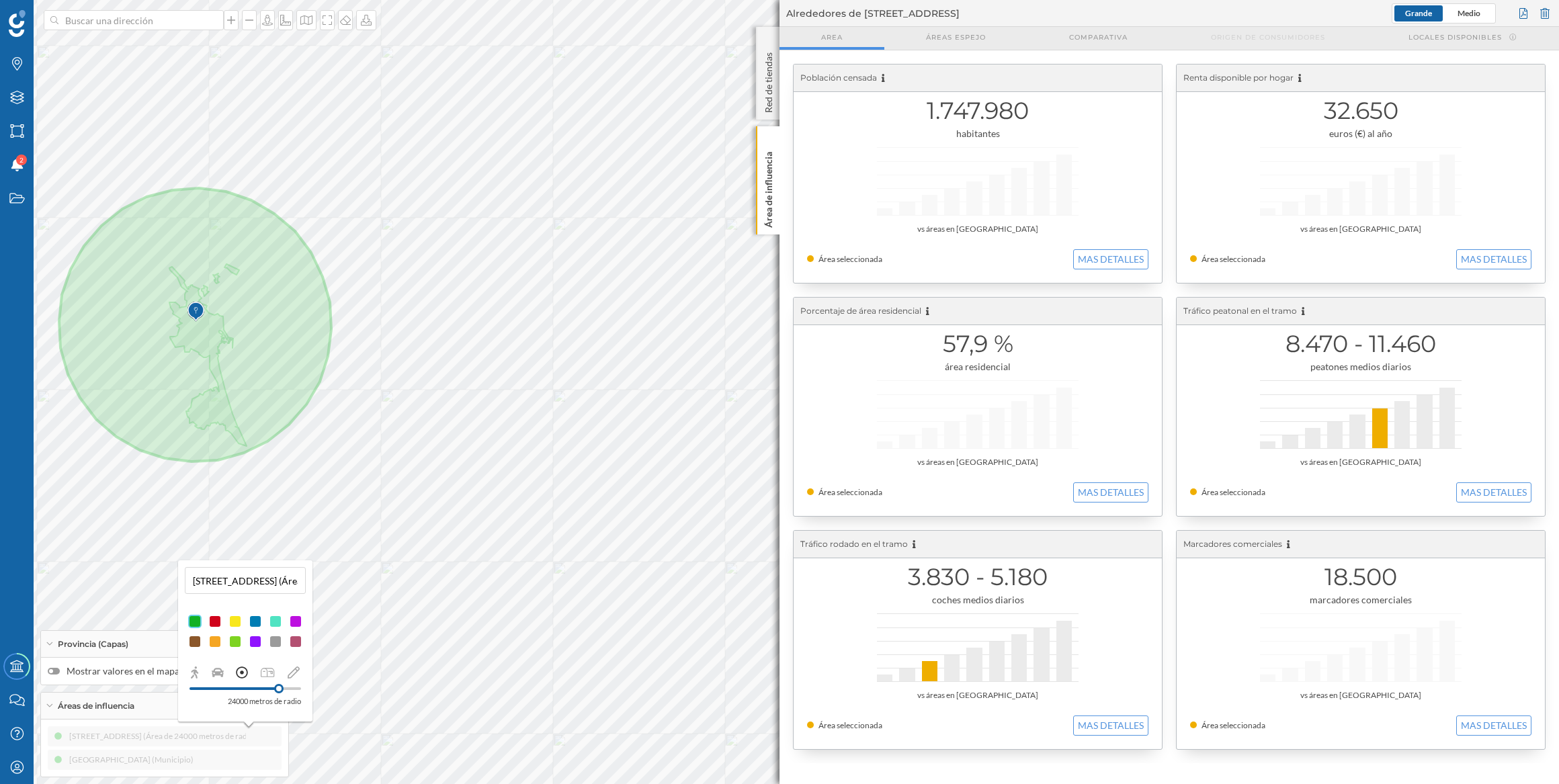
click at [255, 618] on div at bounding box center [255, 621] width 14 height 14
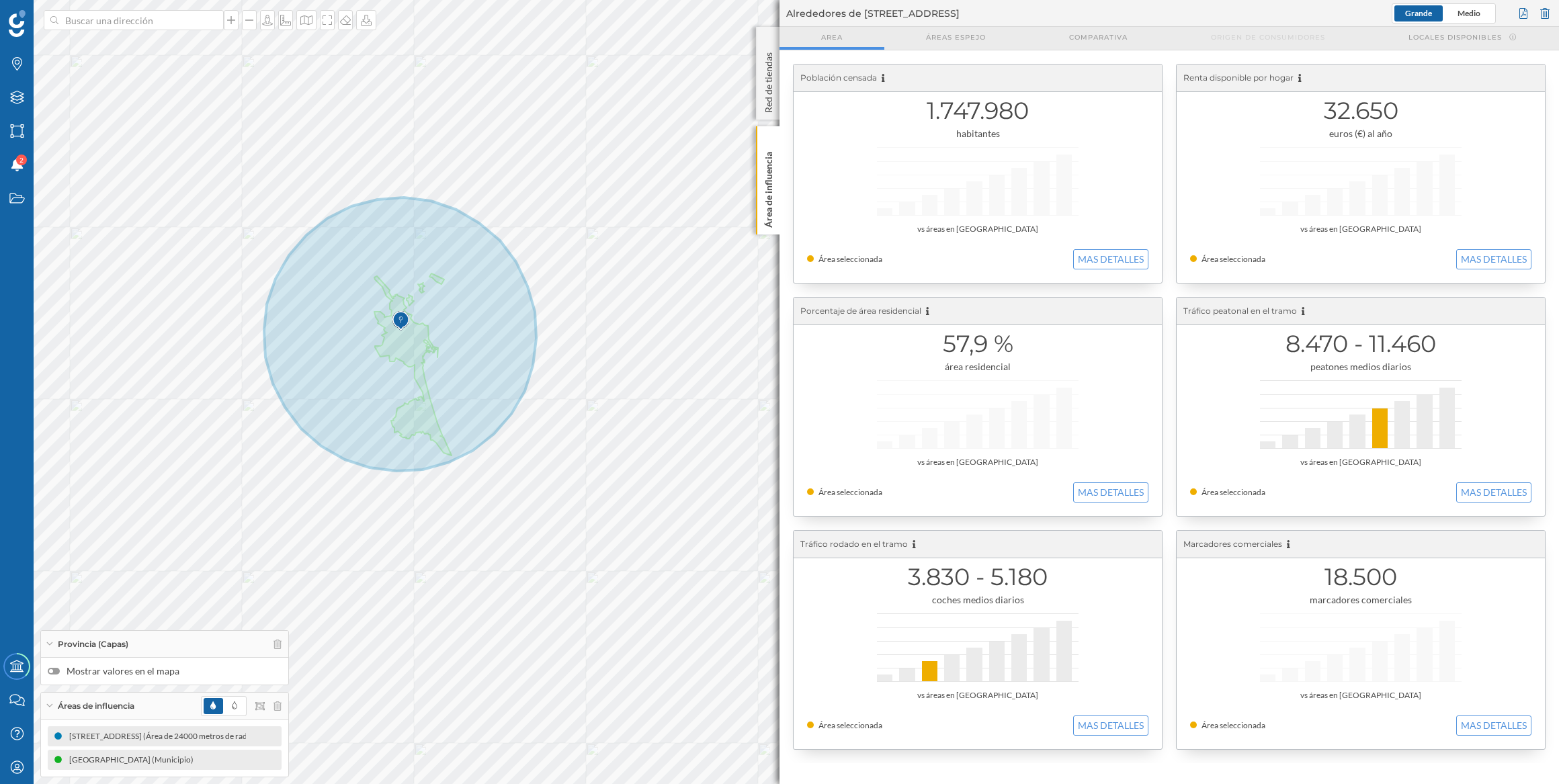
click at [403, 324] on img at bounding box center [401, 321] width 17 height 27
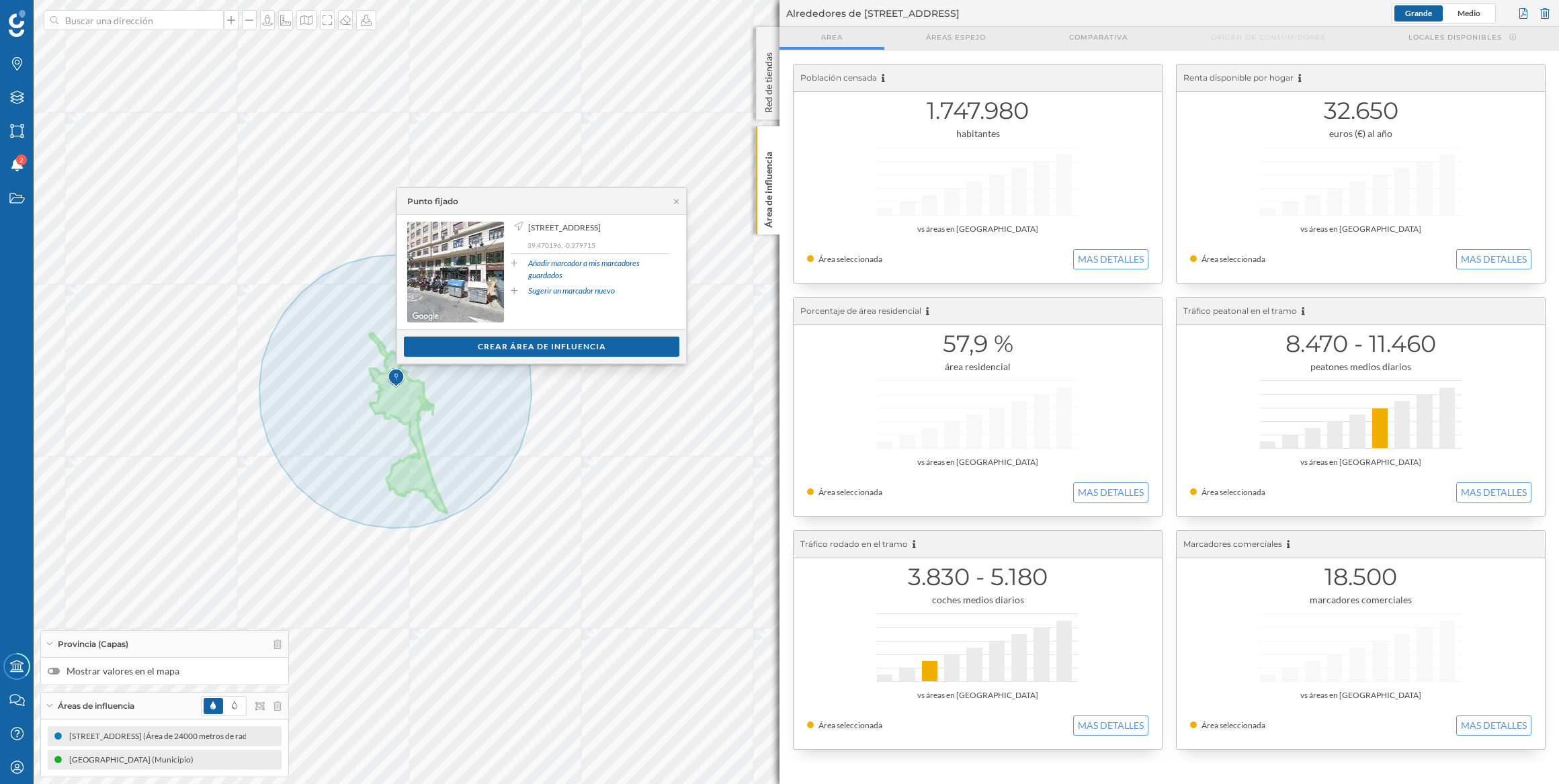
click at [397, 374] on img at bounding box center [396, 377] width 17 height 27
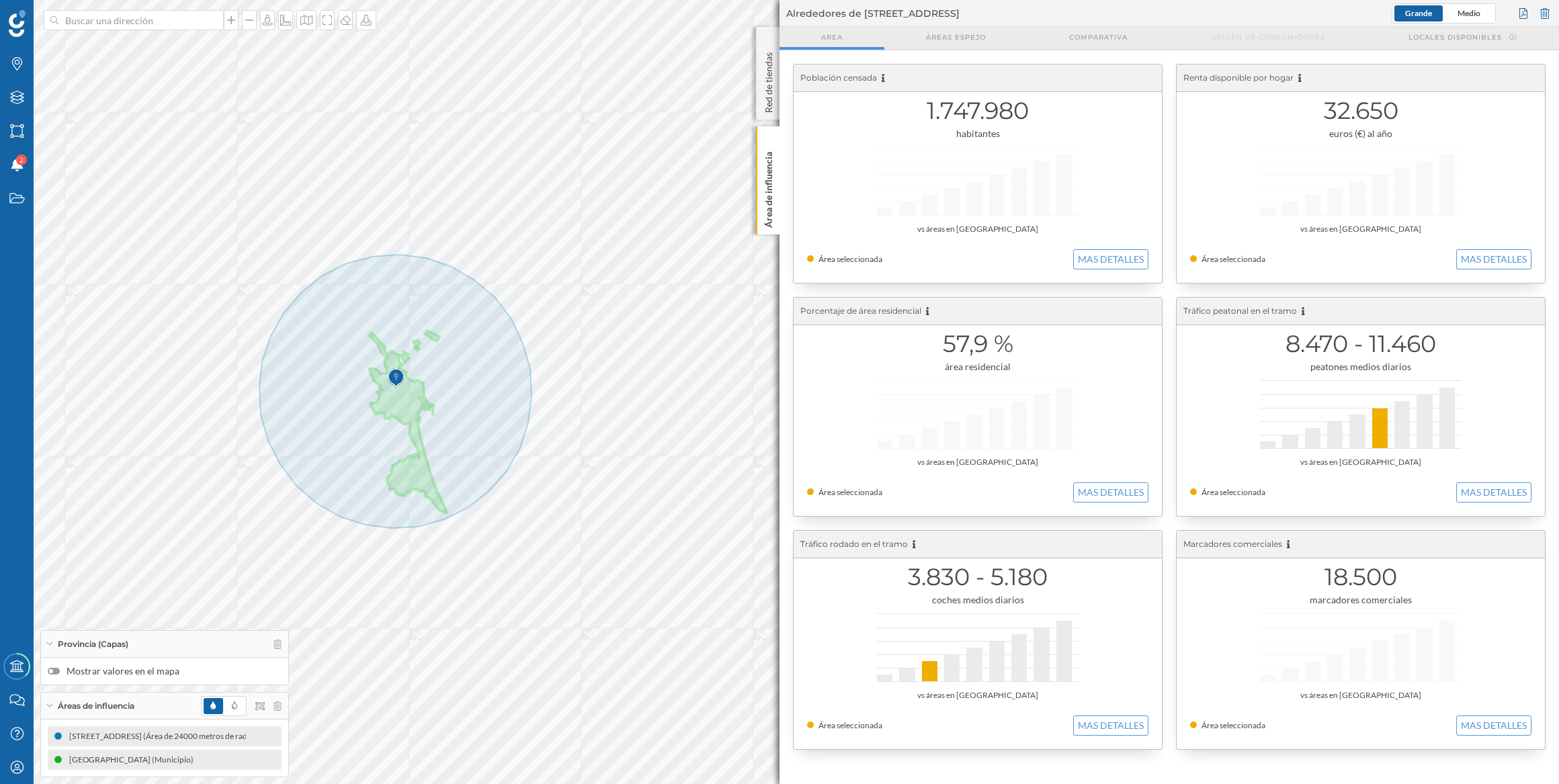
click at [397, 374] on img at bounding box center [396, 377] width 17 height 27
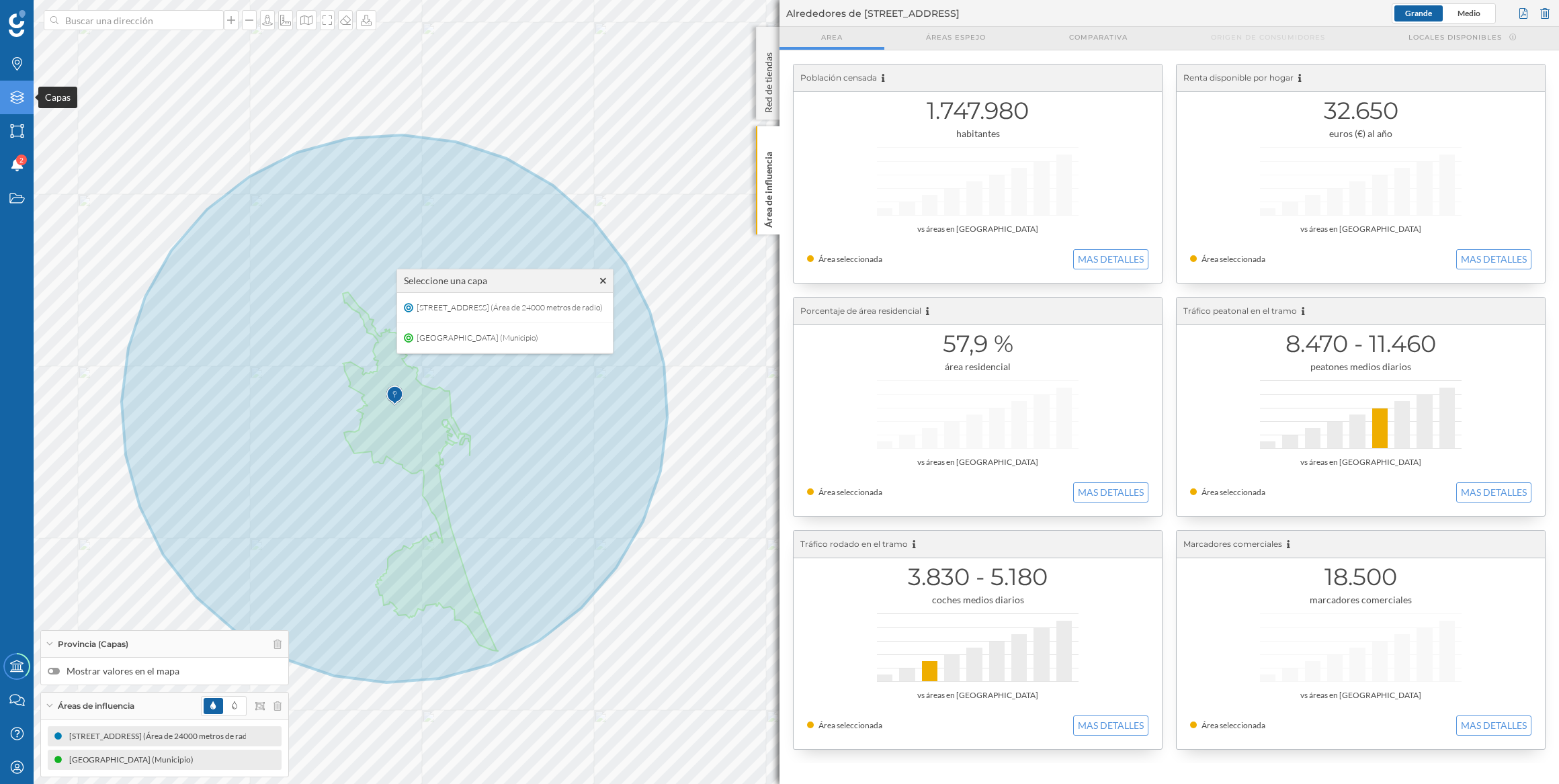
click at [13, 101] on icon "Capas" at bounding box center [17, 98] width 17 height 14
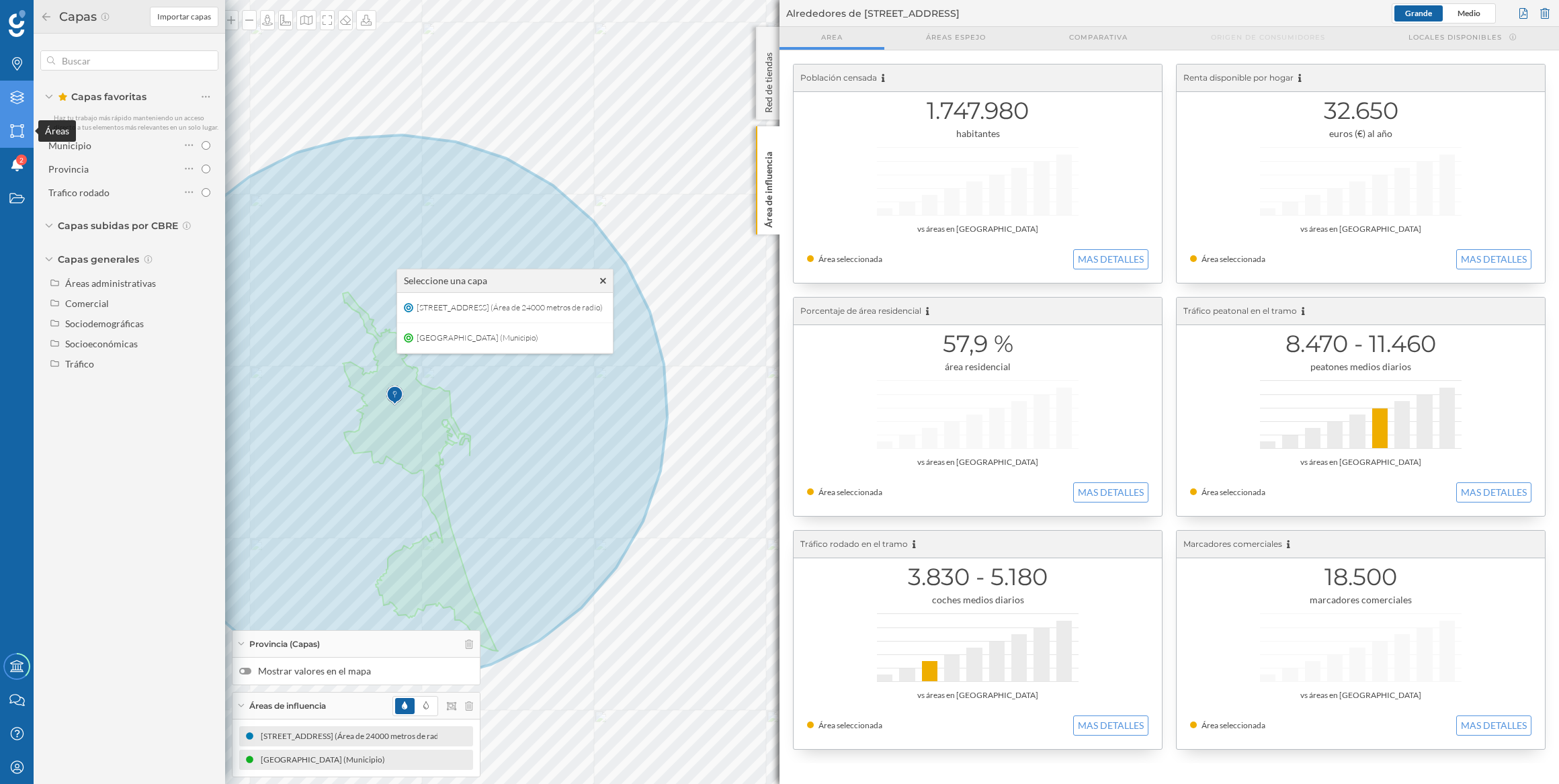
click at [14, 137] on icon "Áreas" at bounding box center [17, 131] width 17 height 14
click at [15, 164] on icon at bounding box center [17, 165] width 12 height 14
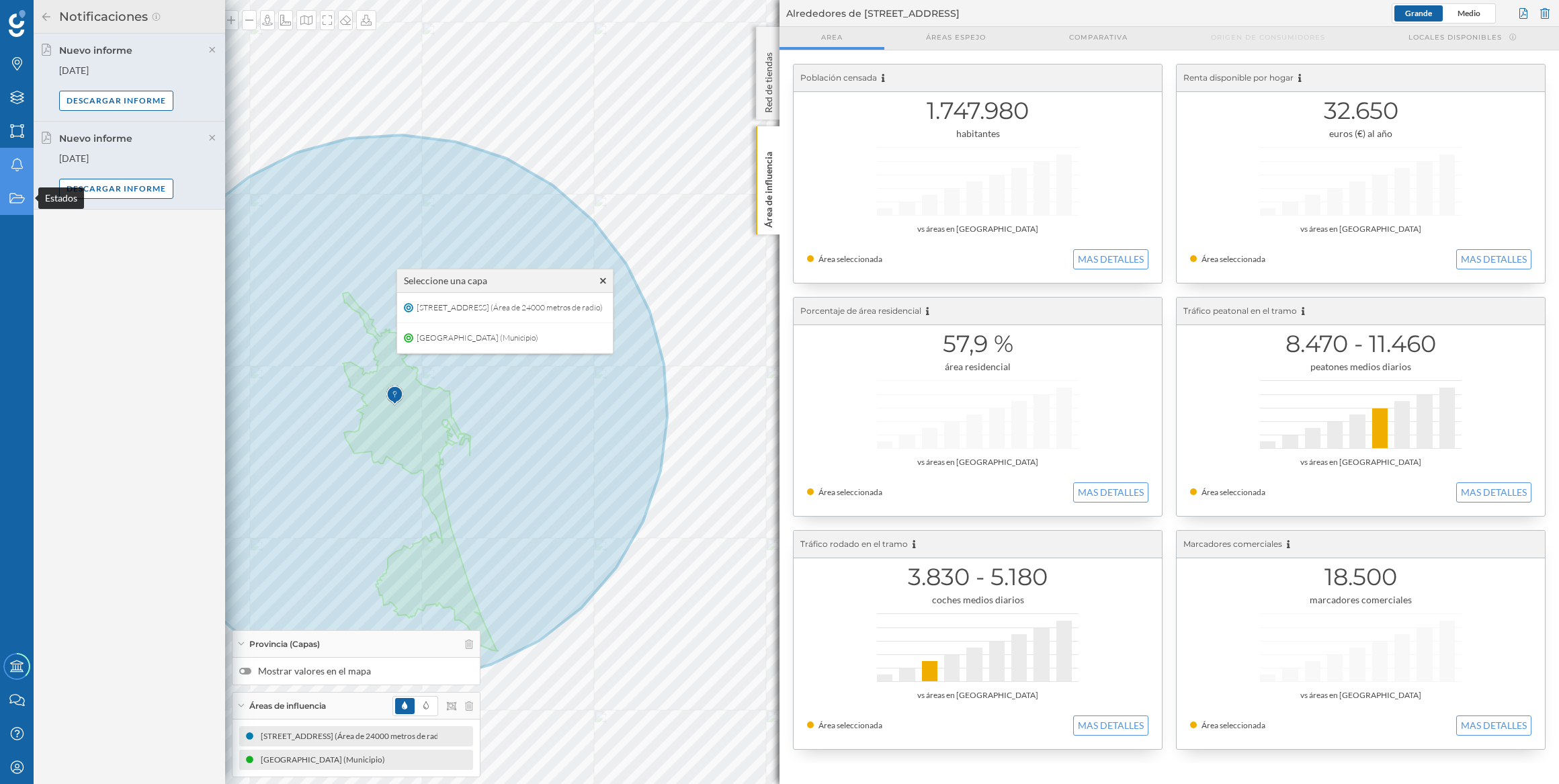
click at [11, 198] on icon "Estados" at bounding box center [17, 199] width 17 height 14
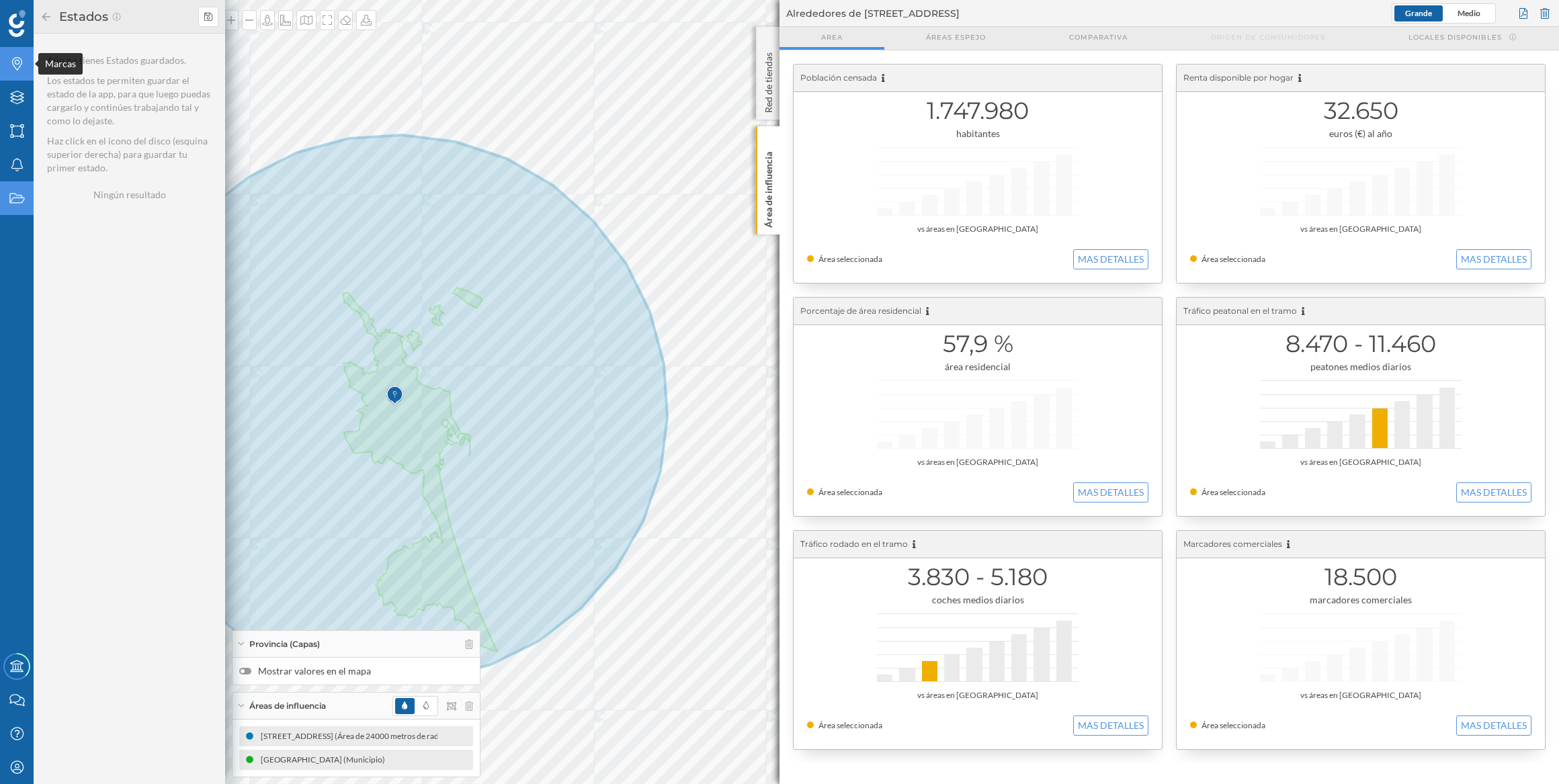
click at [13, 60] on icon "Marcas" at bounding box center [17, 64] width 17 height 14
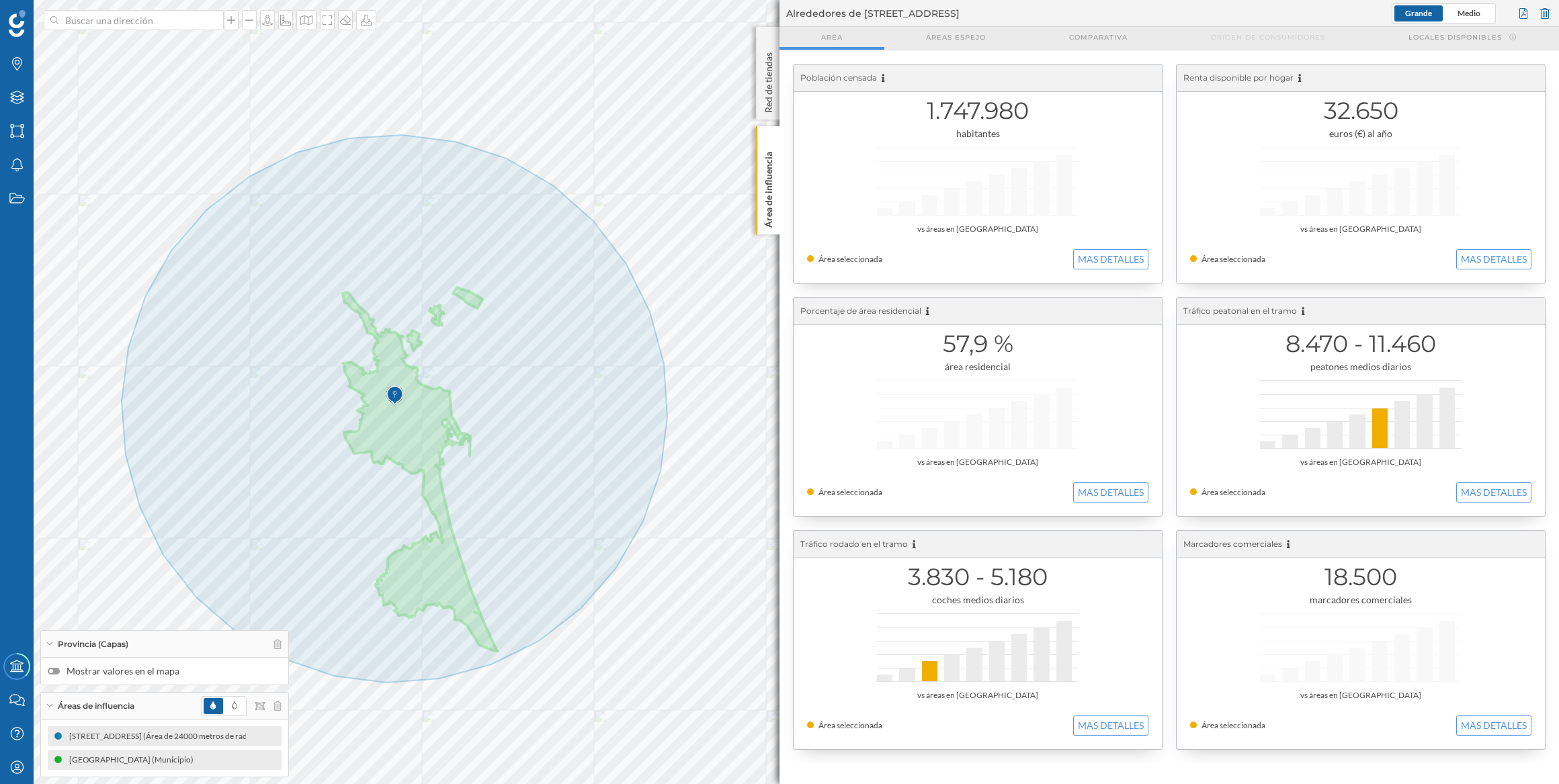
click at [394, 400] on img at bounding box center [395, 395] width 17 height 27
